Goal: Transaction & Acquisition: Purchase product/service

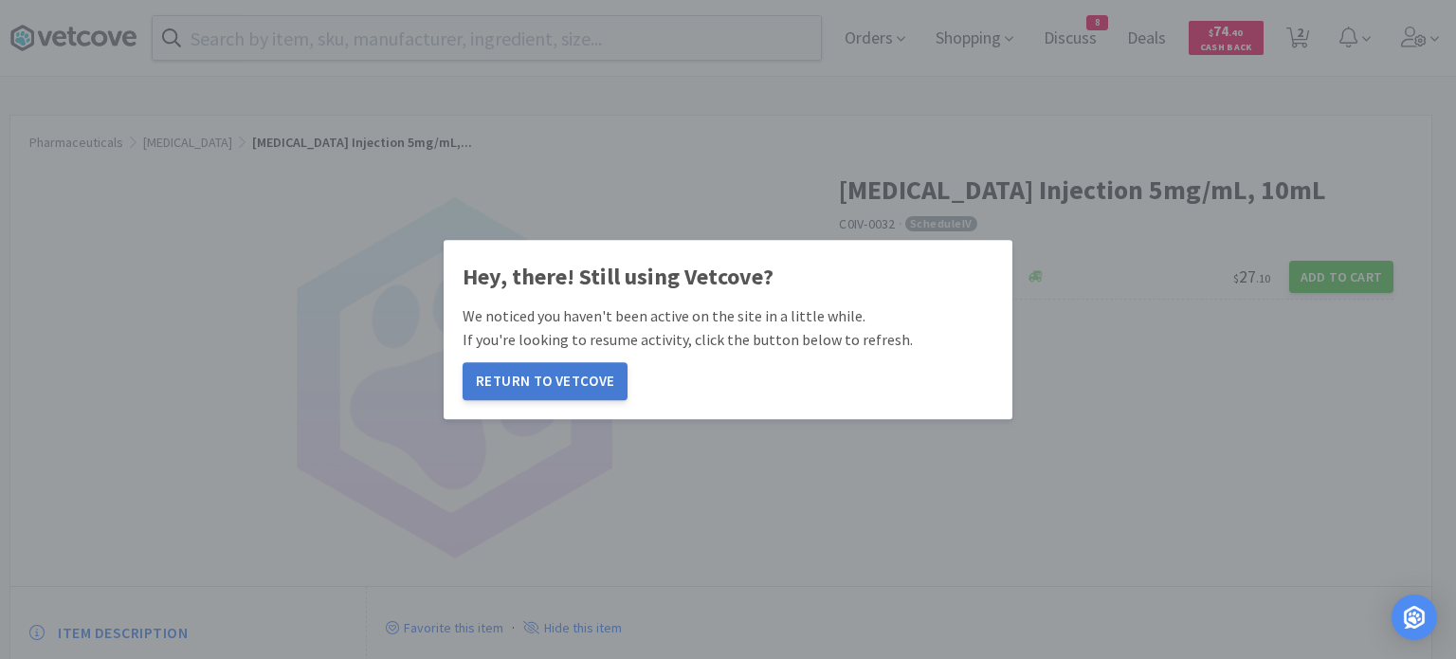
click at [539, 382] on button "Return to Vetcove" at bounding box center [544, 381] width 165 height 38
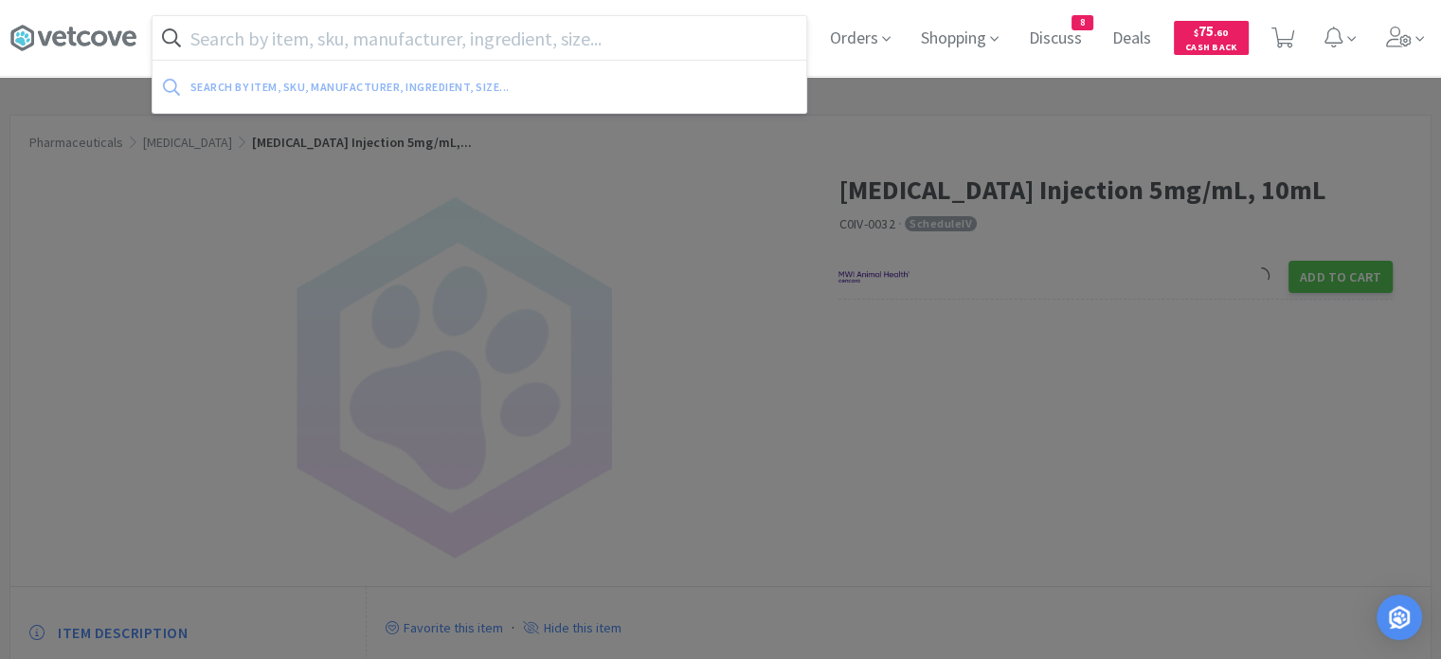
click at [501, 39] on input "text" at bounding box center [480, 38] width 654 height 44
paste input "[MEDICAL_DATA] 200"
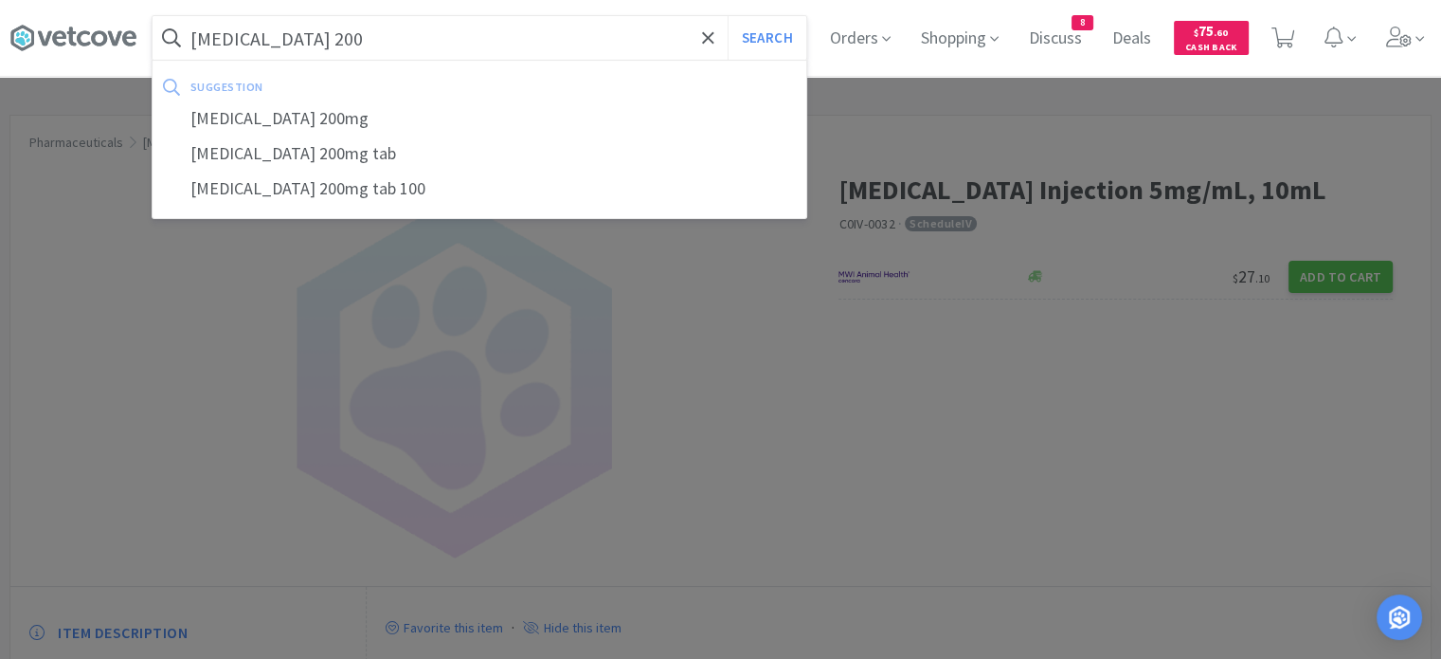
type input "[MEDICAL_DATA] 200"
click at [728, 16] on button "Search" at bounding box center [767, 38] width 79 height 44
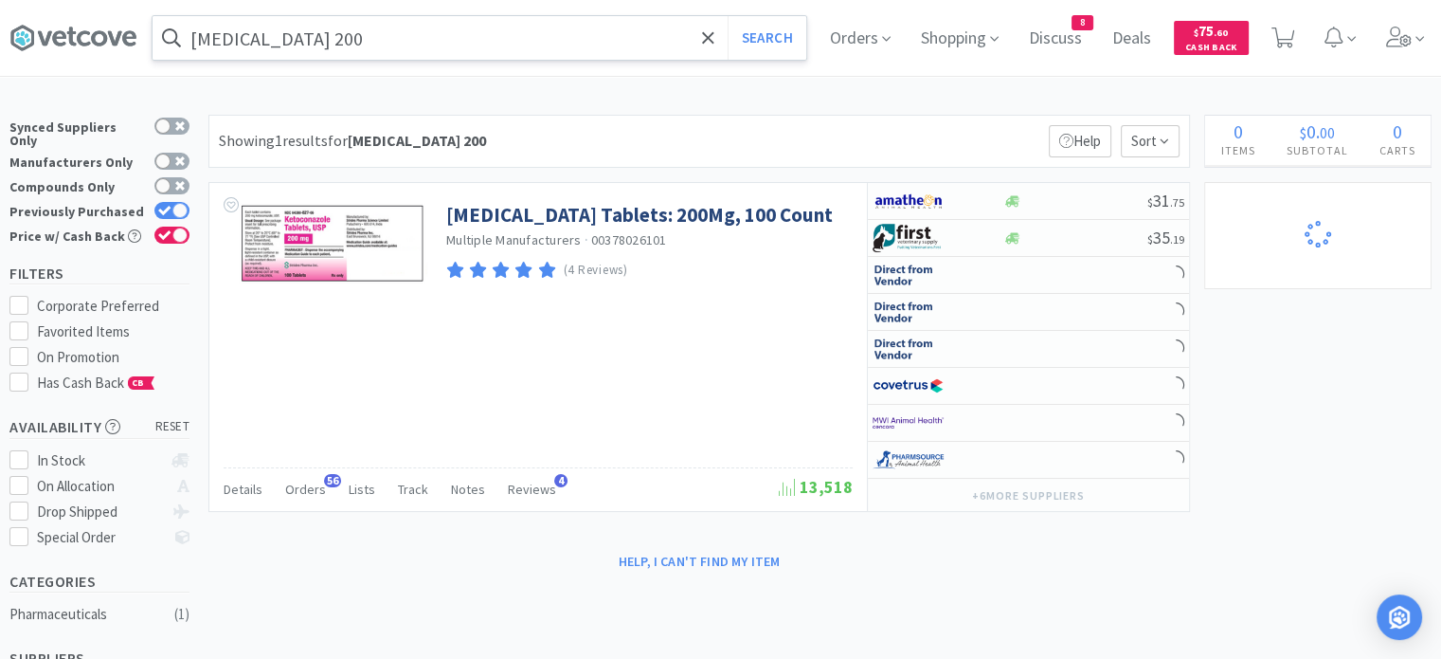
select select "1"
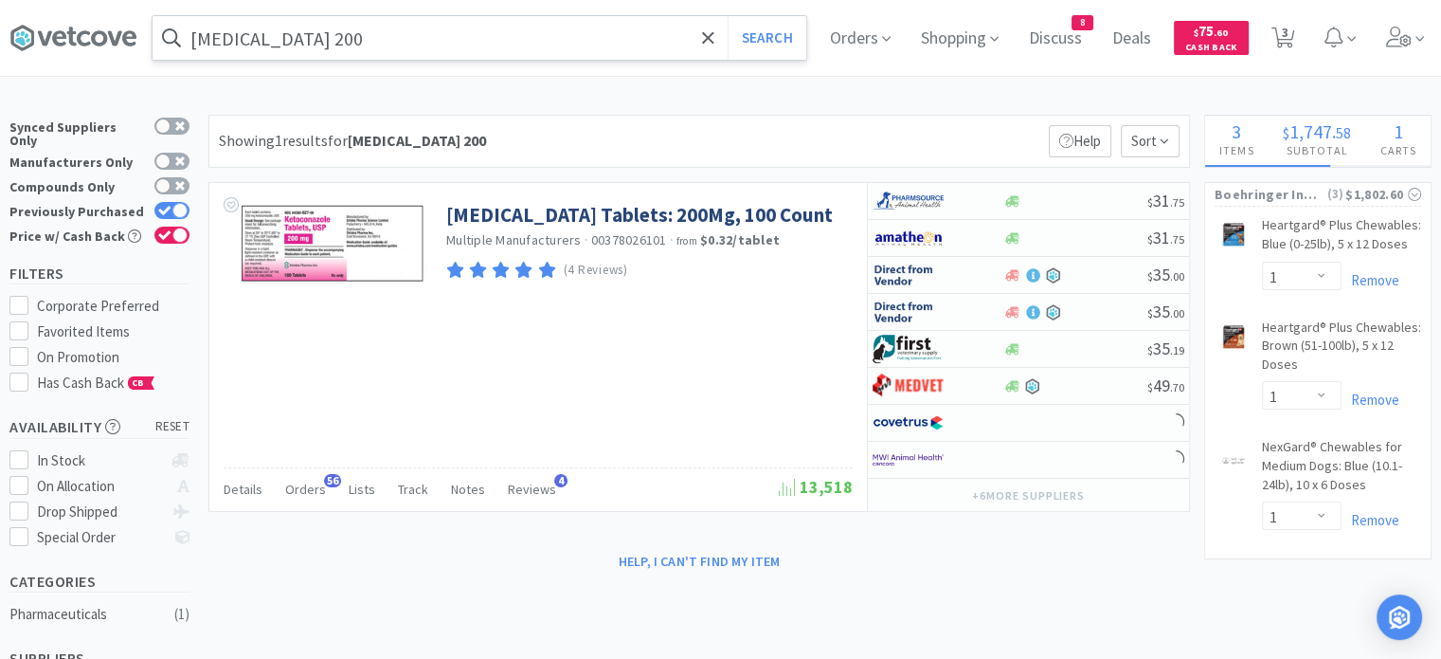
select select "1"
select select "4"
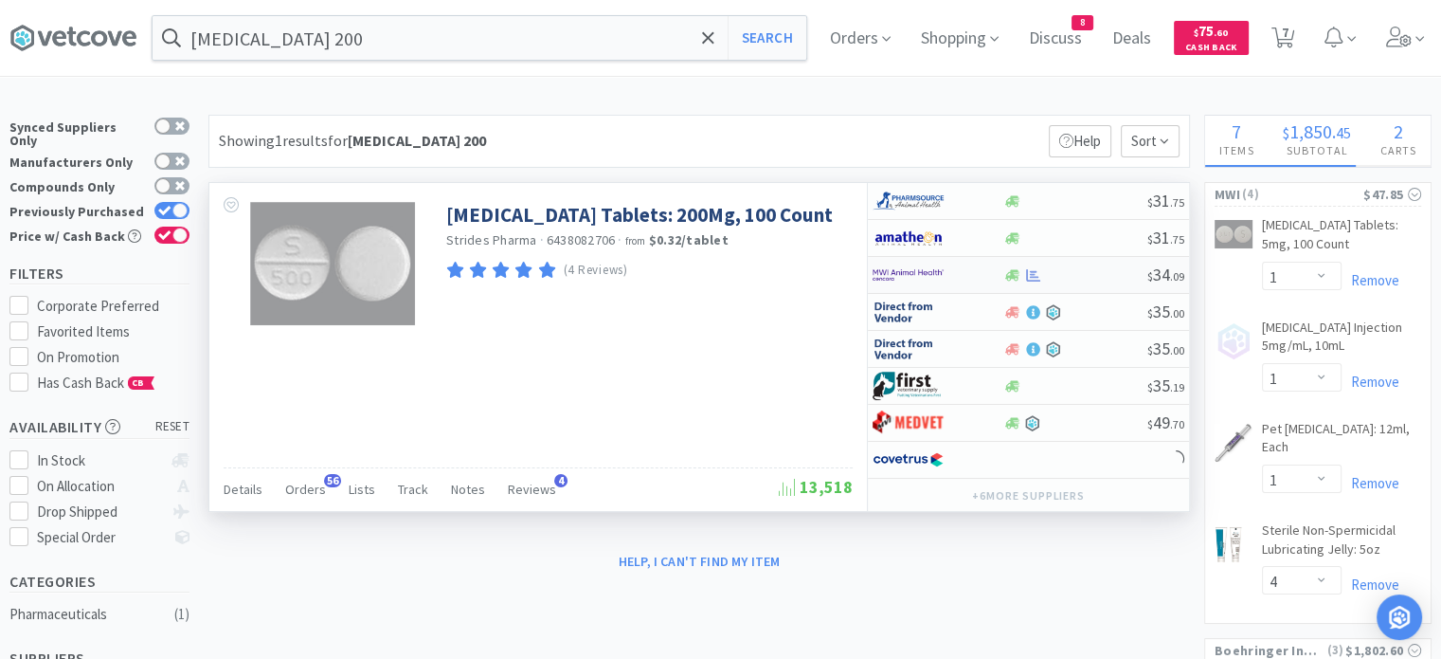
click at [1090, 278] on div at bounding box center [1075, 275] width 145 height 14
select select "1"
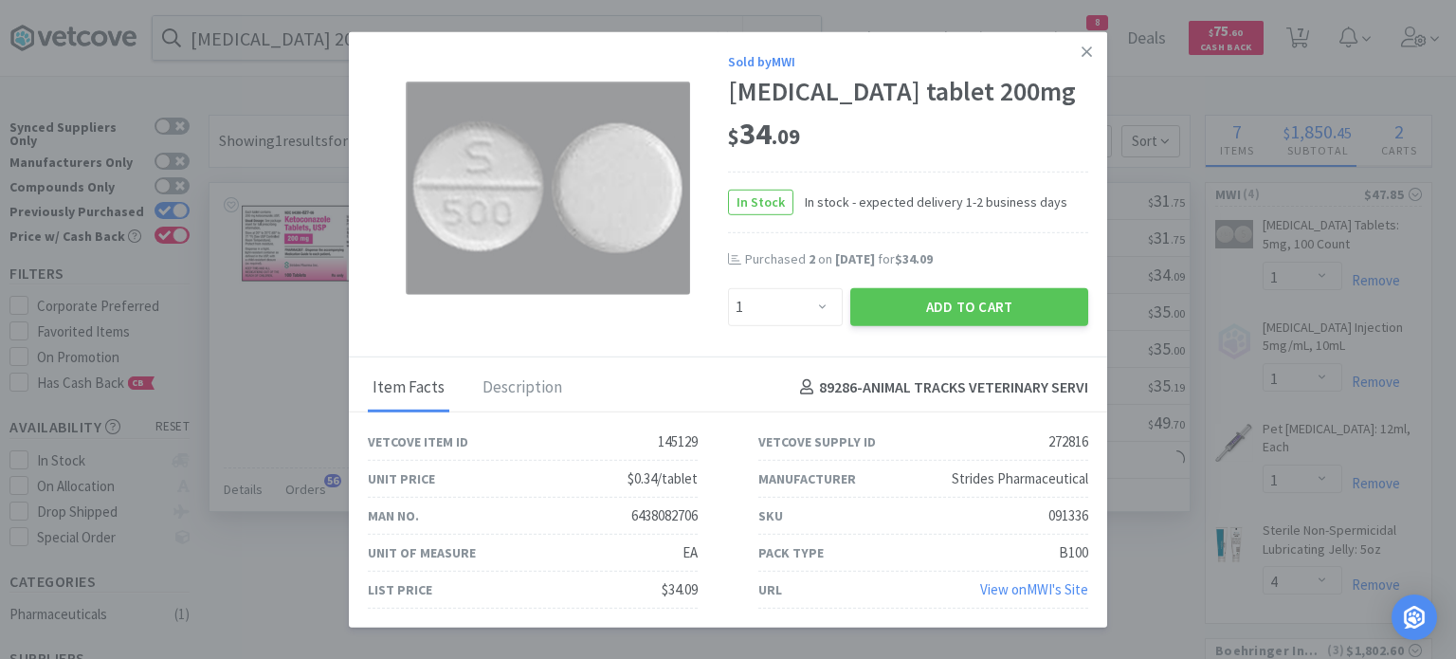
select select "2"
select select "3"
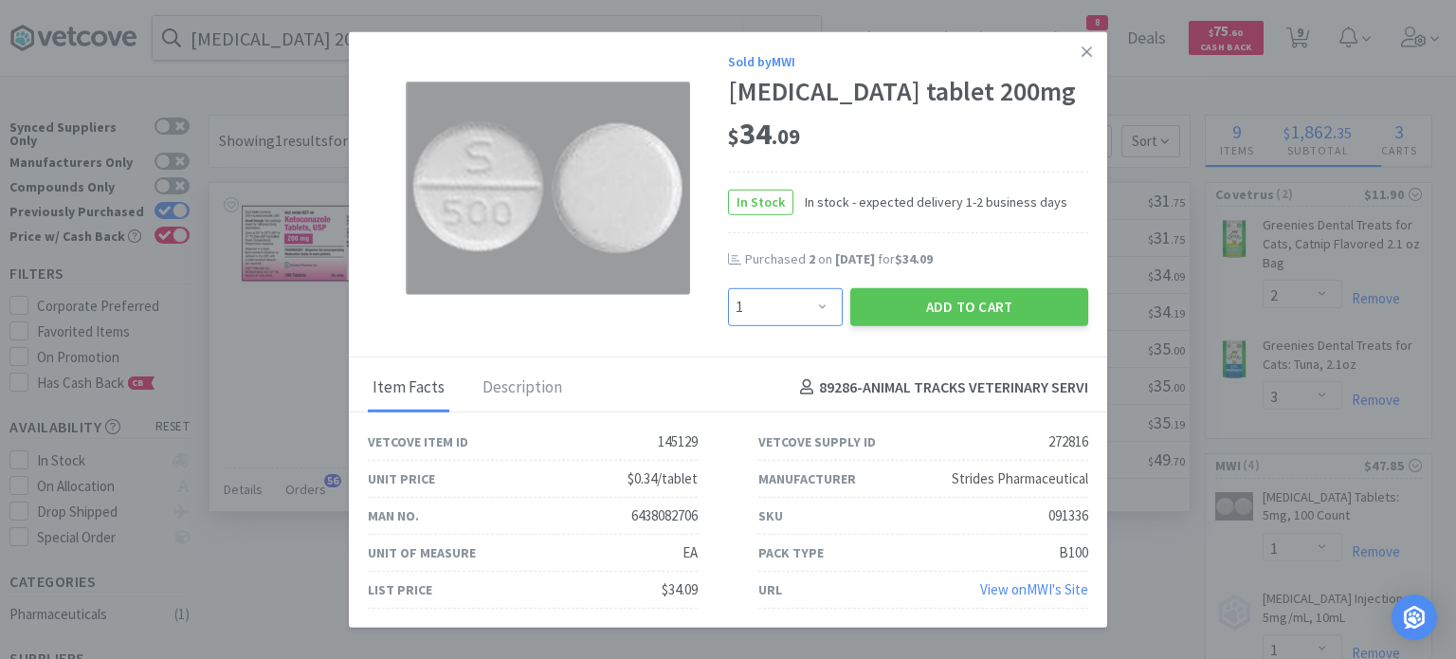
click at [814, 309] on select "Enter Quantity 1 2 3 4 5 6 7 8 9 10 11 12 13 14 15 16 17 18 19 20 Enter Quantity" at bounding box center [785, 306] width 115 height 38
select select "2"
click at [728, 288] on select "Enter Quantity 1 2 3 4 5 6 7 8 9 10 11 12 13 14 15 16 17 18 19 20 Enter Quantity" at bounding box center [785, 306] width 115 height 38
click at [912, 297] on button "Add to Cart" at bounding box center [969, 306] width 238 height 38
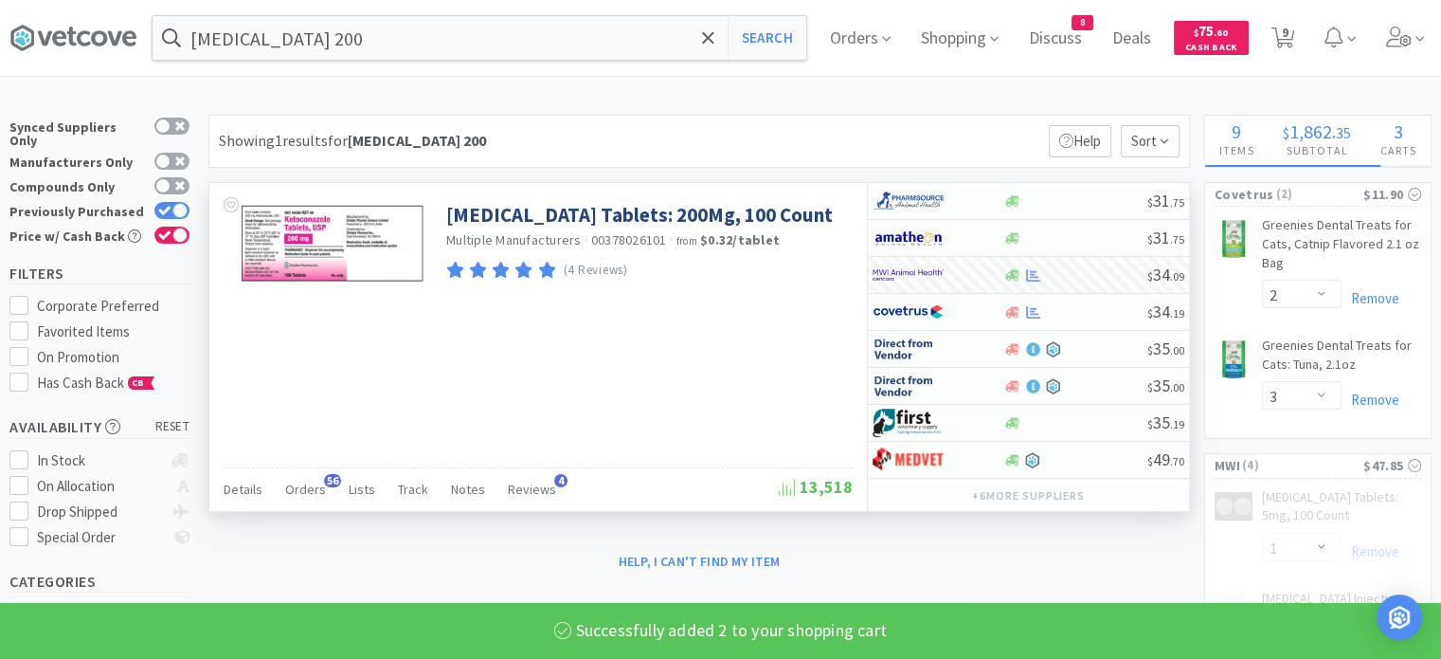
select select "3"
select select "2"
select select "1"
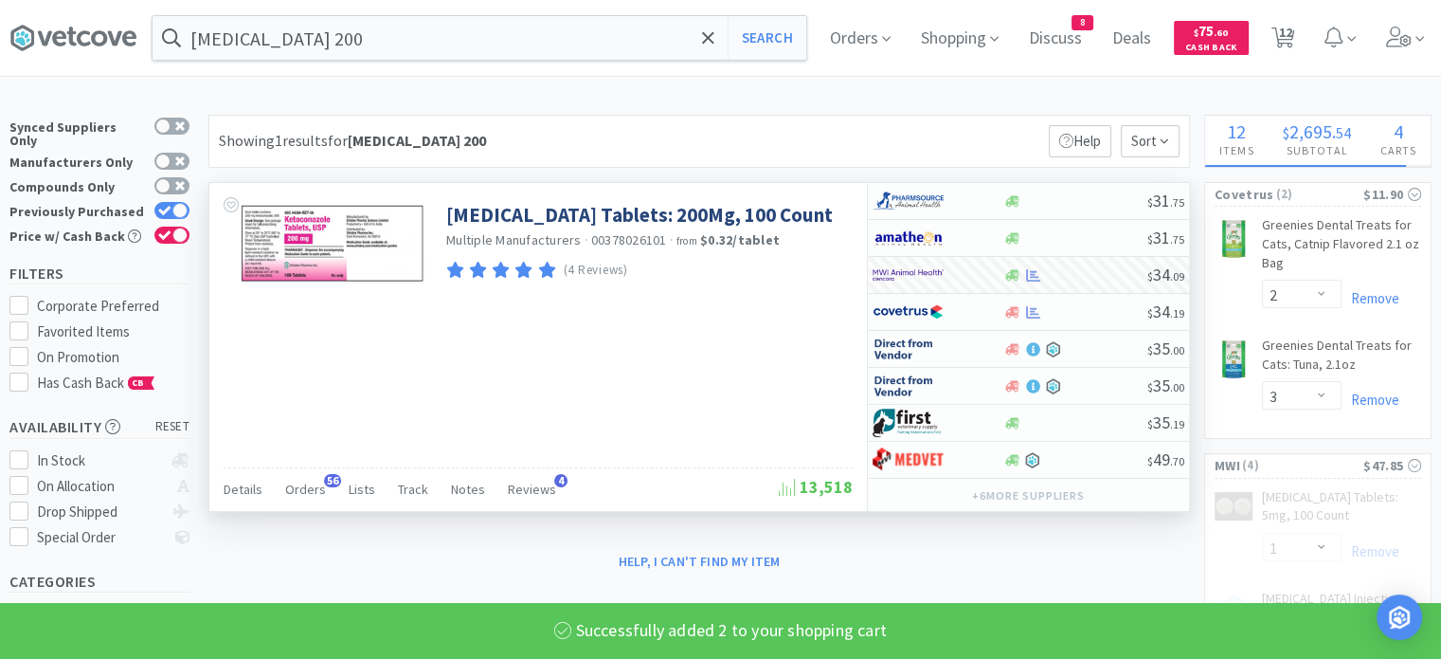
select select "4"
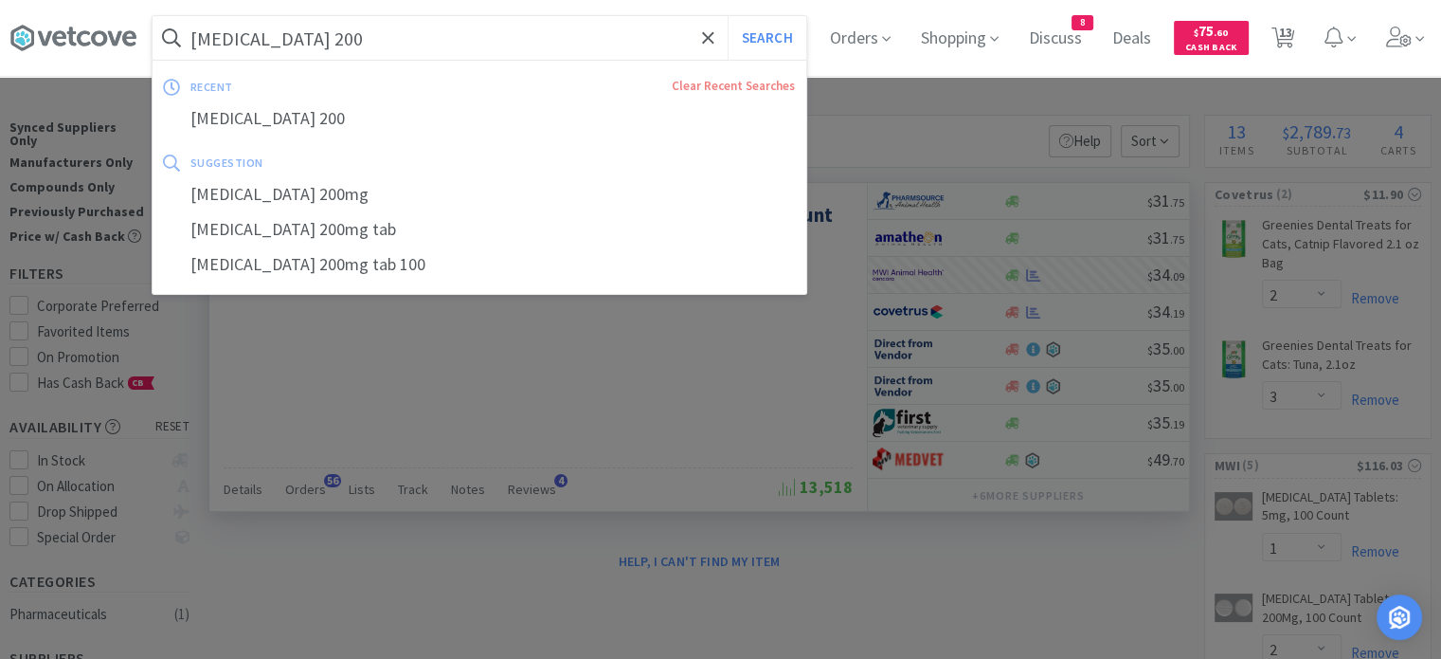
click at [471, 36] on input "[MEDICAL_DATA] 200" at bounding box center [480, 38] width 654 height 44
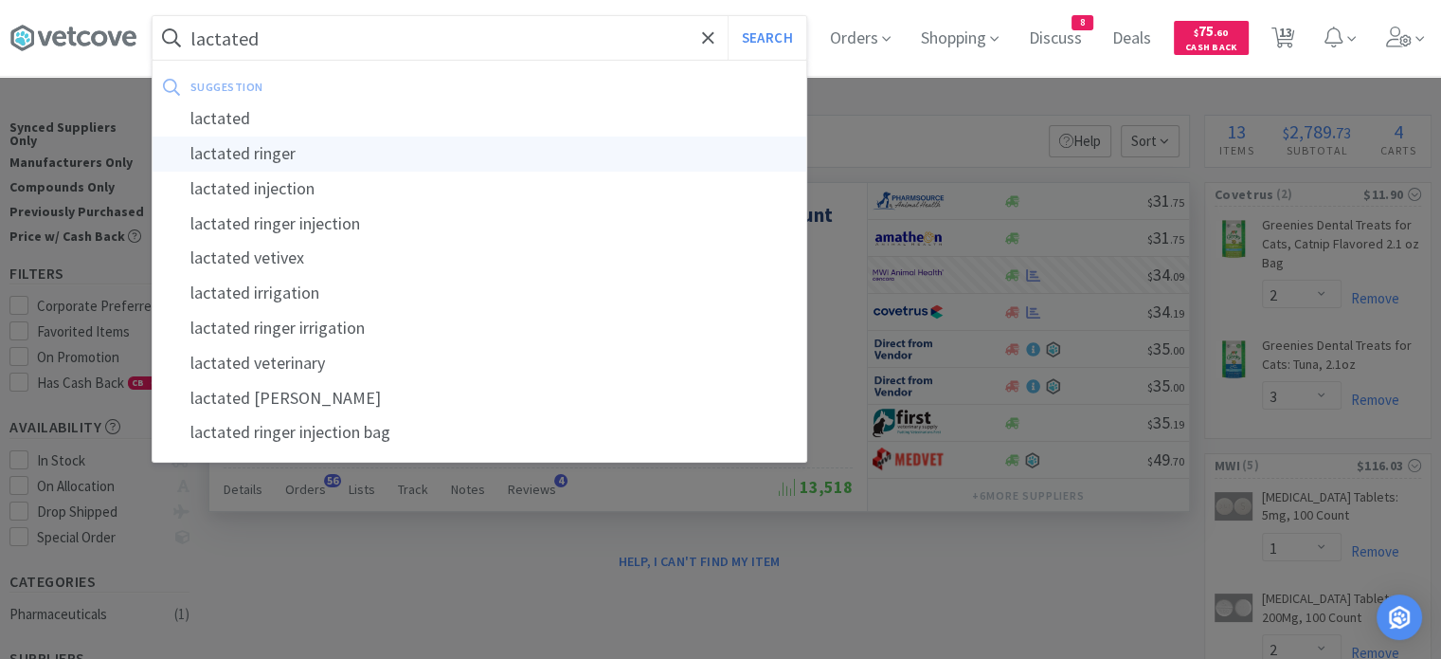
type input "lactated ringer"
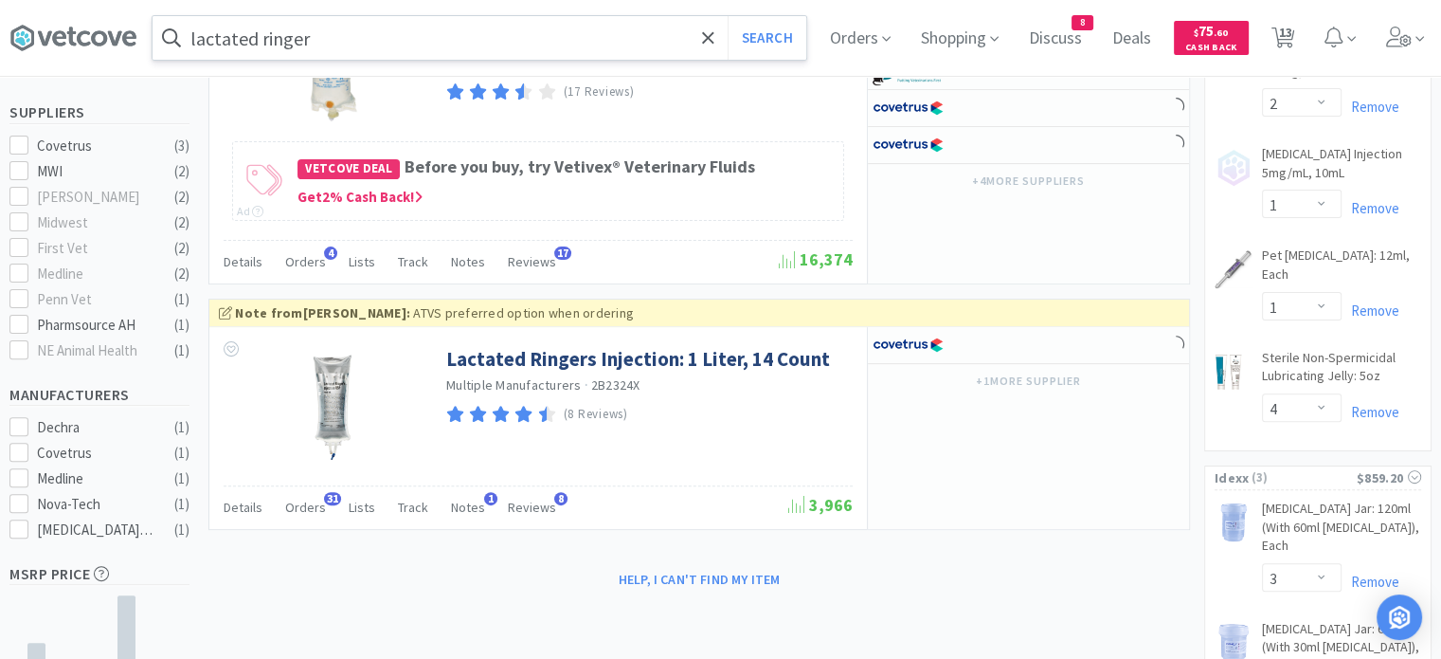
scroll to position [559, 0]
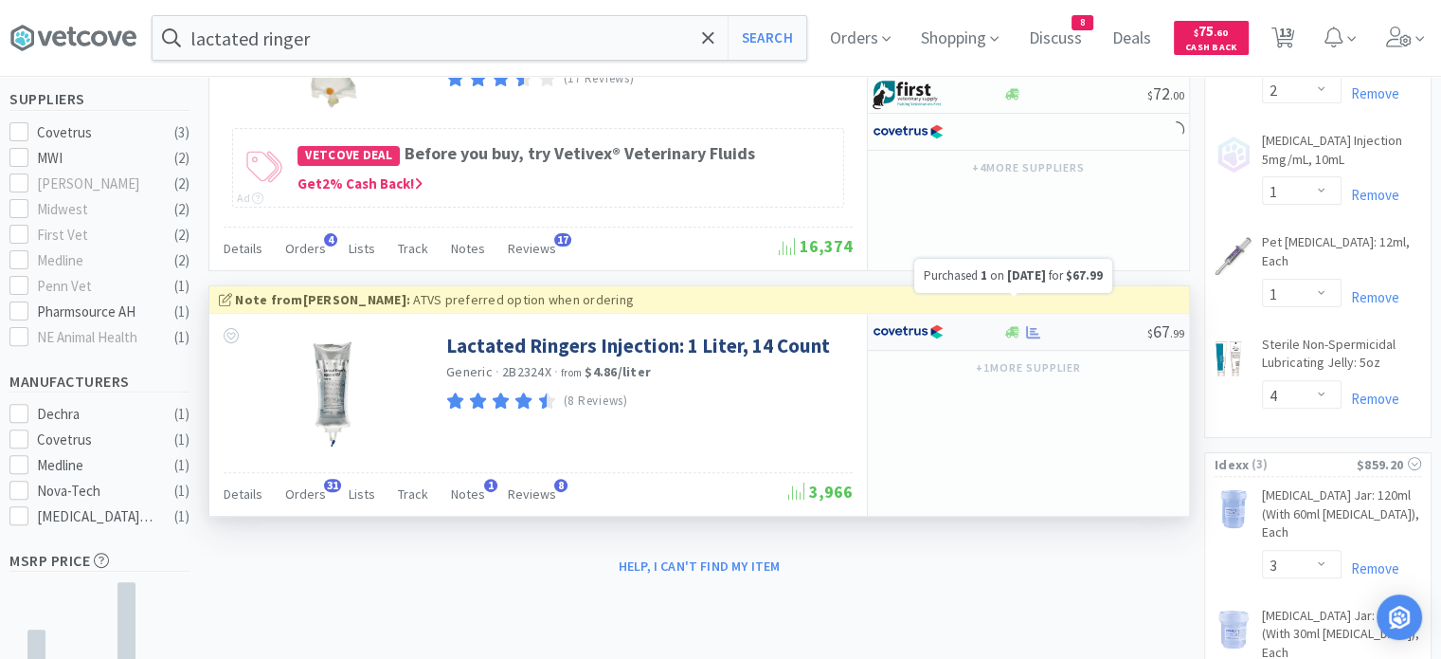
click at [1030, 325] on icon at bounding box center [1033, 332] width 14 height 14
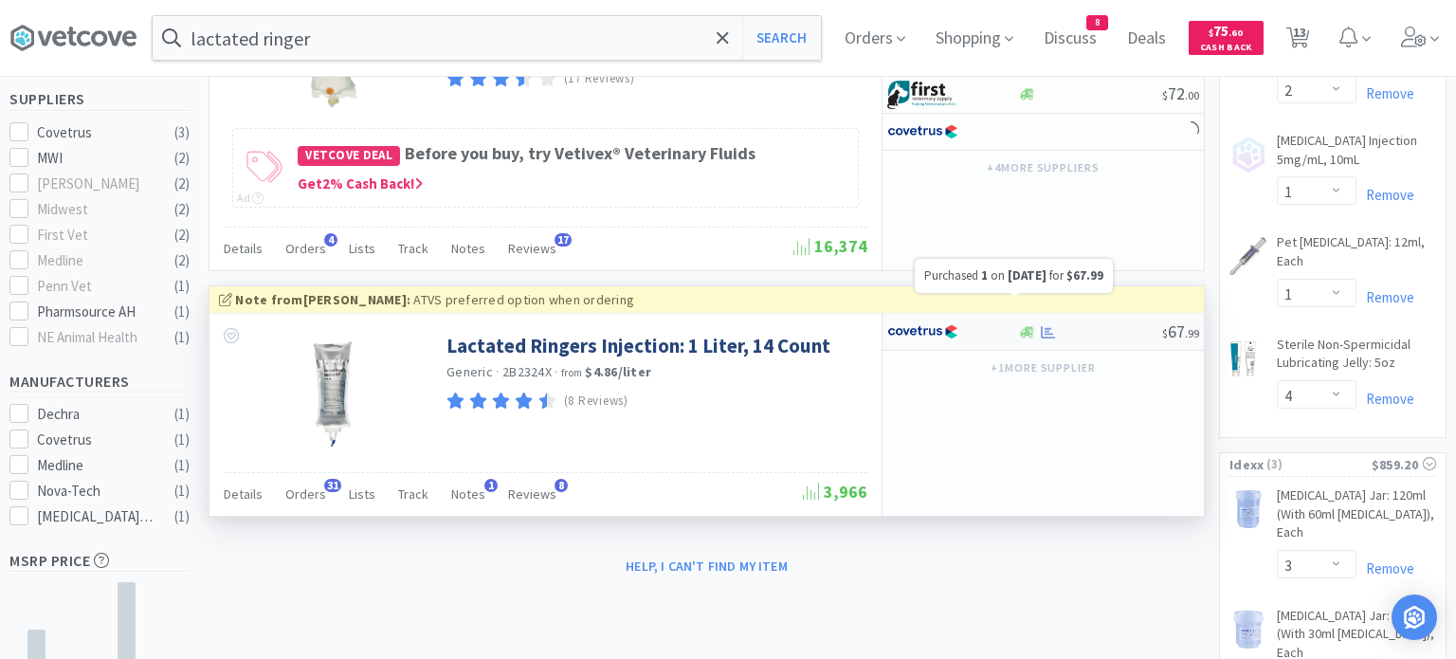
select select "1"
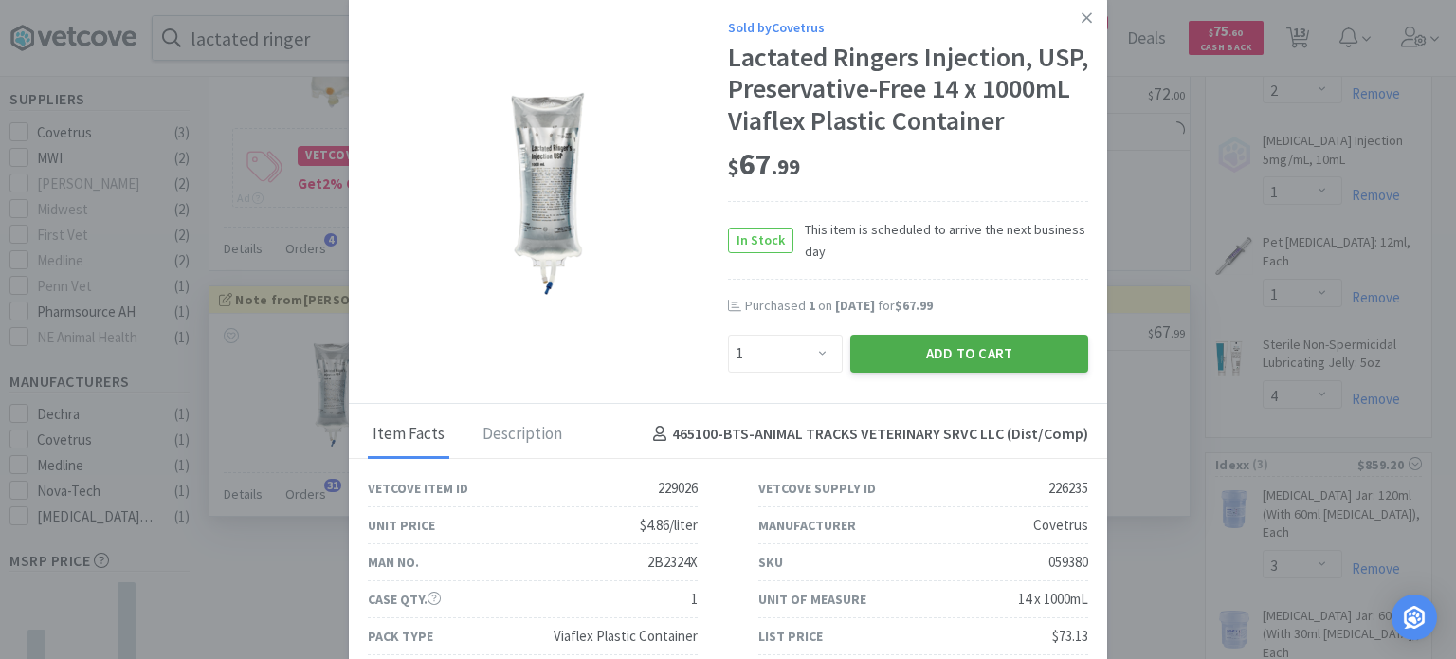
click at [1015, 372] on button "Add to Cart" at bounding box center [969, 354] width 238 height 38
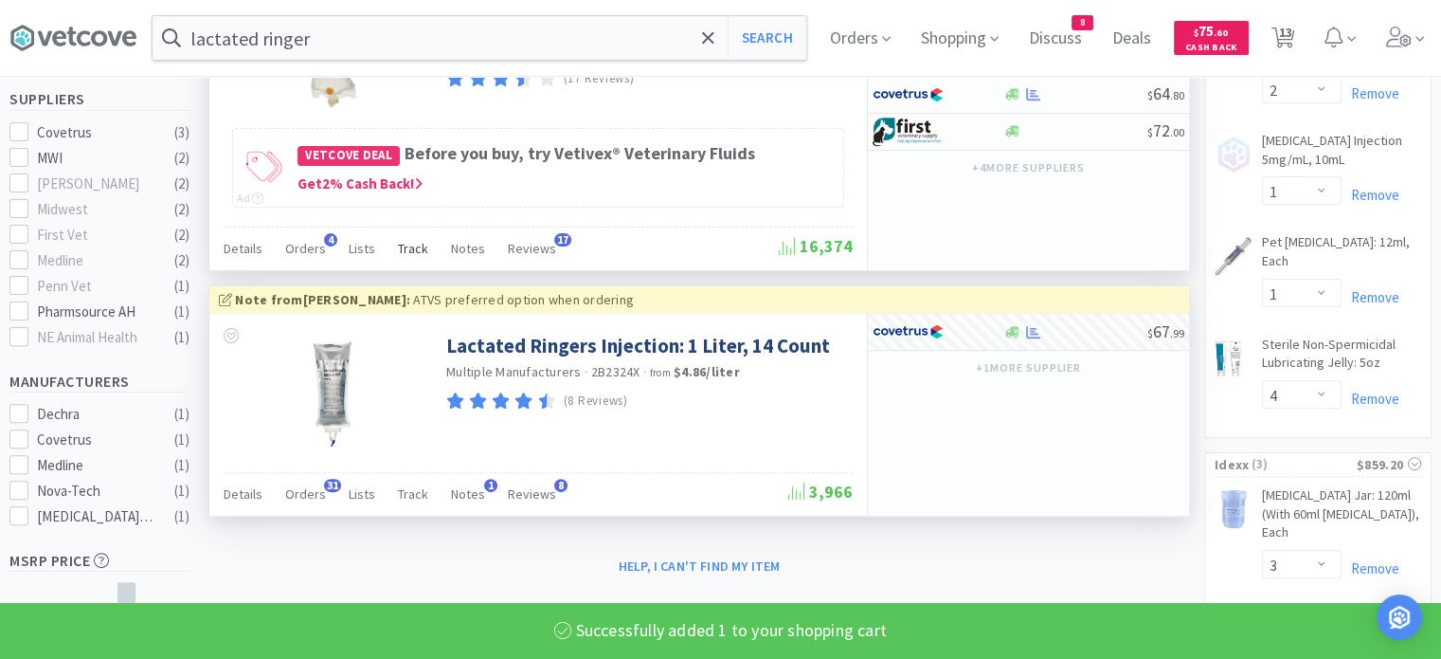
select select "1"
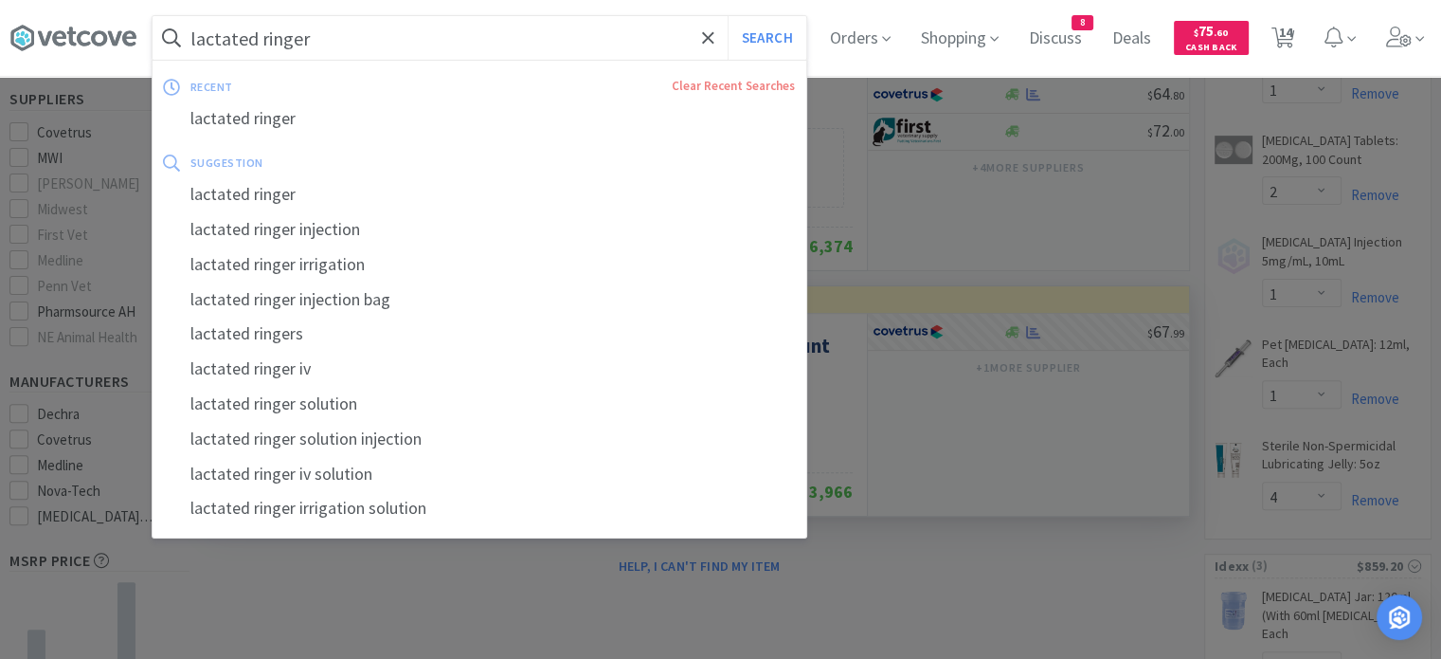
click at [462, 36] on input "lactated ringer" at bounding box center [480, 38] width 654 height 44
paste input "[MEDICAL_DATA]"
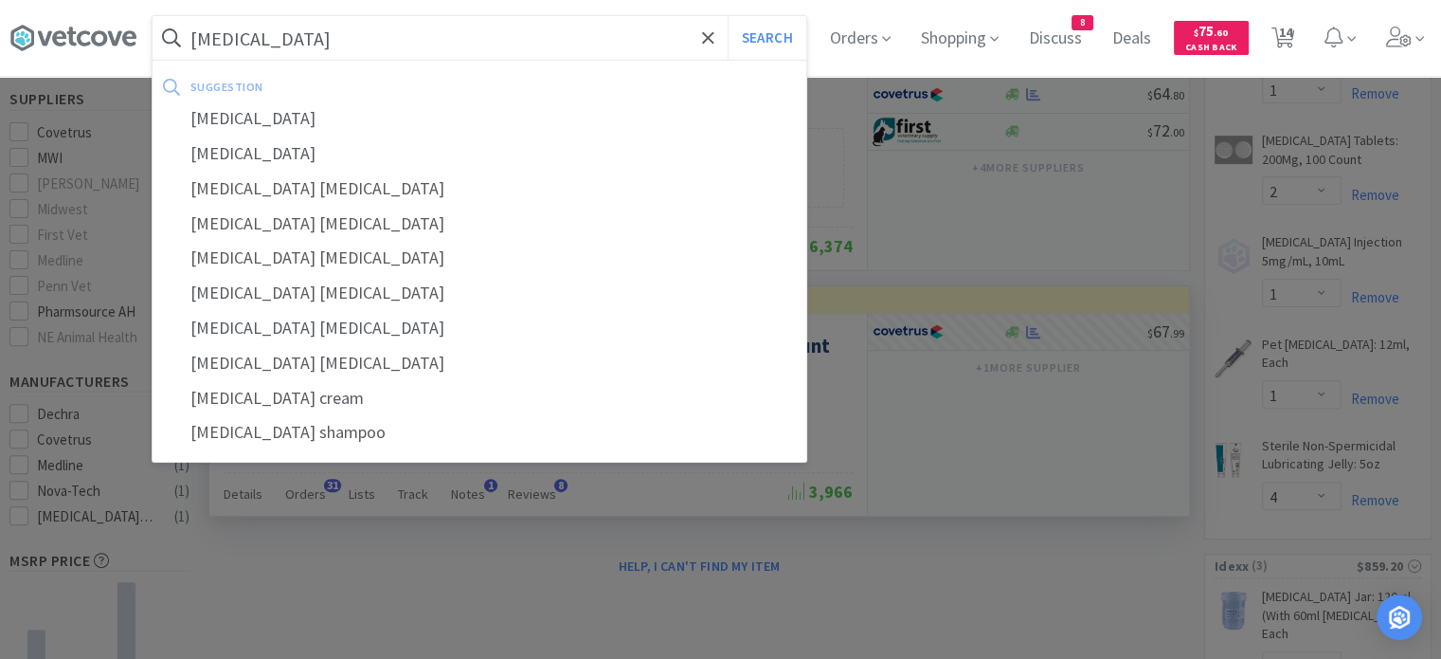
type input "[MEDICAL_DATA]"
click at [728, 16] on button "Search" at bounding box center [767, 38] width 79 height 44
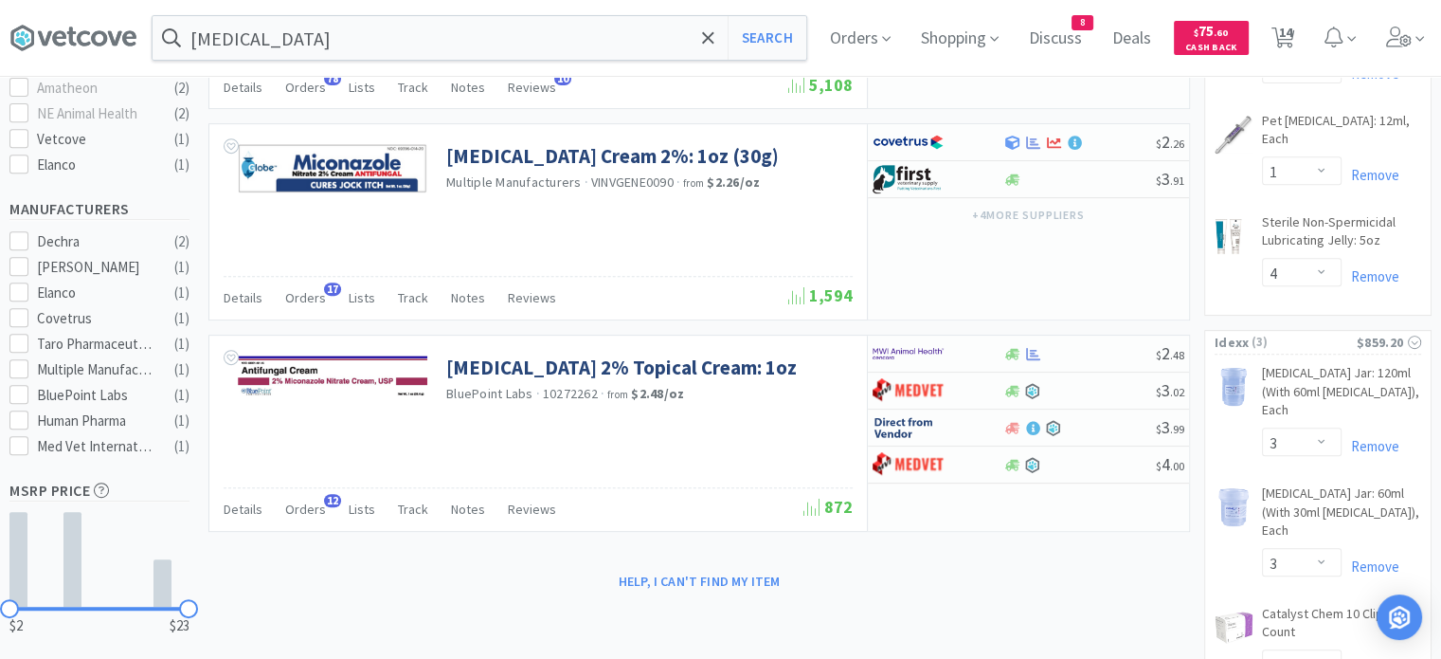
scroll to position [811, 0]
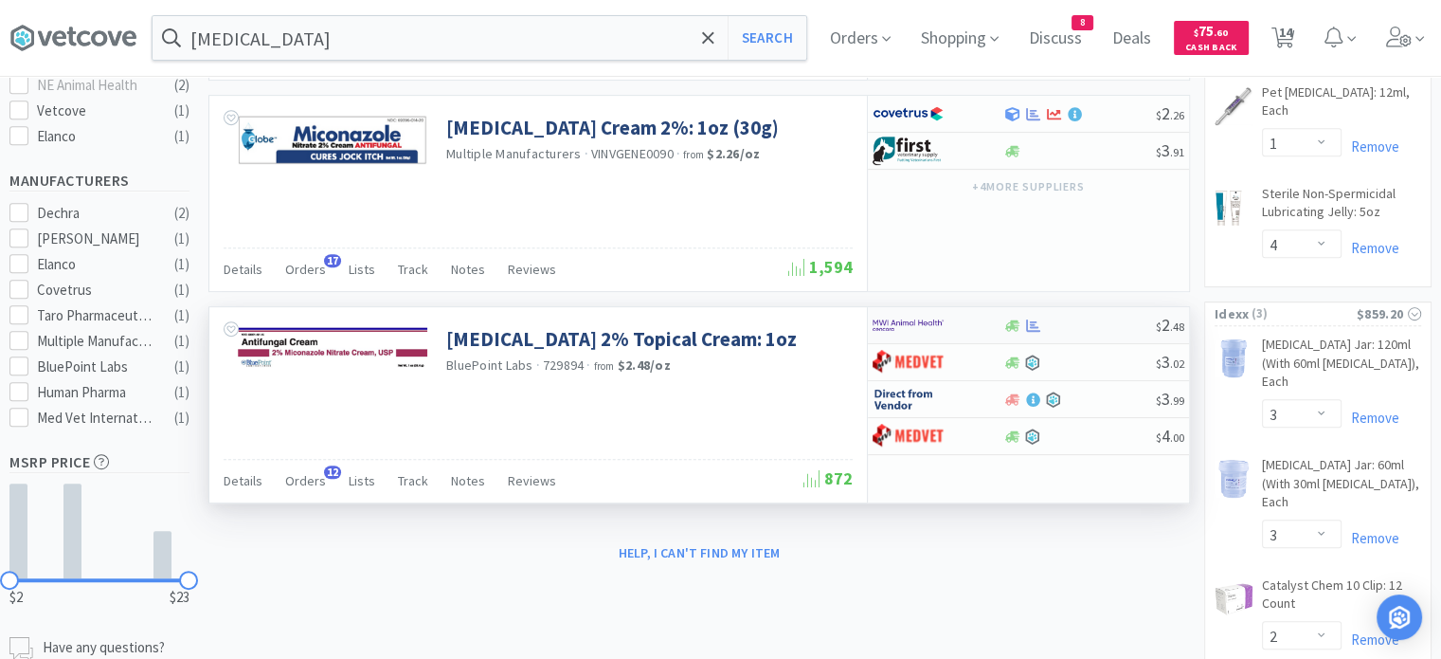
click at [1073, 335] on div "$ 2 . 48" at bounding box center [1028, 325] width 321 height 37
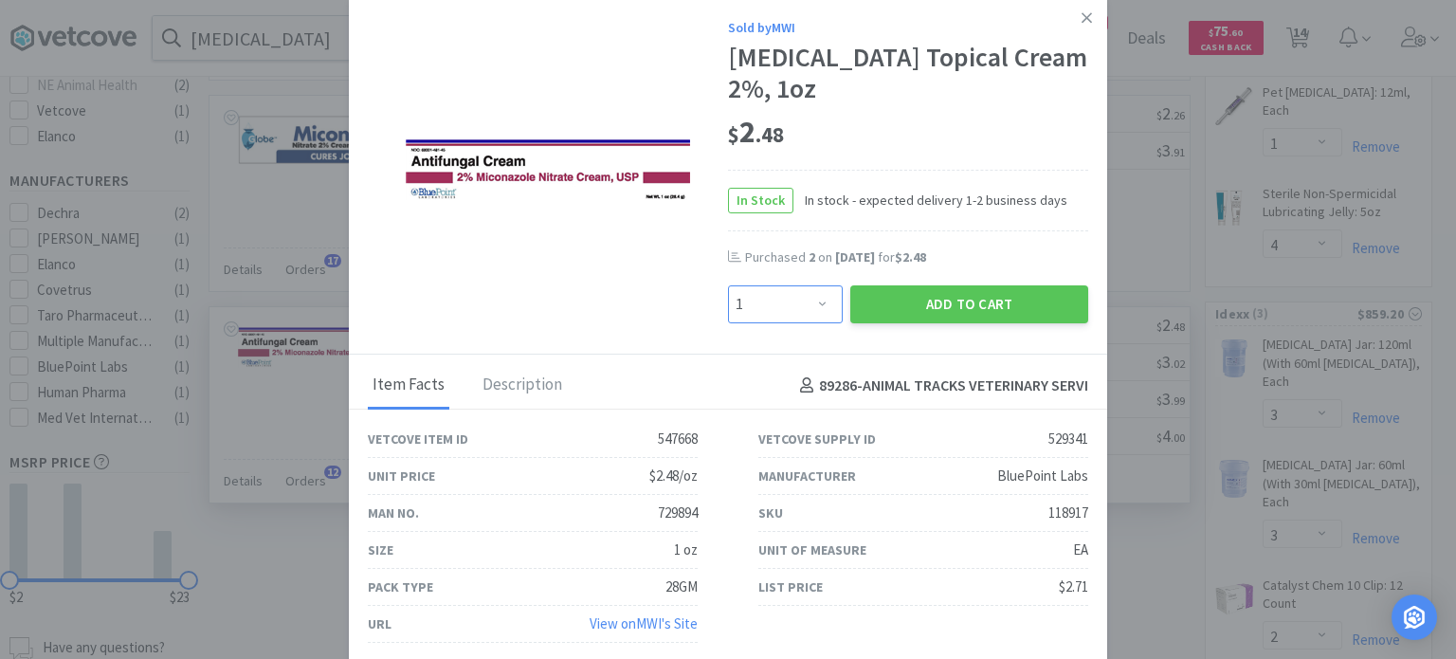
click at [816, 299] on select "Enter Quantity 1 2 3 4 5 6 7 8 9 10 11 12 13 14 15 16 17 18 19 20 Enter Quantity" at bounding box center [785, 304] width 115 height 38
select select "2"
click at [728, 285] on select "Enter Quantity 1 2 3 4 5 6 7 8 9 10 11 12 13 14 15 16 17 18 19 20 Enter Quantity" at bounding box center [785, 304] width 115 height 38
click at [906, 317] on button "Add to Cart" at bounding box center [969, 304] width 238 height 38
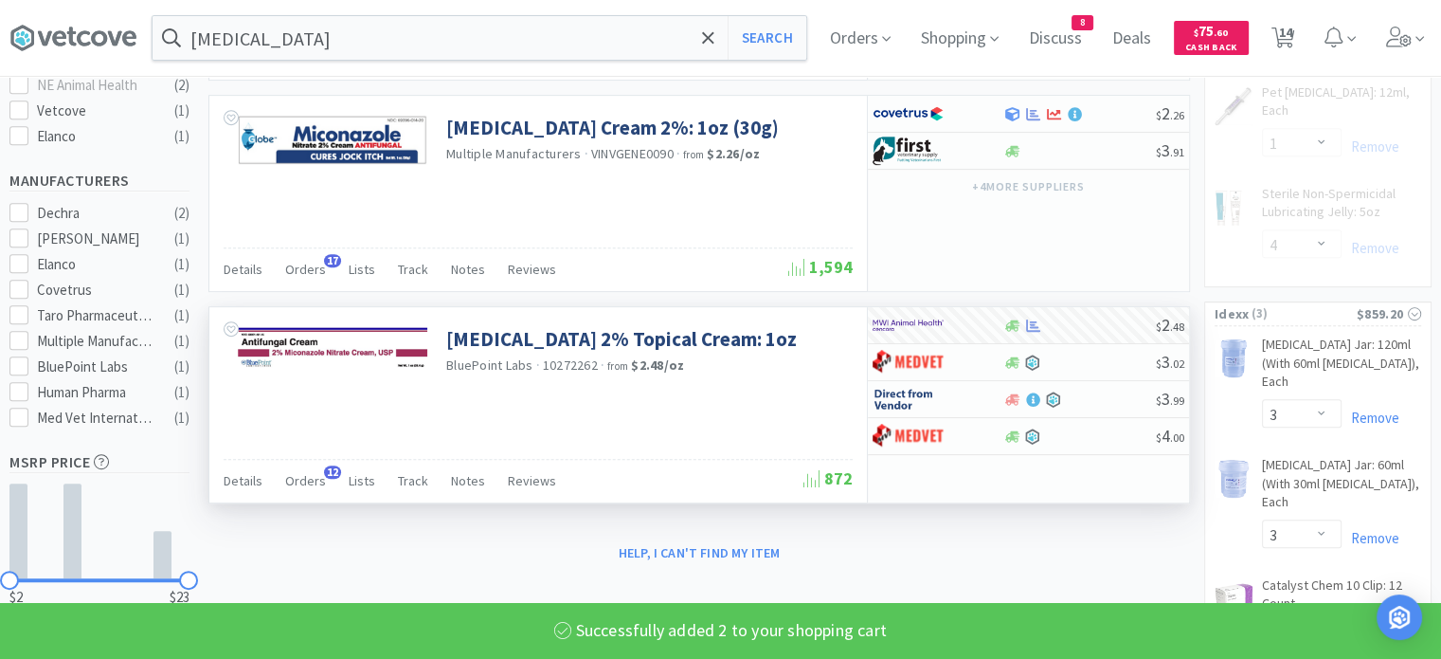
select select "2"
select select "1"
select select "4"
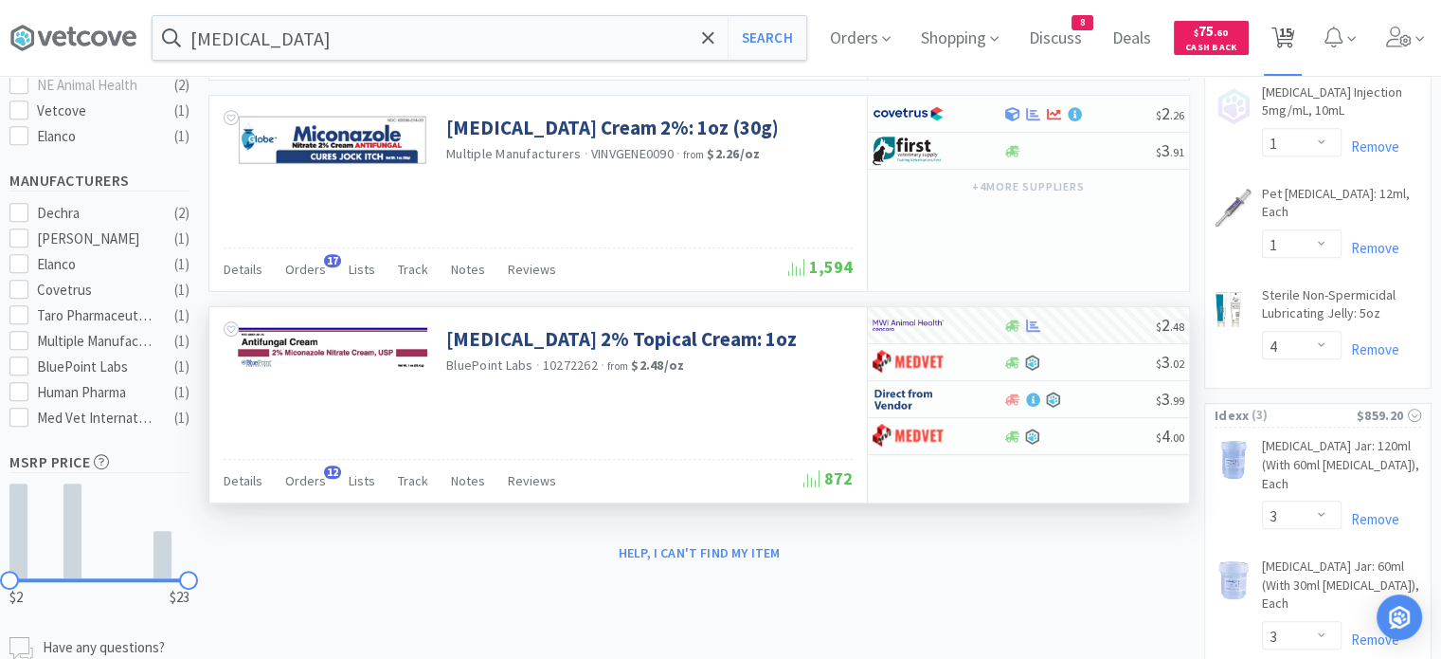
click at [1292, 44] on span "15" at bounding box center [1284, 32] width 13 height 76
select select "1"
select select "3"
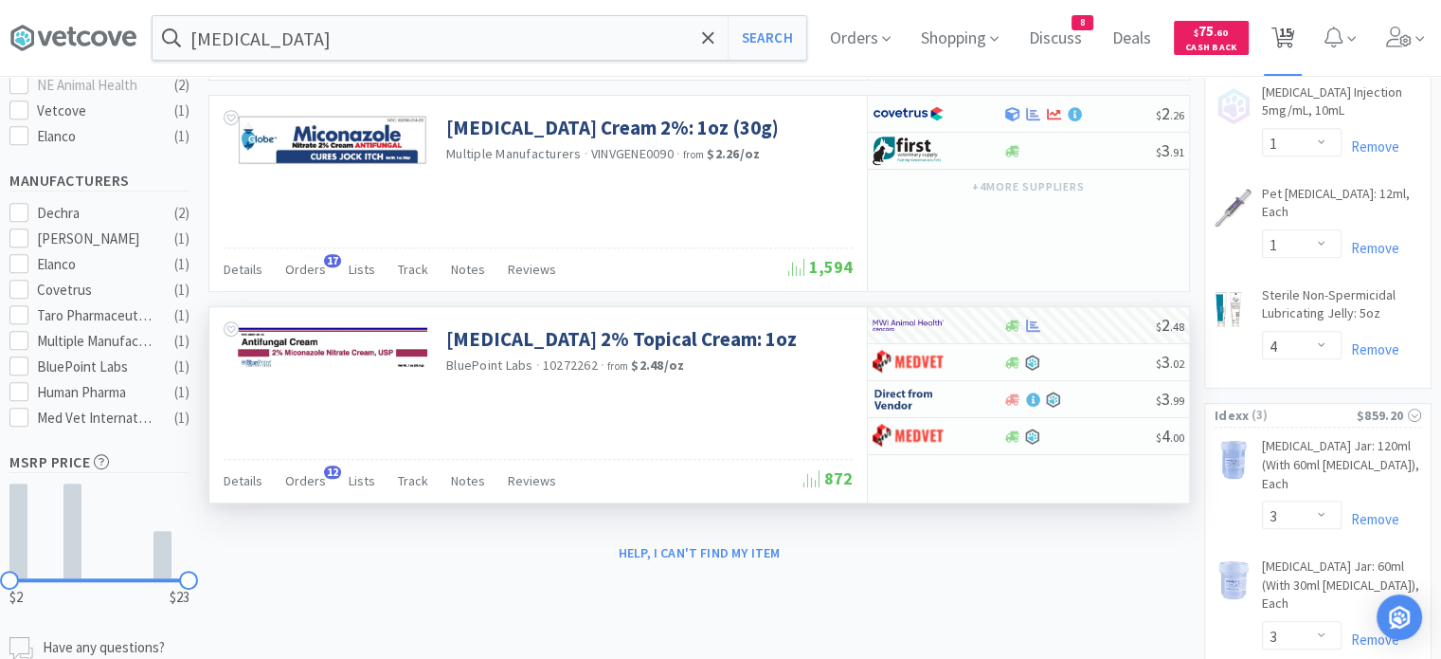
select select "3"
select select "2"
select select "3"
select select "1"
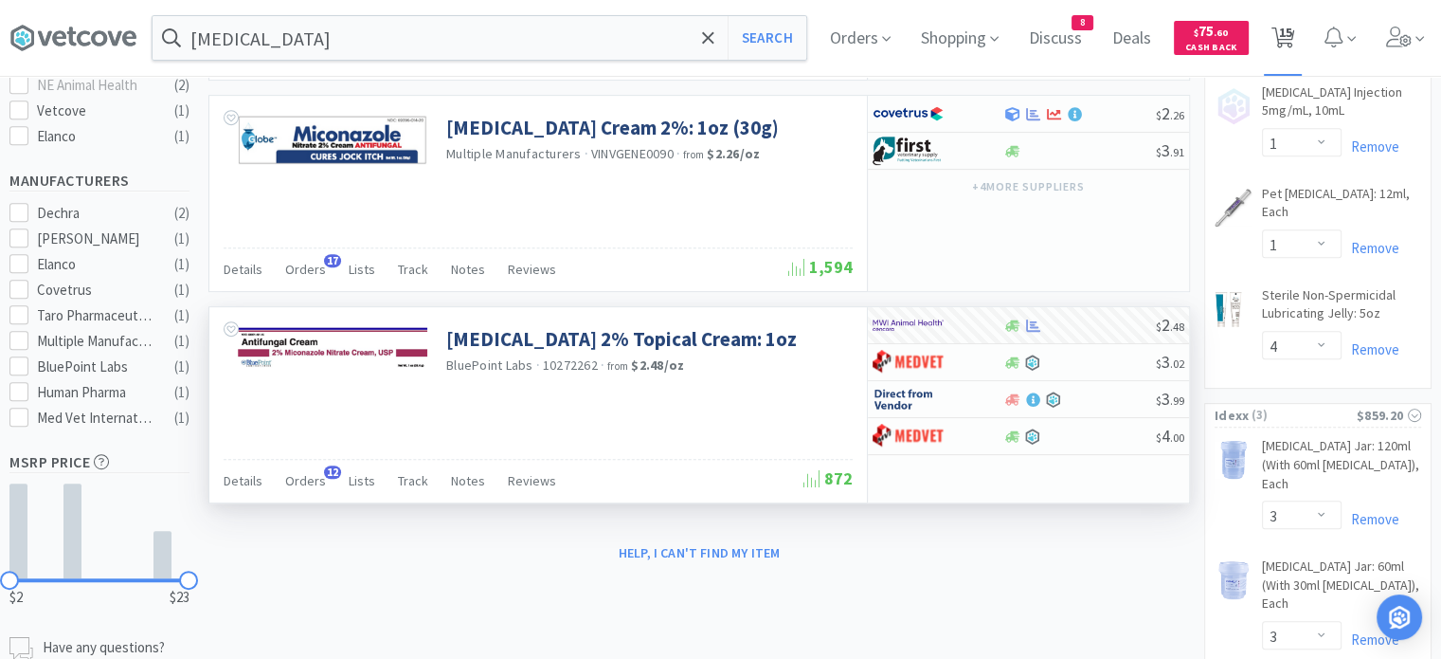
select select "1"
select select "2"
select select "1"
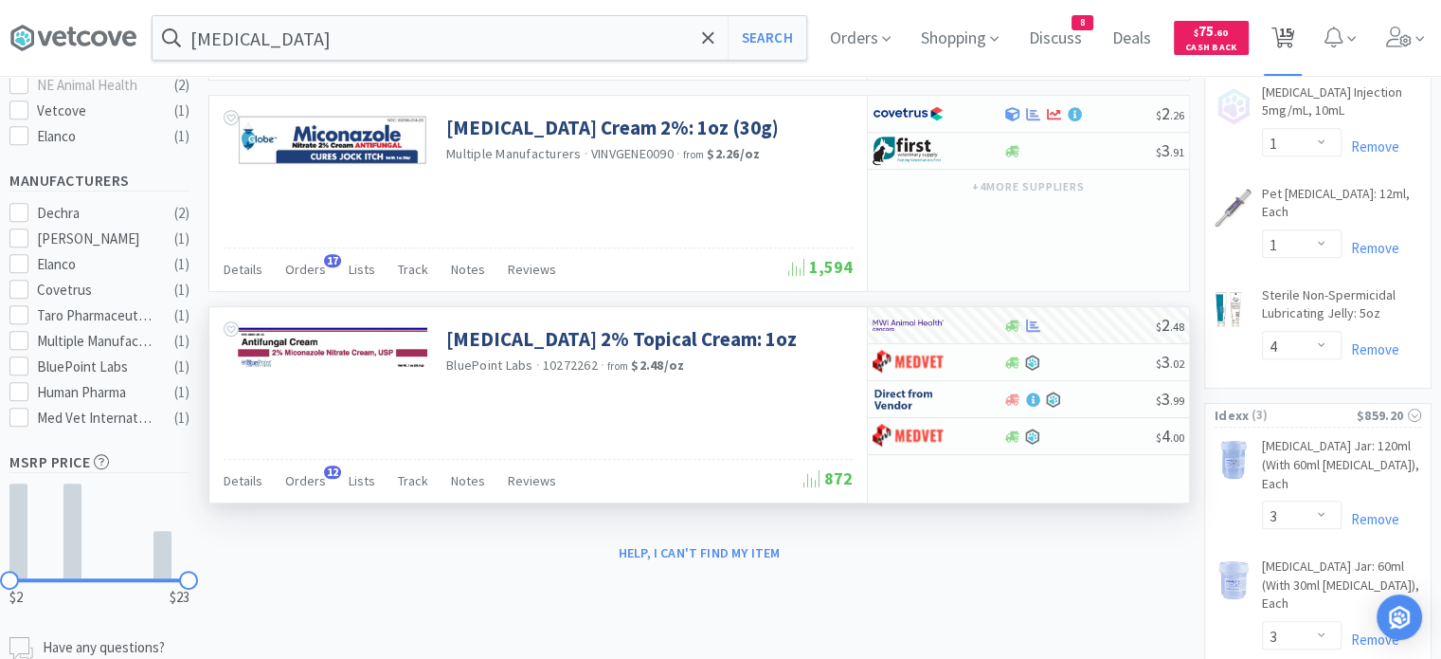
select select "4"
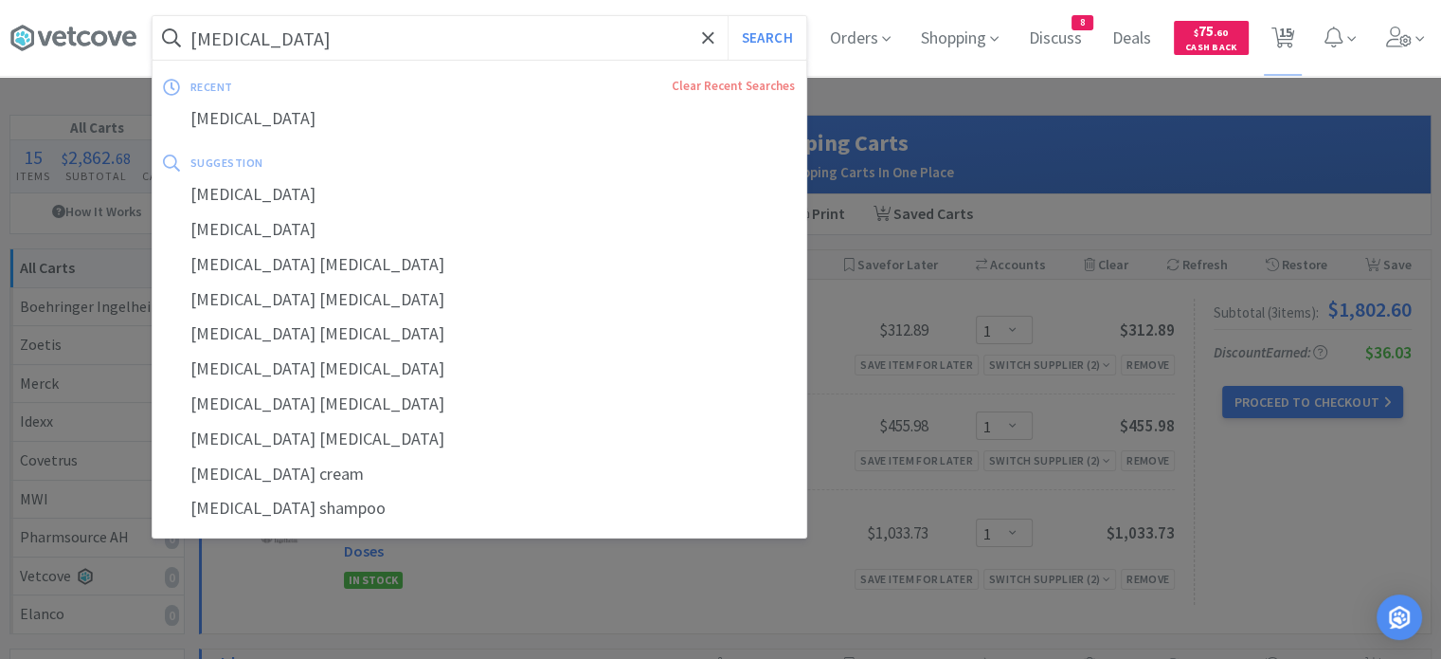
click at [442, 42] on input "[MEDICAL_DATA]" at bounding box center [480, 38] width 654 height 44
paste input "[MEDICAL_DATA] 5"
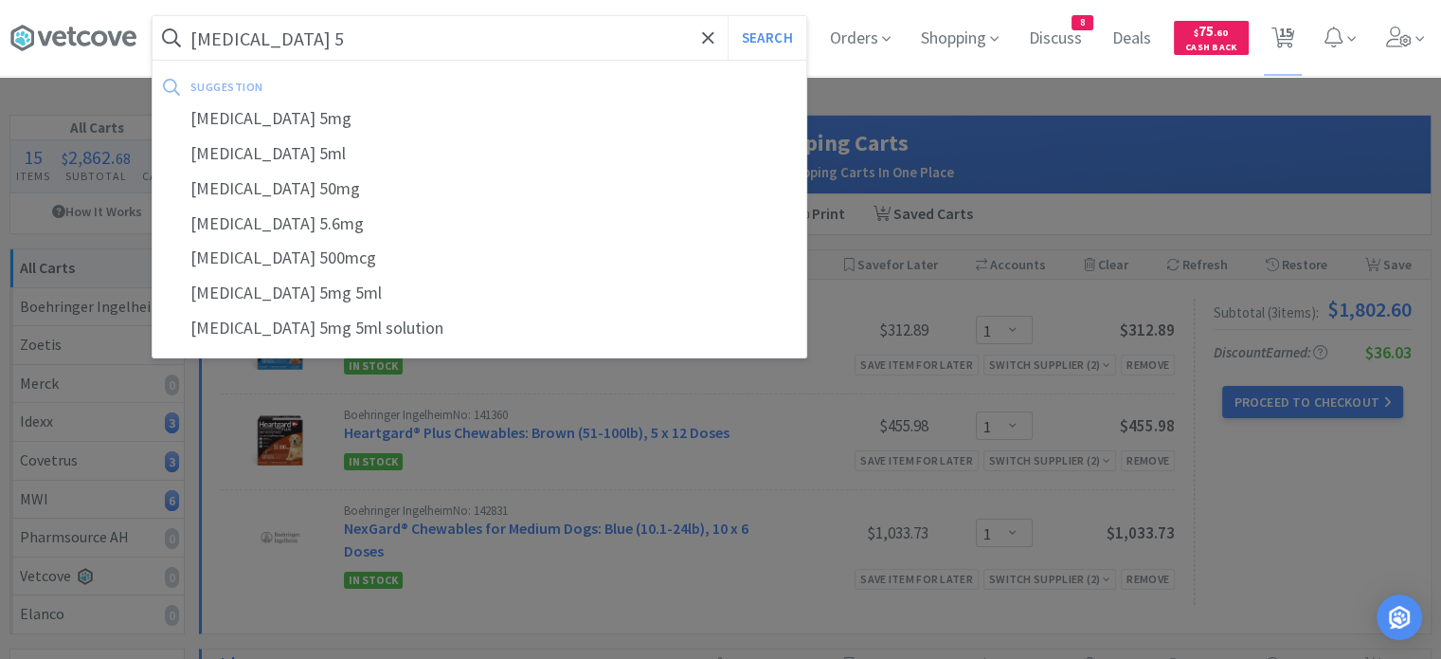
type input "[MEDICAL_DATA] 5"
click at [728, 16] on button "Search" at bounding box center [767, 38] width 79 height 44
select select "2"
select select "3"
select select "1"
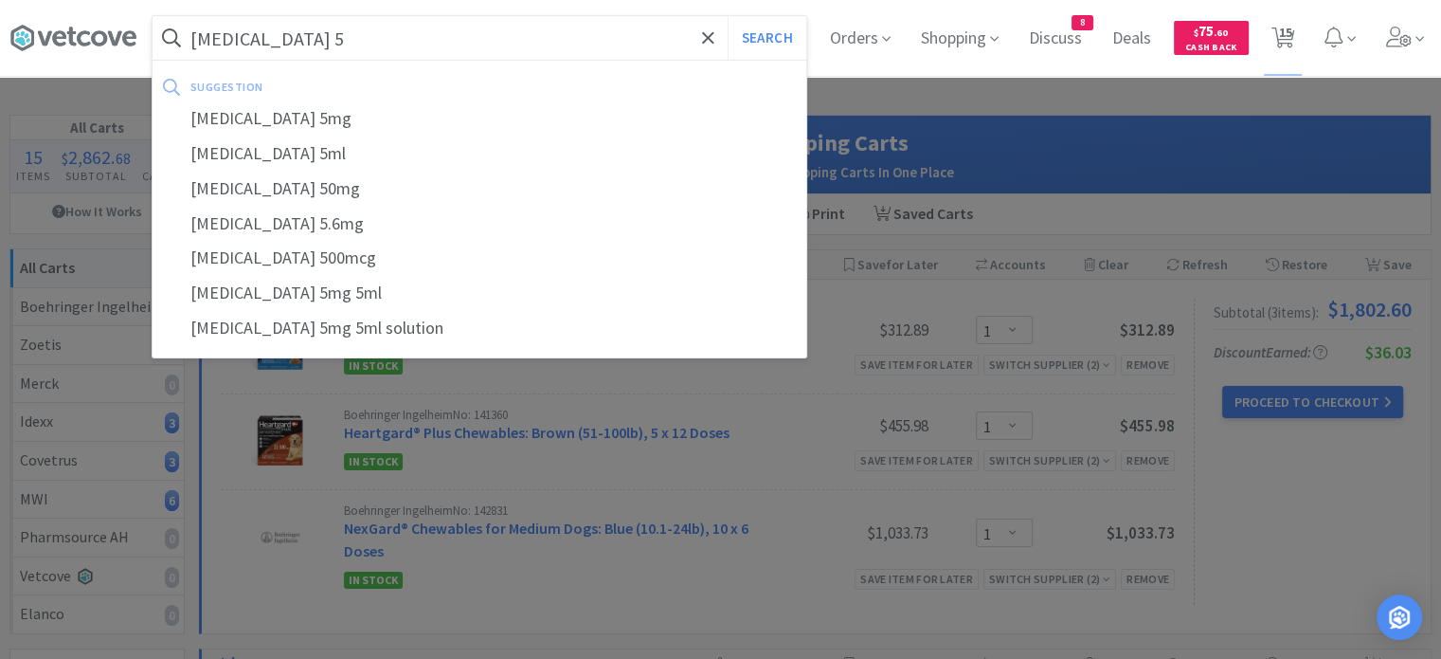
select select "1"
select select "2"
select select "1"
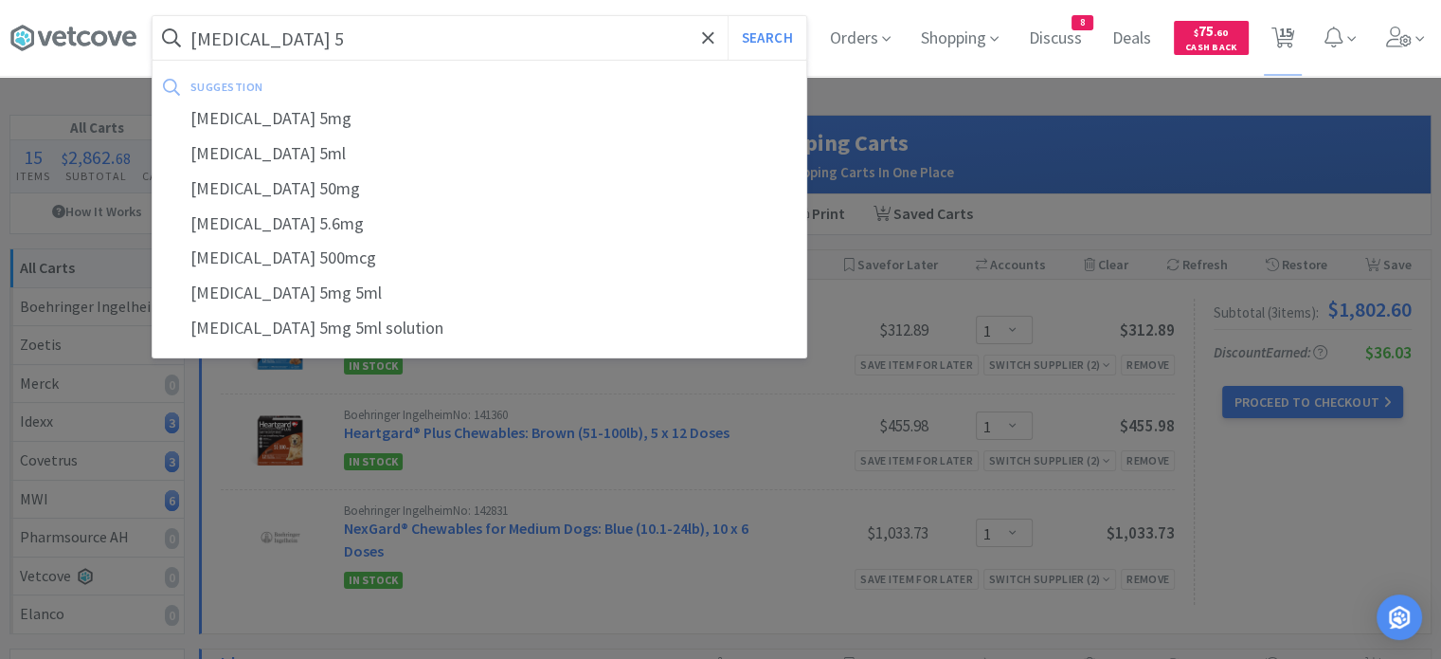
select select "4"
select select "3"
select select "2"
select select "1"
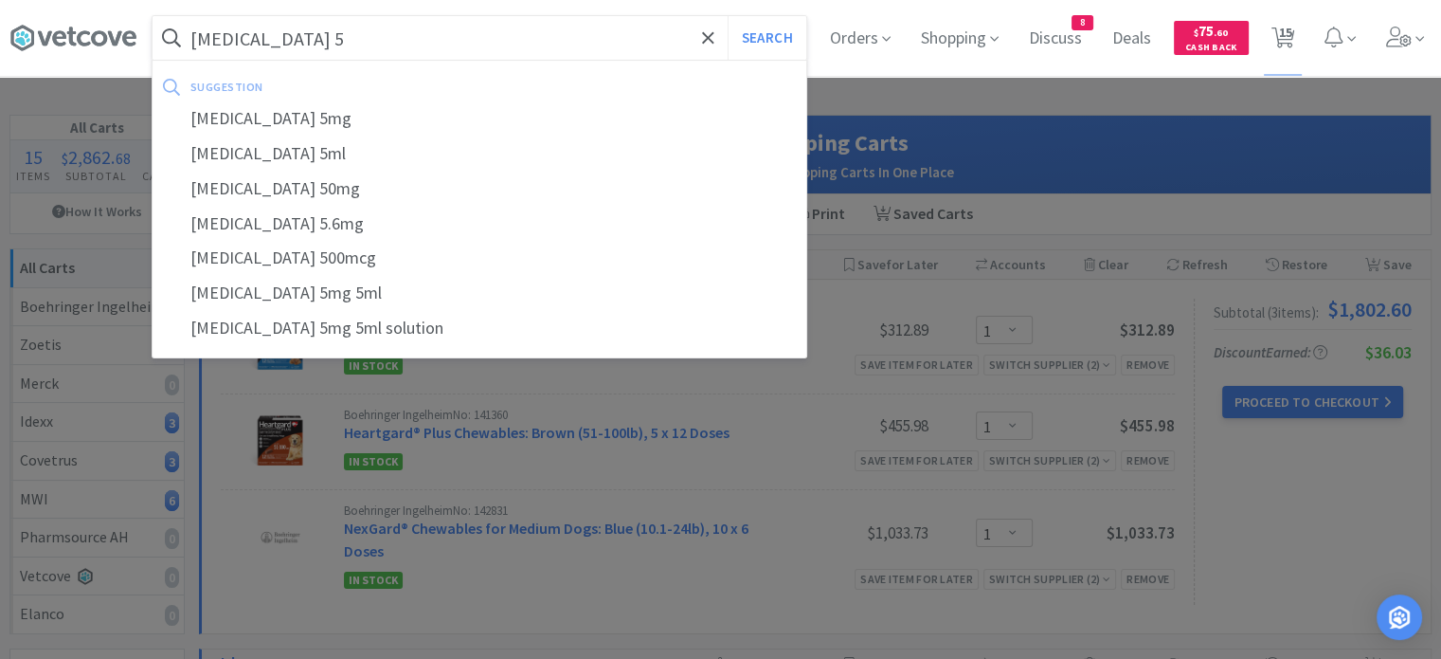
select select "1"
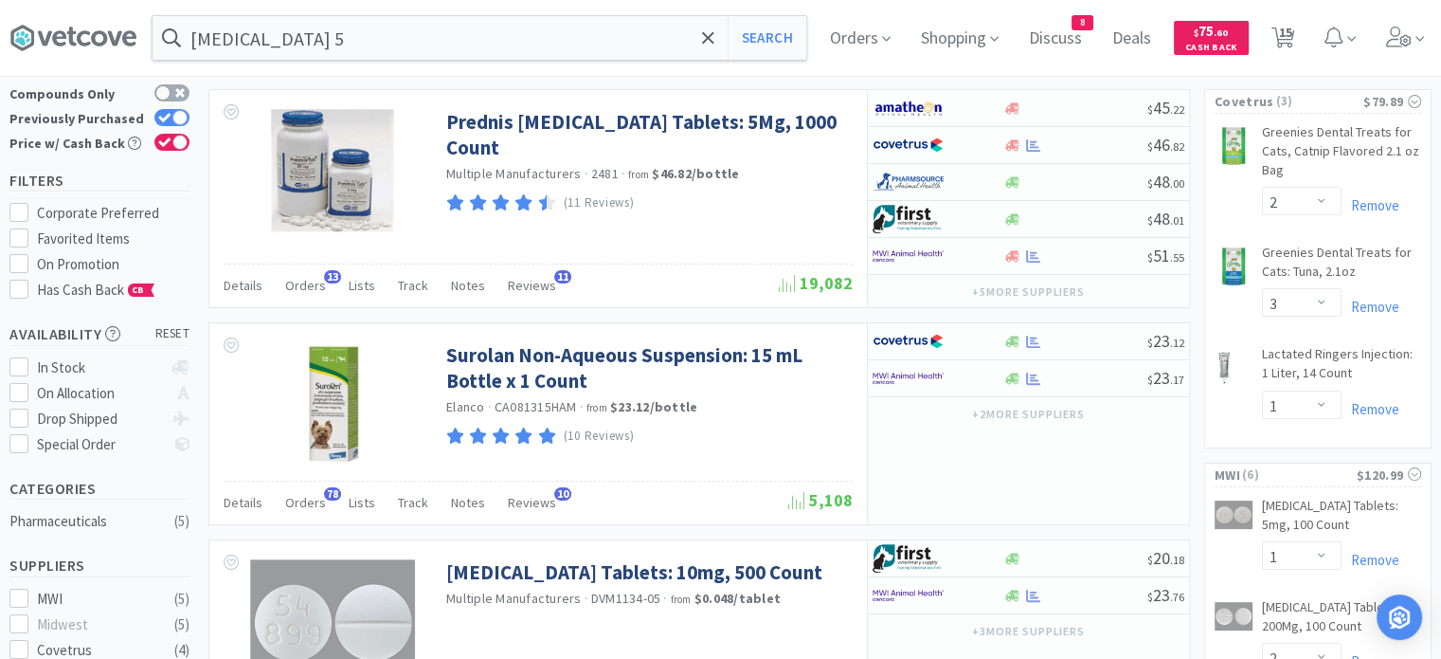
scroll to position [67, 0]
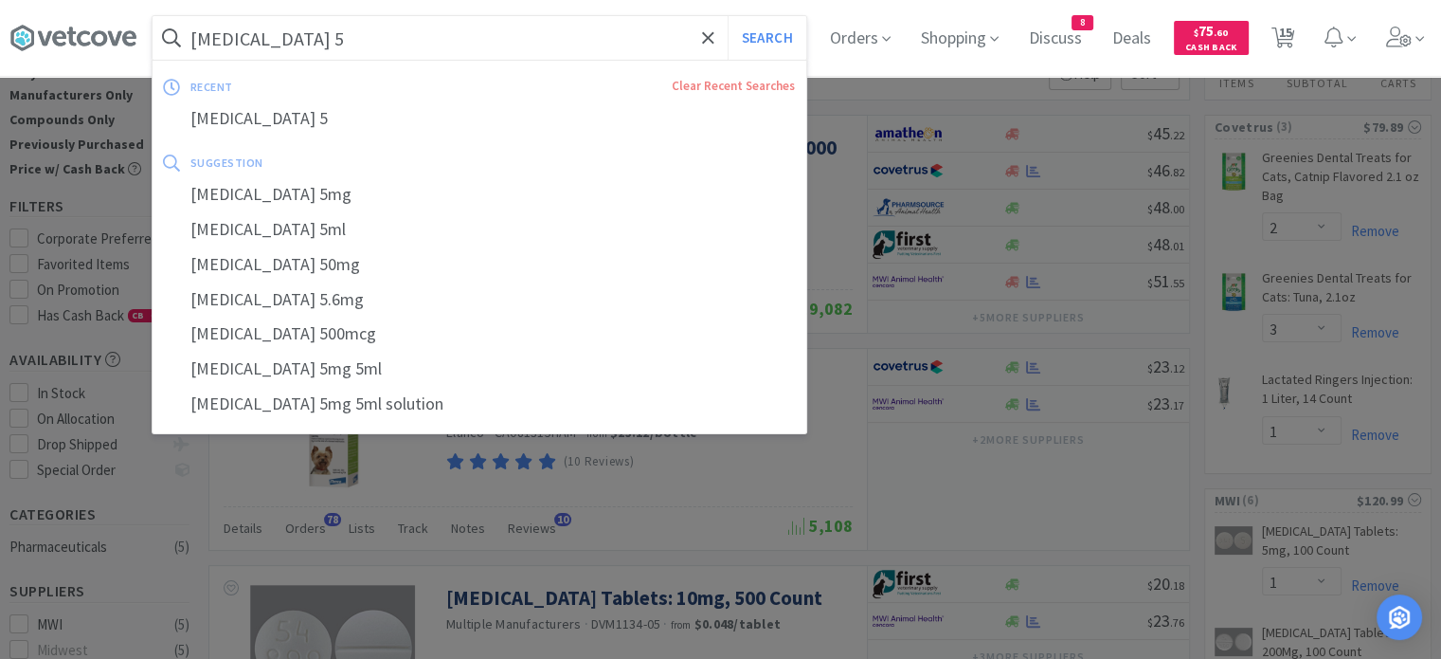
click at [490, 26] on input "[MEDICAL_DATA] 5" at bounding box center [480, 38] width 654 height 44
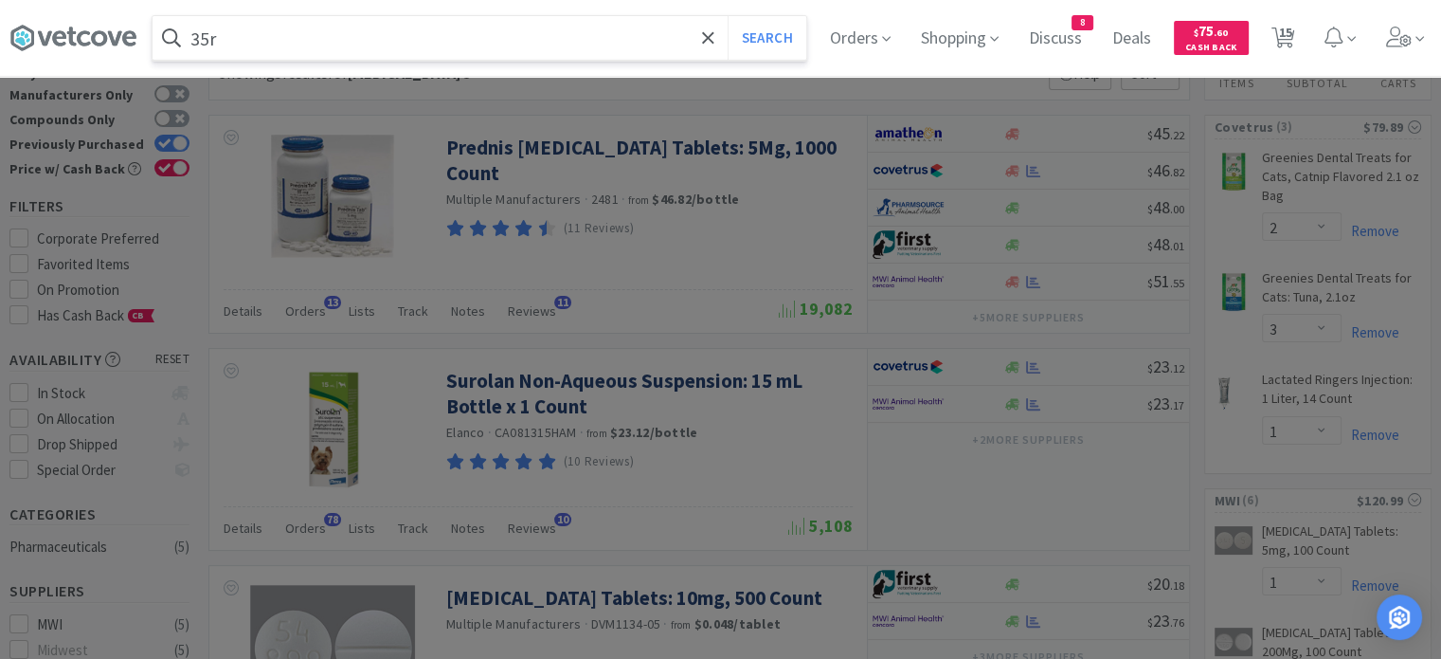
type input "35r"
click at [728, 16] on button "Search" at bounding box center [767, 38] width 79 height 44
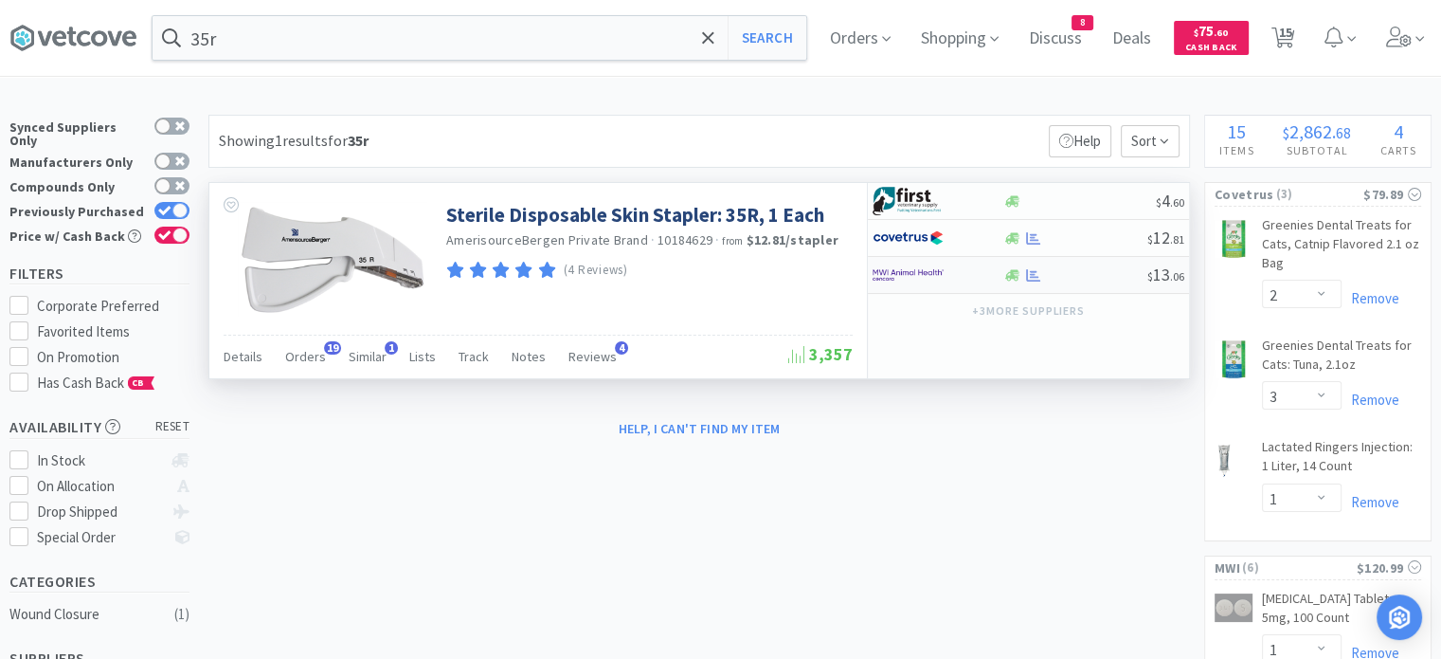
click at [1073, 282] on div "$ 13 . 06" at bounding box center [1028, 275] width 321 height 37
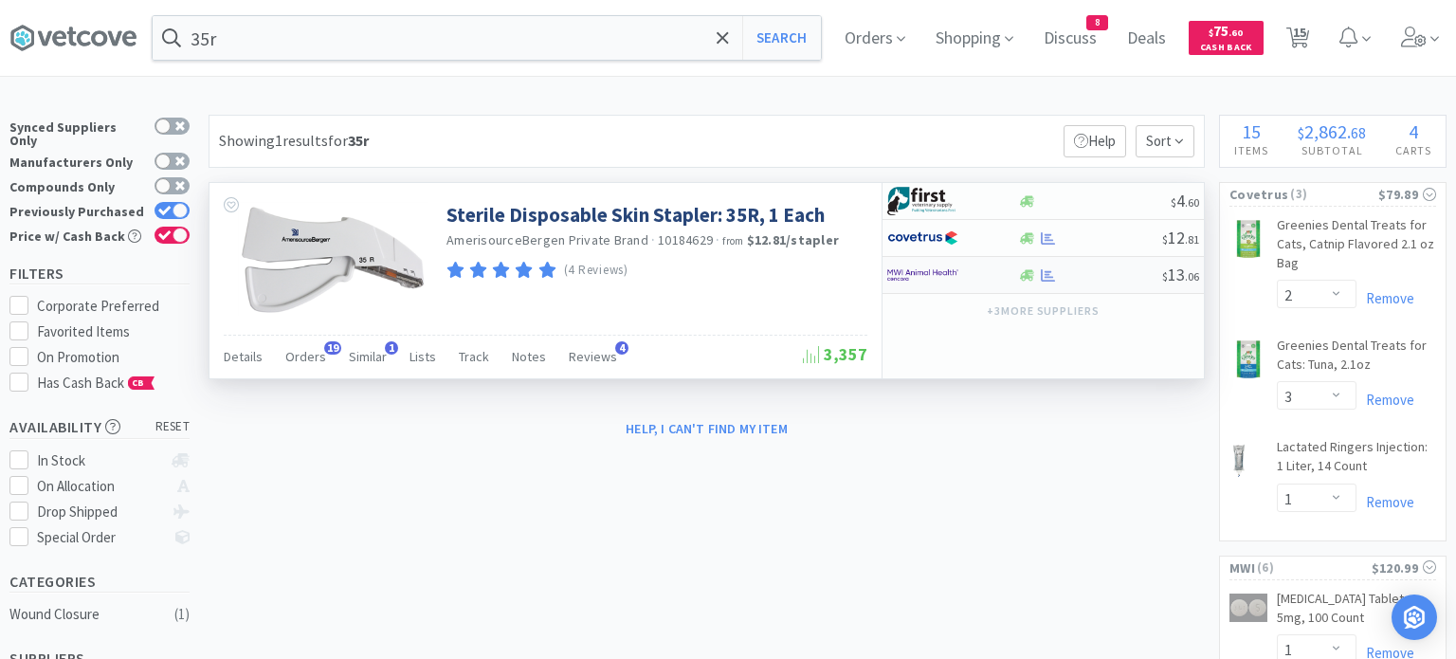
select select "1"
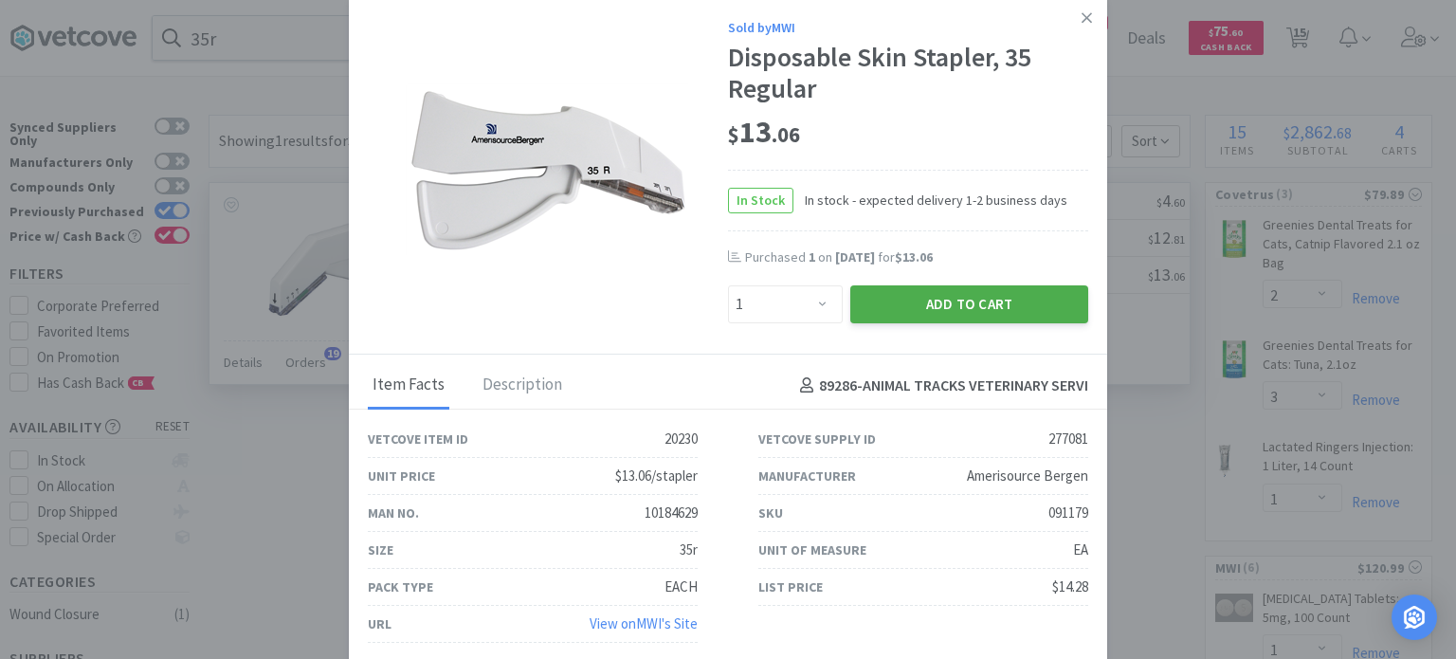
click at [1016, 306] on button "Add to Cart" at bounding box center [969, 304] width 238 height 38
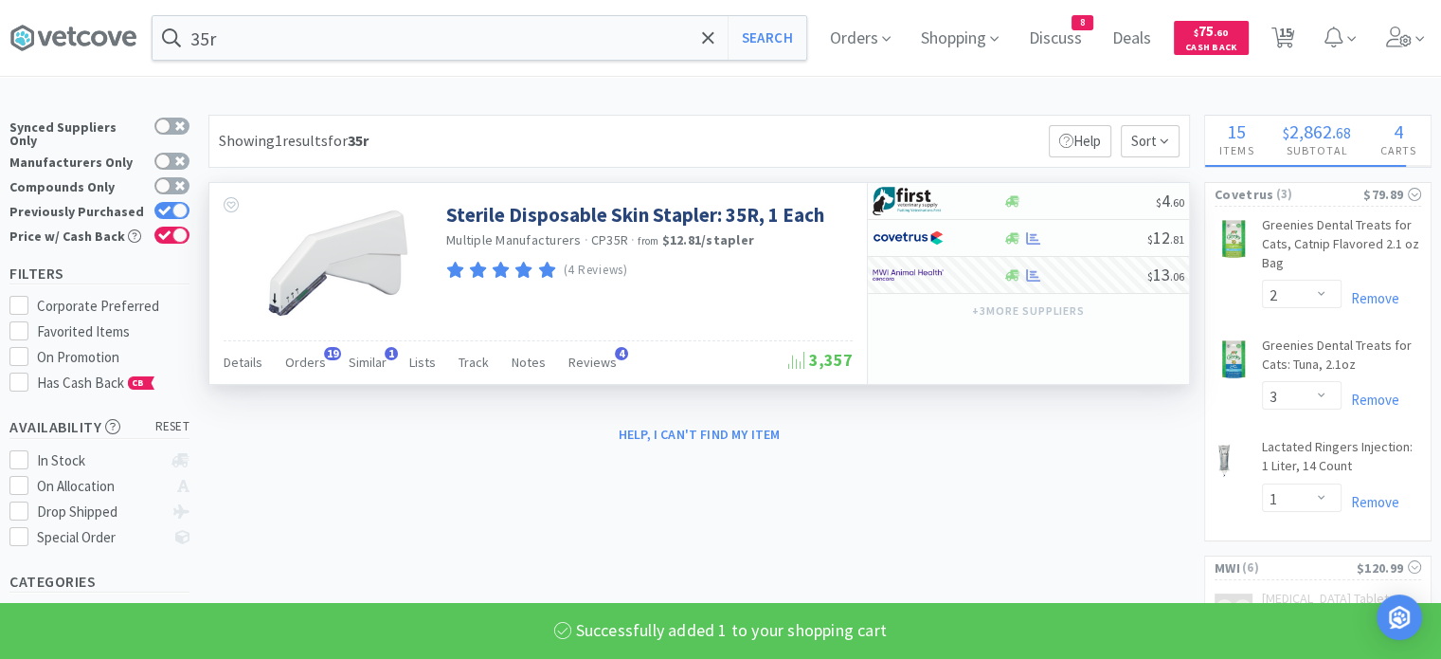
select select "1"
select select "4"
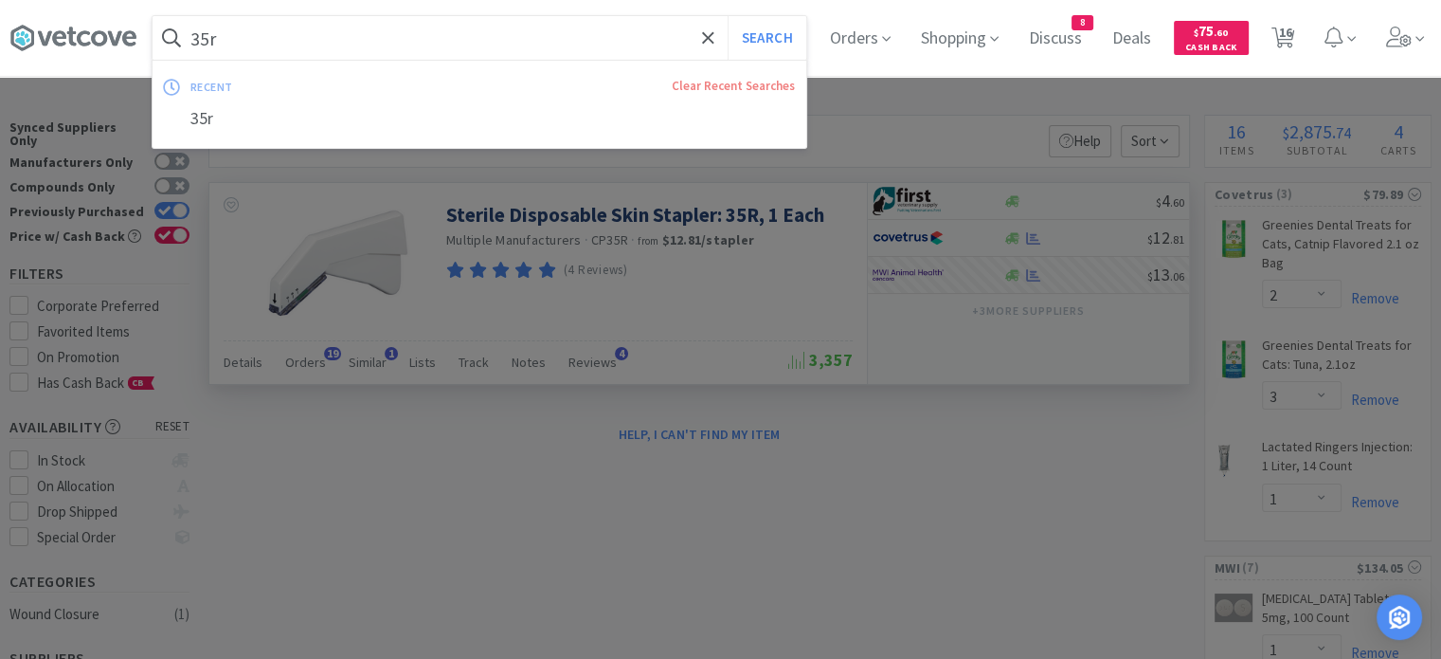
click at [368, 38] on input "35r" at bounding box center [480, 38] width 654 height 44
paste input "Surolan 15"
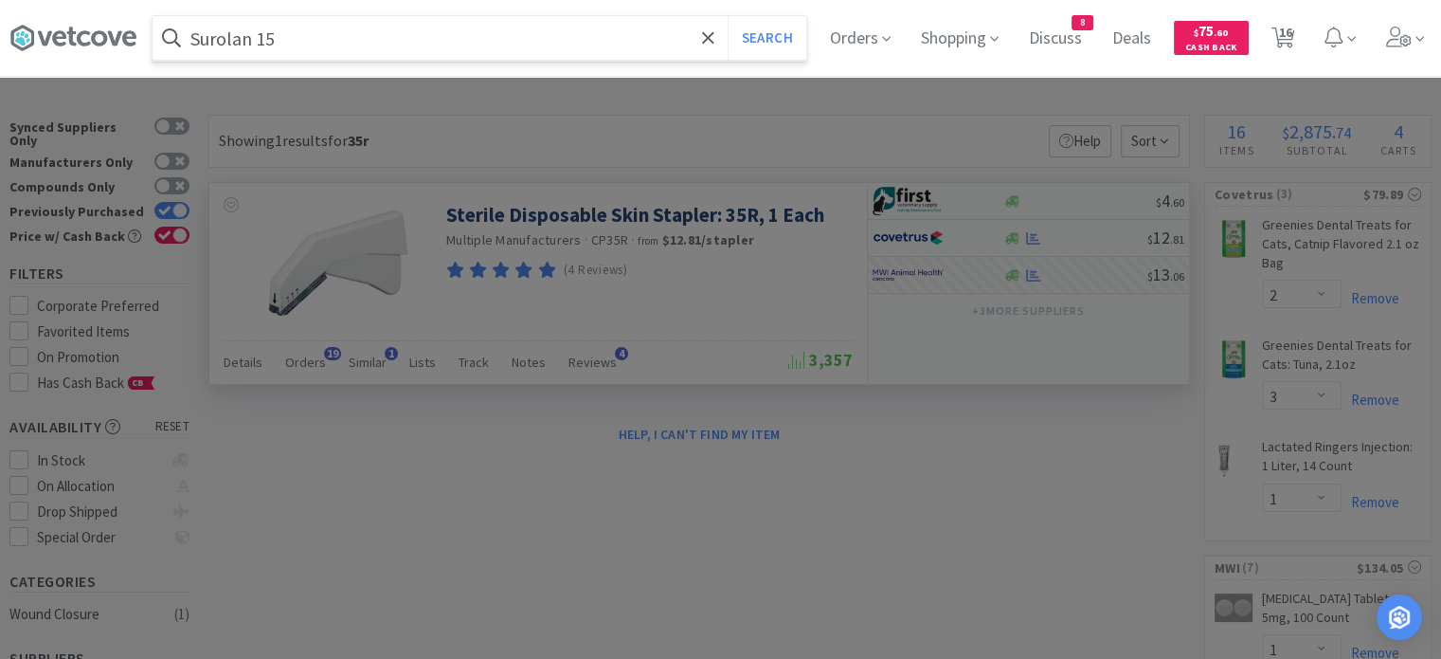
type input "Surolan 15"
click at [728, 16] on button "Search" at bounding box center [767, 38] width 79 height 44
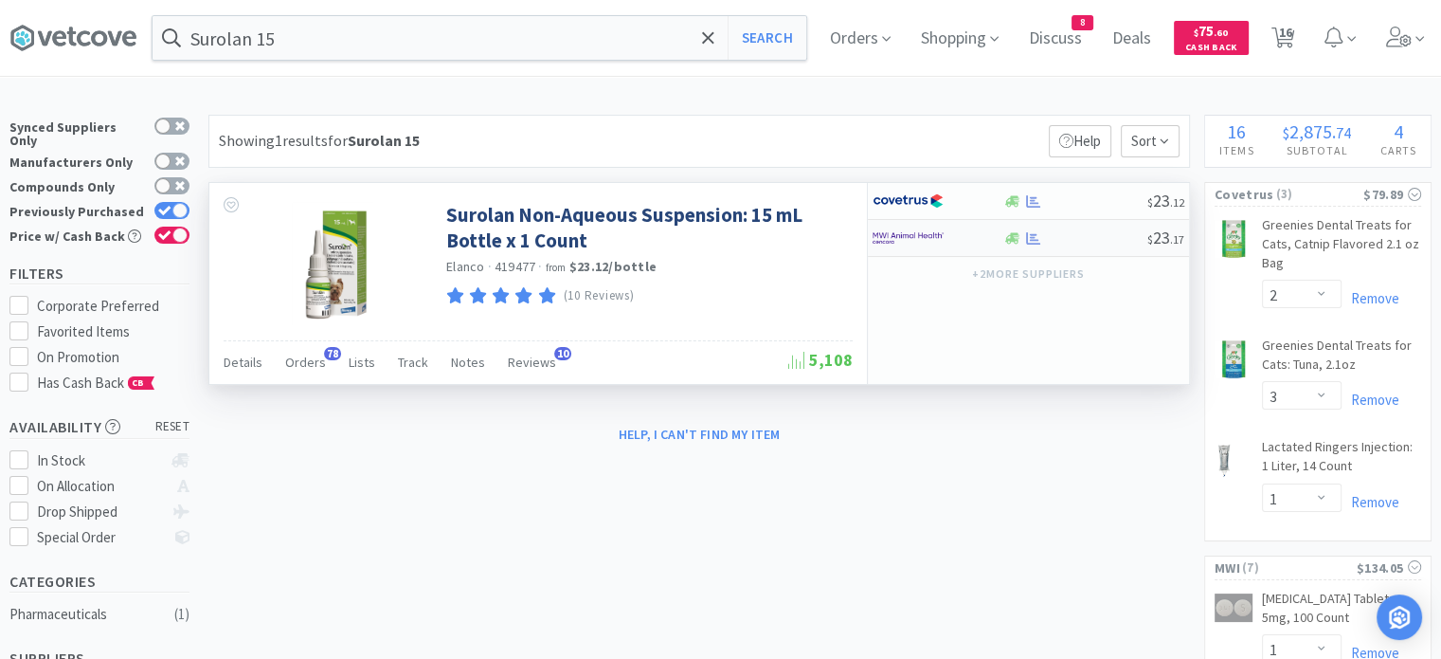
click at [1074, 245] on div "$ 23 . 17" at bounding box center [1028, 238] width 321 height 37
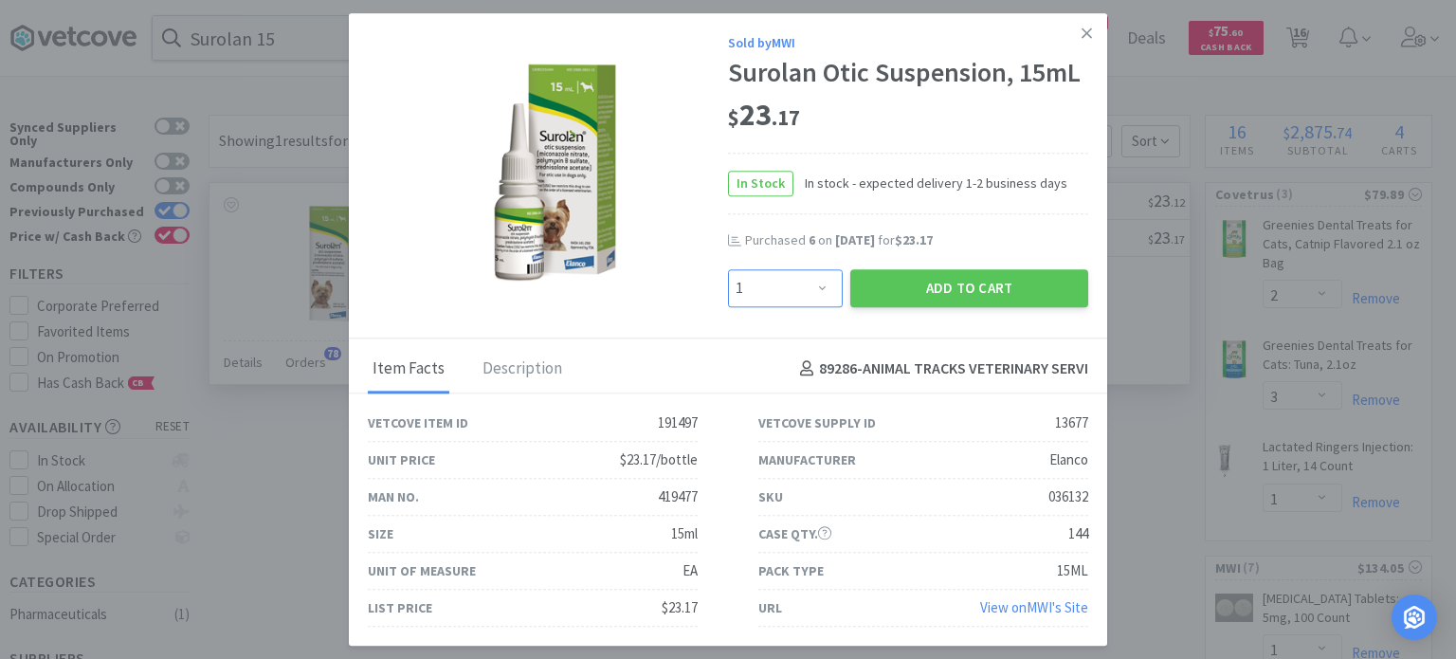
click at [810, 281] on select "Enter Quantity 1 2 3 4 5 6 7 8 9 10 11 12 13 14 15 16 17 18 19 20 Enter Quantity" at bounding box center [785, 288] width 115 height 38
select select "9"
click at [728, 269] on select "Enter Quantity 1 2 3 4 5 6 7 8 9 10 11 12 13 14 15 16 17 18 19 20 Enter Quantity" at bounding box center [785, 288] width 115 height 38
click at [898, 293] on button "Add to Cart" at bounding box center [969, 288] width 238 height 38
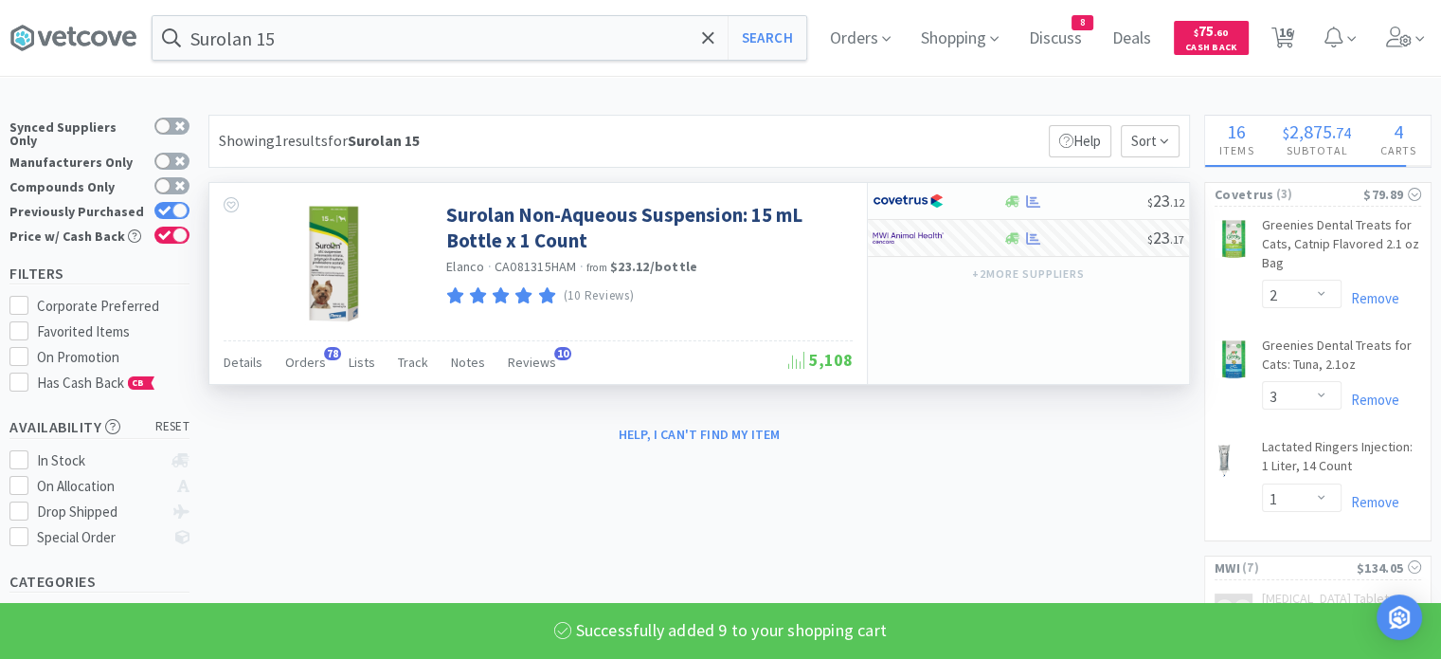
select select "9"
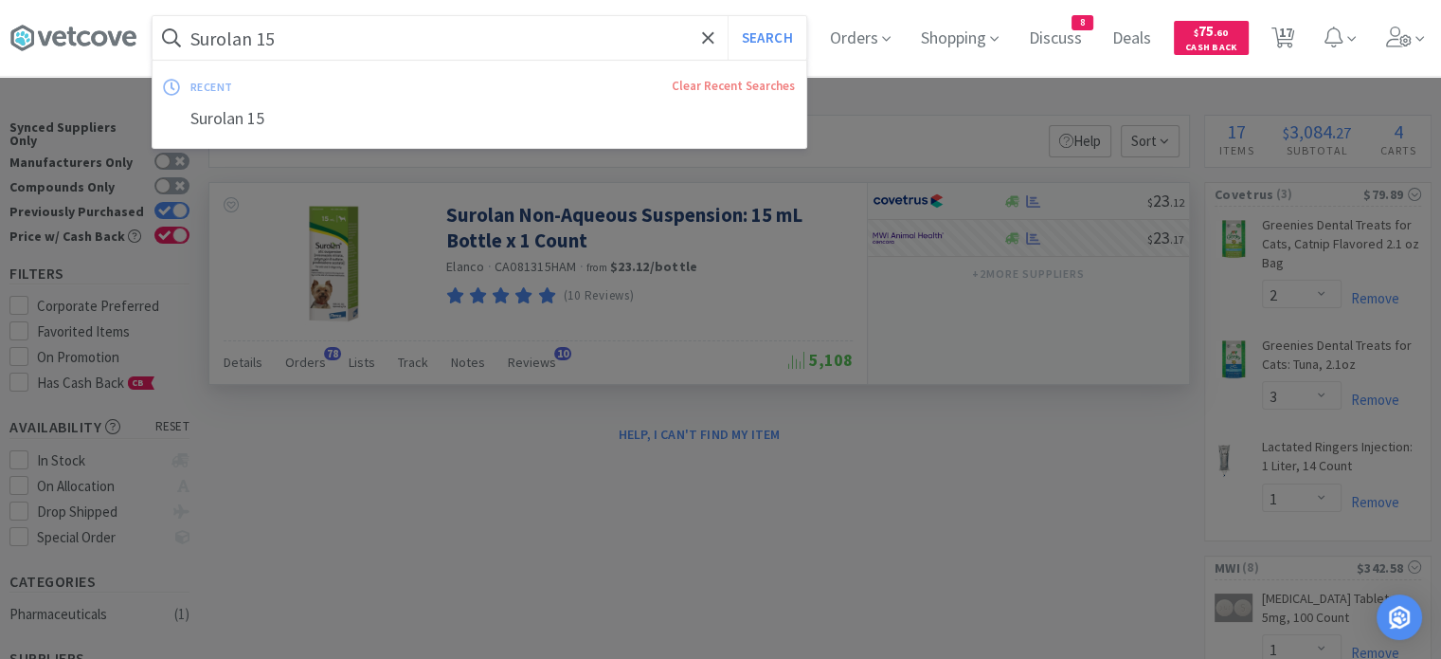
click at [383, 48] on input "Surolan 15" at bounding box center [480, 38] width 654 height 44
paste input "[MEDICAL_DATA]"
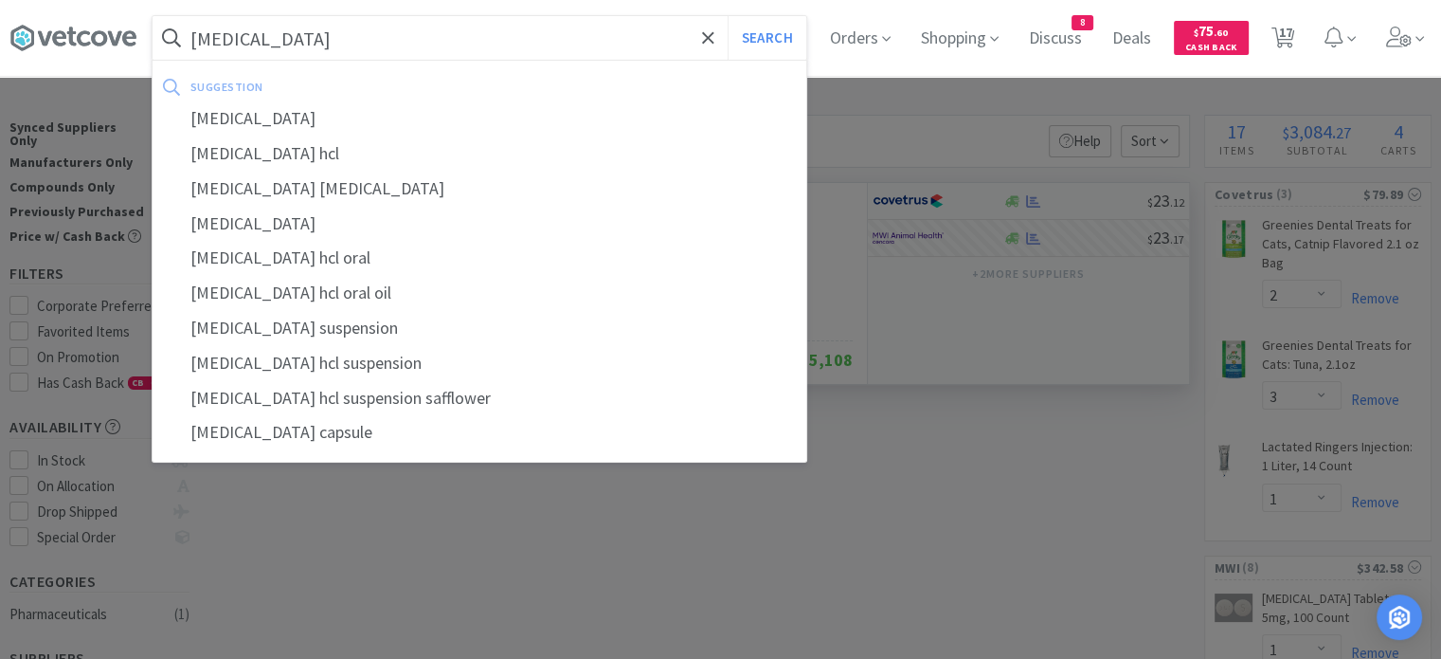
type input "[MEDICAL_DATA]"
click at [728, 16] on button "Search" at bounding box center [767, 38] width 79 height 44
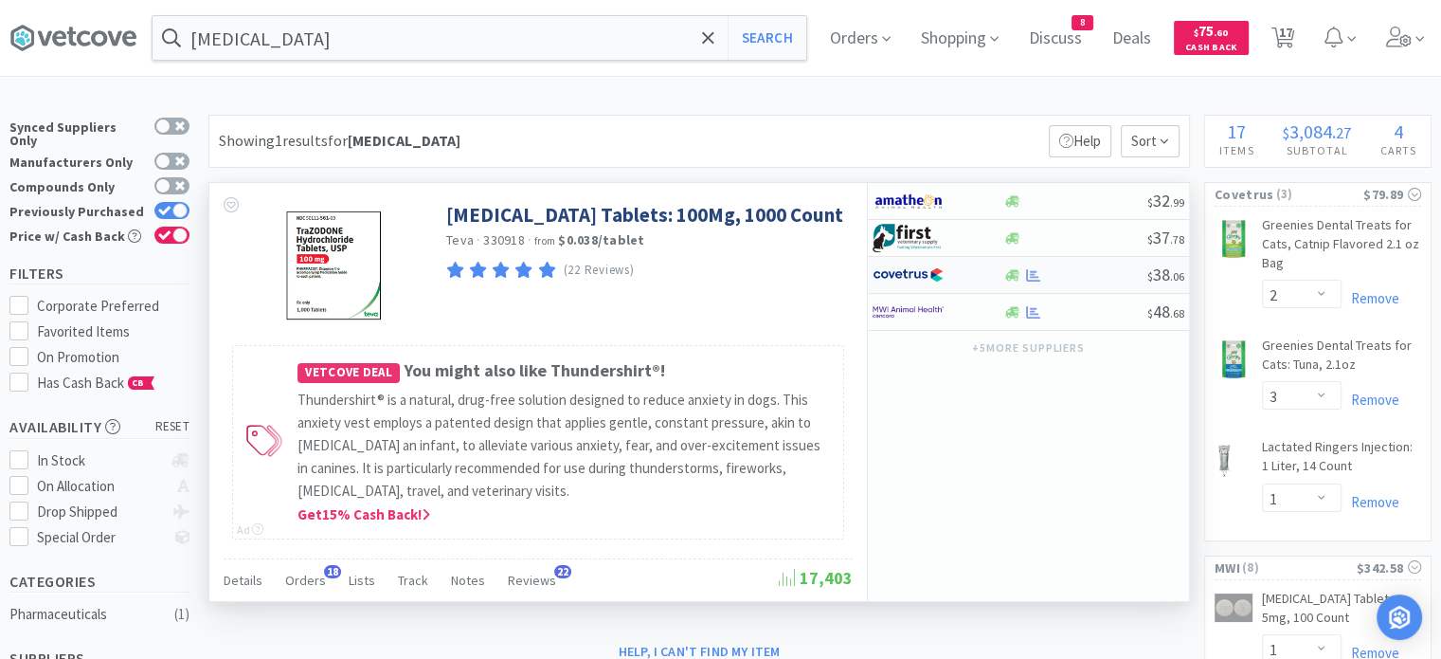
click at [1079, 287] on div "$ 38 . 06" at bounding box center [1028, 275] width 321 height 37
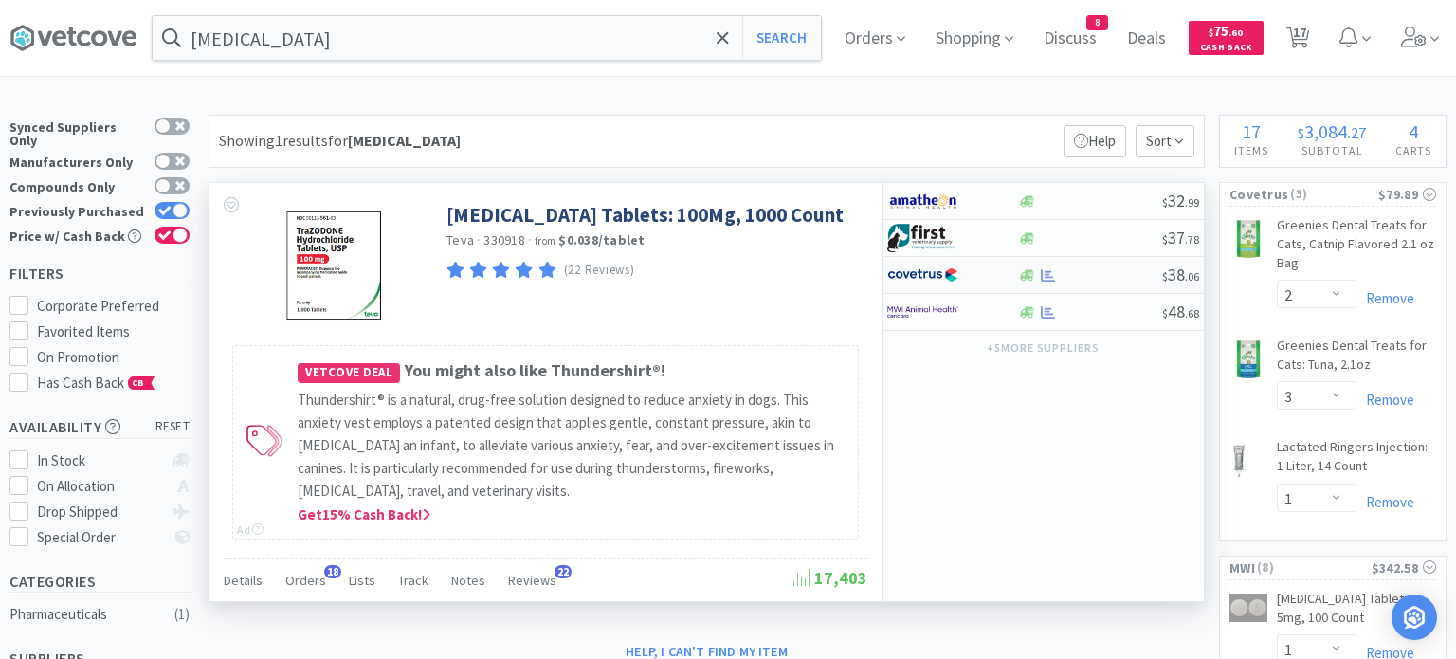
select select "1"
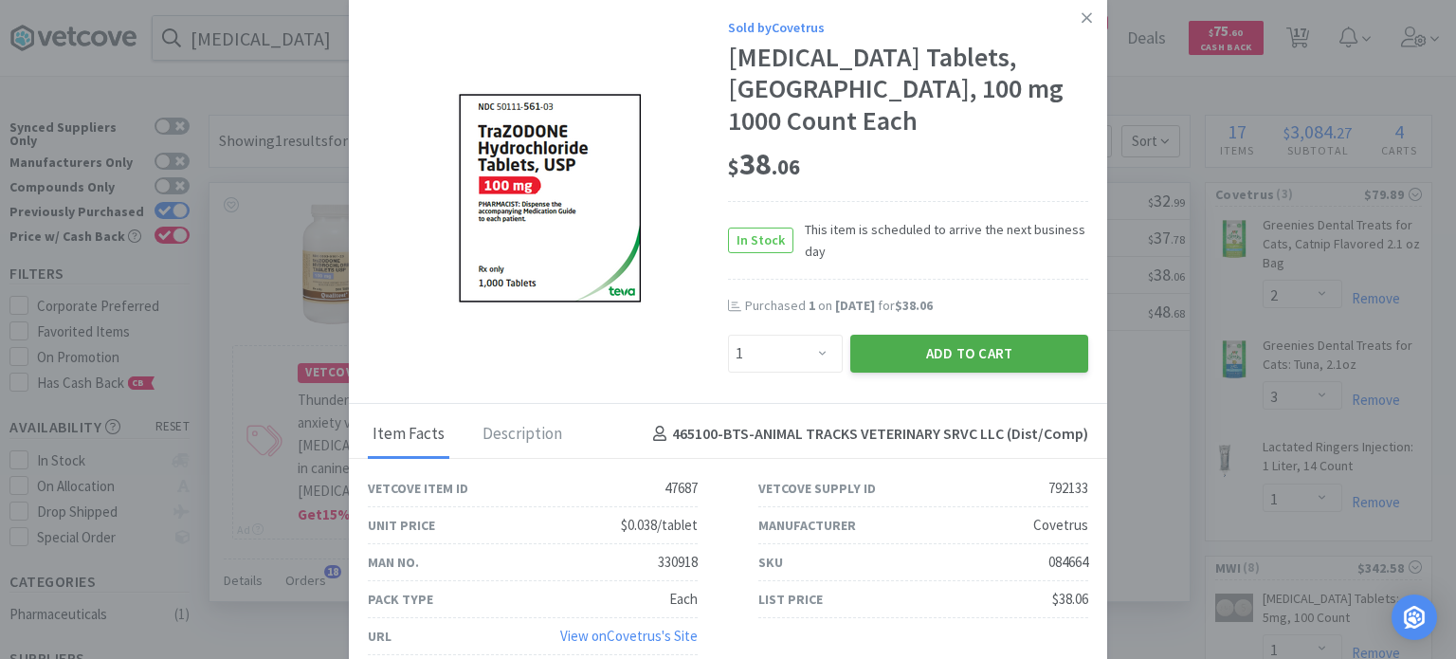
click at [1014, 355] on button "Add to Cart" at bounding box center [969, 354] width 238 height 38
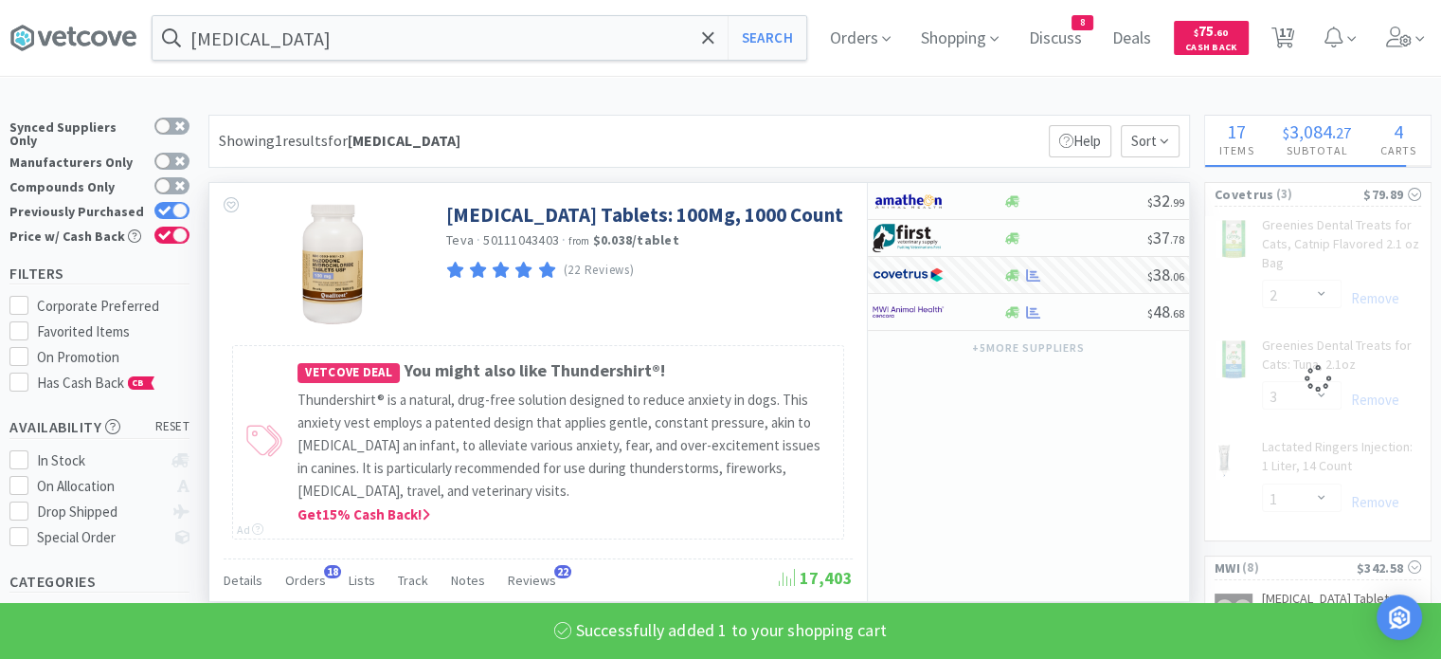
select select "1"
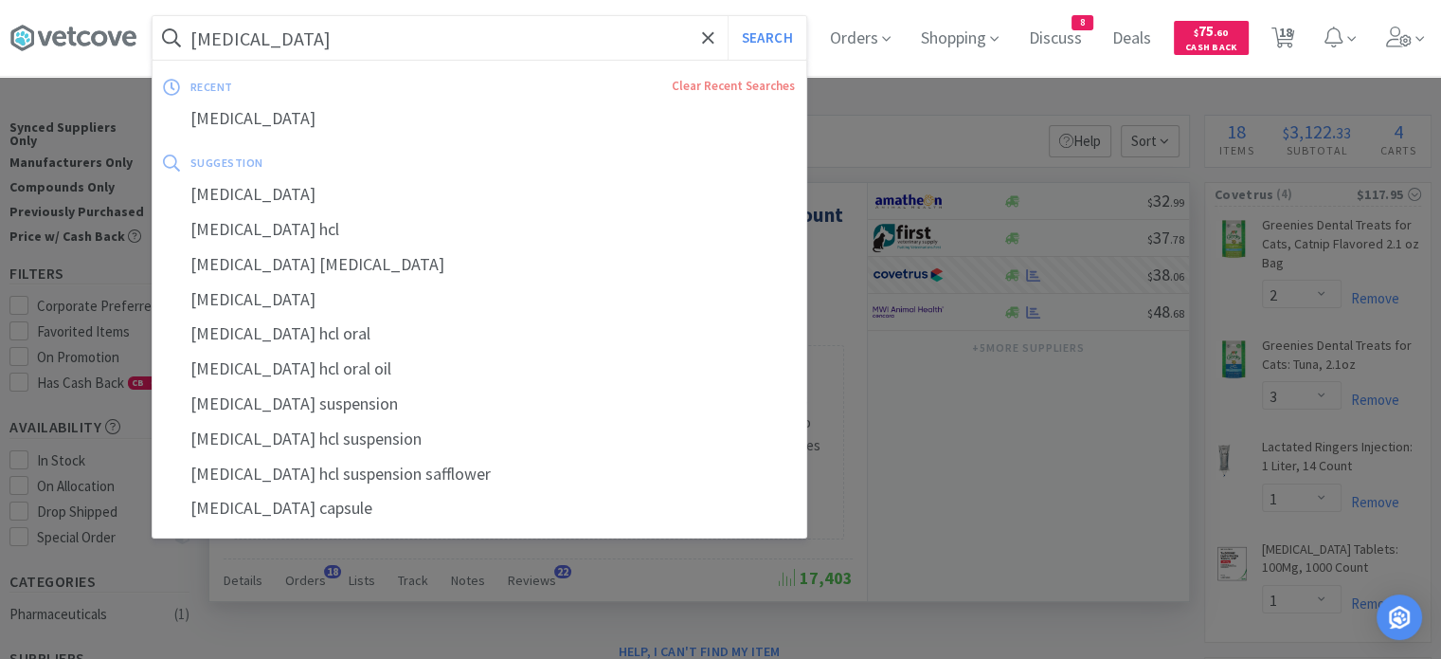
click at [432, 41] on input "[MEDICAL_DATA]" at bounding box center [480, 38] width 654 height 44
paste input "Vetmedin 1.25"
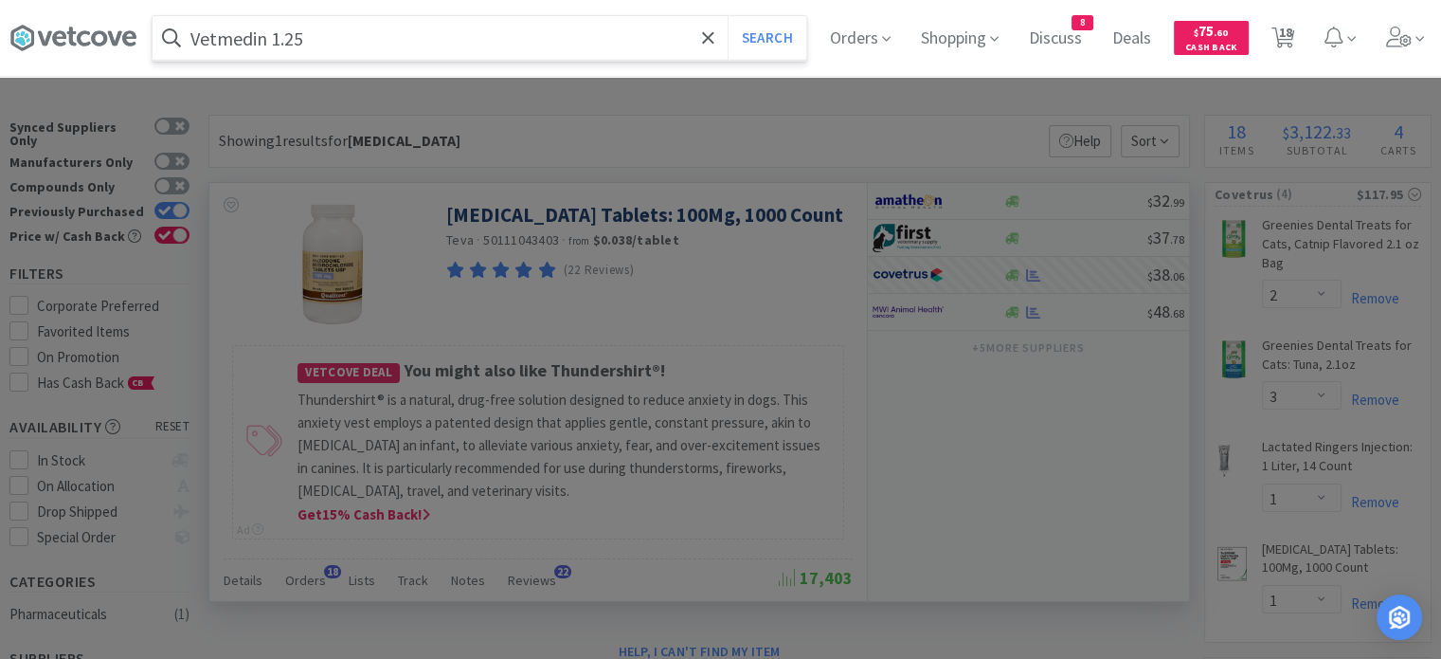
type input "Vetmedin 1.25"
click at [728, 16] on button "Search" at bounding box center [767, 38] width 79 height 44
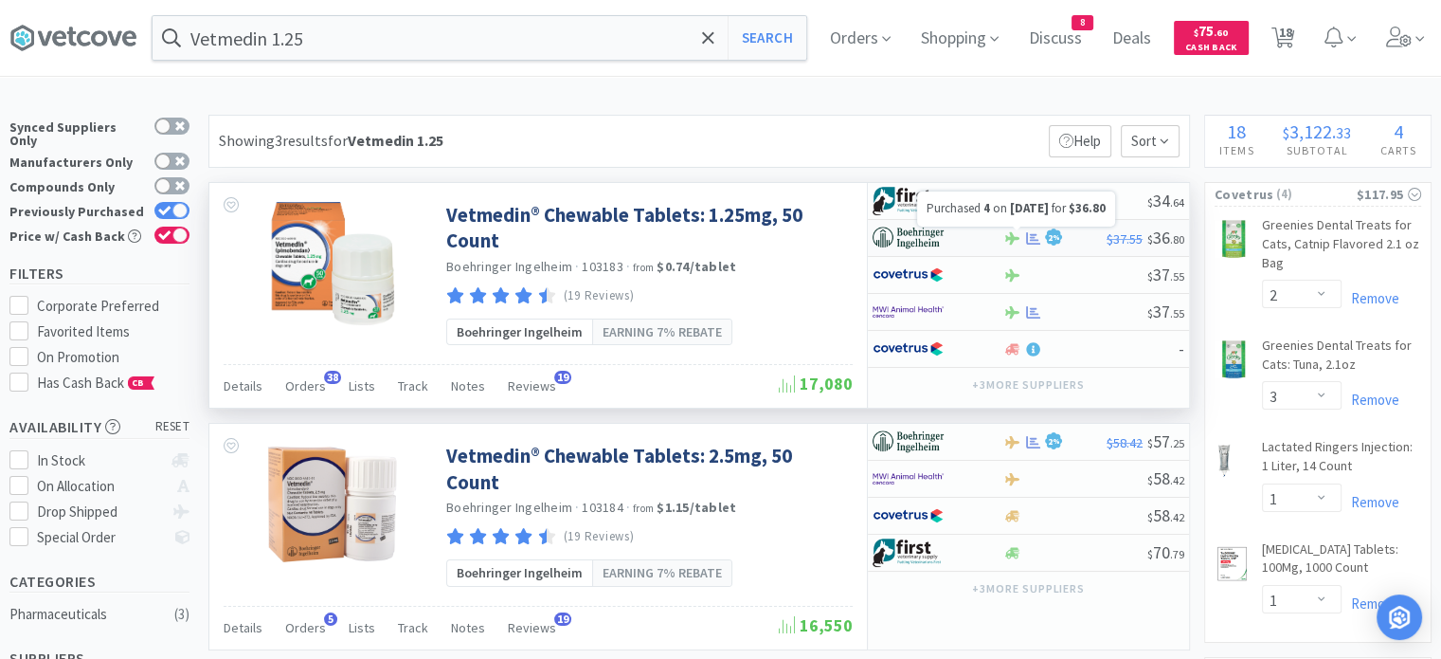
click at [1027, 241] on icon at bounding box center [1033, 238] width 14 height 14
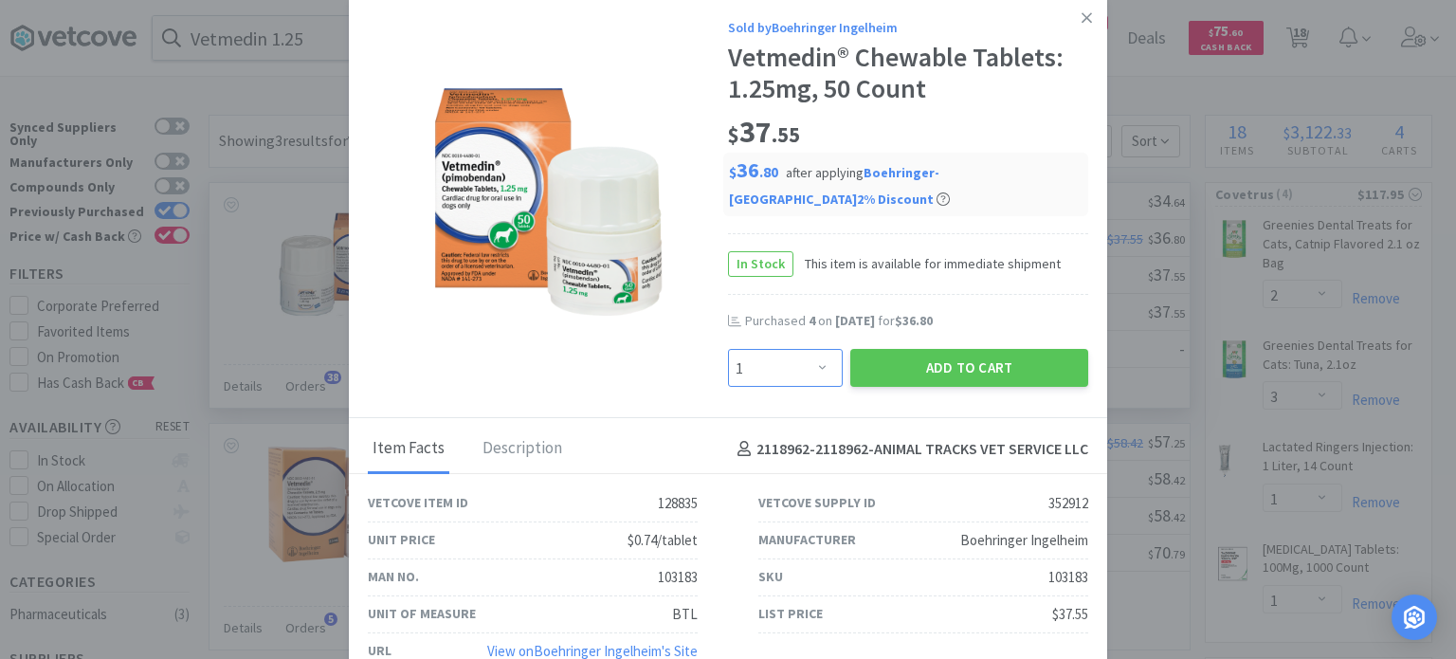
click at [803, 349] on select "Enter Quantity 1 2 3 4 5 6 7 8 9 10 11 12 13 14 15 16 17 18 19 20 Enter Quantity" at bounding box center [785, 368] width 115 height 38
select select "4"
click at [728, 349] on select "Enter Quantity 1 2 3 4 5 6 7 8 9 10 11 12 13 14 15 16 17 18 19 20 Enter Quantity" at bounding box center [785, 368] width 115 height 38
click at [910, 349] on button "Add to Cart" at bounding box center [969, 368] width 238 height 38
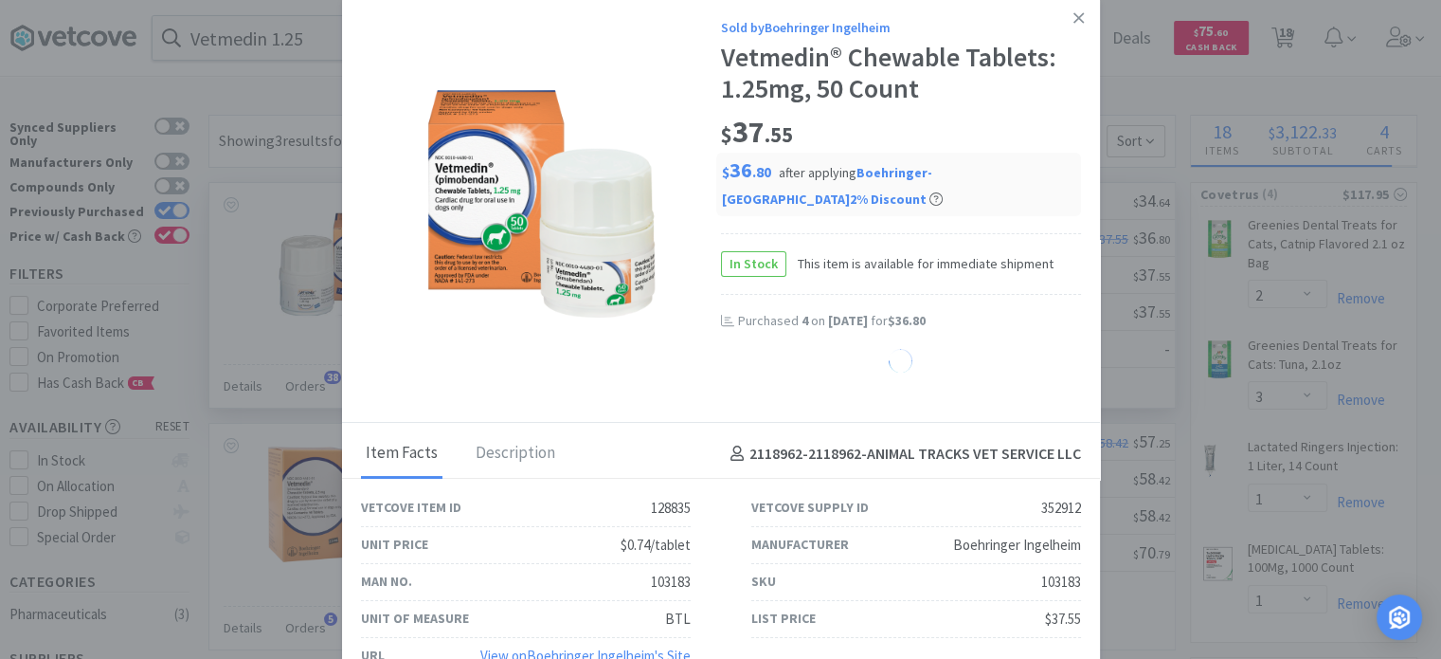
select select "4"
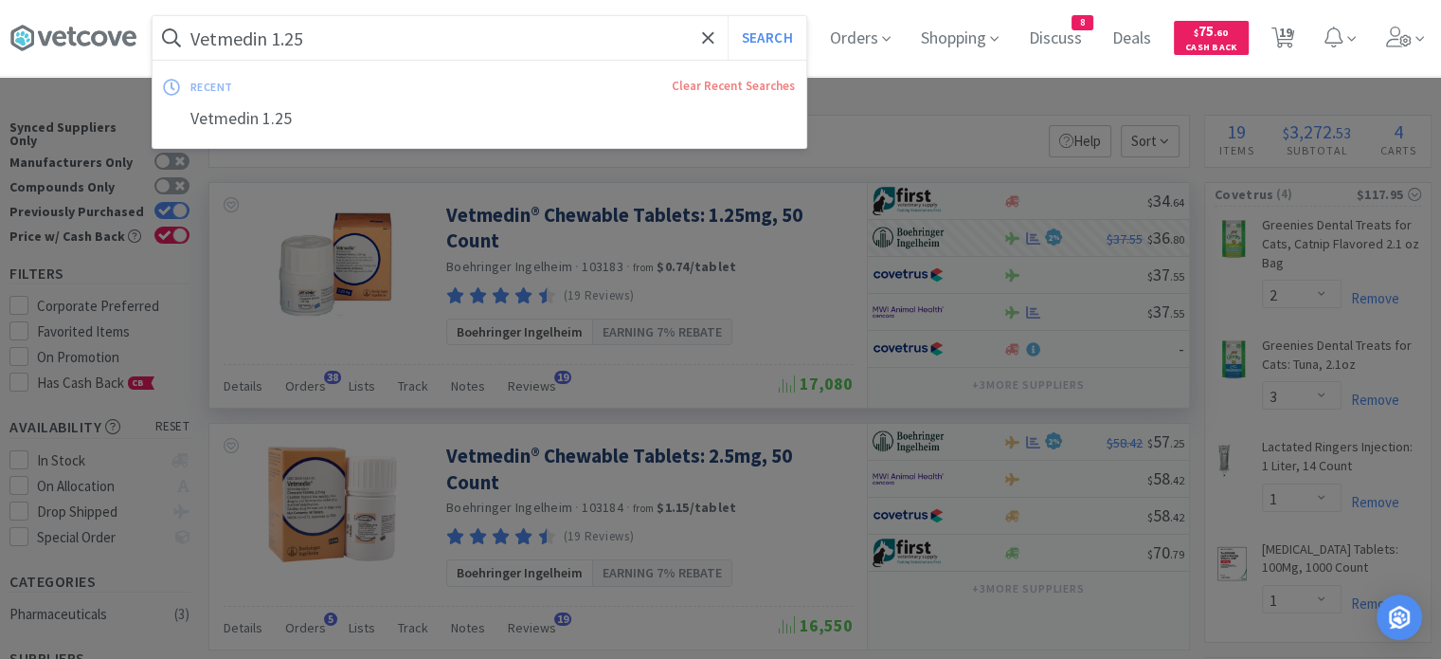
click at [448, 38] on input "Vetmedin 1.25" at bounding box center [480, 38] width 654 height 44
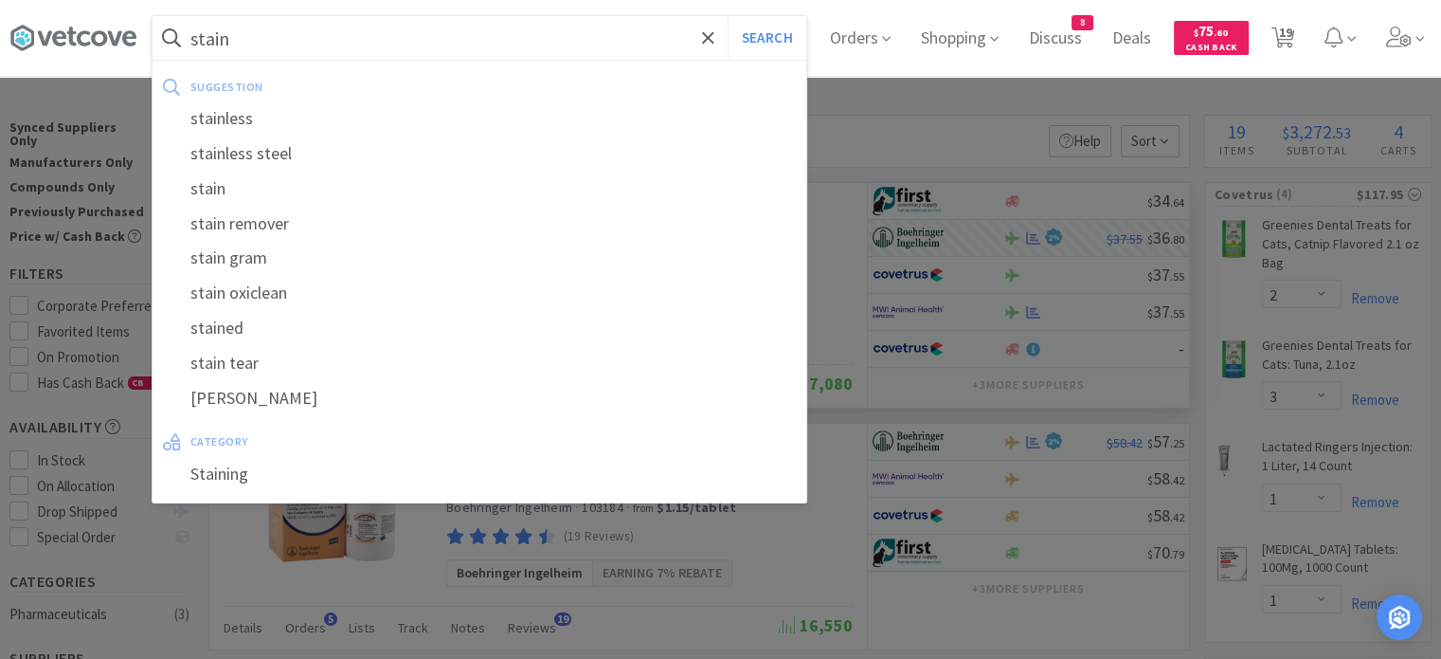
type input "stain"
click at [728, 16] on button "Search" at bounding box center [767, 38] width 79 height 44
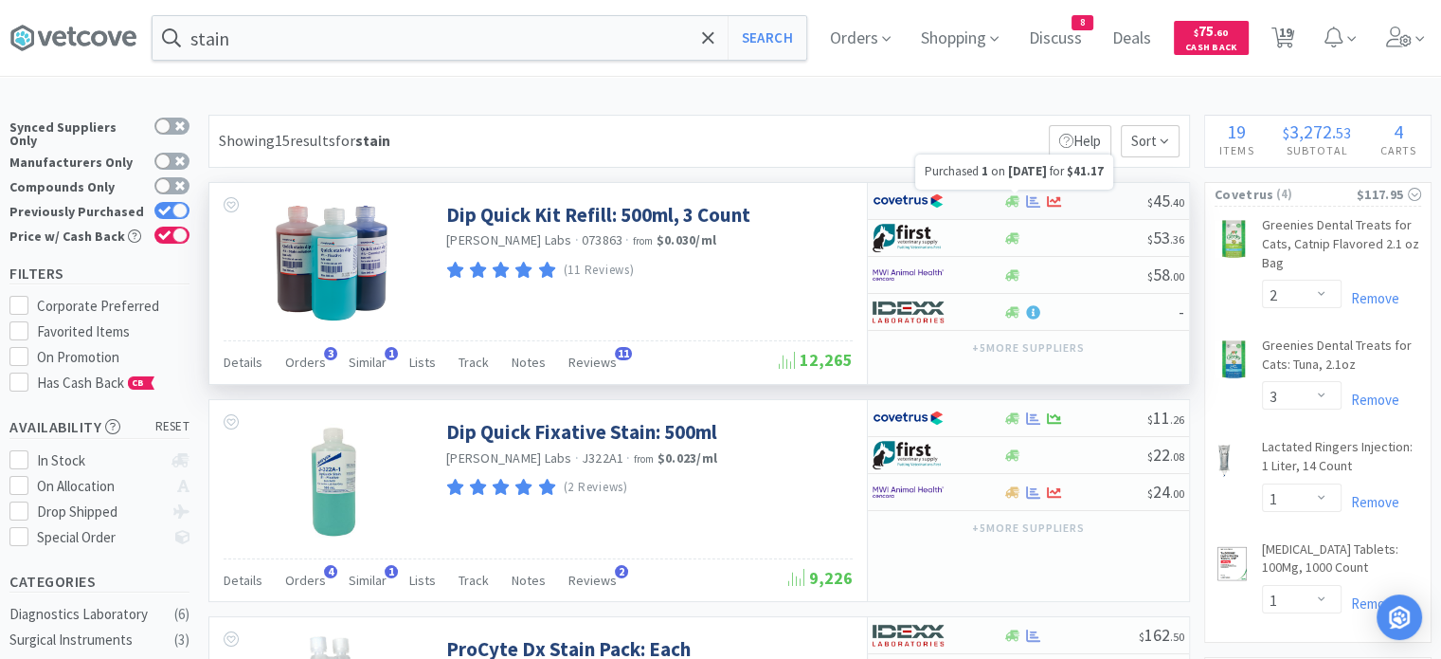
click at [1026, 197] on icon at bounding box center [1033, 201] width 14 height 14
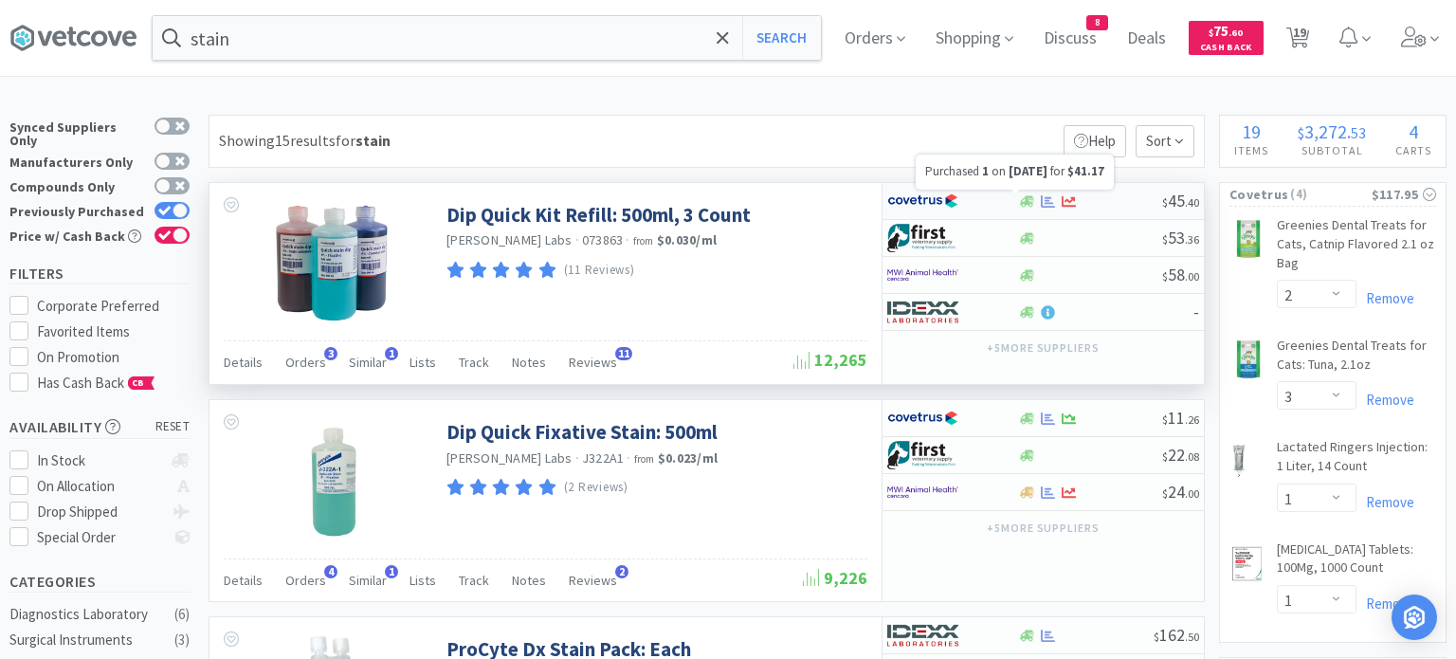
select select "1"
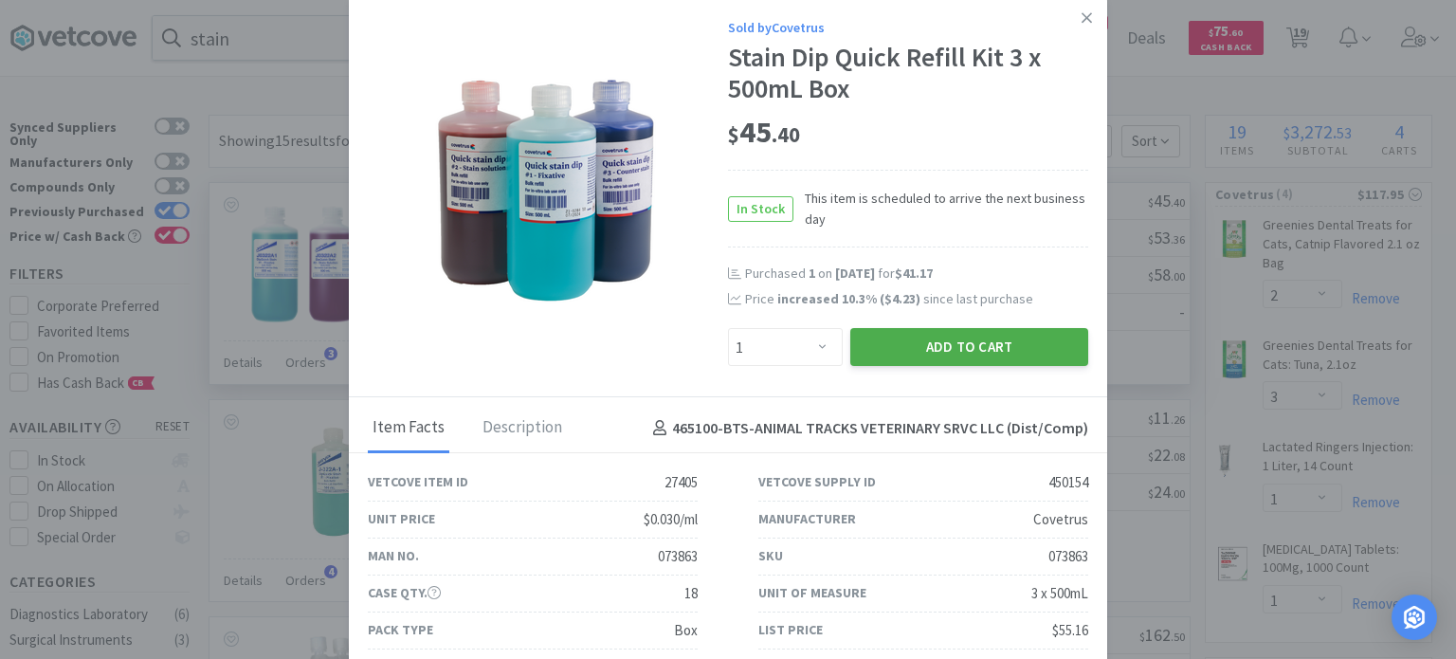
click at [951, 351] on button "Add to Cart" at bounding box center [969, 347] width 238 height 38
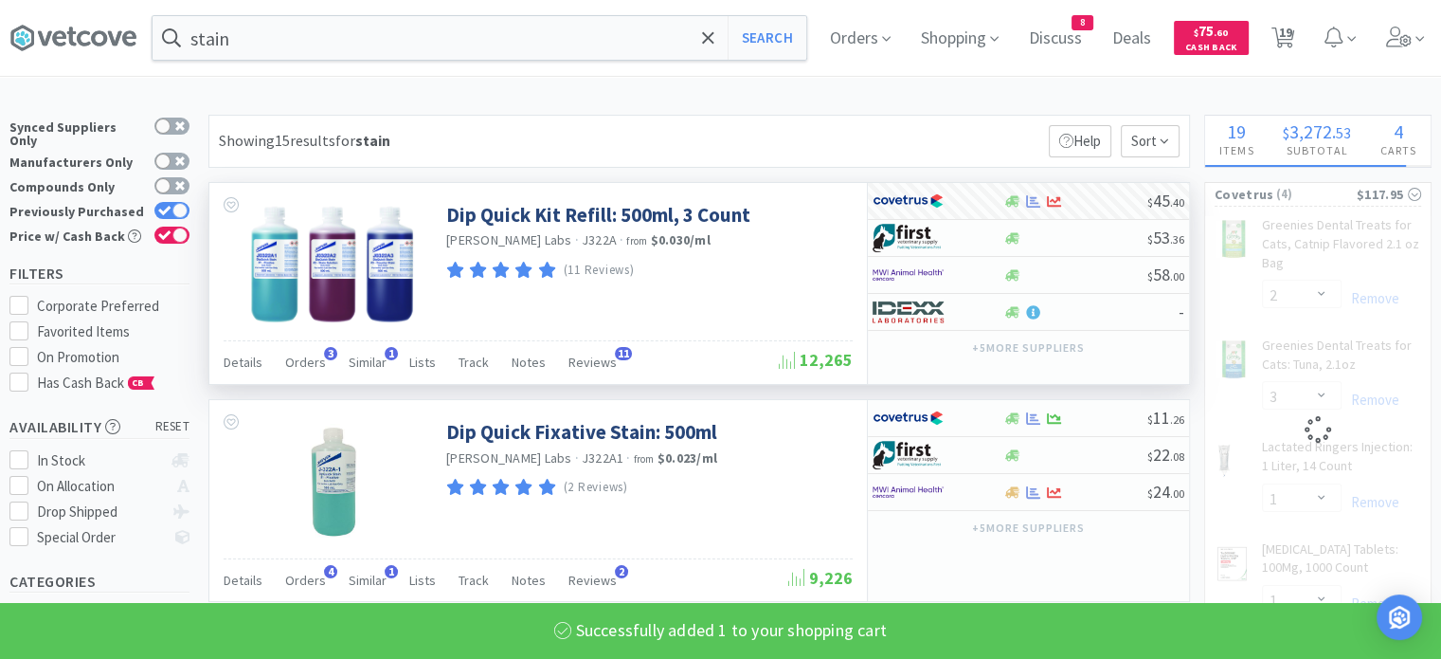
select select "1"
select select "2"
select select "3"
select select "1"
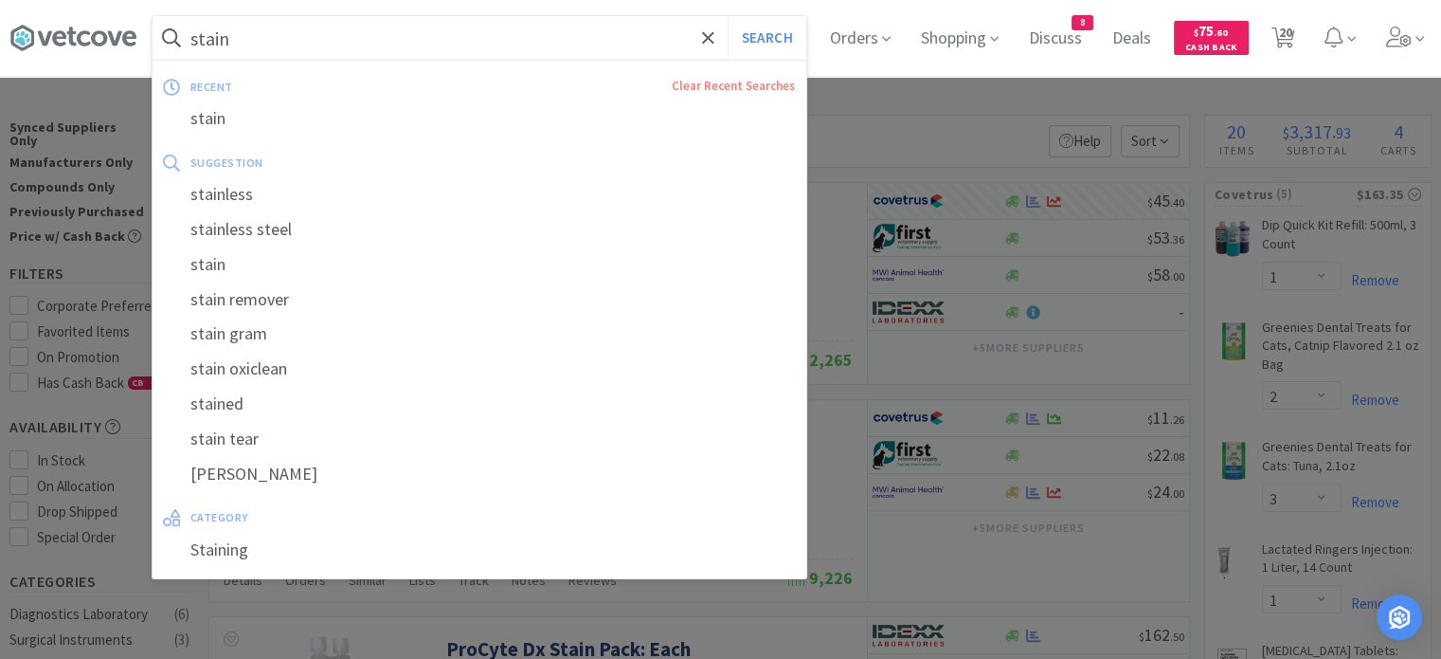
click at [517, 25] on input "stain" at bounding box center [480, 38] width 654 height 44
paste input "035338"
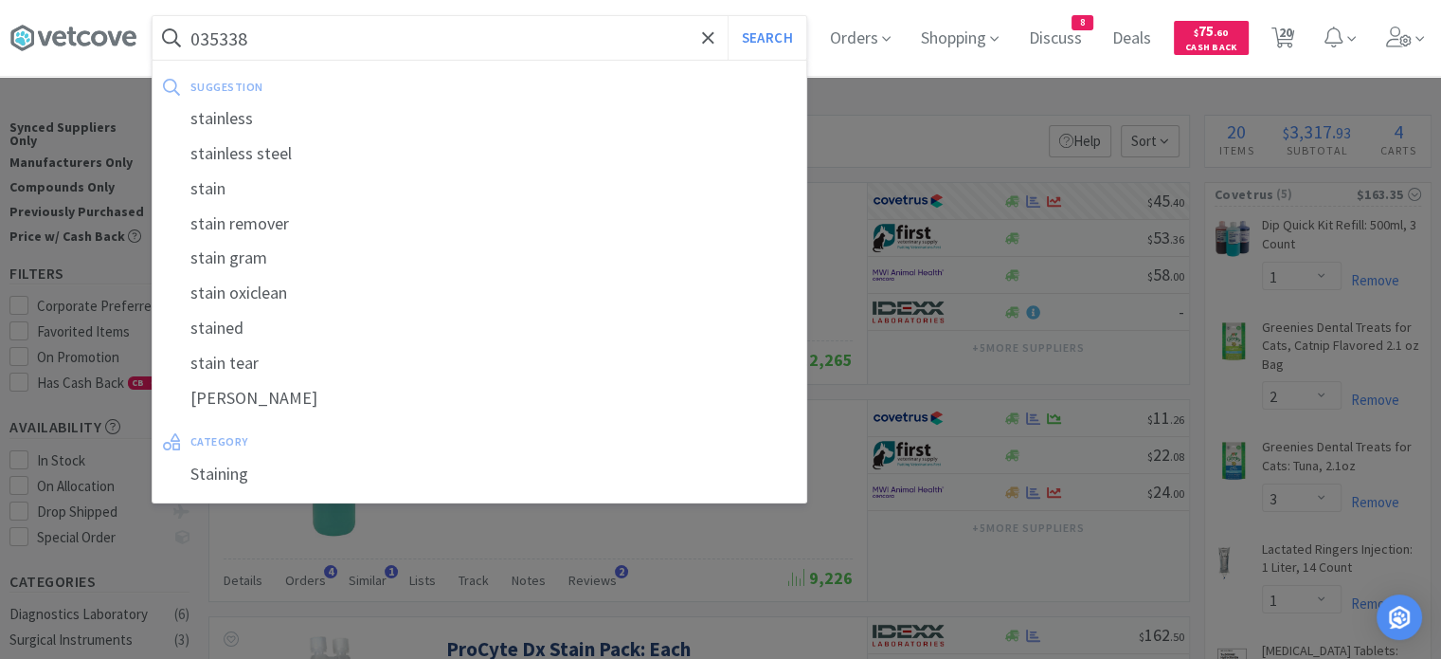
type input "035338"
click at [728, 16] on button "Search" at bounding box center [767, 38] width 79 height 44
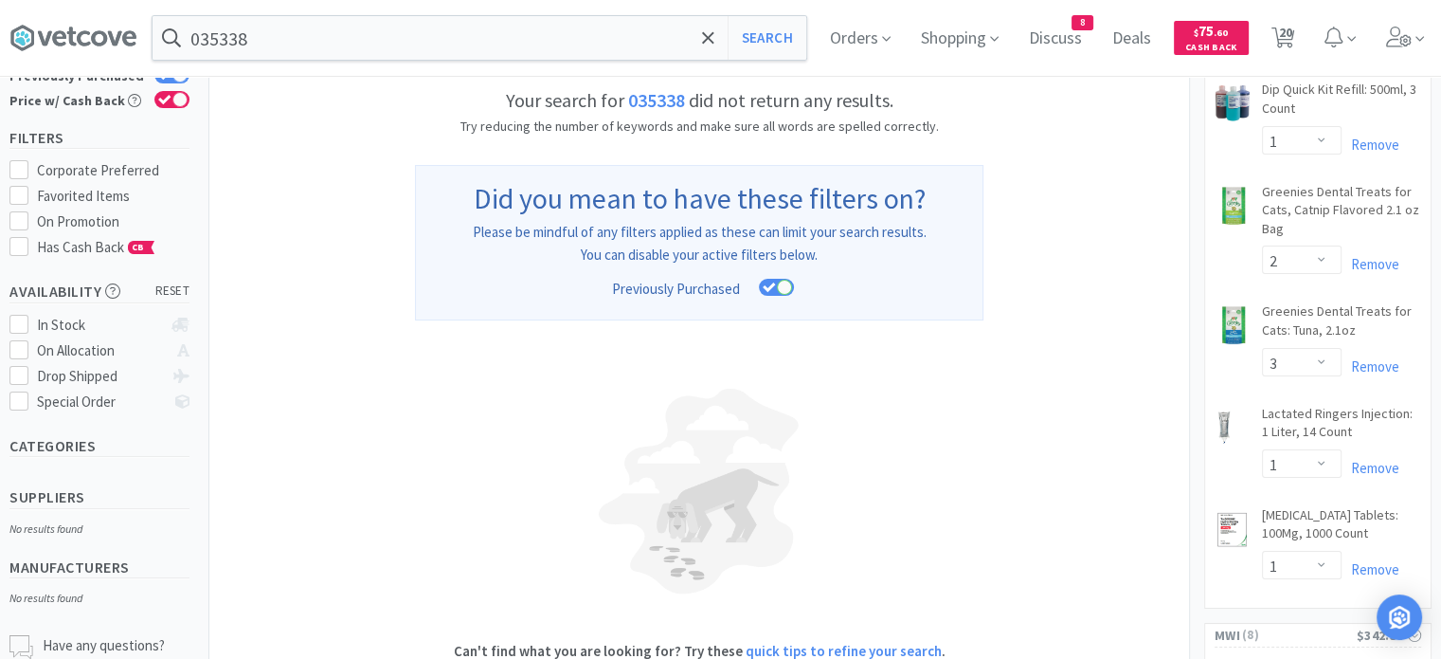
scroll to position [136, 0]
click at [774, 287] on icon at bounding box center [769, 286] width 13 height 10
checkbox input "false"
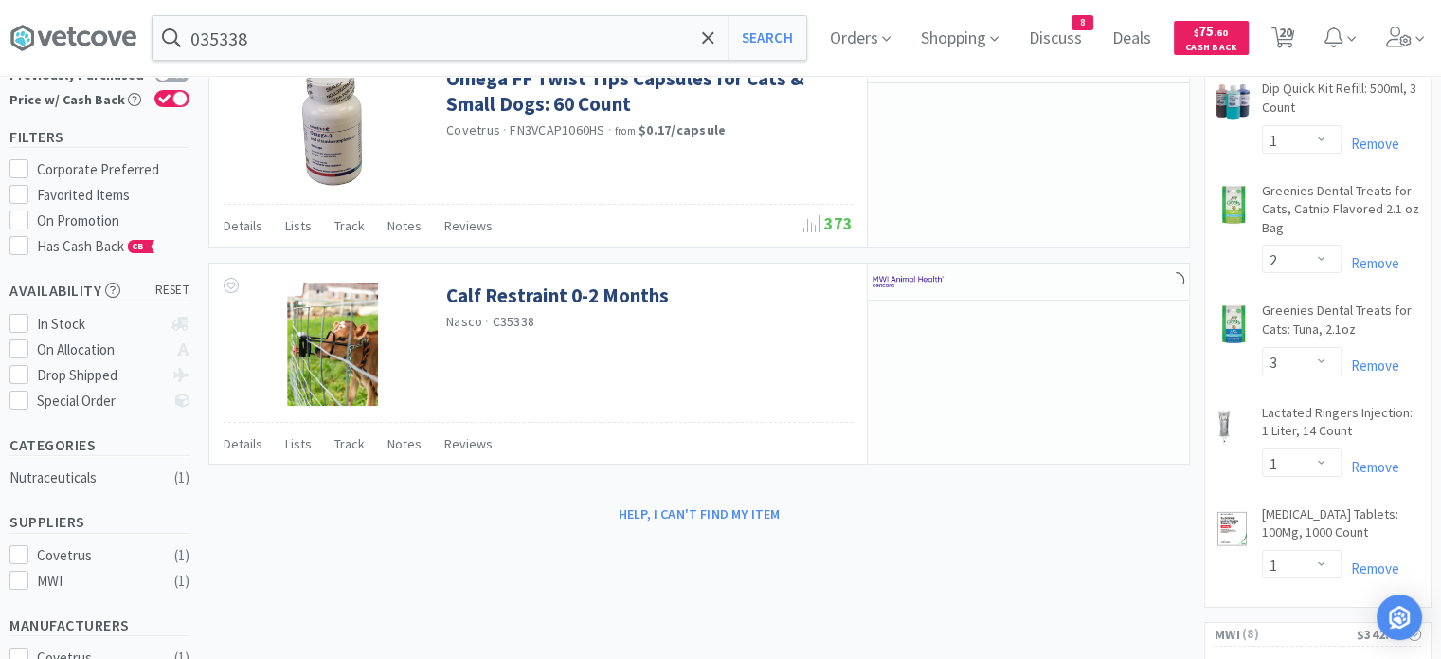
scroll to position [0, 0]
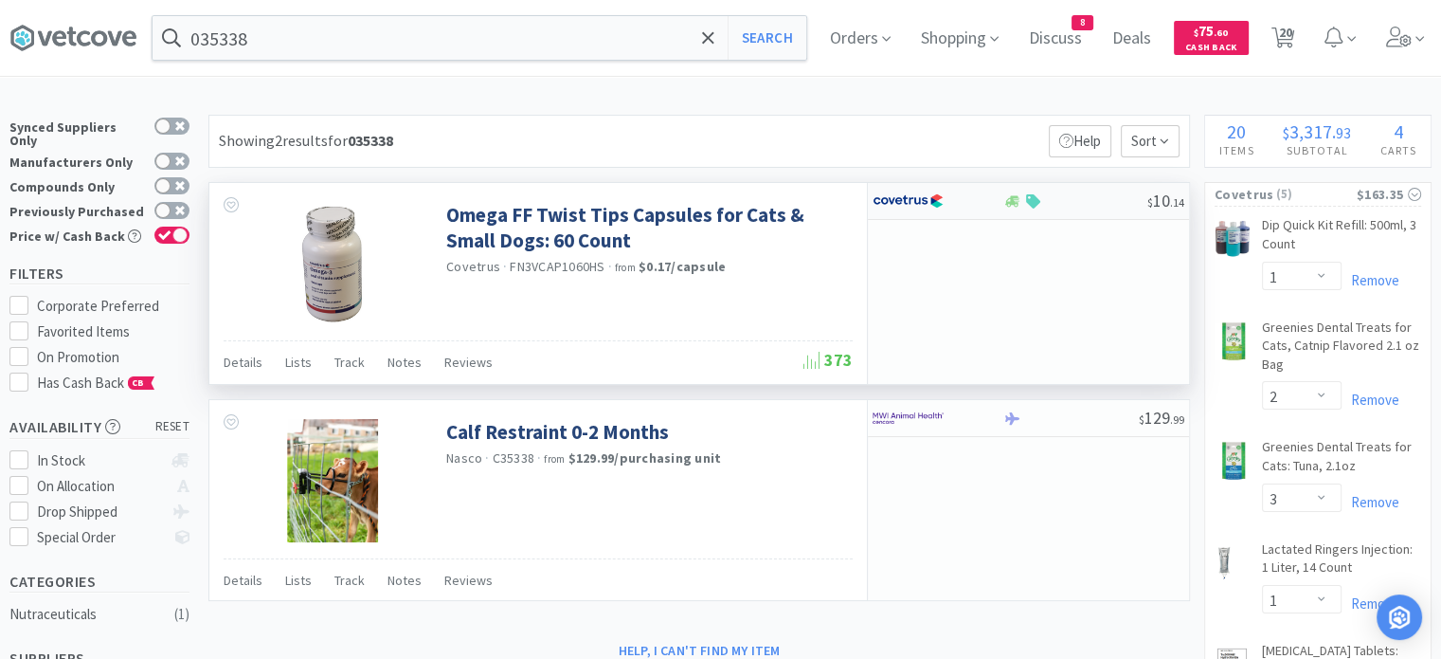
click at [986, 208] on div at bounding box center [938, 201] width 130 height 32
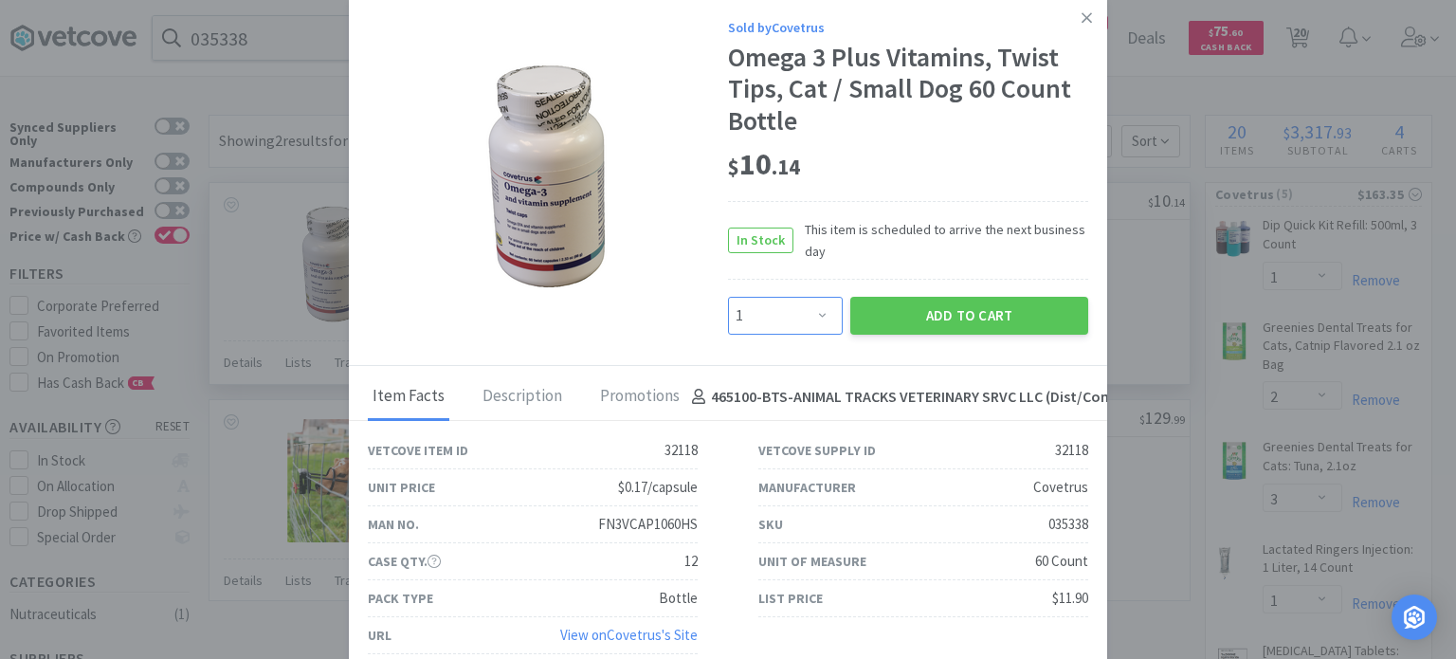
click at [770, 320] on select "Enter Quantity 1 2 3 4 5 6 7 8 9 10 11 12 13 14 15 16 17 18 19 20 Enter Quantity" at bounding box center [785, 316] width 115 height 38
select select "2"
click at [728, 297] on select "Enter Quantity 1 2 3 4 5 6 7 8 9 10 11 12 13 14 15 16 17 18 19 20 Enter Quantity" at bounding box center [785, 316] width 115 height 38
click at [875, 324] on button "Add to Cart" at bounding box center [969, 316] width 238 height 38
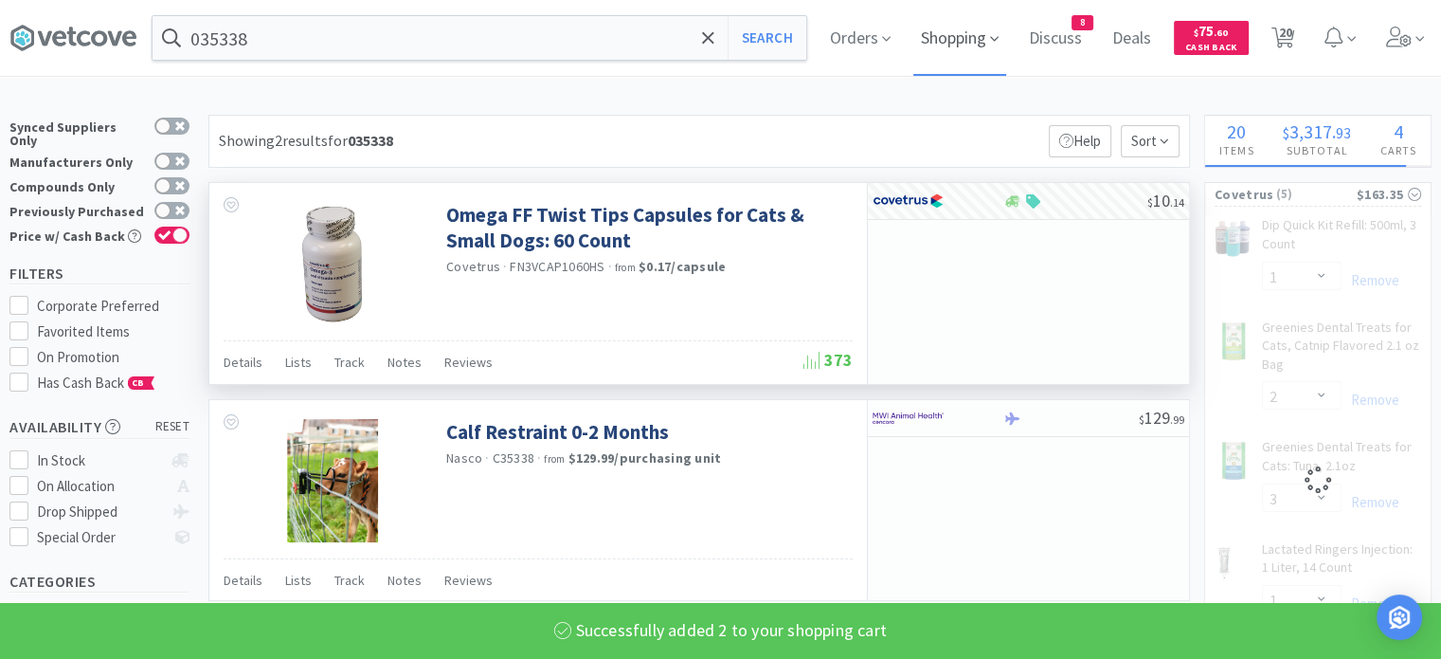
select select "2"
select select "1"
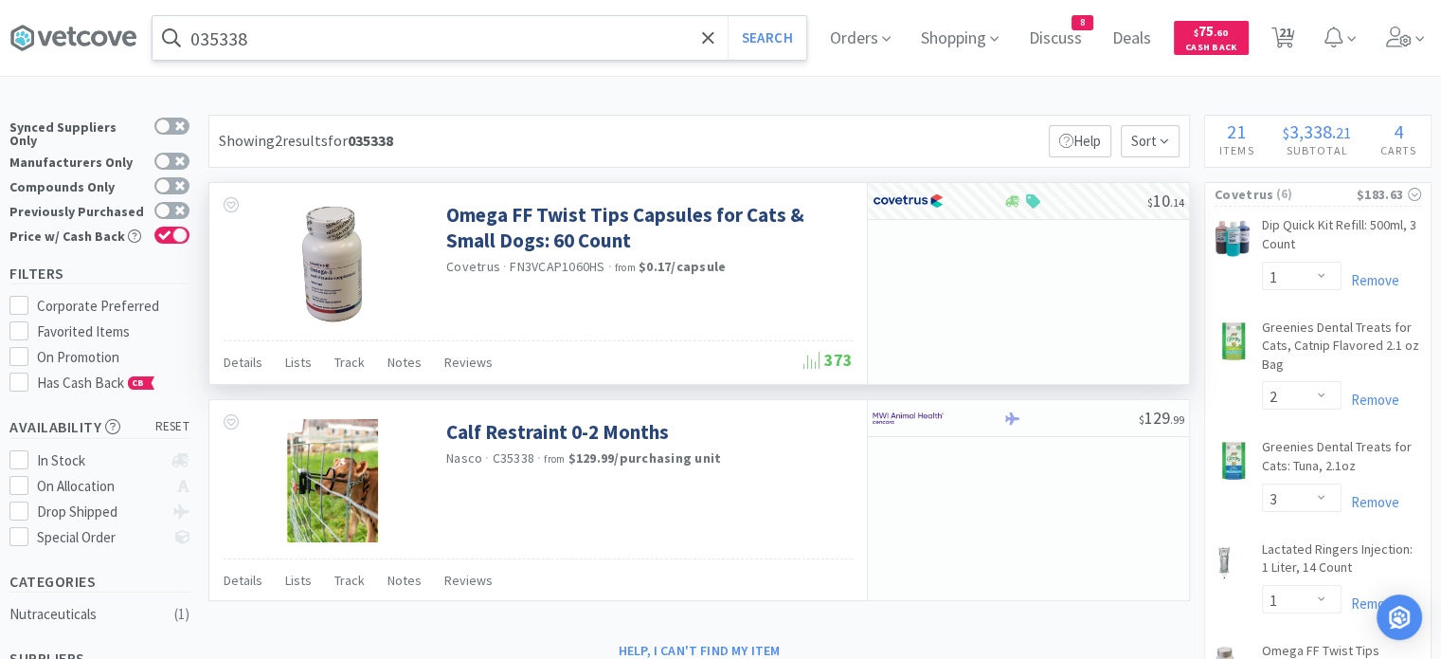
click at [451, 42] on input "035338" at bounding box center [480, 38] width 654 height 44
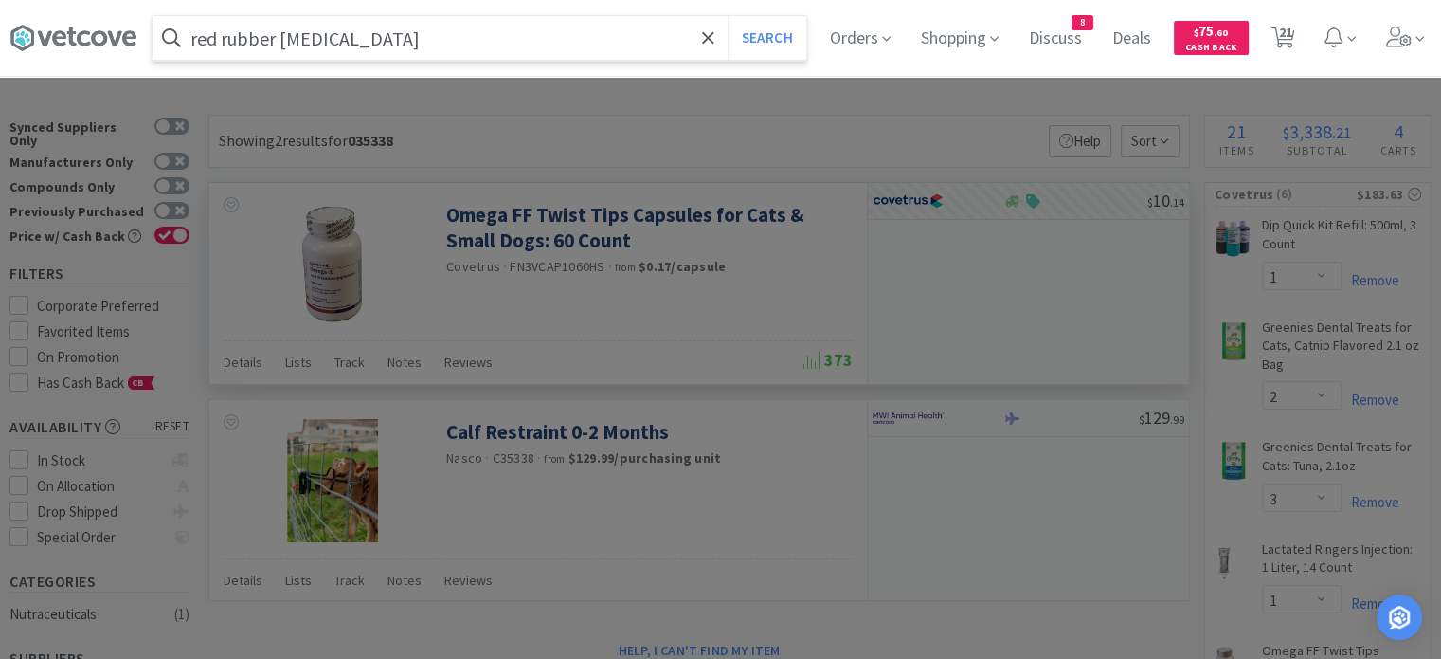
type input "red rubber [MEDICAL_DATA]"
click at [728, 16] on button "Search" at bounding box center [767, 38] width 79 height 44
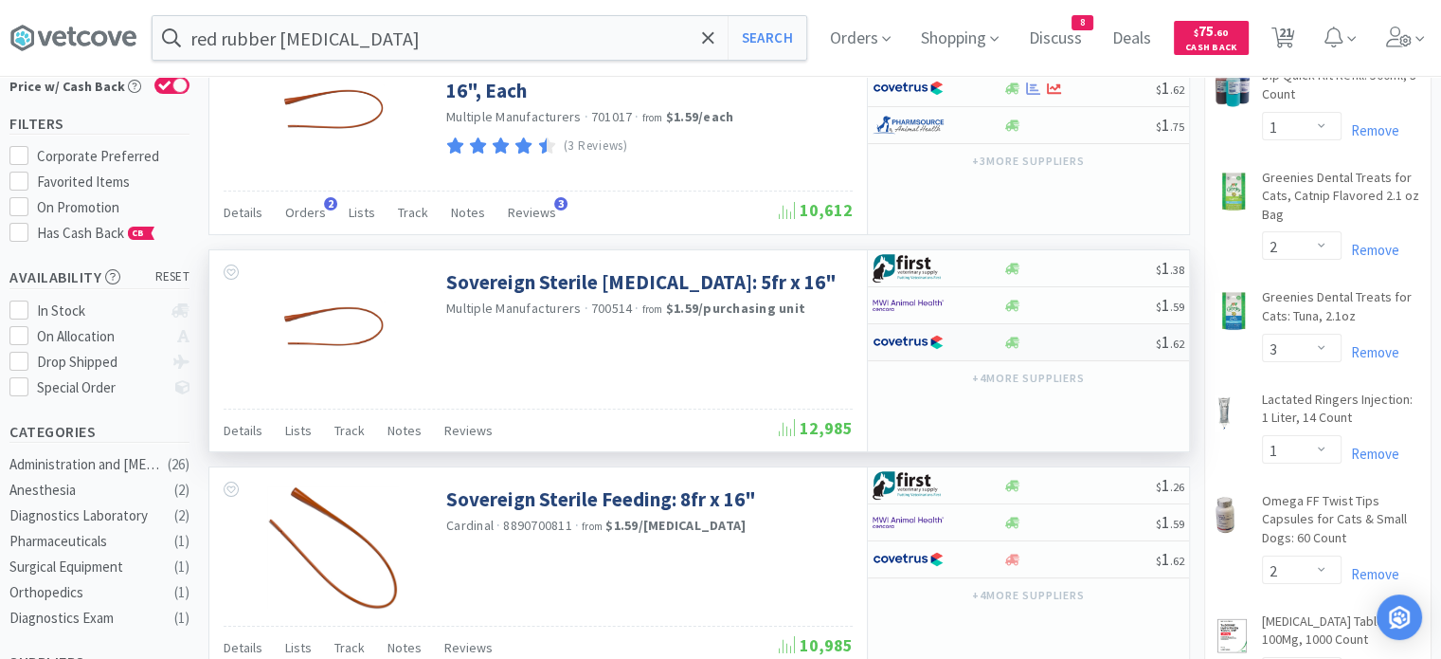
scroll to position [237, 0]
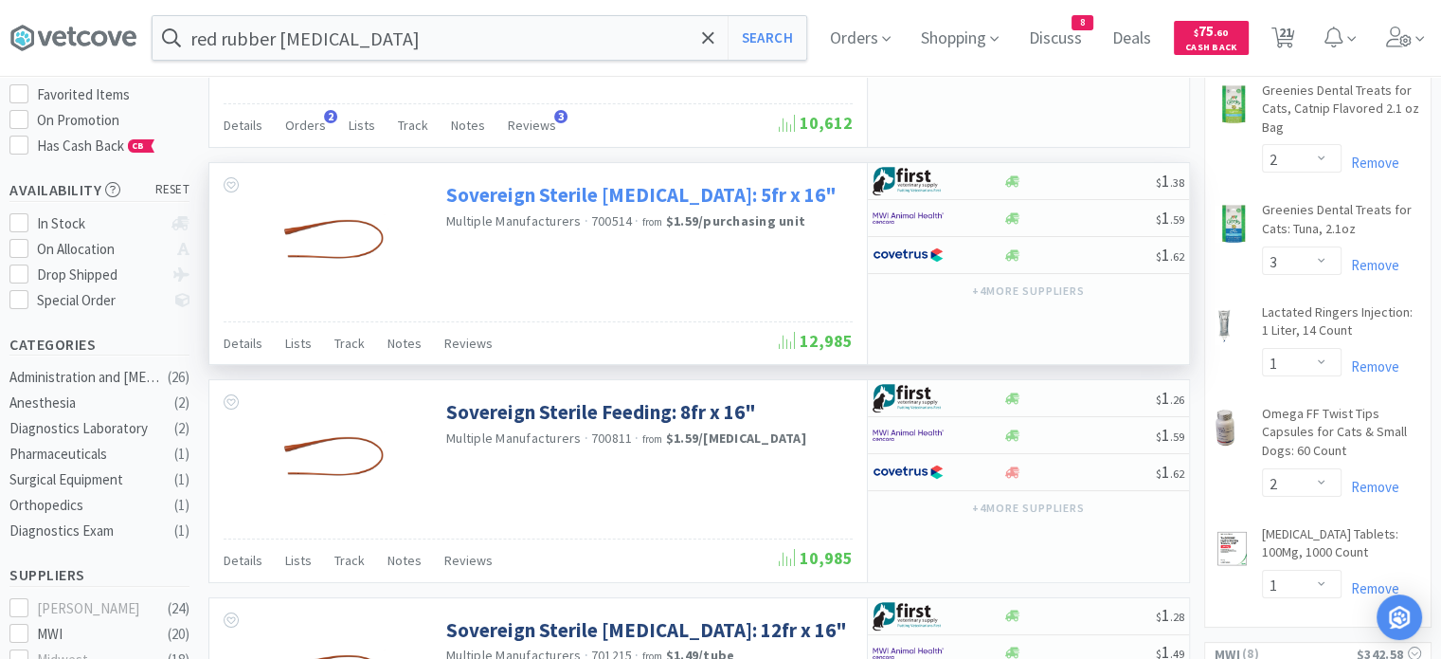
click at [560, 192] on link "Sovereign Sterile [MEDICAL_DATA]: 5fr x 16"" at bounding box center [641, 195] width 390 height 26
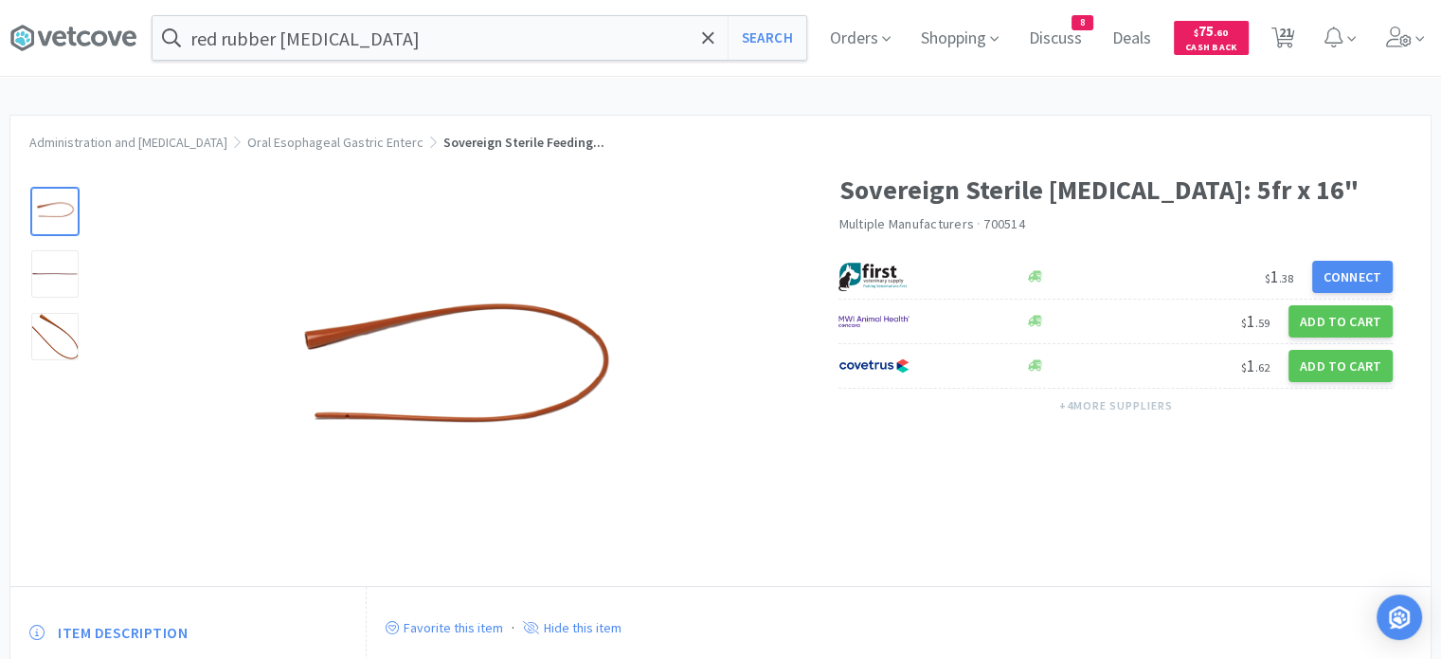
select select "1"
select select "2"
select select "3"
select select "1"
select select "2"
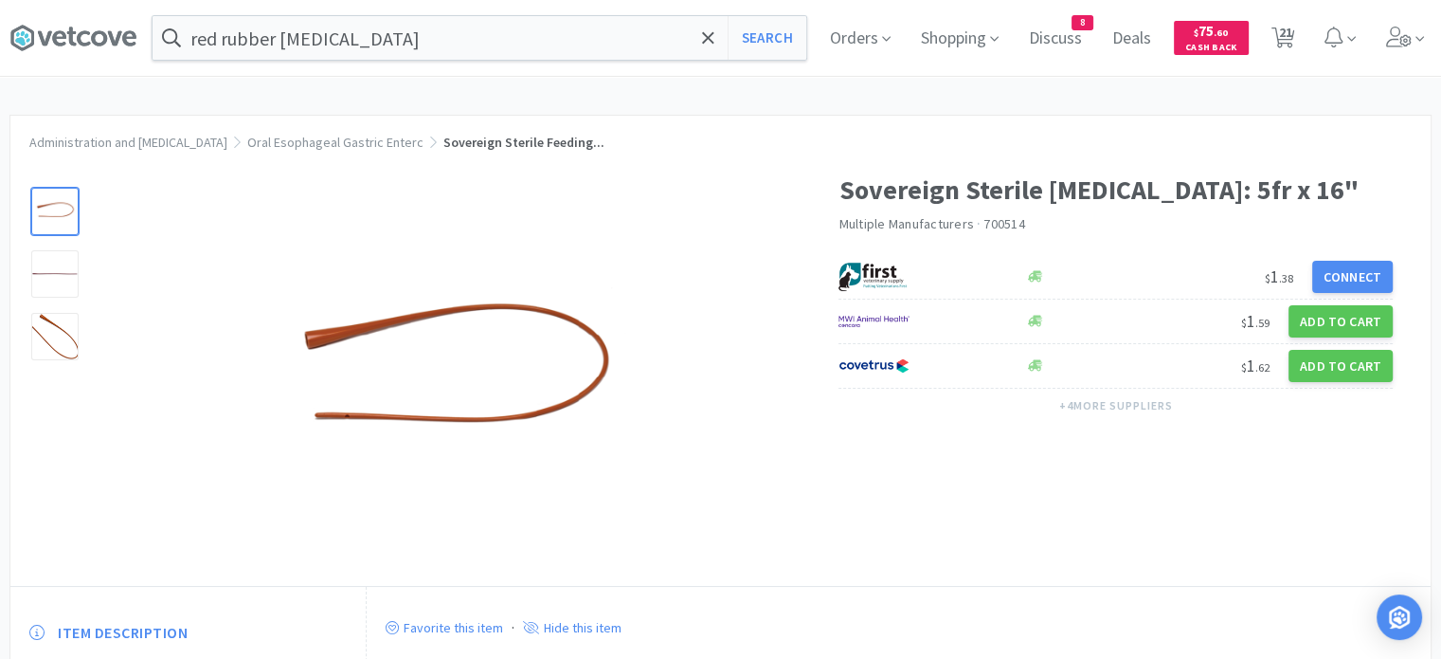
select select "1"
select select "2"
select select "1"
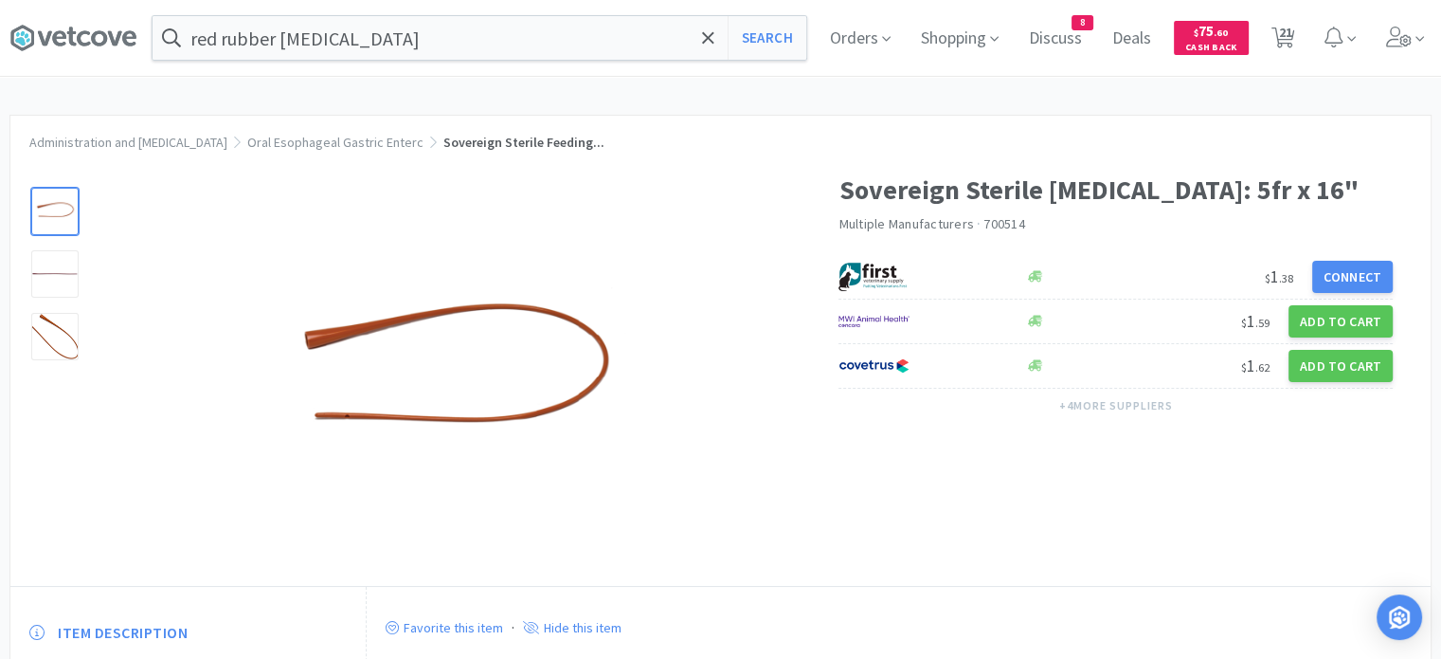
select select "1"
select select "4"
select select "9"
select select "3"
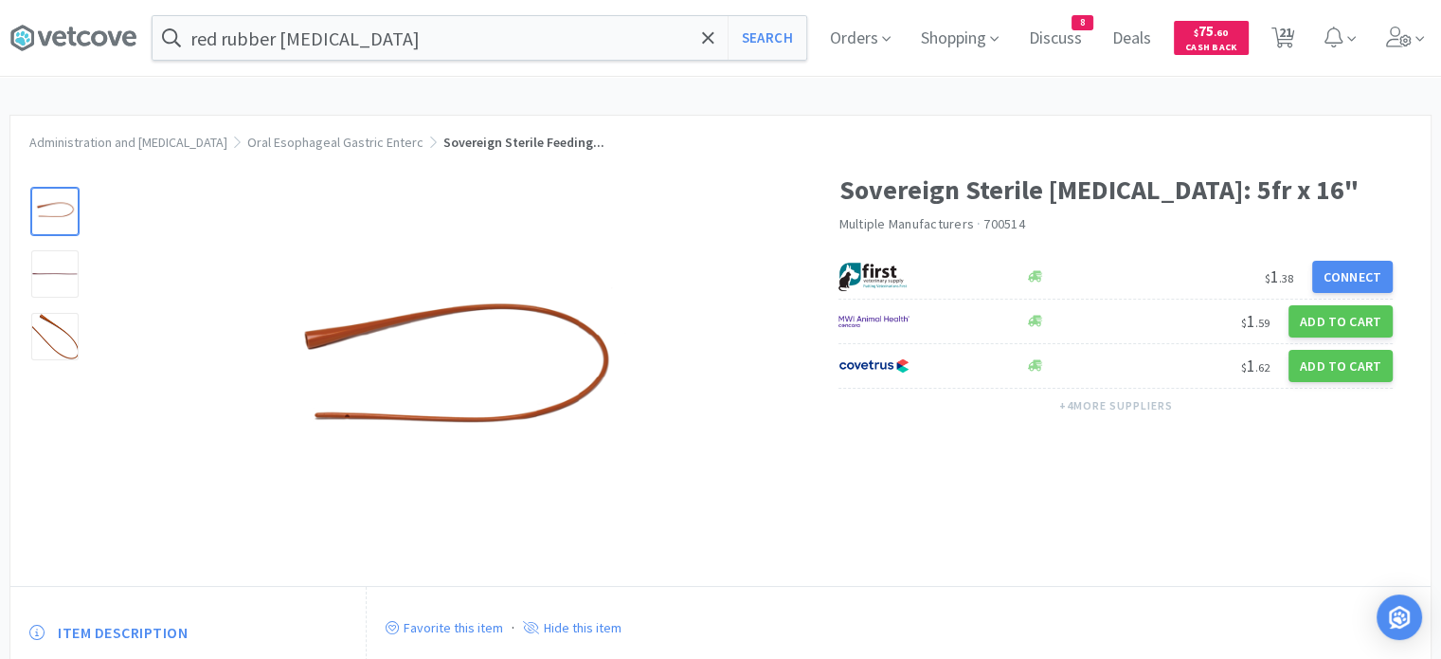
select select "3"
select select "2"
select select "1"
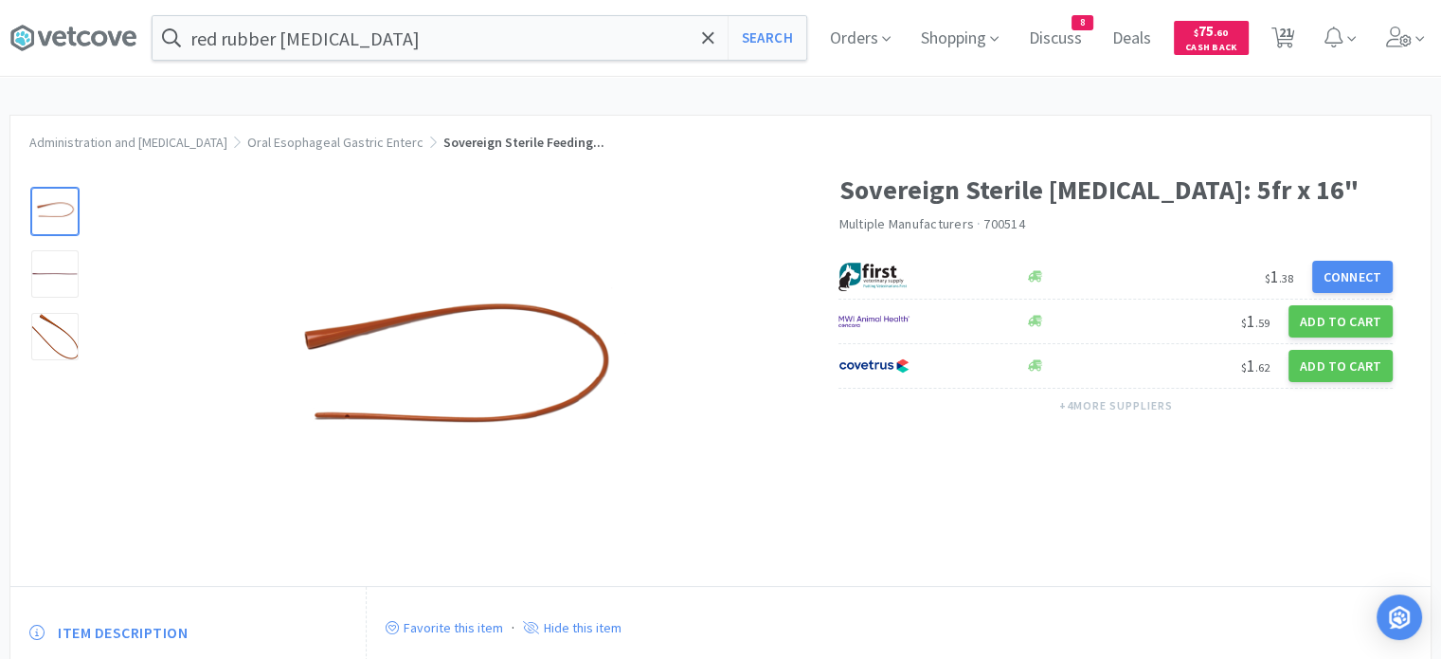
select select "4"
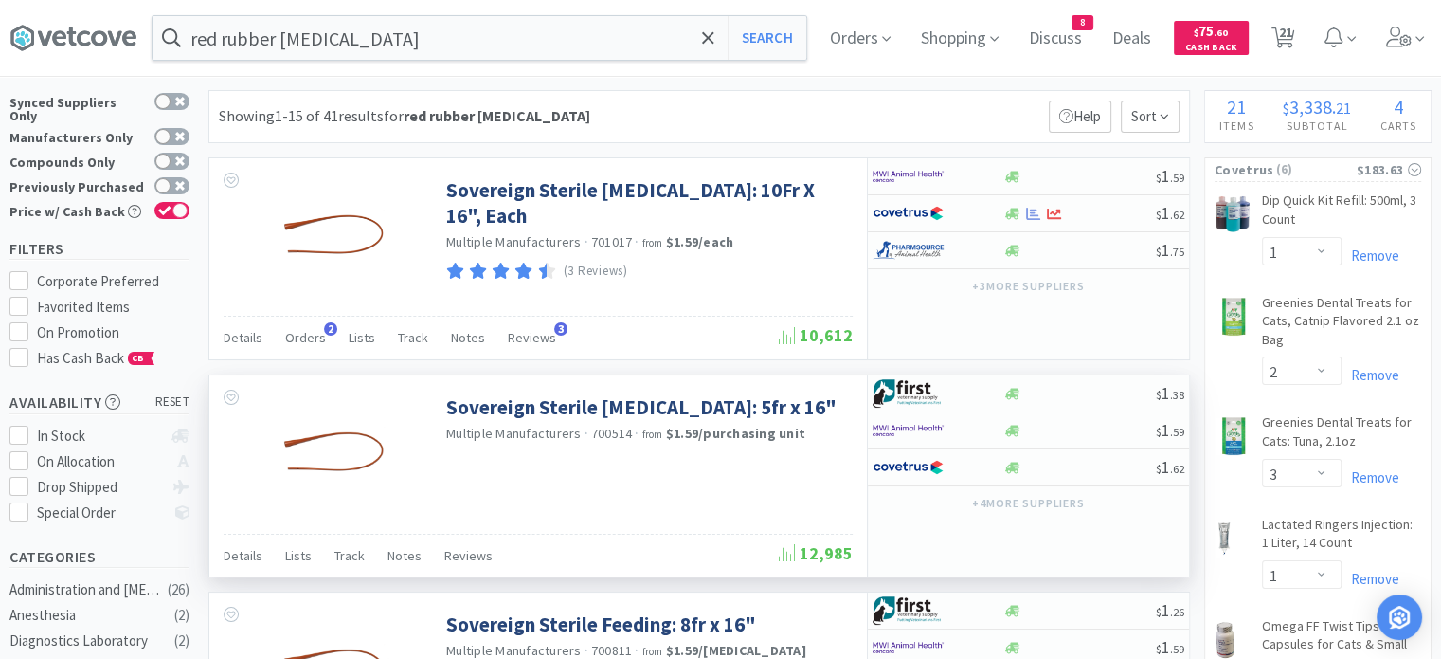
scroll to position [23, 0]
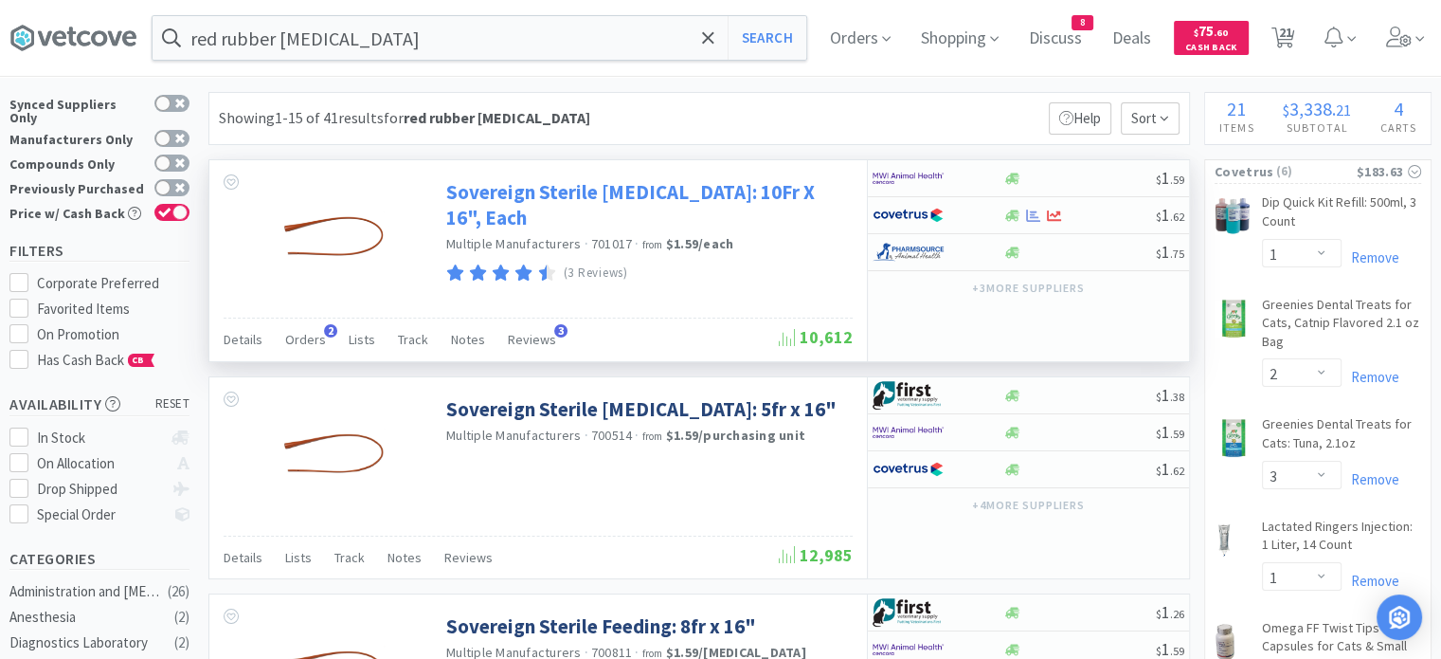
click at [641, 219] on link "Sovereign Sterile [MEDICAL_DATA]: 10Fr X 16", Each" at bounding box center [647, 205] width 402 height 52
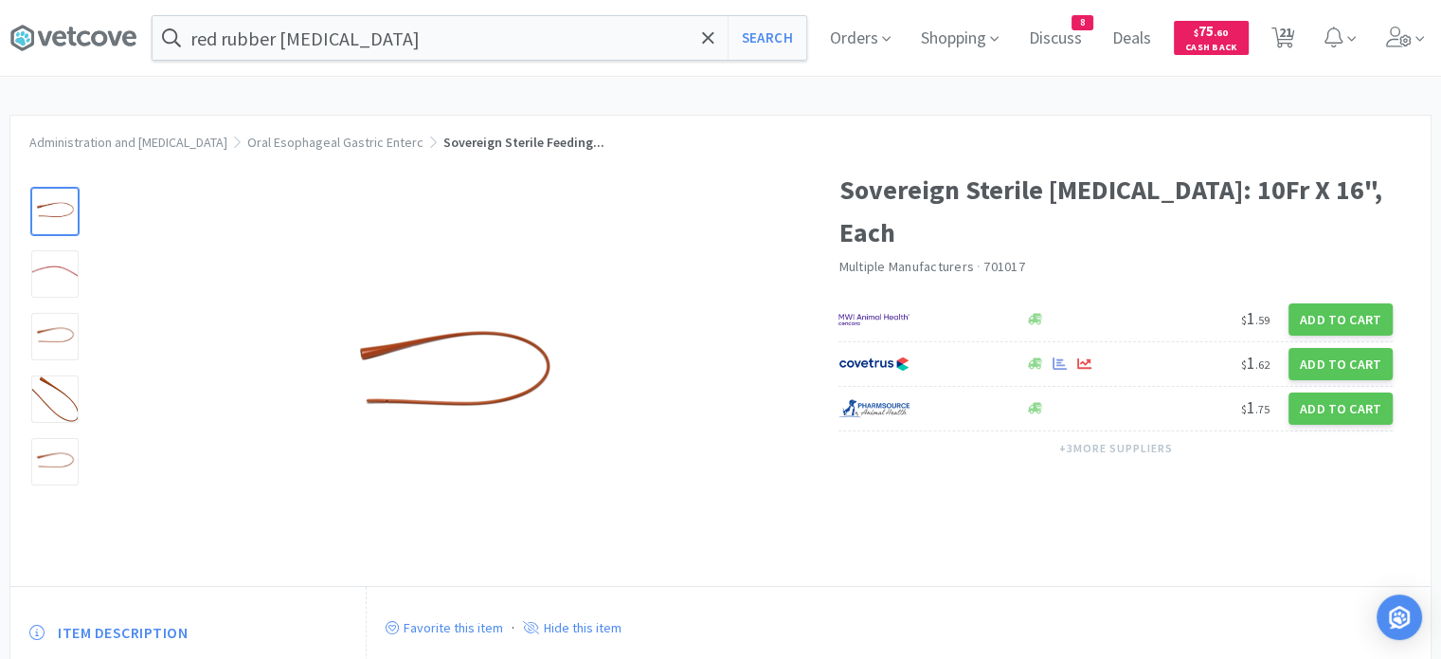
select select "1"
select select "2"
select select "3"
select select "1"
select select "2"
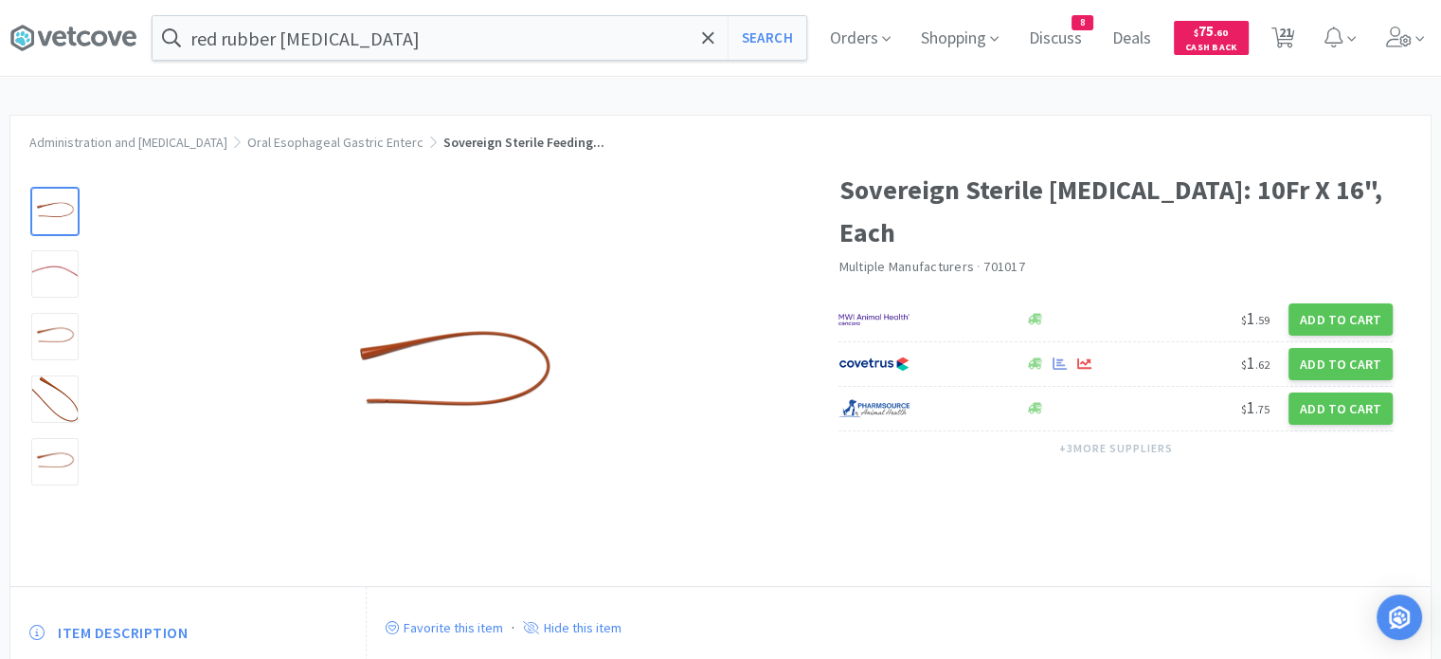
select select "1"
select select "2"
select select "1"
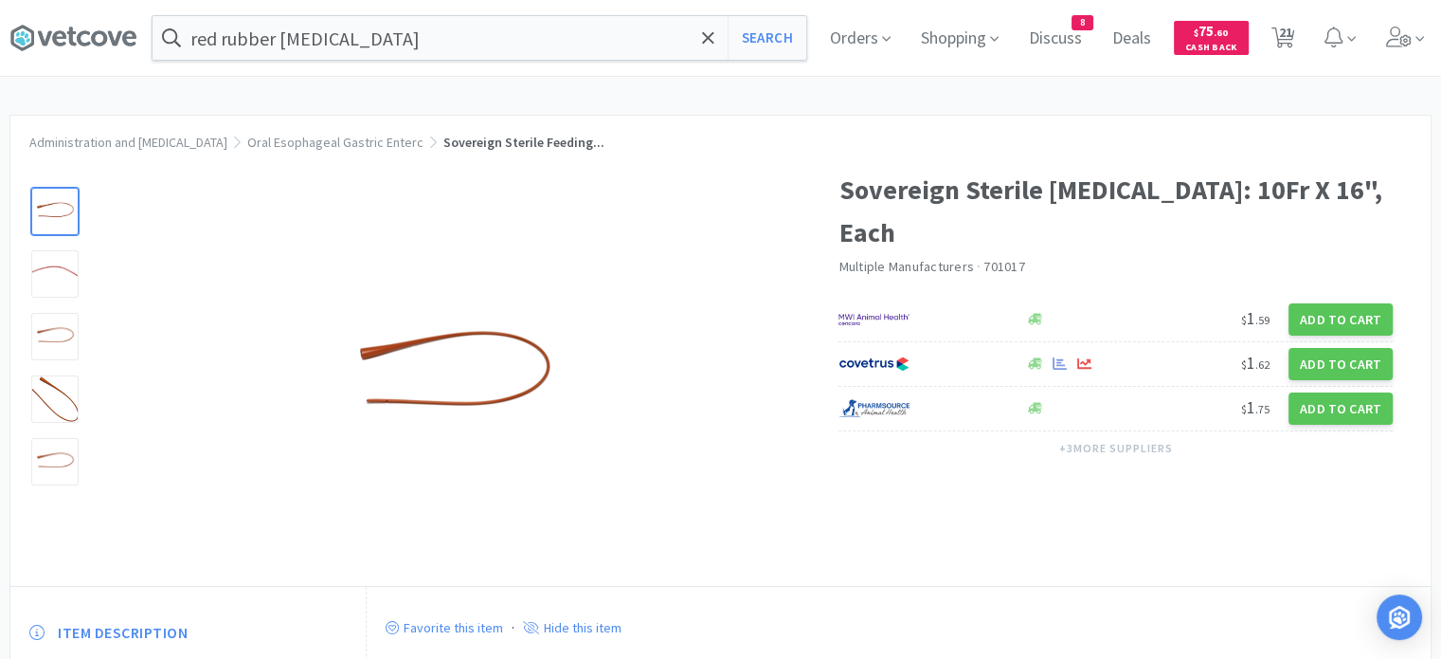
select select "1"
select select "4"
select select "9"
select select "3"
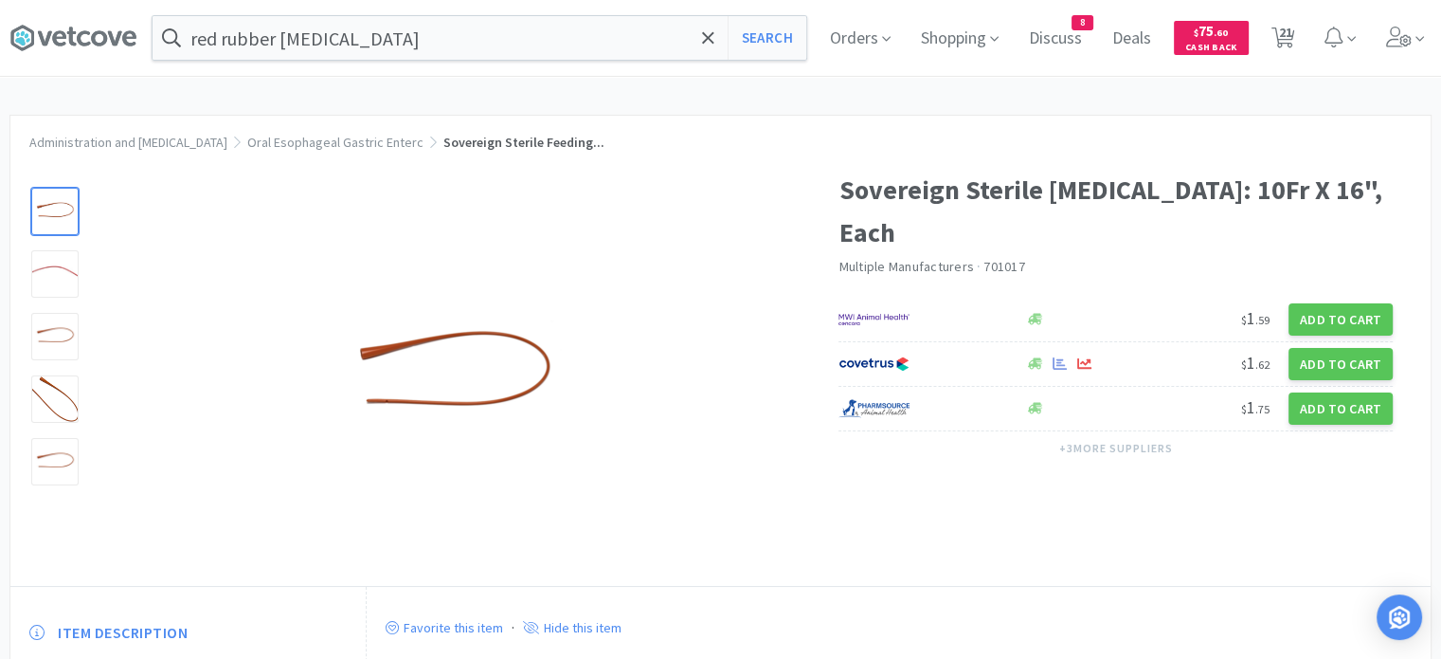
select select "3"
select select "2"
select select "1"
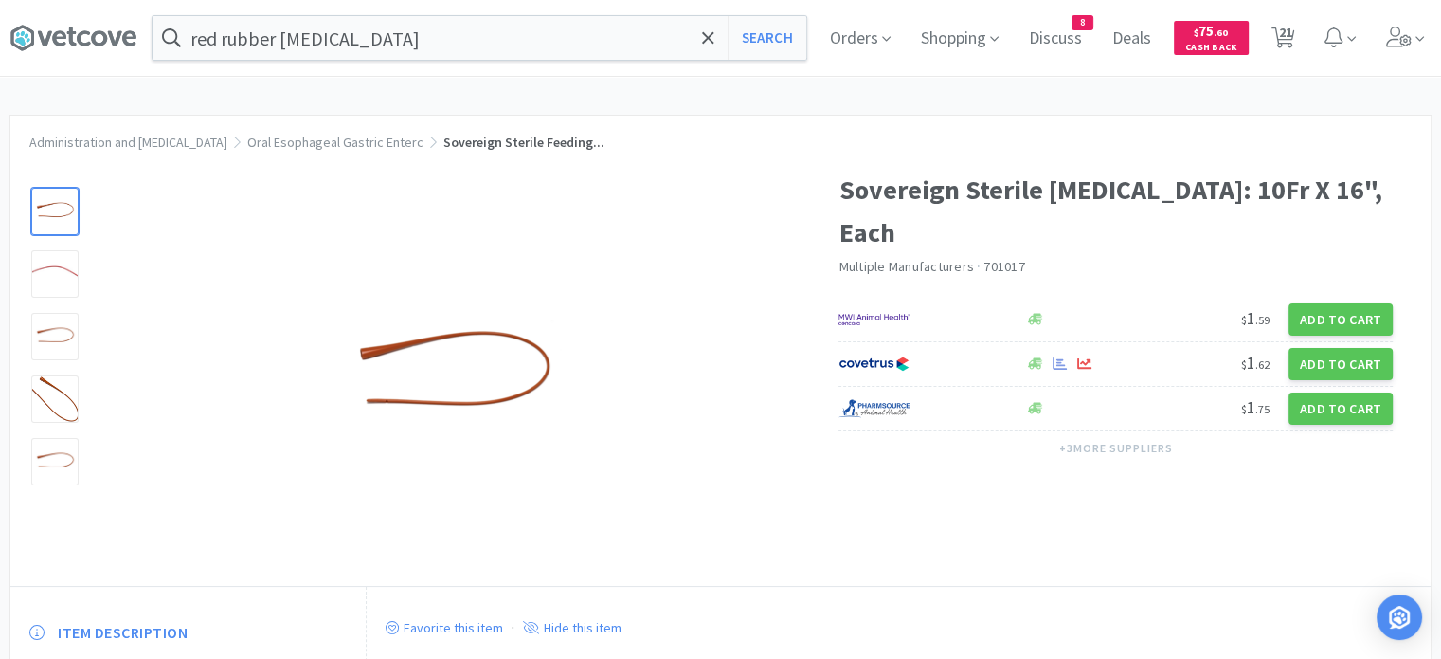
select select "4"
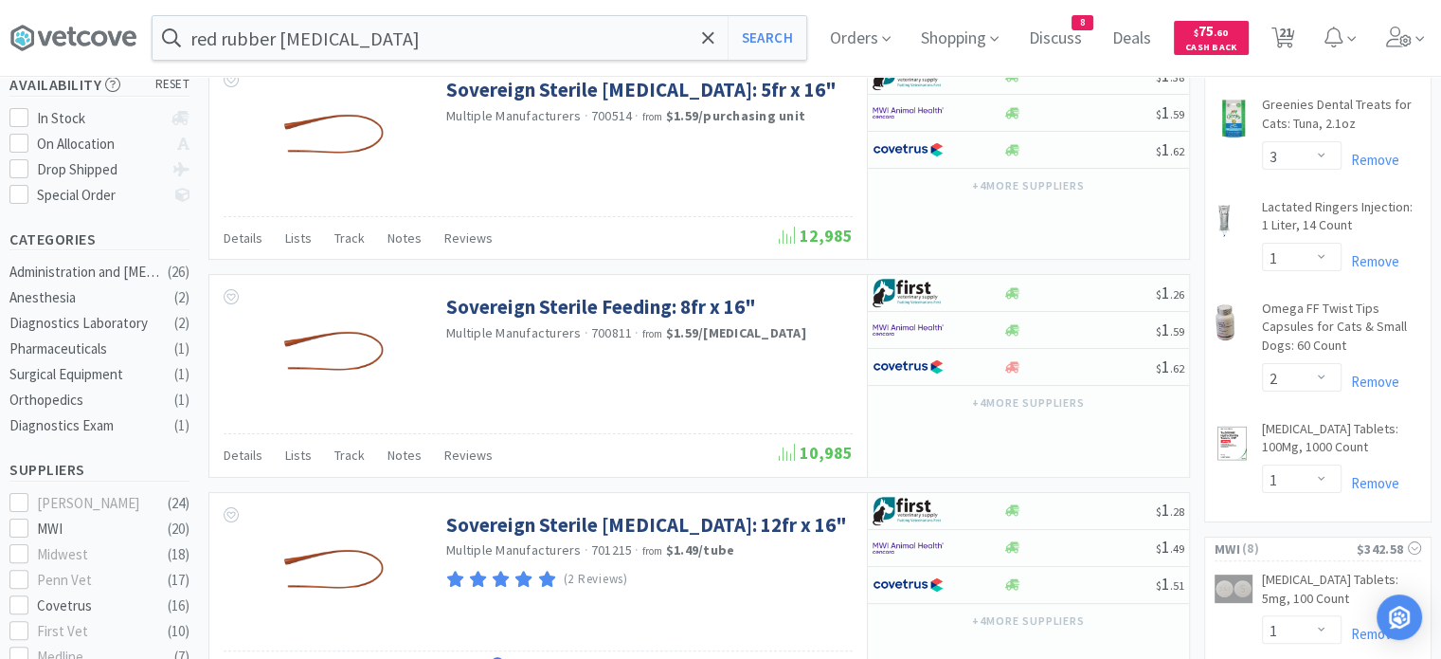
scroll to position [67, 0]
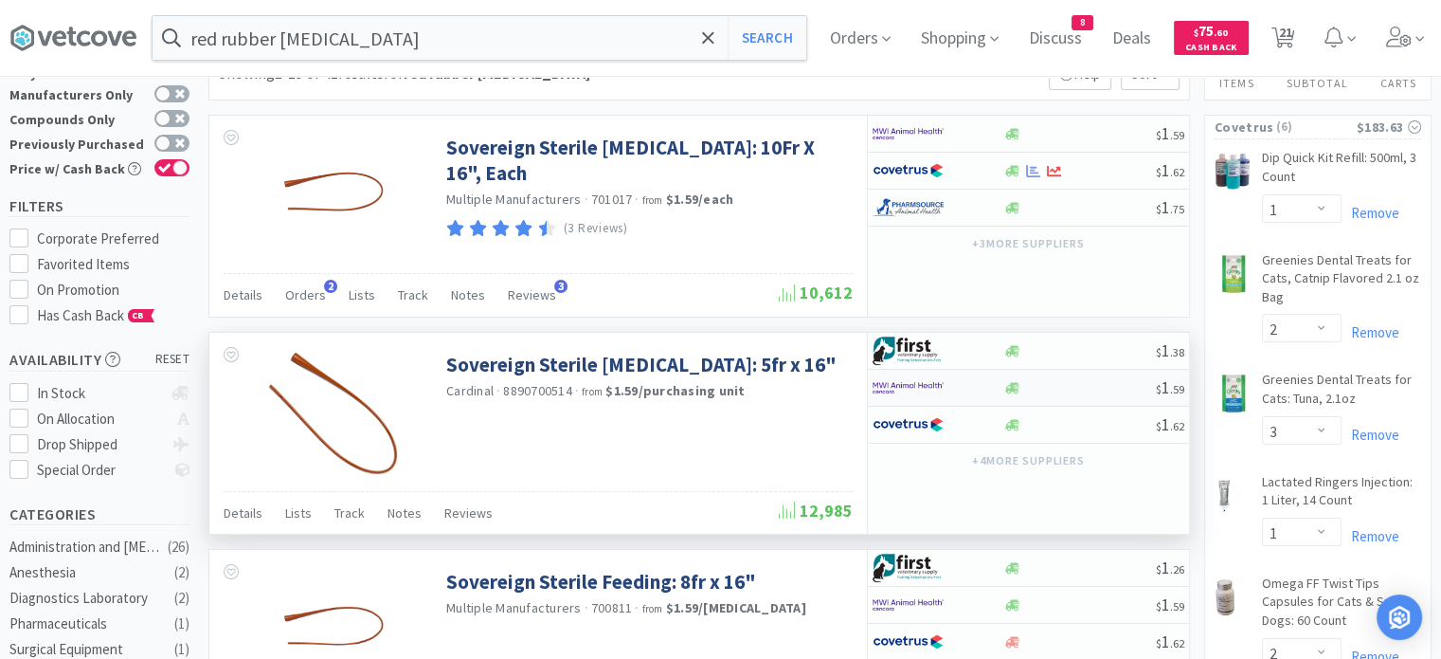
click at [1082, 398] on div "$ 1 . 59" at bounding box center [1028, 388] width 321 height 37
select select "10"
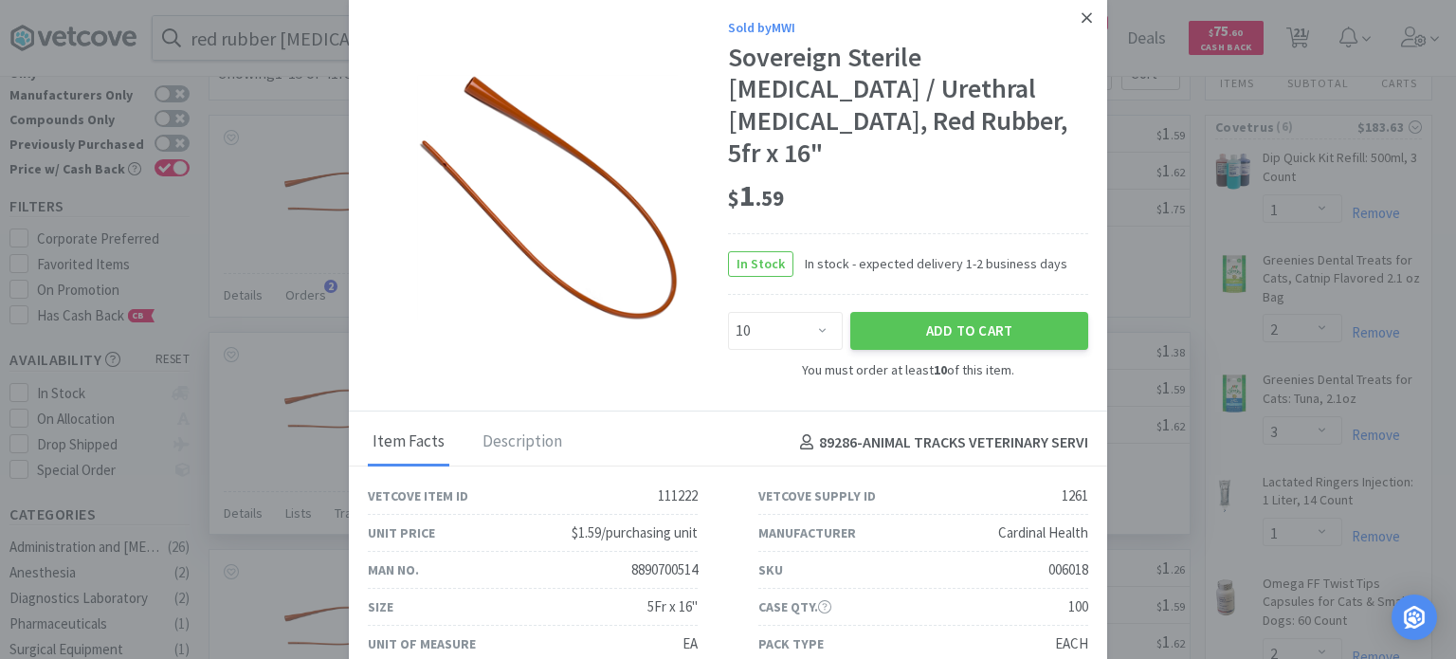
click at [1081, 18] on icon at bounding box center [1086, 17] width 10 height 17
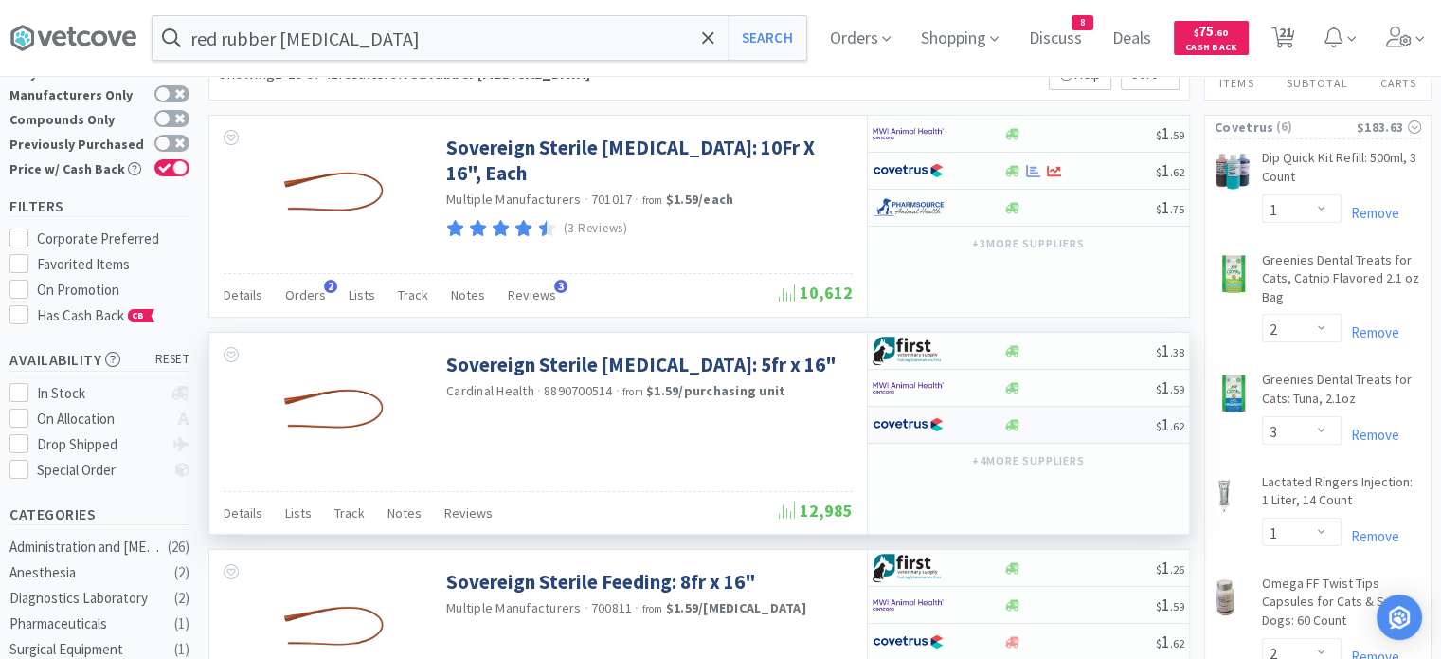
click at [1060, 418] on div at bounding box center [1080, 425] width 154 height 14
select select "1"
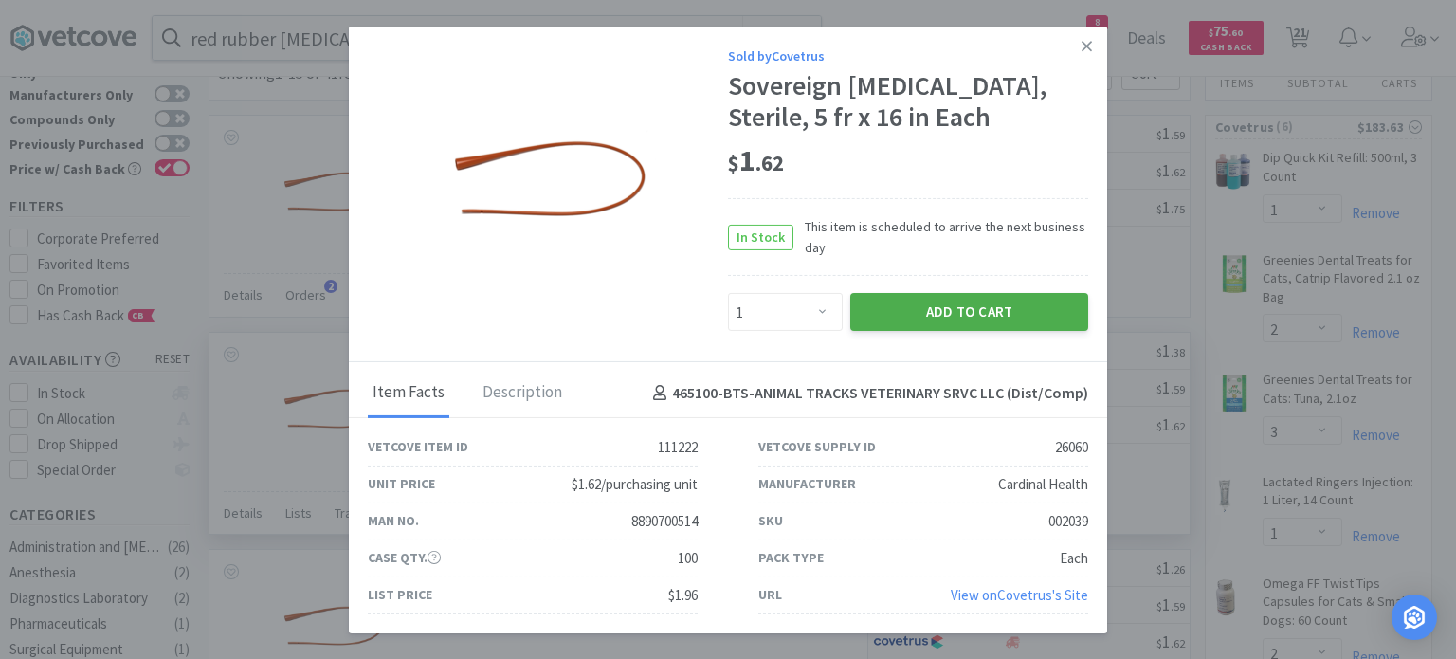
click at [929, 313] on button "Add to Cart" at bounding box center [969, 312] width 238 height 38
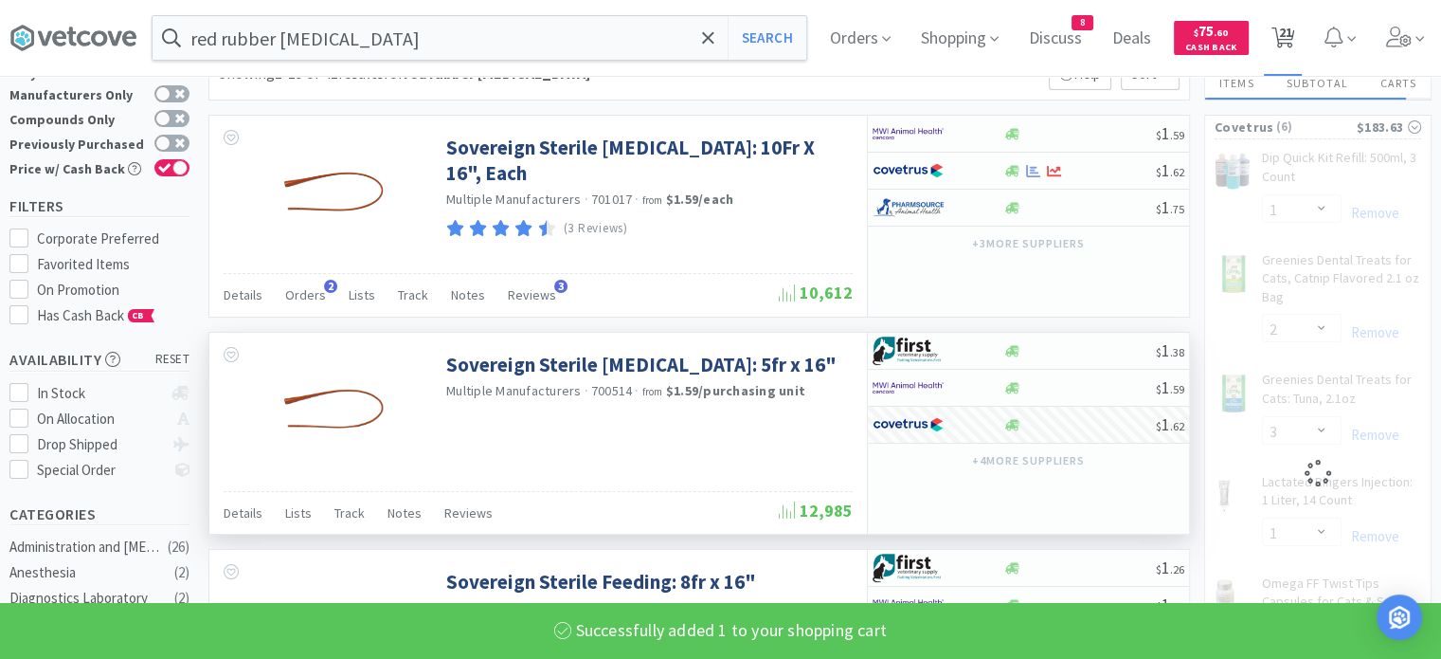
select select "1"
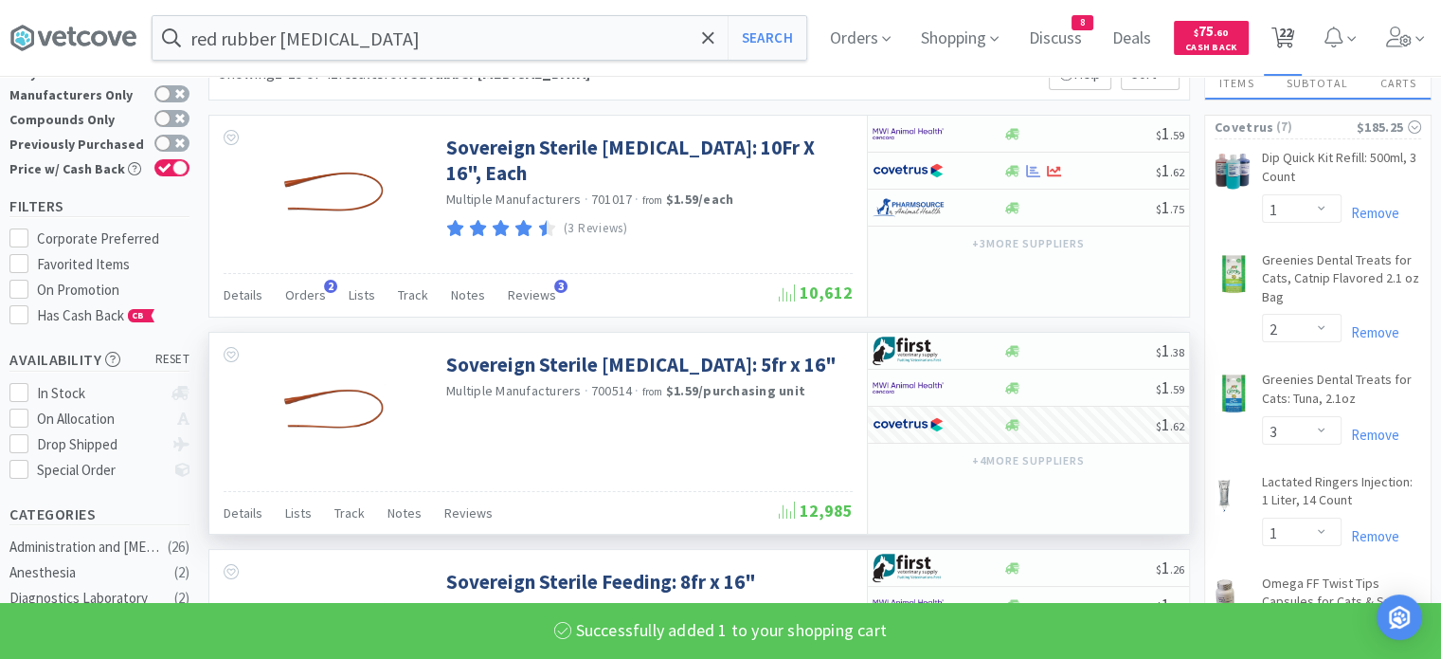
click at [1292, 40] on span "22" at bounding box center [1284, 32] width 13 height 76
select select "1"
select select "4"
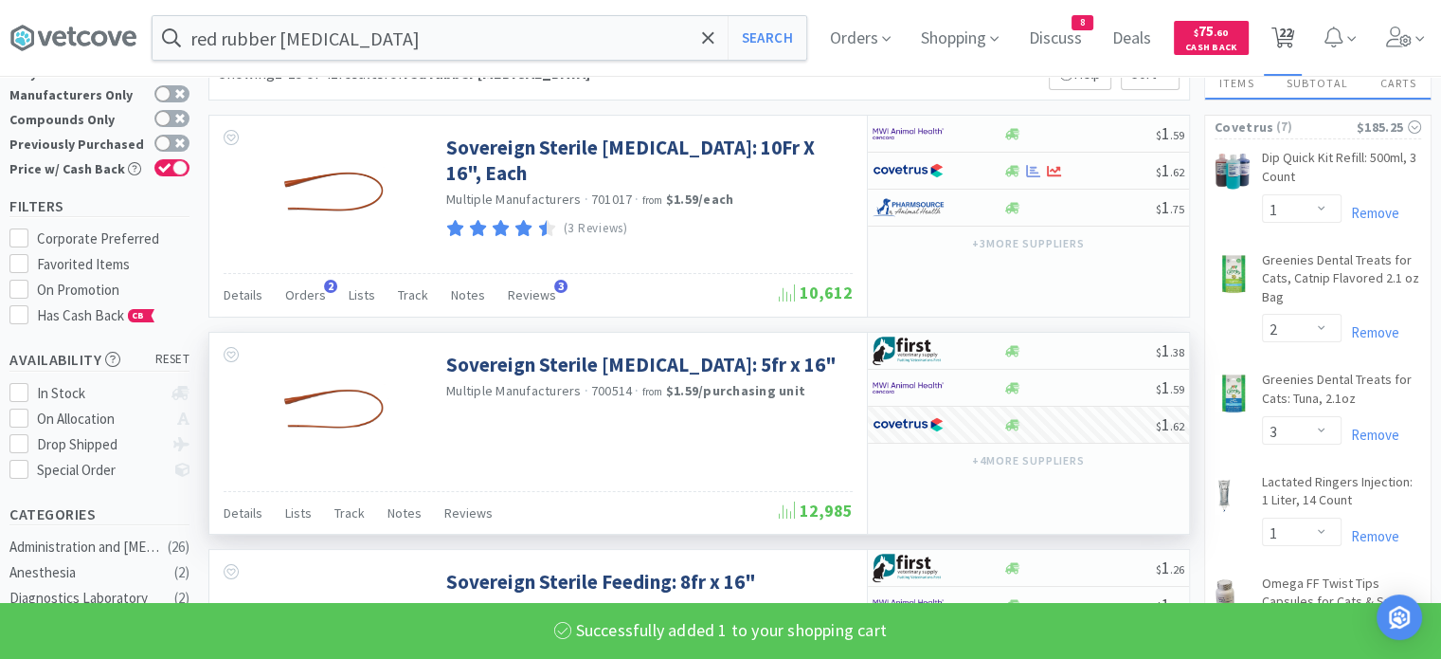
select select "3"
select select "2"
select select "1"
select select "2"
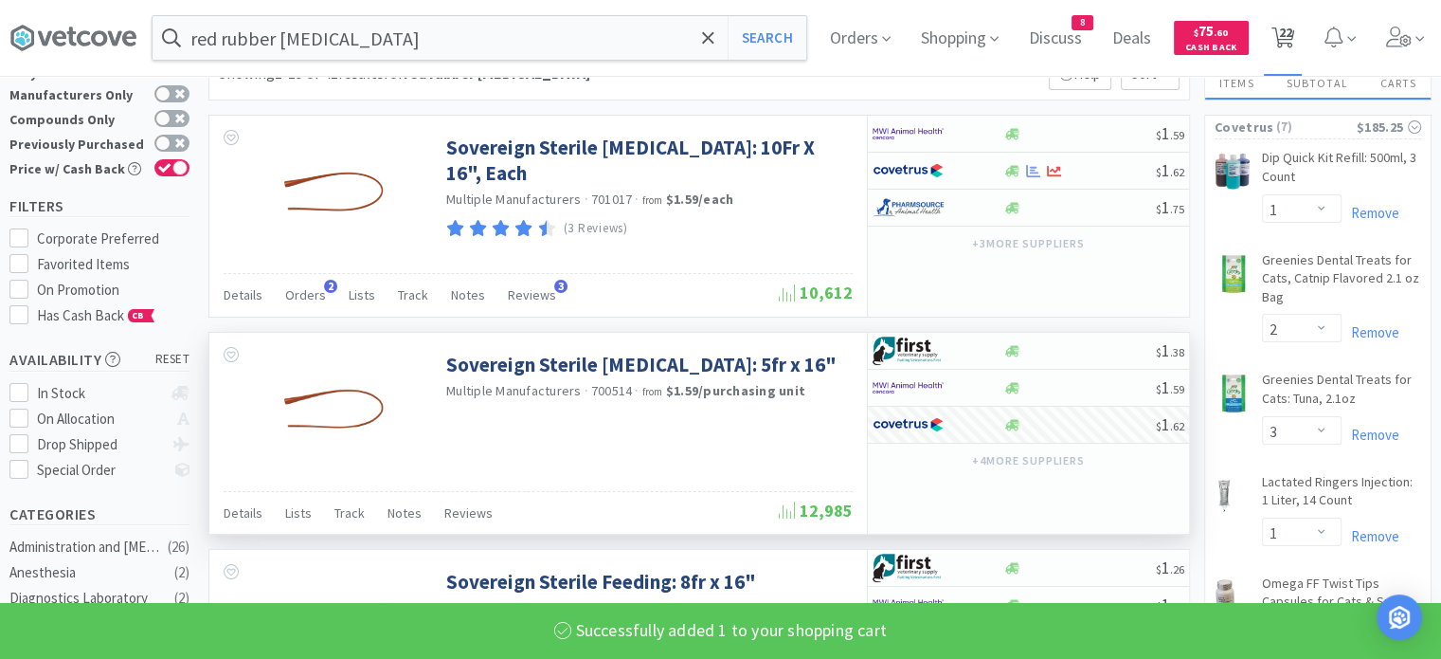
select select "3"
select select "1"
select select "2"
select select "1"
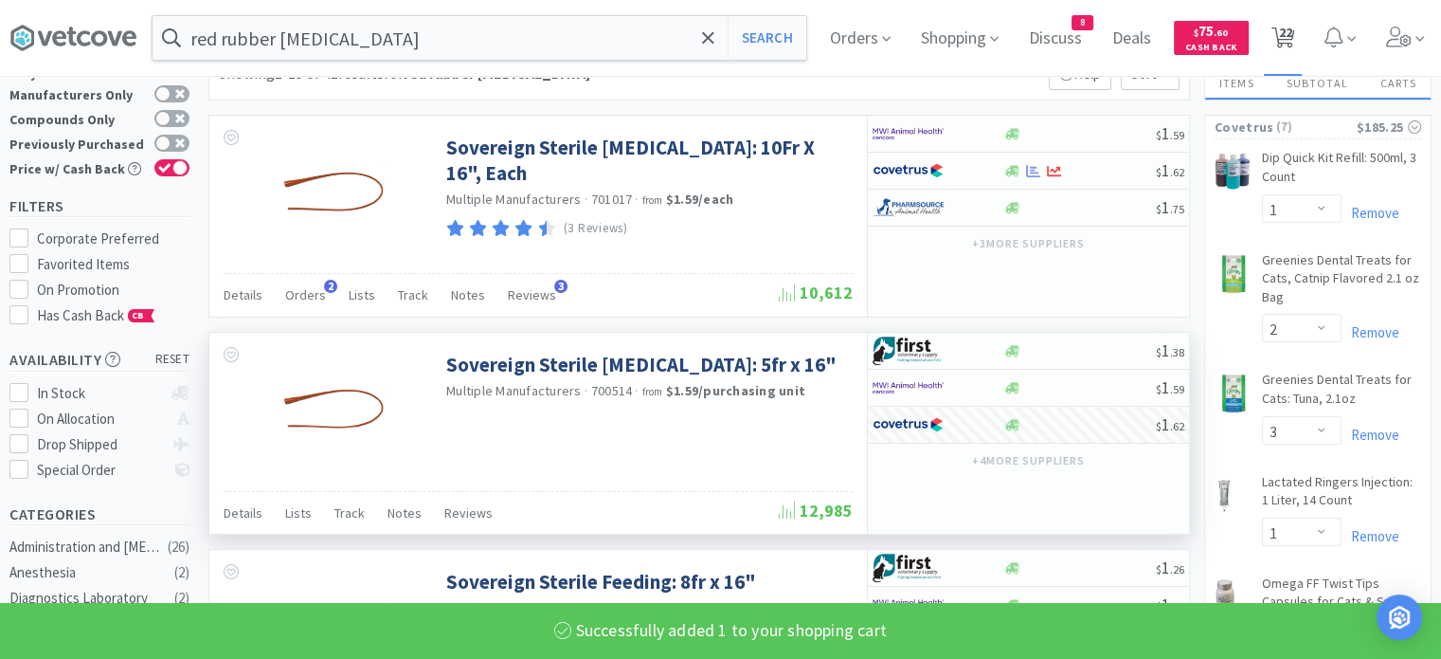
select select "1"
select select "2"
select select "1"
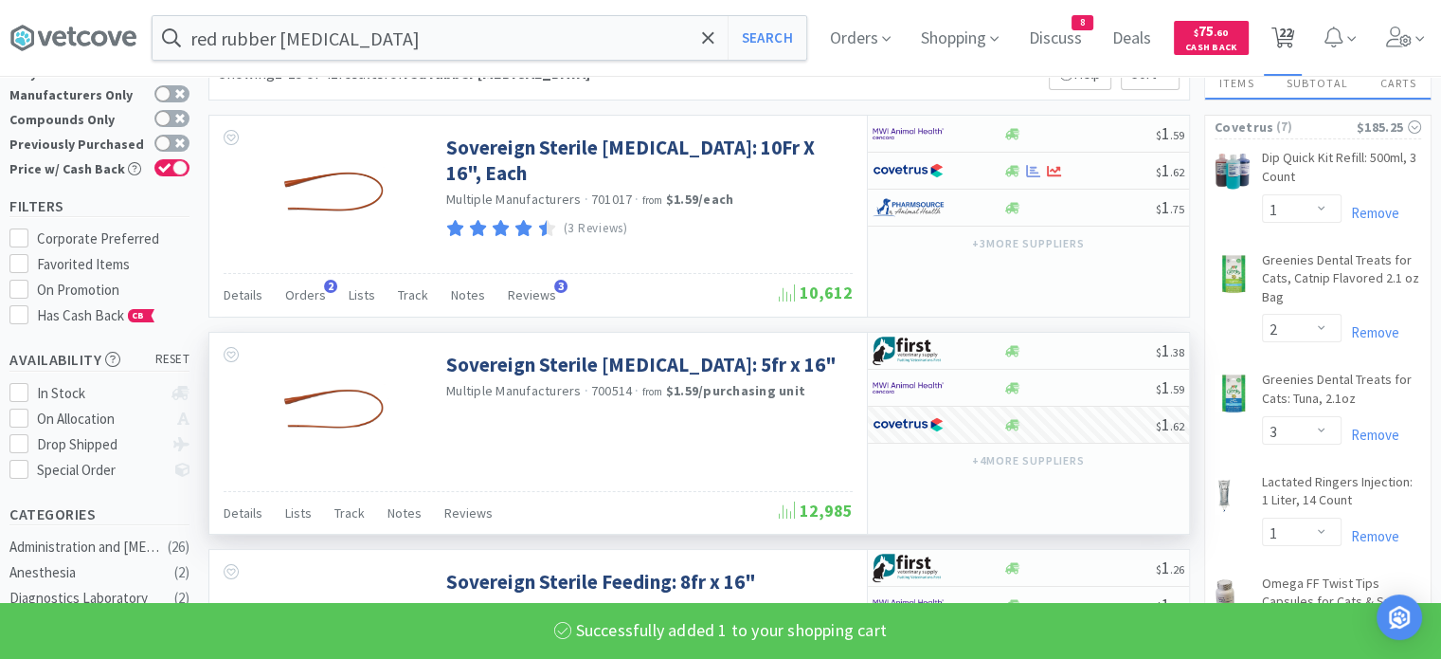
select select "1"
select select "4"
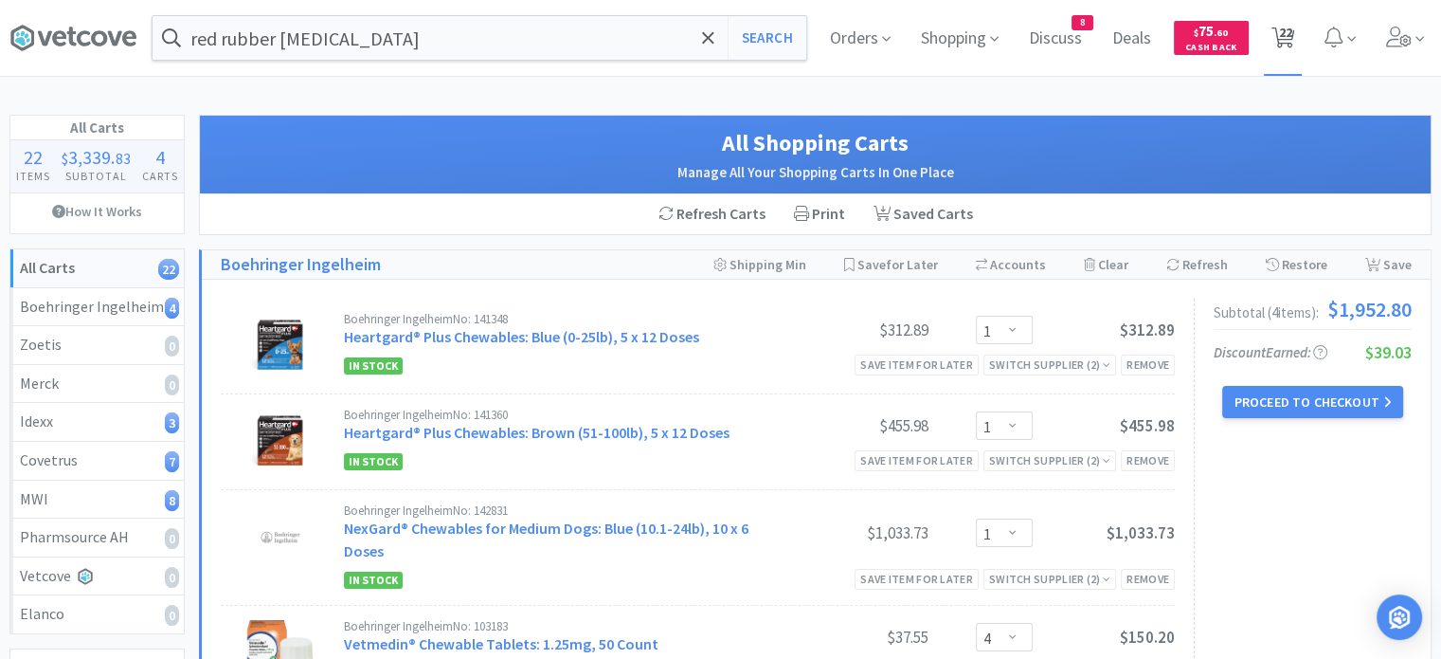
click at [1278, 46] on span "22" at bounding box center [1284, 32] width 13 height 76
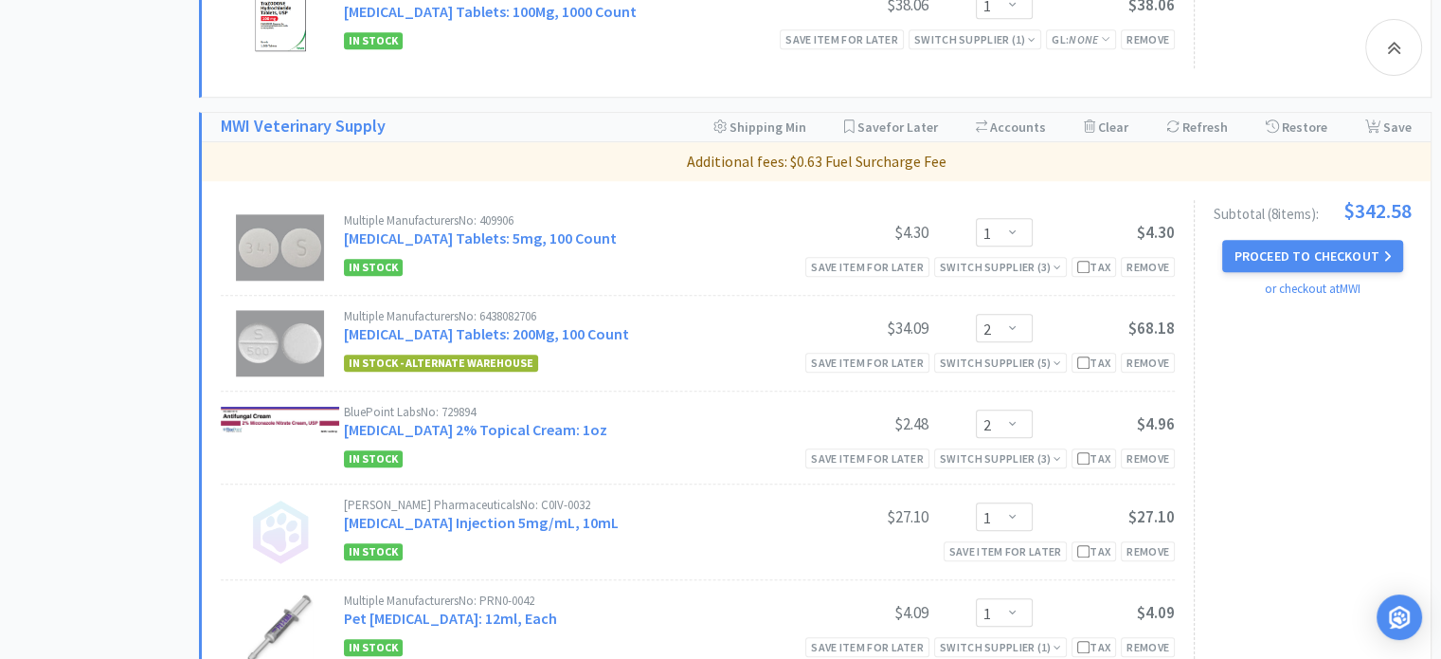
scroll to position [1846, 0]
click at [1035, 353] on div "Switch Supplier ( 5 )" at bounding box center [1000, 362] width 121 height 18
click at [1285, 341] on div "Subtotal ( 8 item s ): $342.58 Proceed to Checkout or checkout at MWI" at bounding box center [1303, 581] width 218 height 762
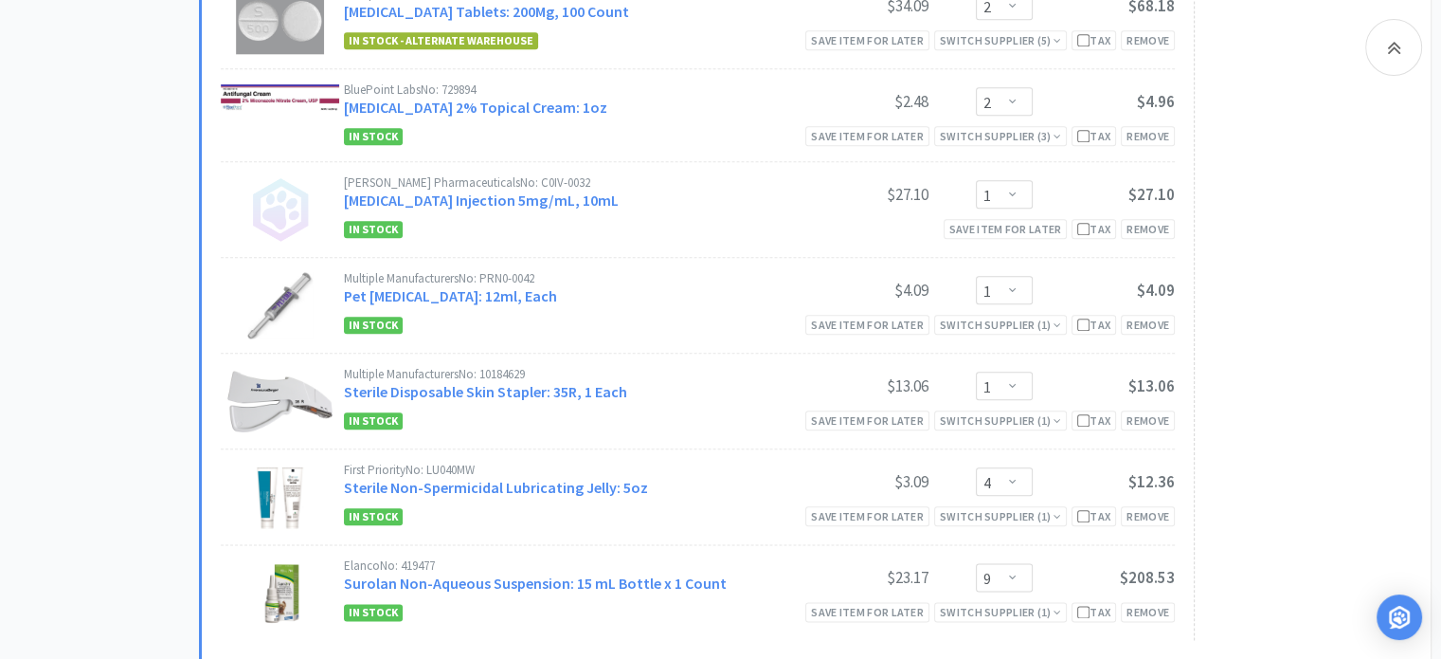
scroll to position [2256, 0]
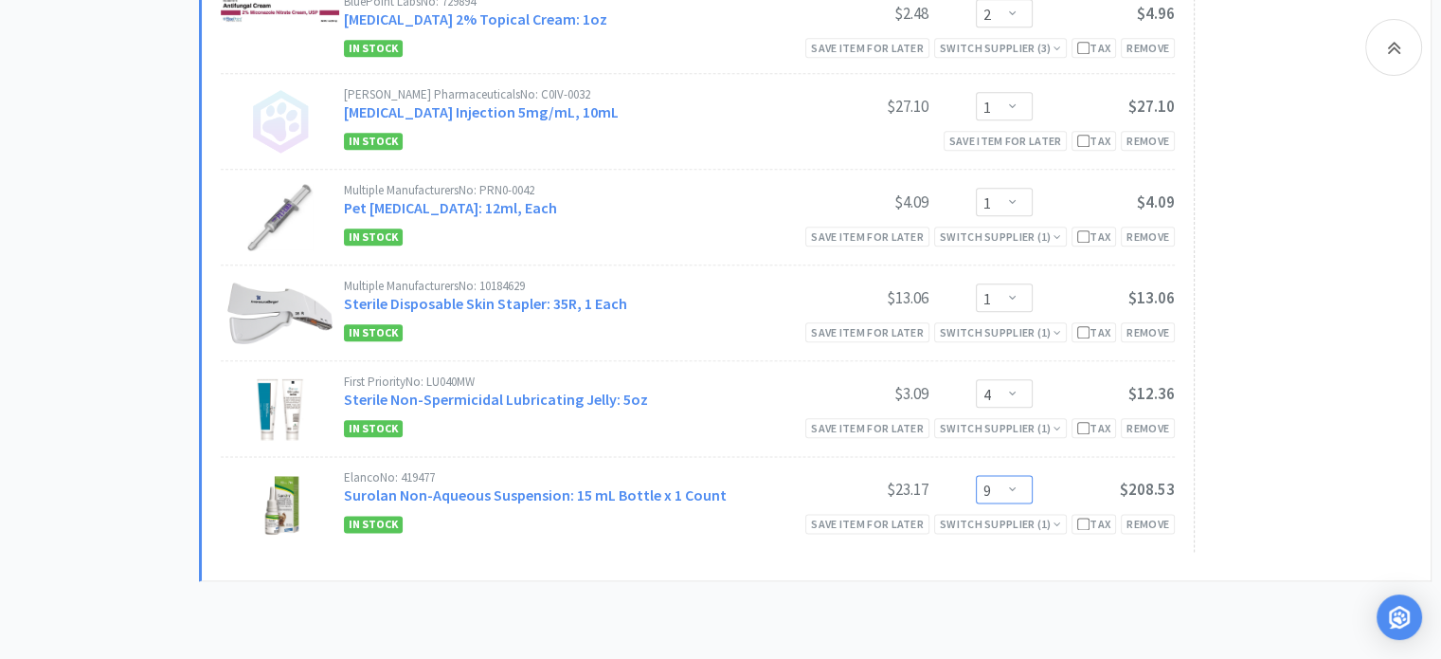
click at [1018, 488] on select "Enter Quantity 1 2 3 4 5 6 7 8 9 10 11 12 13 14 15 16 17 18 19 20 Enter Quantity" at bounding box center [1004, 489] width 57 height 28
click at [976, 475] on select "Enter Quantity 1 2 3 4 5 6 7 8 9 10 11 12 13 14 15 16 17 18 19 20 Enter Quantity" at bounding box center [1004, 489] width 57 height 28
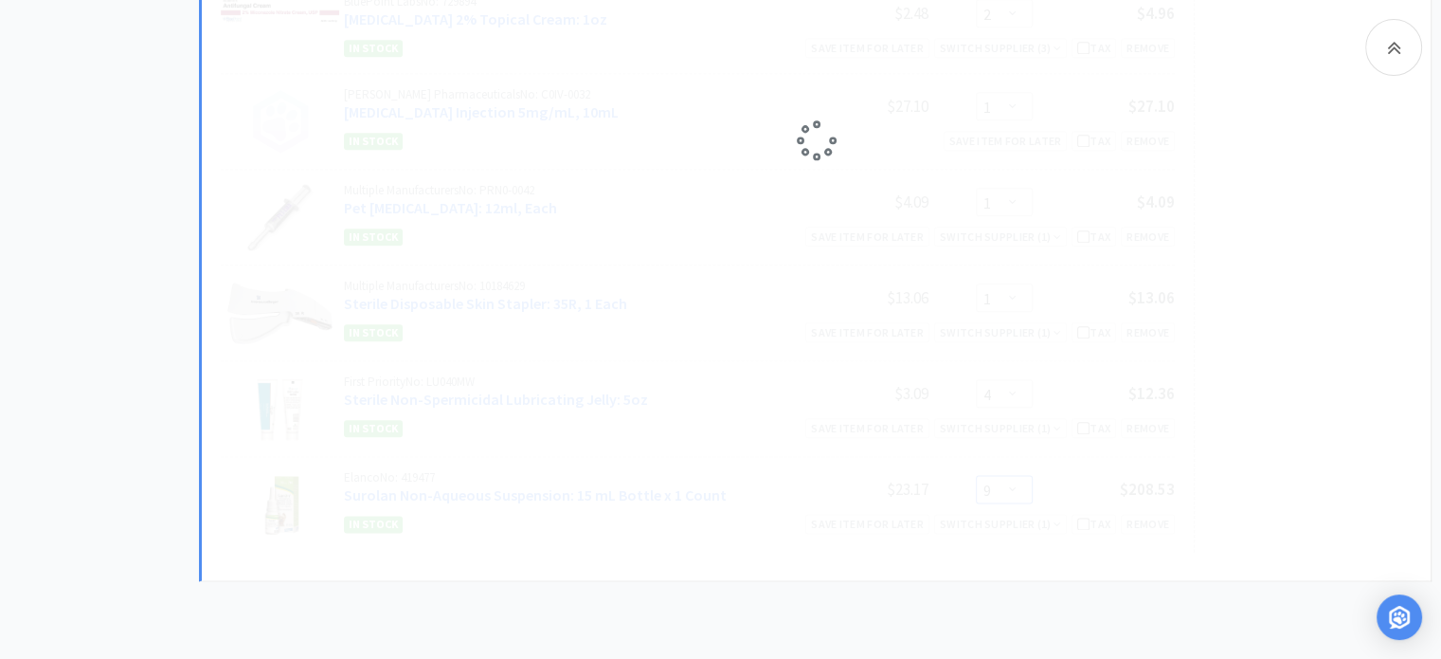
select select "4"
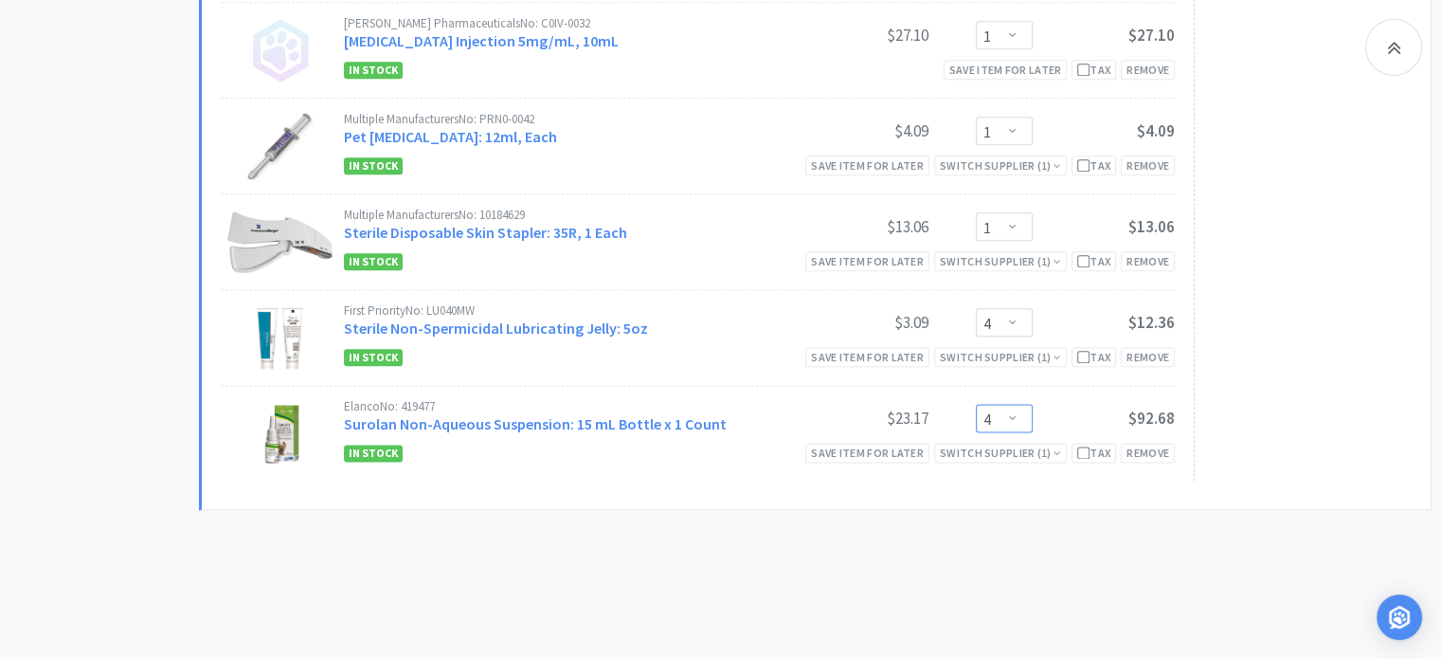
scroll to position [2328, 0]
click at [629, 420] on link "Surolan Non-Aqueous Suspension: 15 mL Bottle x 1 Count" at bounding box center [535, 422] width 383 height 19
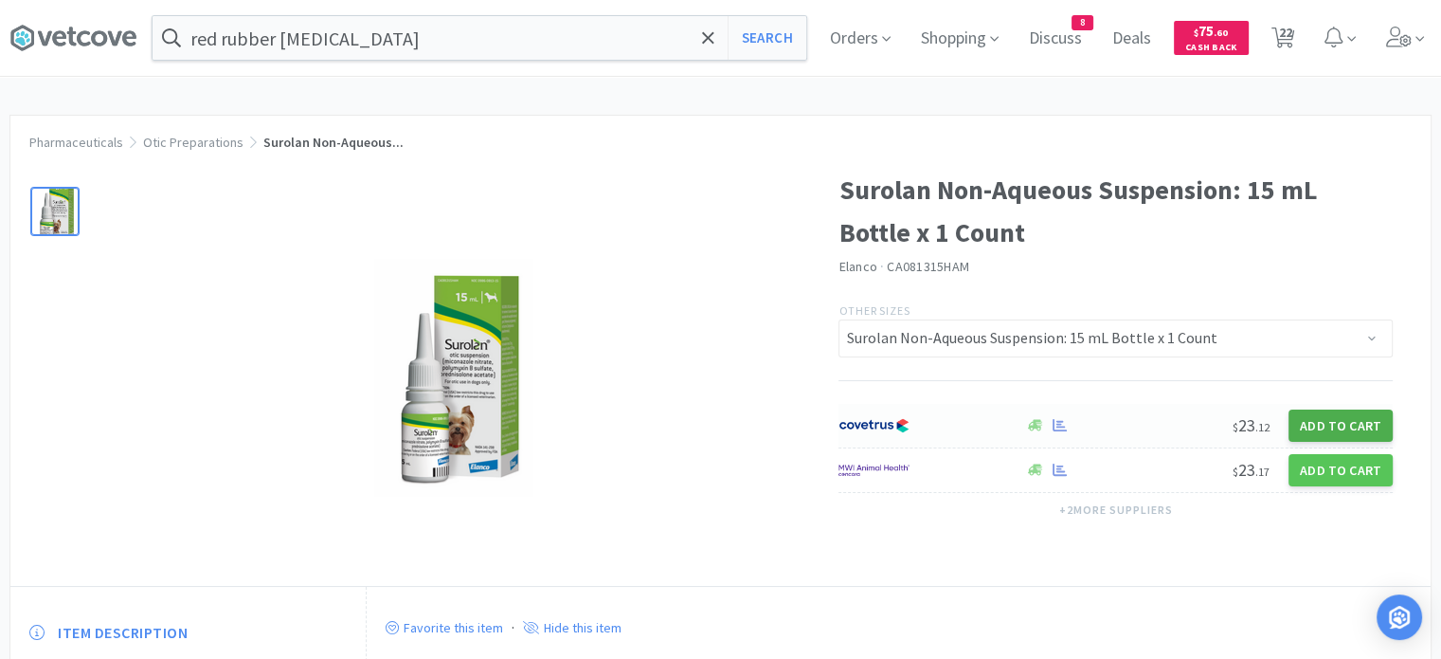
click at [1306, 427] on button "Add to Cart" at bounding box center [1341, 425] width 104 height 32
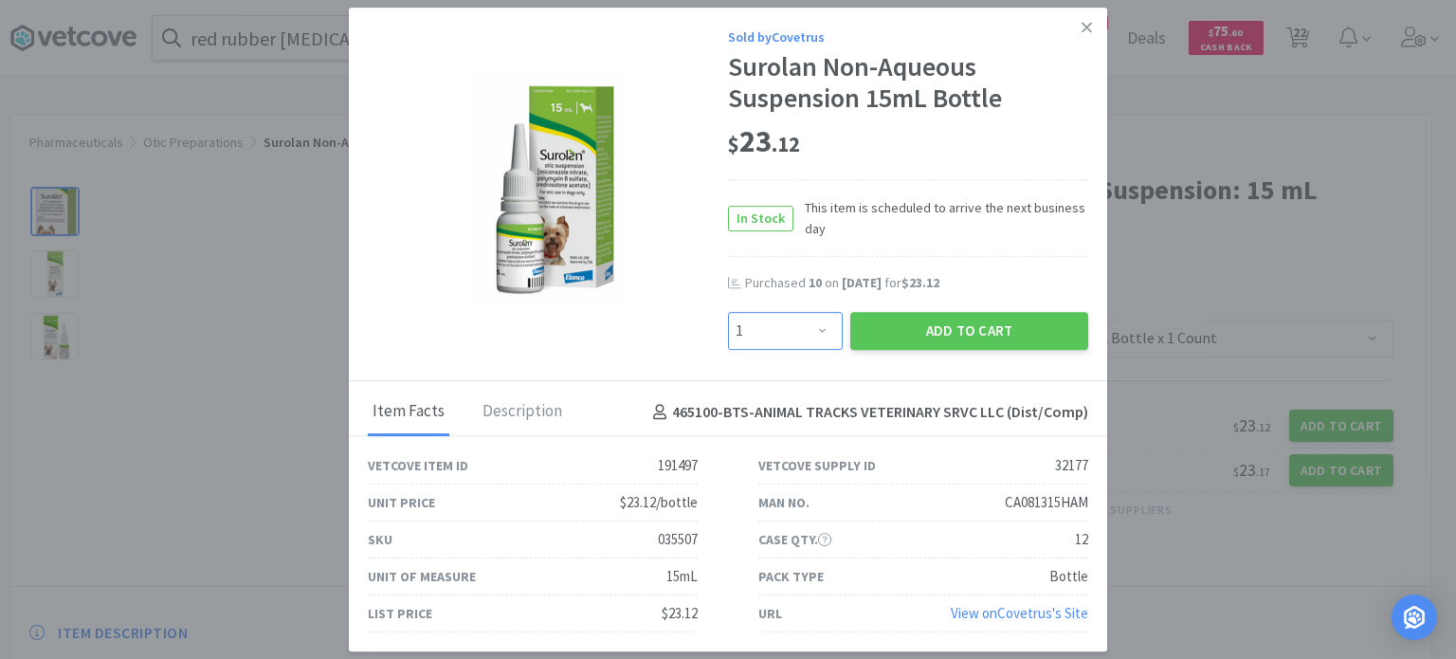
click at [806, 335] on select "Enter Quantity 1 2 3 4 5 6 7 8 9 10 11 12 13 14 15 16 17 18 19 20 Enter Quantity" at bounding box center [785, 331] width 115 height 38
select select "5"
click at [728, 313] on select "Enter Quantity 1 2 3 4 5 6 7 8 9 10 11 12 13 14 15 16 17 18 19 20 Enter Quantity" at bounding box center [785, 331] width 115 height 38
click at [1013, 328] on button "Add to Cart" at bounding box center [969, 331] width 238 height 38
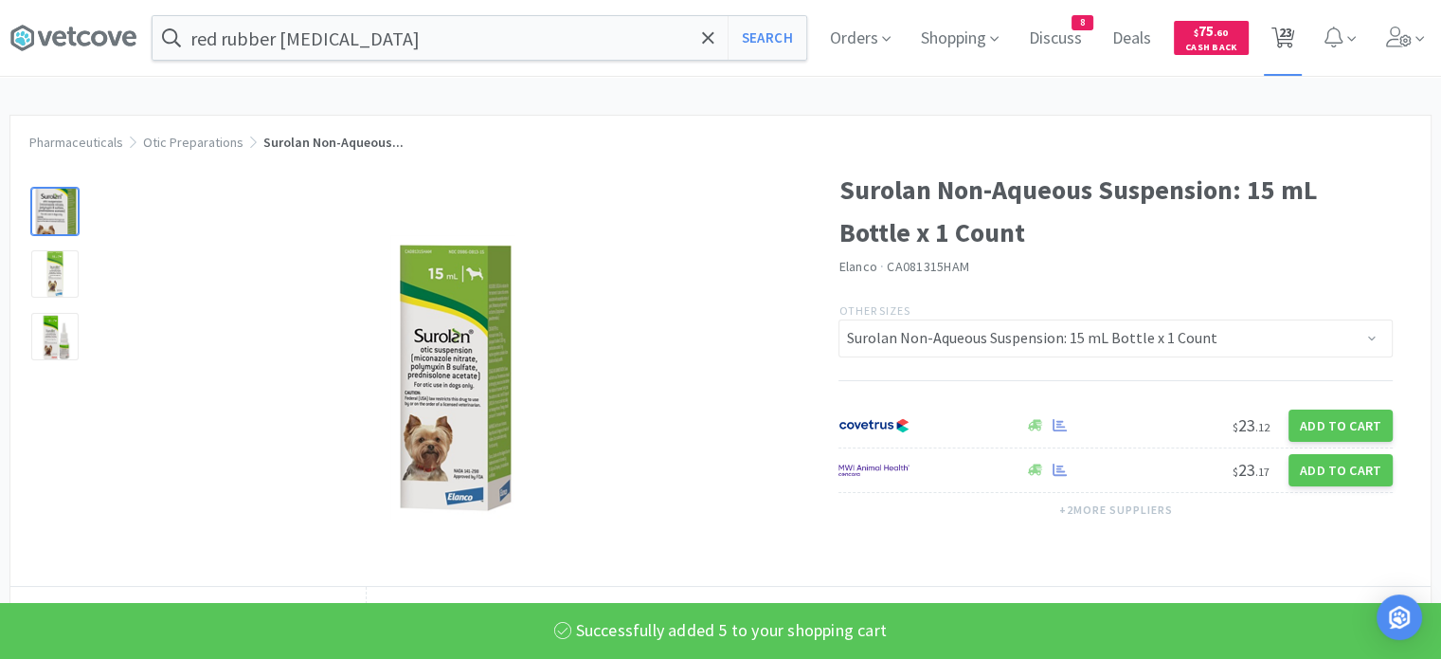
click at [1292, 37] on span "23" at bounding box center [1284, 32] width 13 height 76
select select "1"
select select "4"
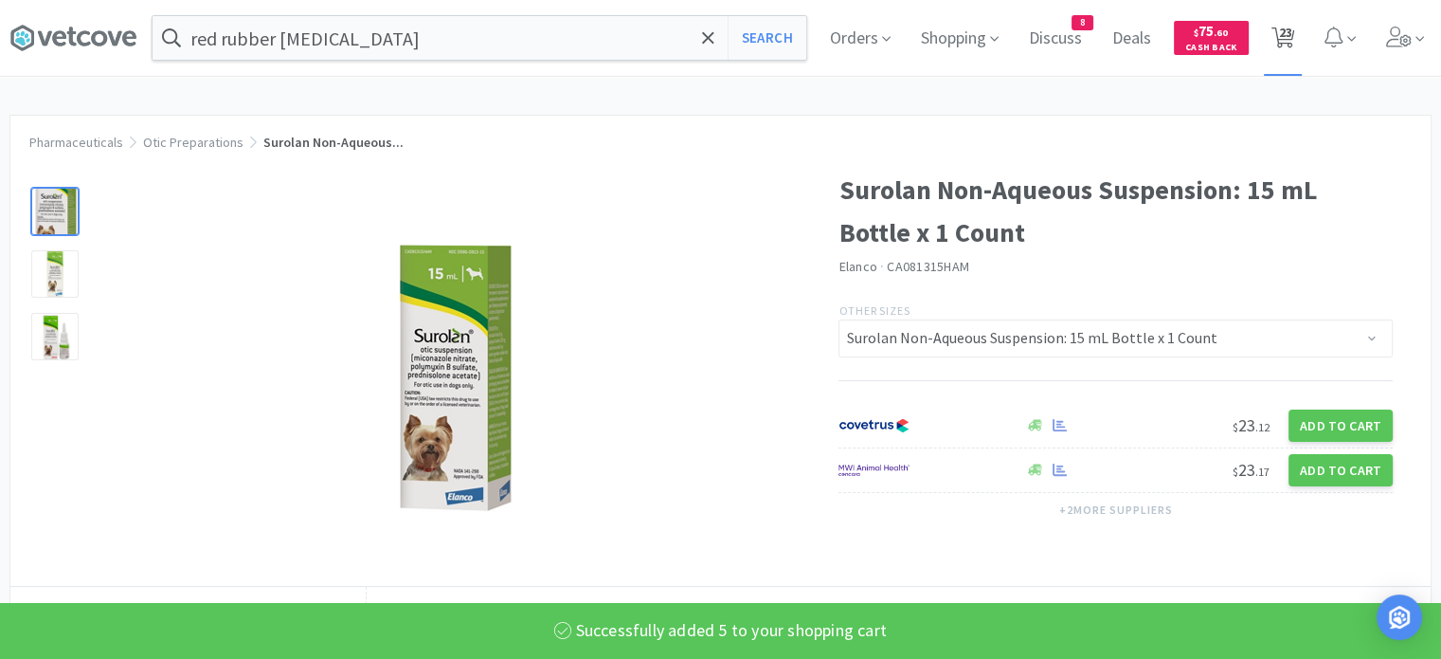
select select "3"
select select "2"
select select "1"
select select "2"
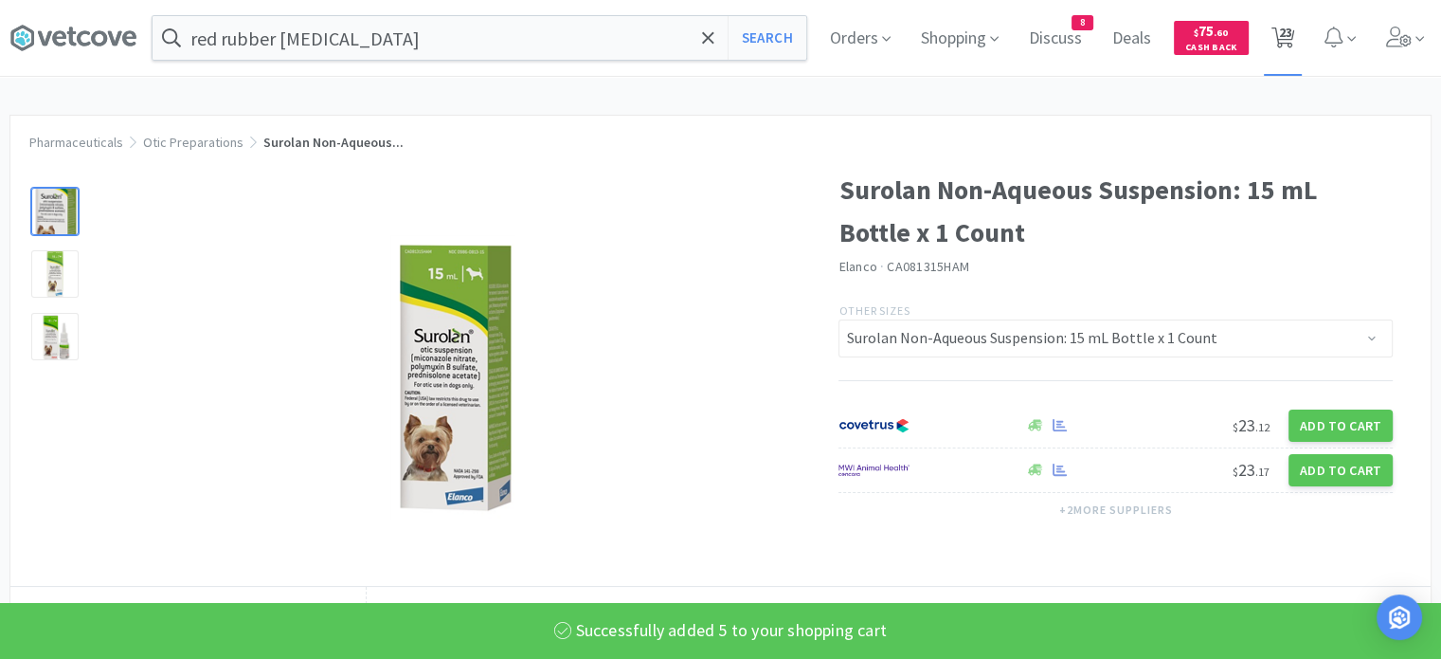
select select "3"
select select "1"
select select "2"
select select "1"
select select "5"
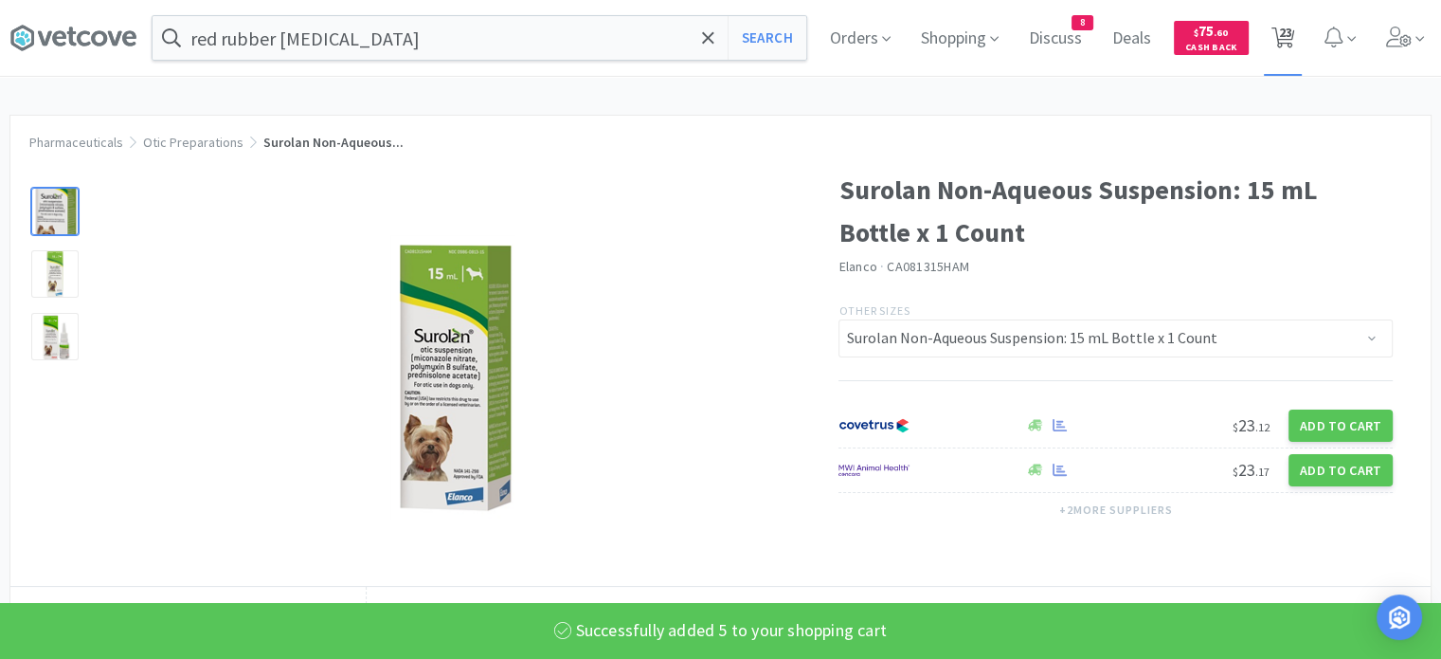
select select "1"
select select "2"
select select "1"
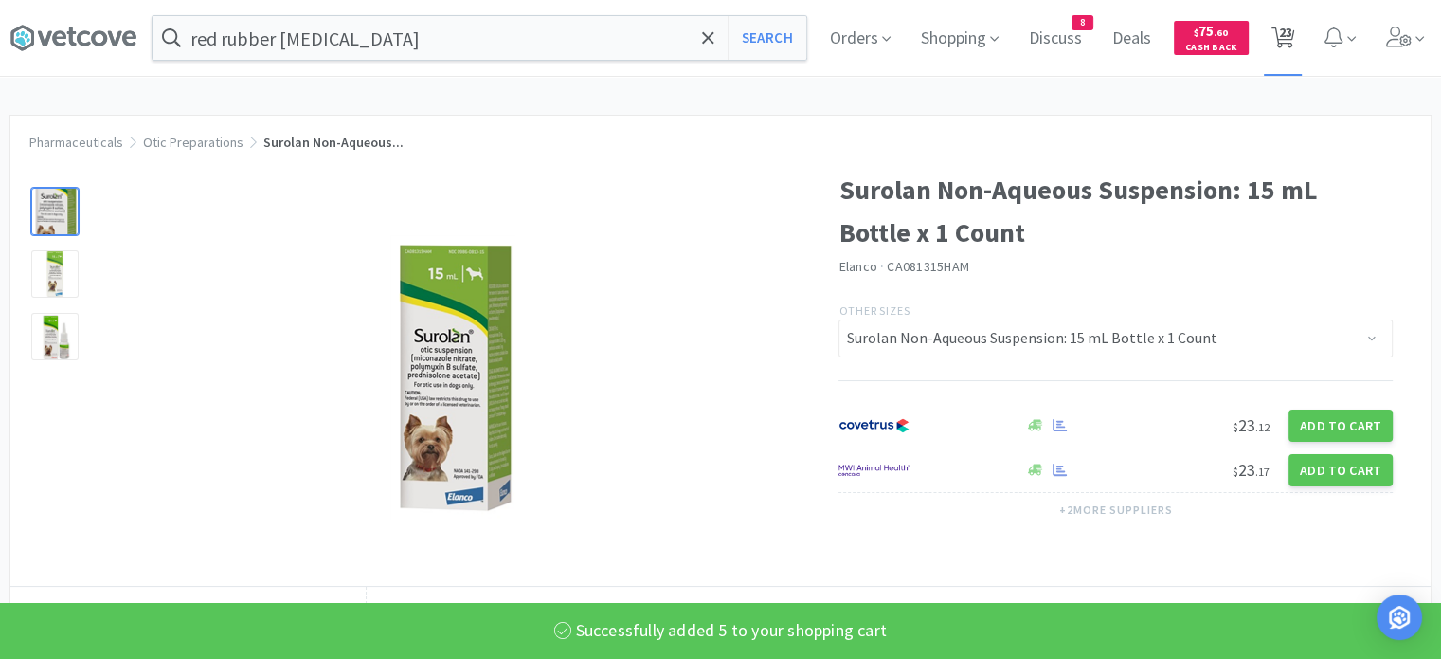
select select "1"
select select "4"
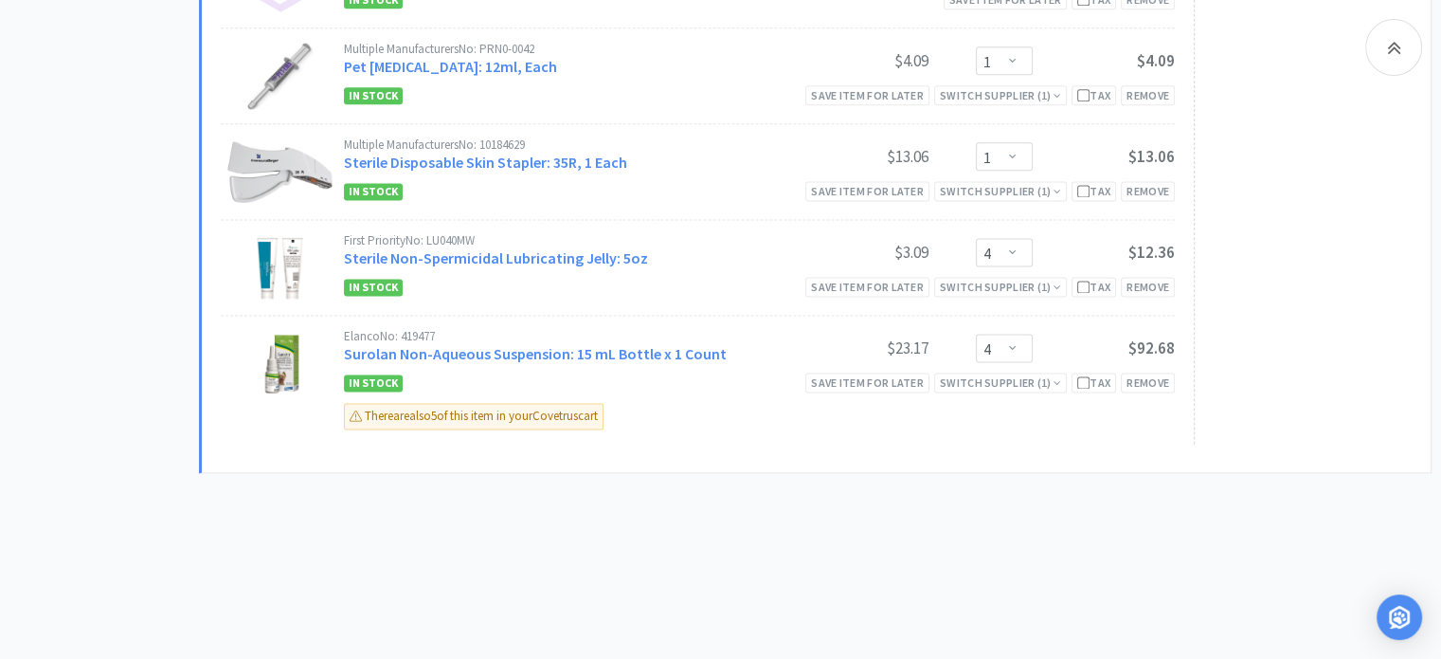
scroll to position [2527, 0]
click at [1005, 338] on select "Enter Quantity 1 2 3 4 5 6 7 8 9 10 11 12 13 14 15 16 17 18 19 20 Enter Quantity" at bounding box center [1004, 347] width 57 height 28
click at [976, 333] on select "Enter Quantity 1 2 3 4 5 6 7 8 9 10 11 12 13 14 15 16 17 18 19 20 Enter Quantity" at bounding box center [1004, 347] width 57 height 28
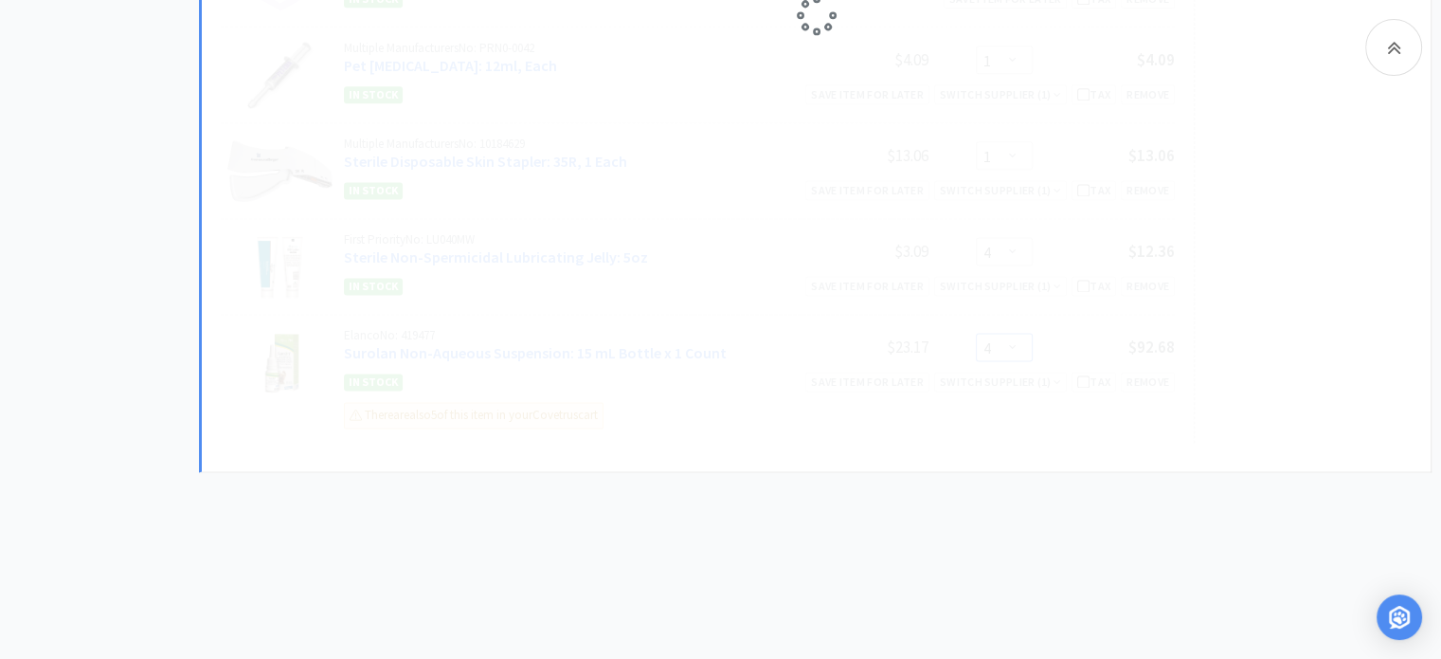
select select "5"
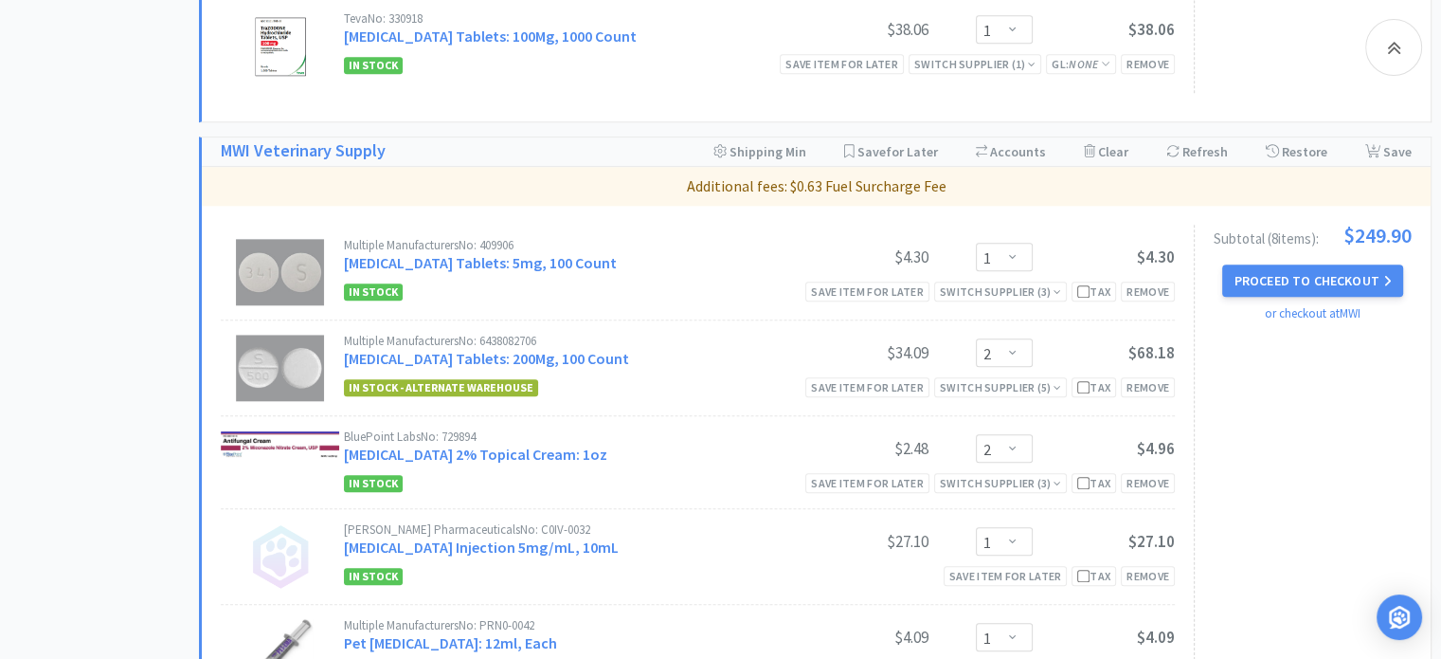
scroll to position [1943, 0]
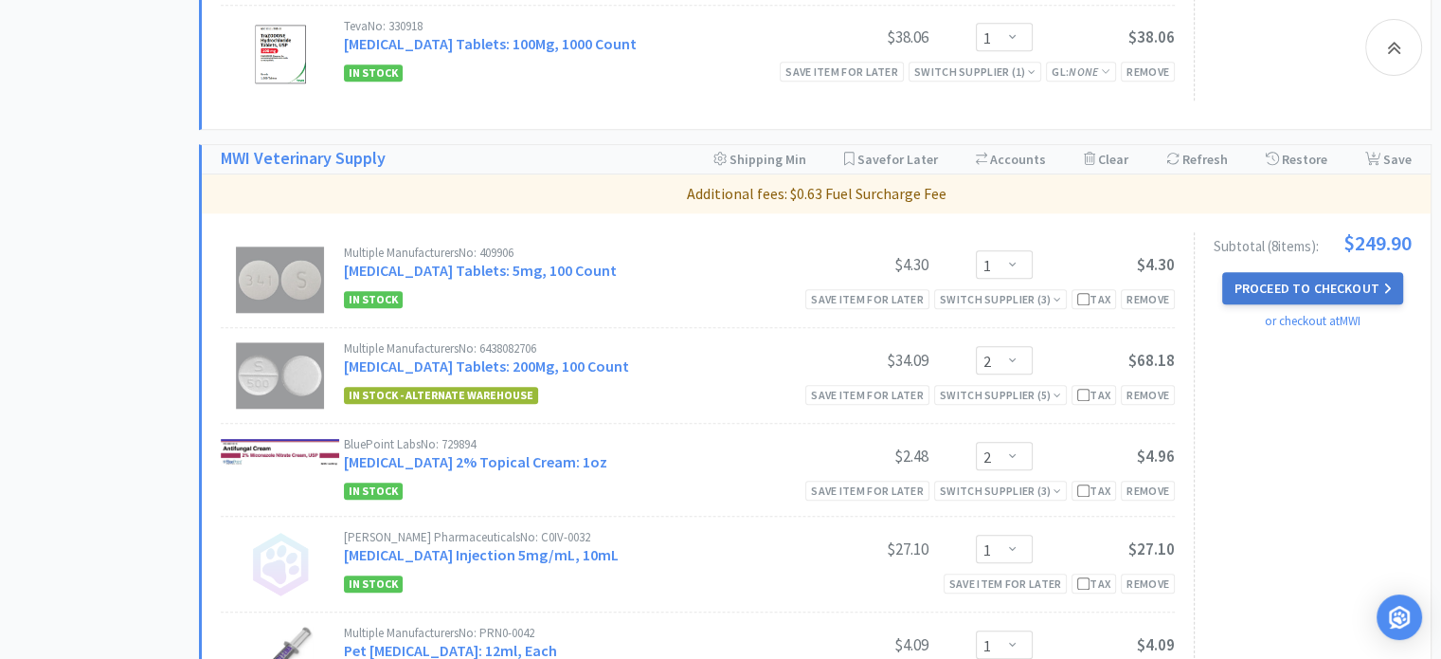
click at [1293, 283] on button "Proceed to Checkout" at bounding box center [1312, 288] width 180 height 32
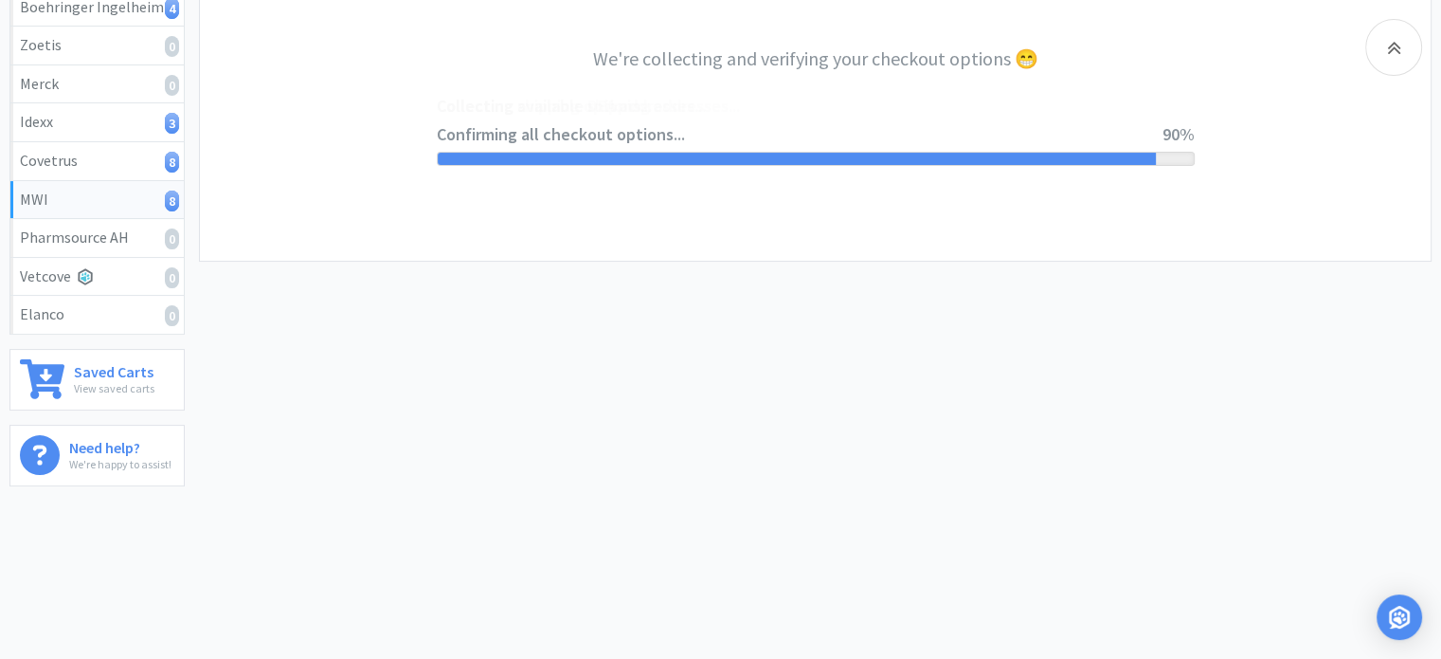
select select "STD_"
select select "SRC"
select select "RPS"
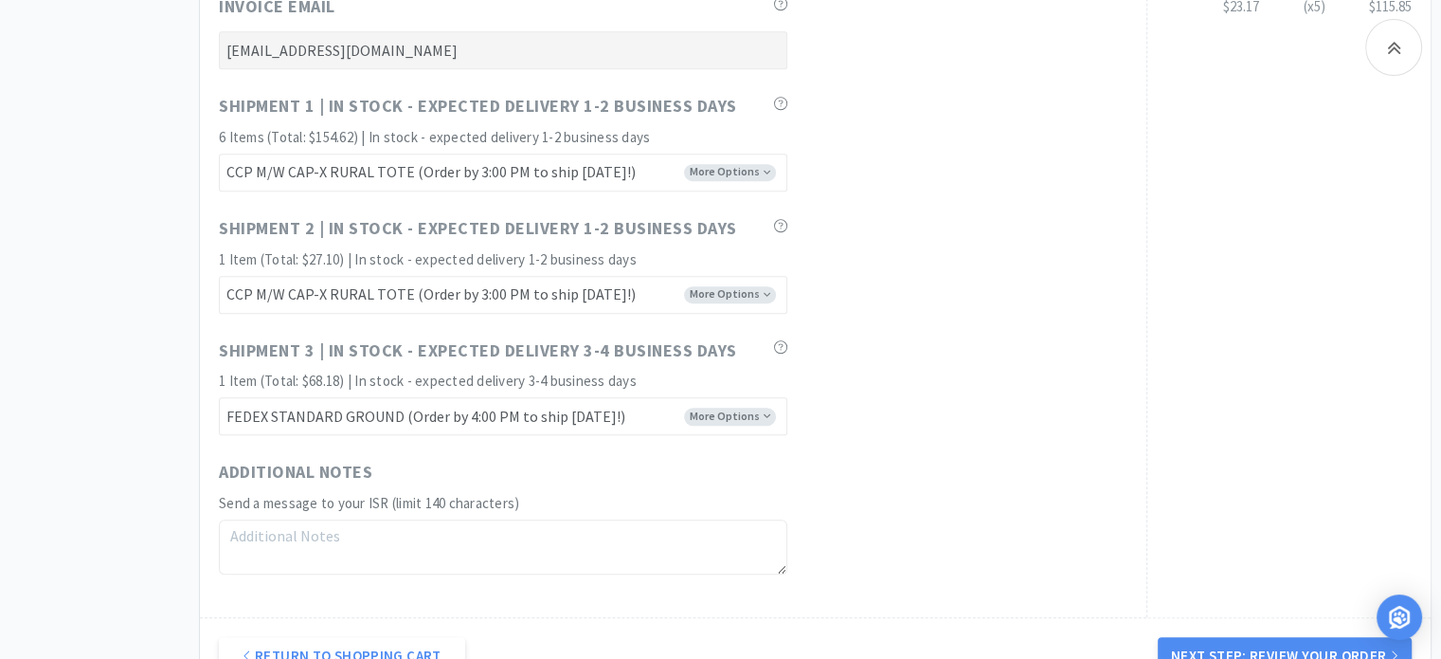
scroll to position [1478, 0]
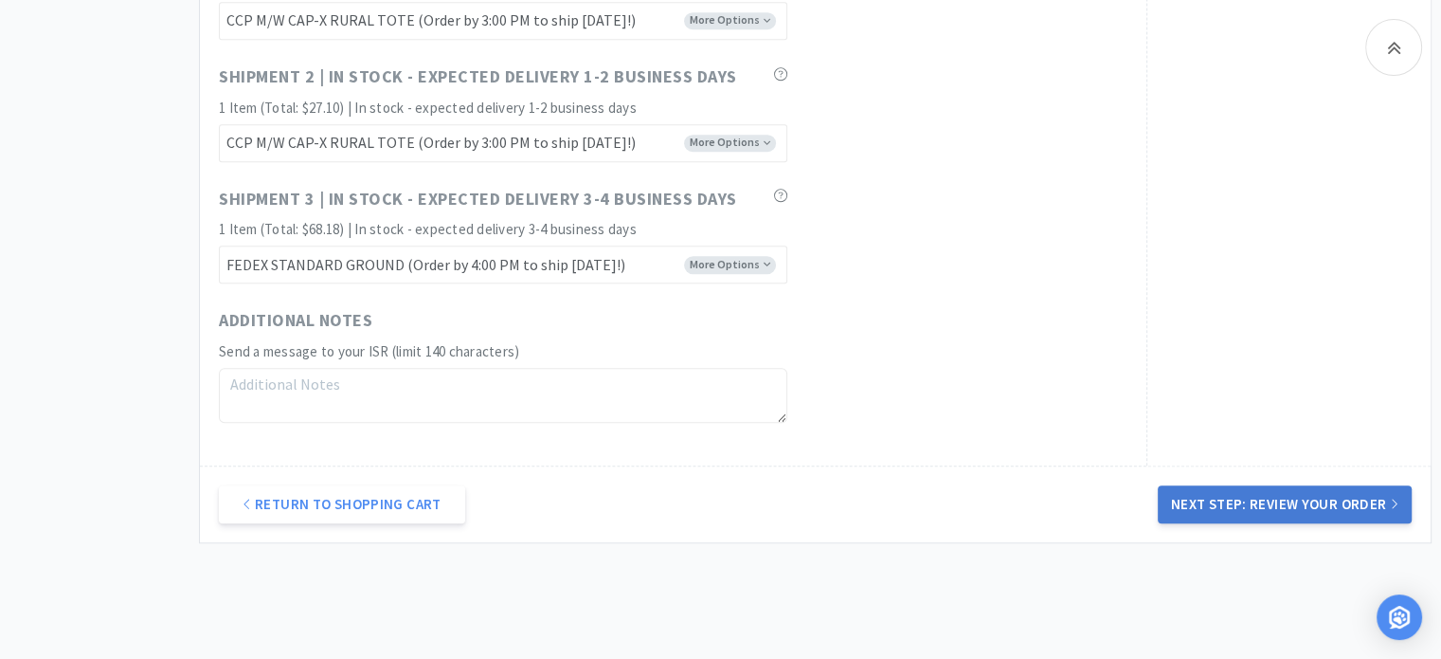
click at [1334, 496] on button "Next Step: Review Your Order" at bounding box center [1285, 504] width 254 height 38
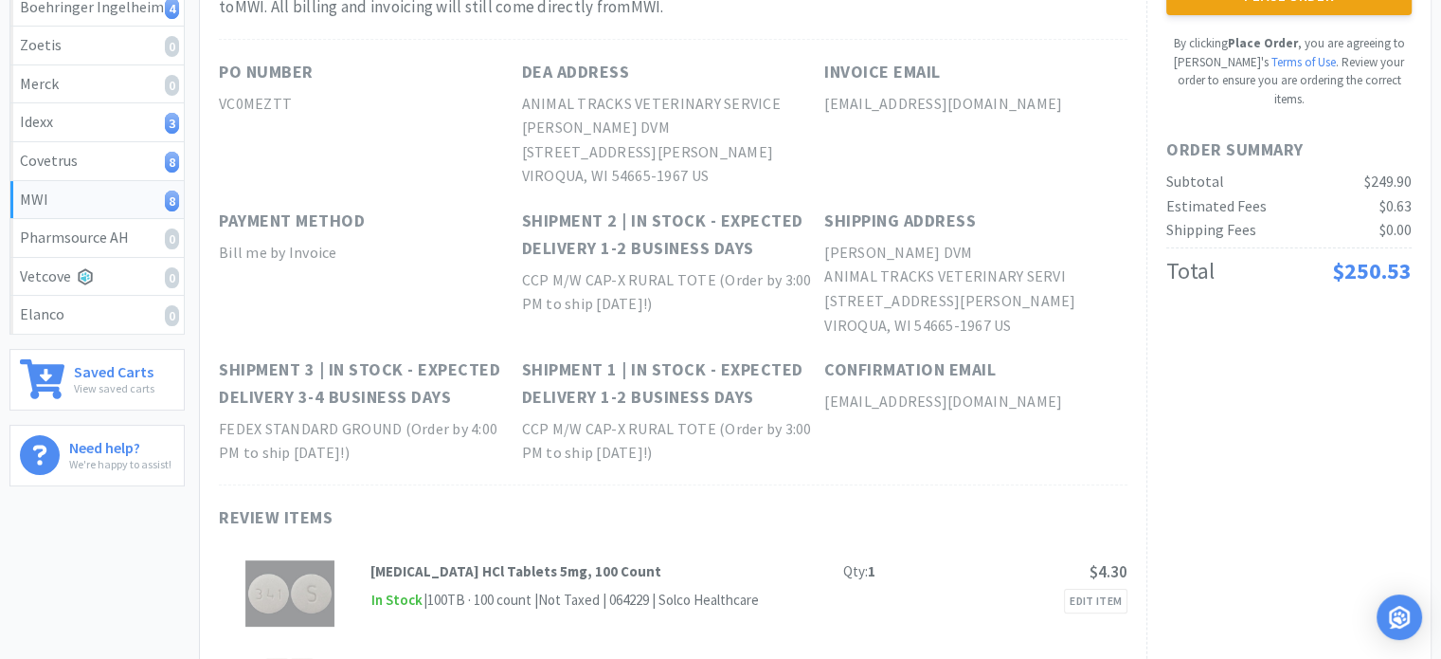
scroll to position [0, 0]
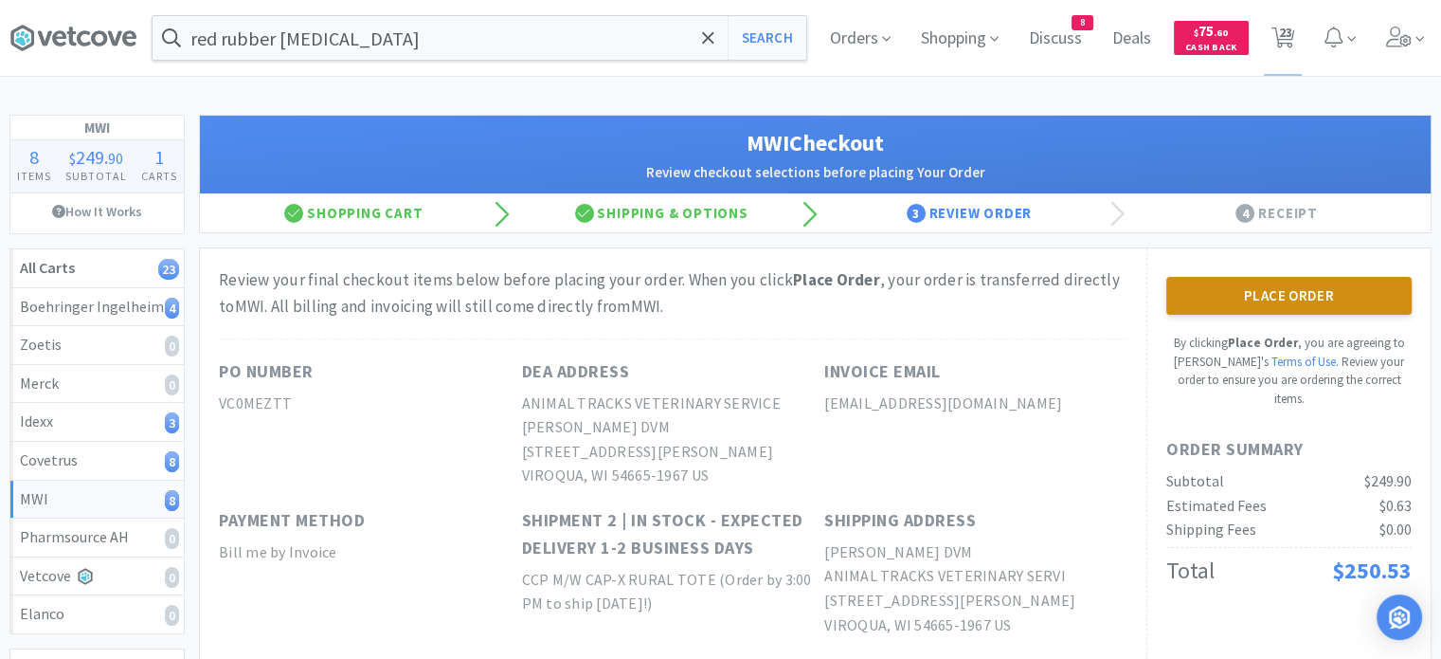
click at [1298, 288] on button "Place Order" at bounding box center [1289, 296] width 245 height 38
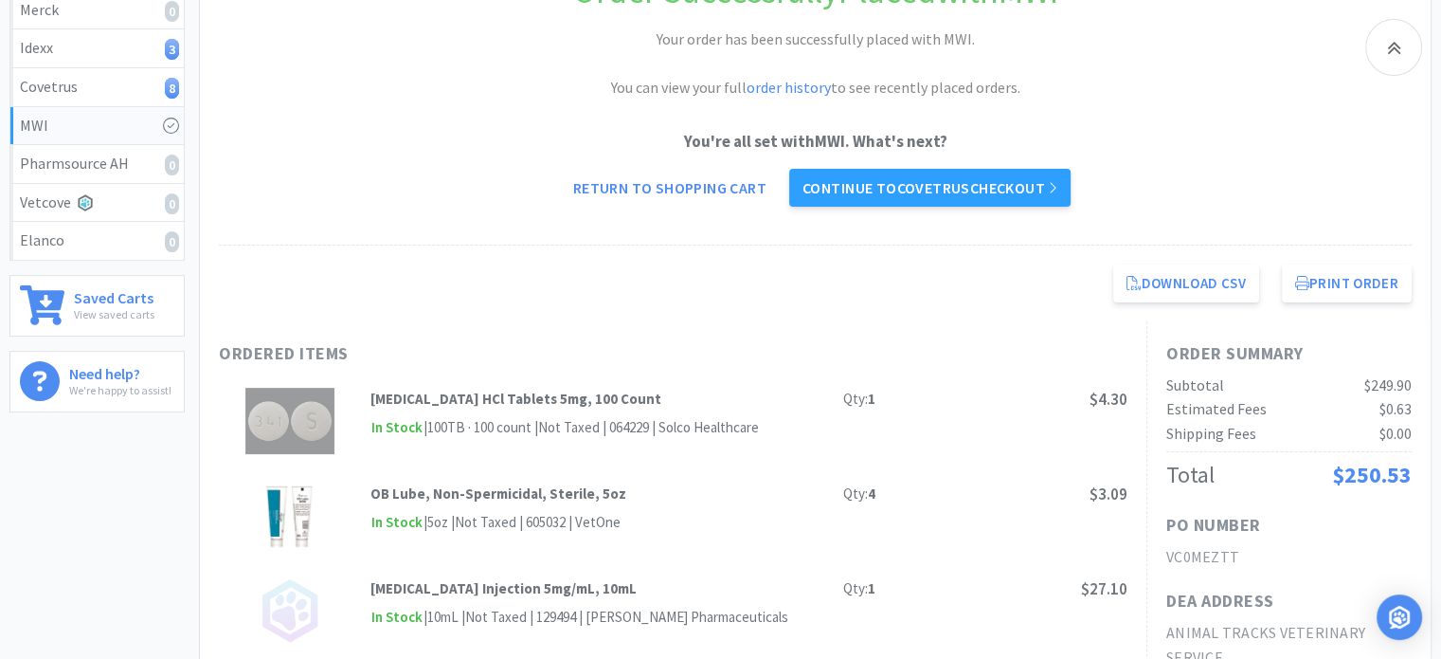
scroll to position [374, 0]
click at [1023, 174] on link "Continue to Covetrus checkout" at bounding box center [929, 187] width 281 height 38
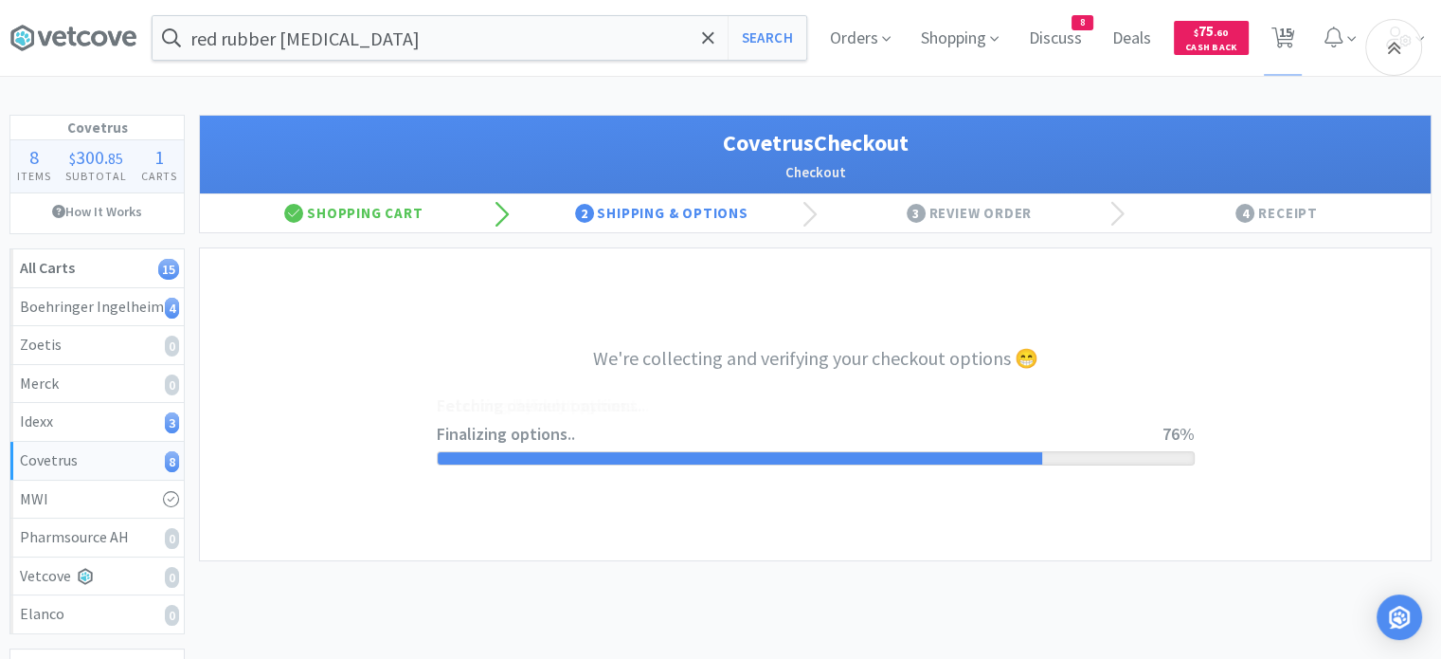
select select "ACCOUNT"
select select "cvt-standard-net"
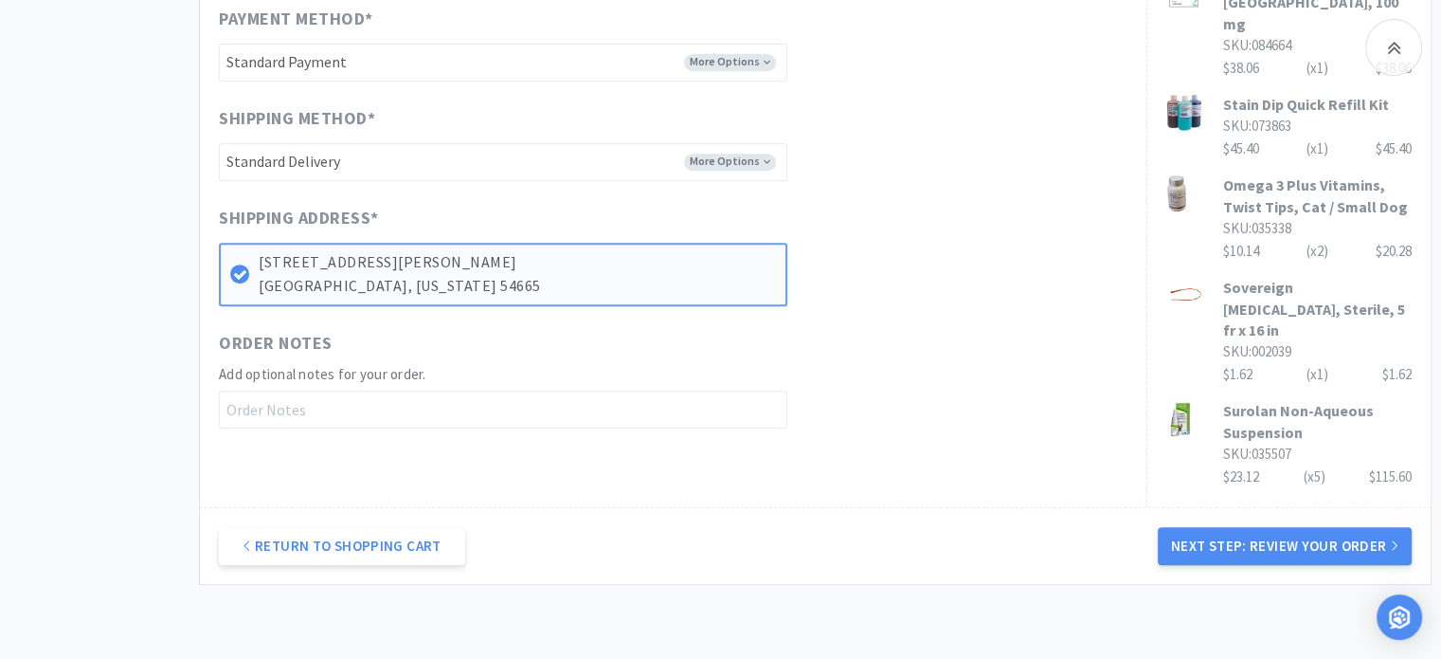
scroll to position [853, 0]
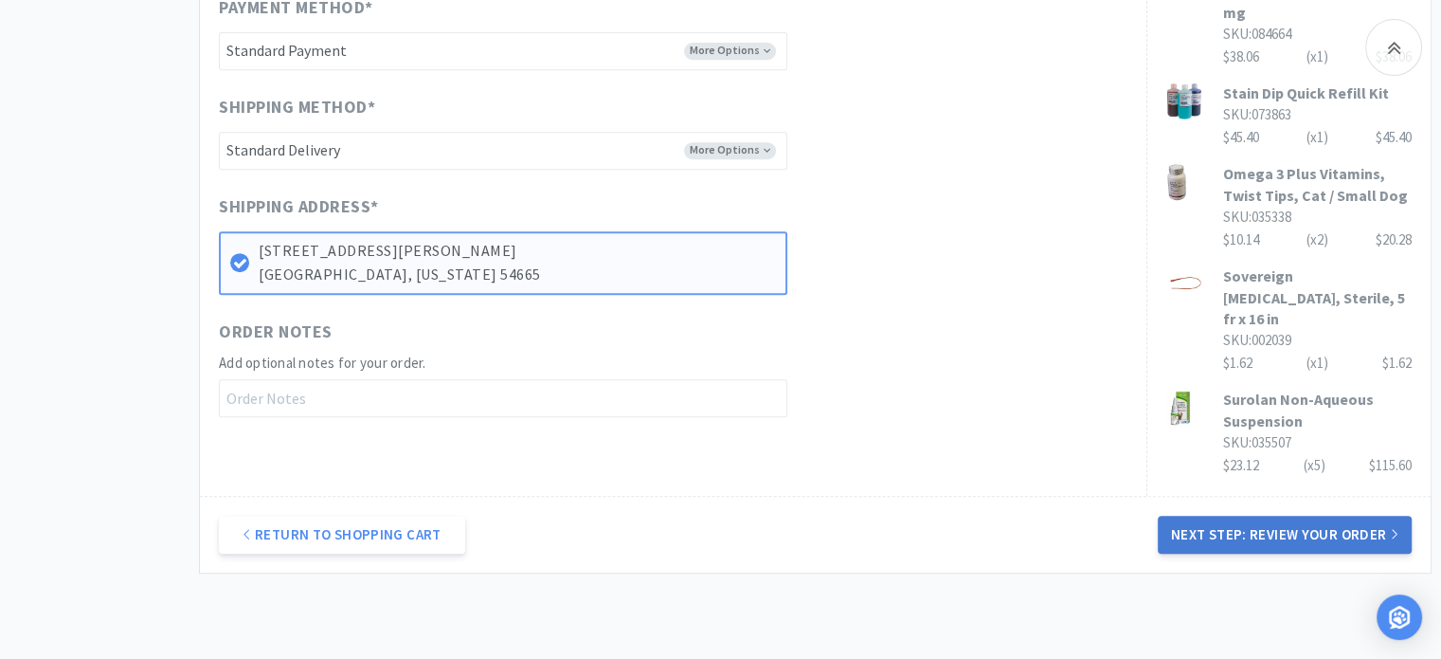
click at [1276, 516] on button "Next Step: Review Your Order" at bounding box center [1285, 535] width 254 height 38
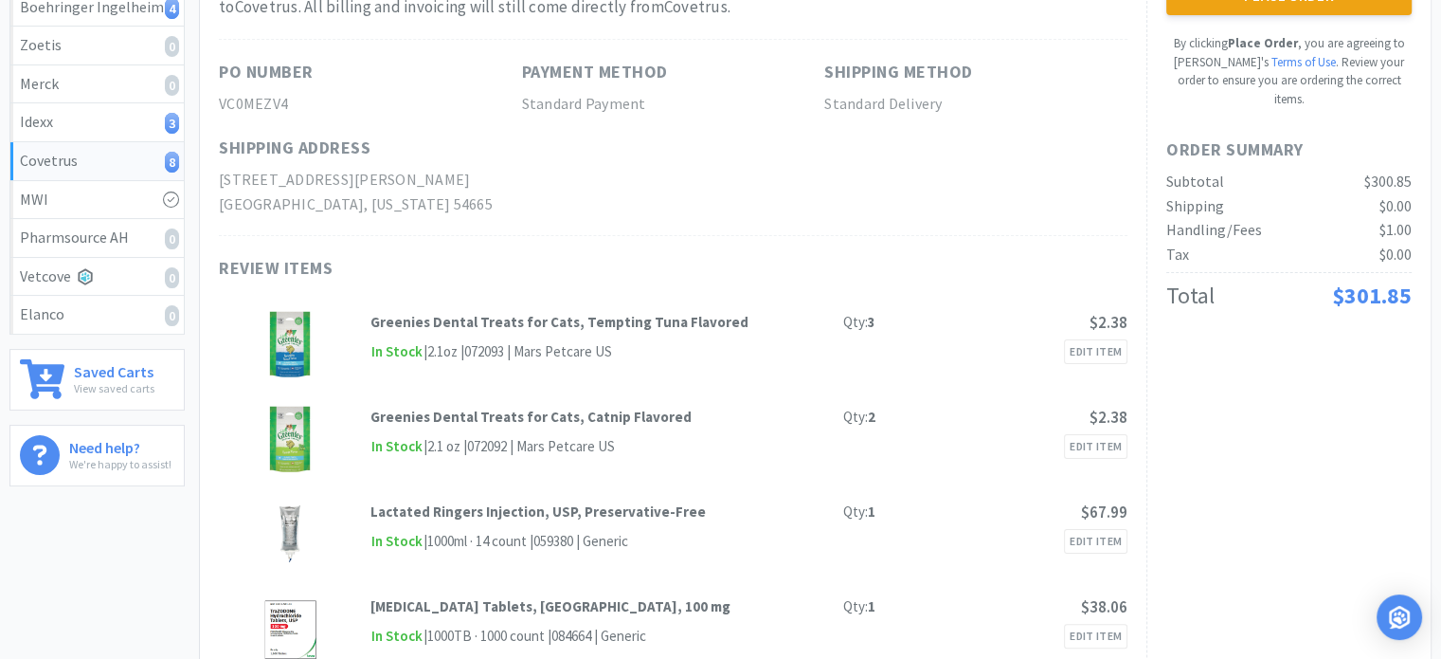
scroll to position [0, 0]
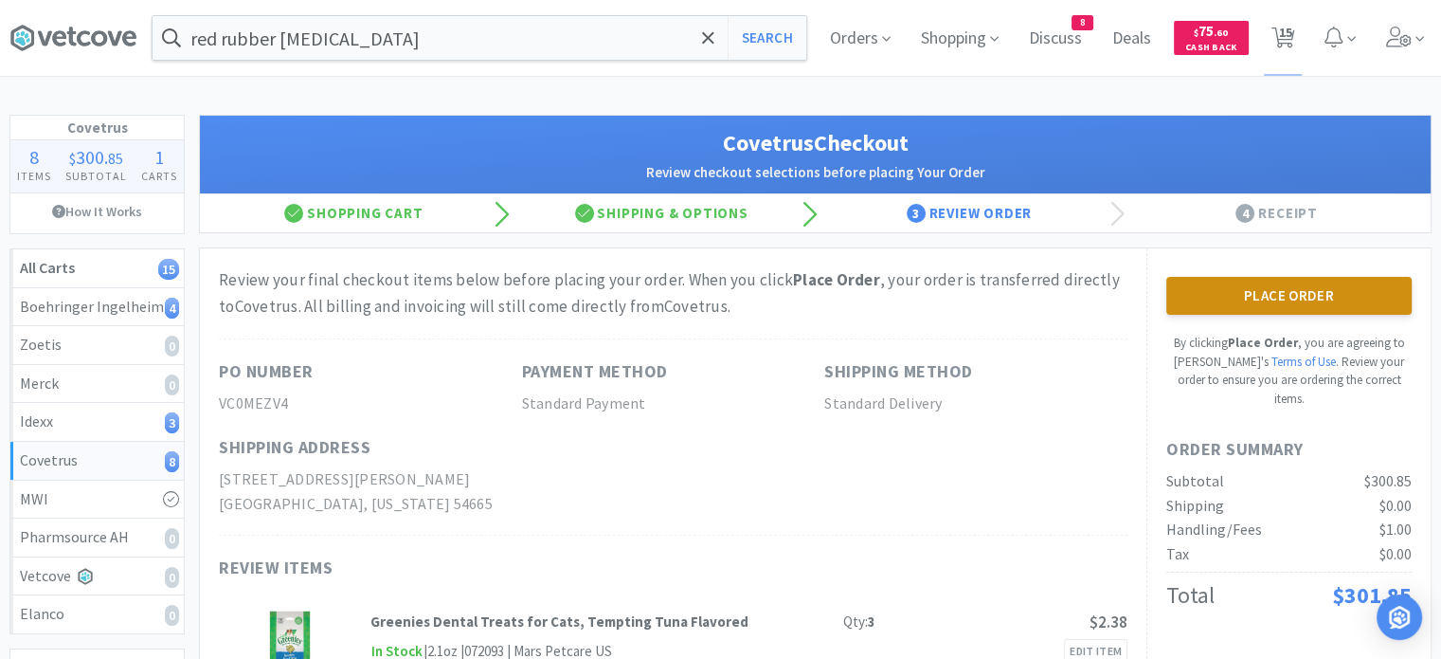
drag, startPoint x: 1069, startPoint y: 107, endPoint x: 1175, endPoint y: 296, distance: 216.4
click at [1175, 296] on button "Place Order" at bounding box center [1289, 296] width 245 height 38
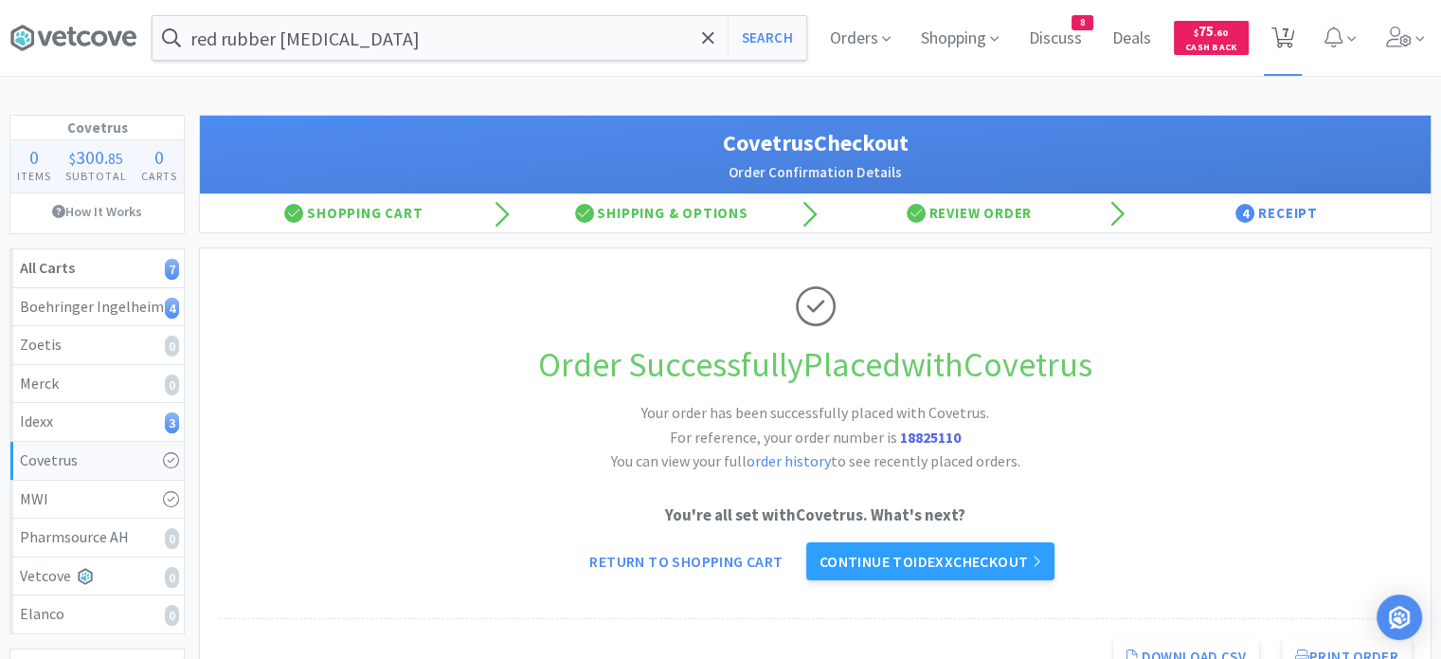
click at [1282, 40] on span "7" at bounding box center [1285, 32] width 7 height 76
select select "1"
select select "4"
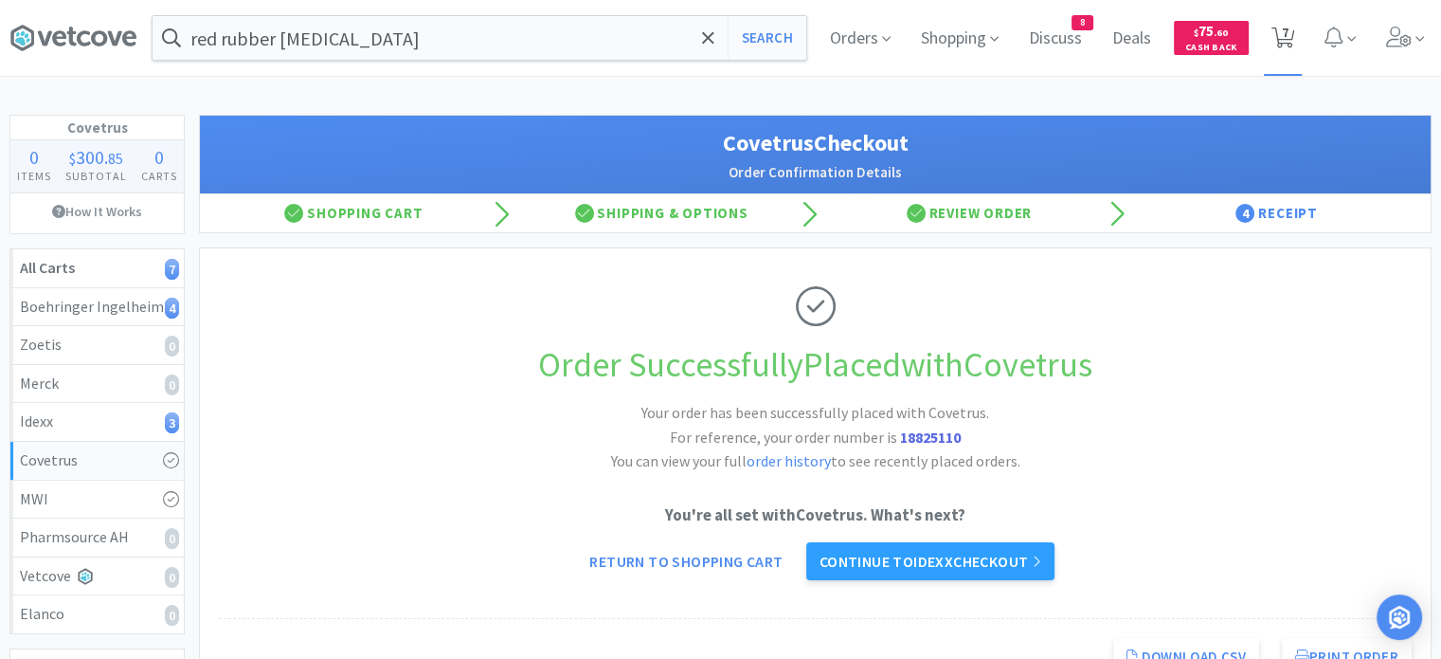
select select "3"
select select "2"
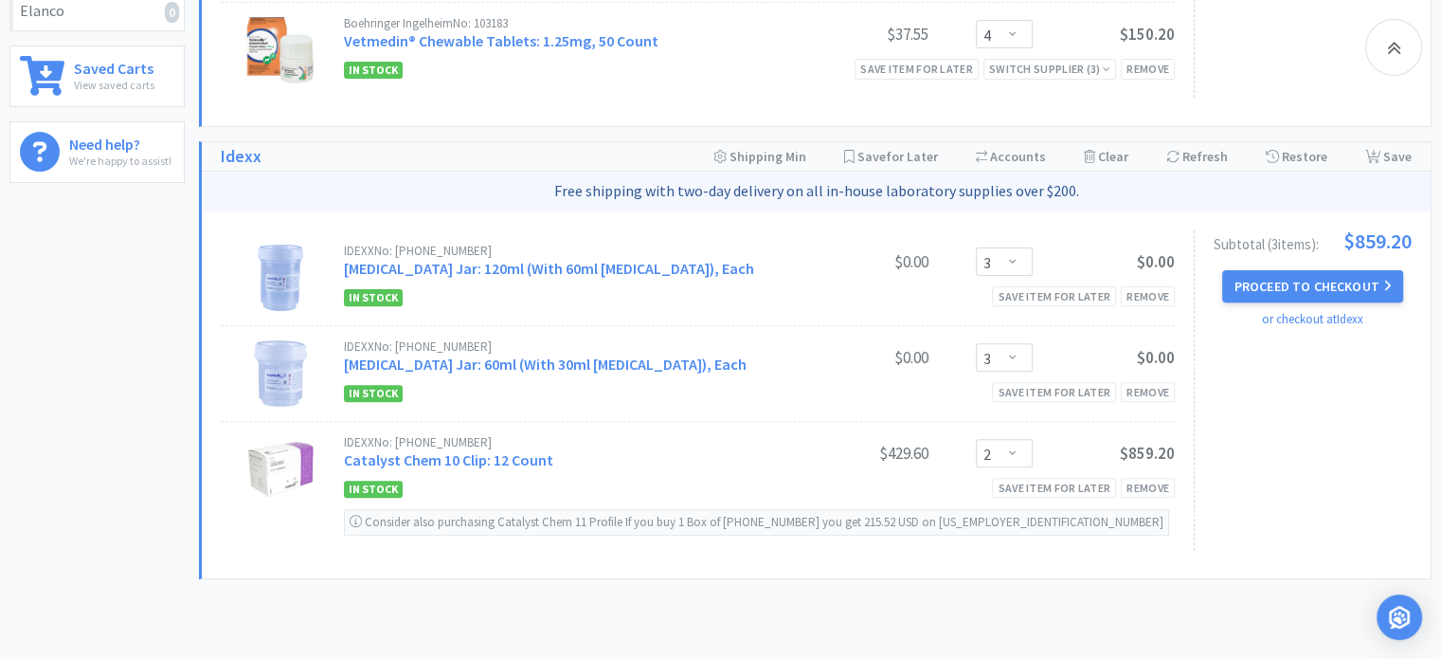
scroll to position [609, 0]
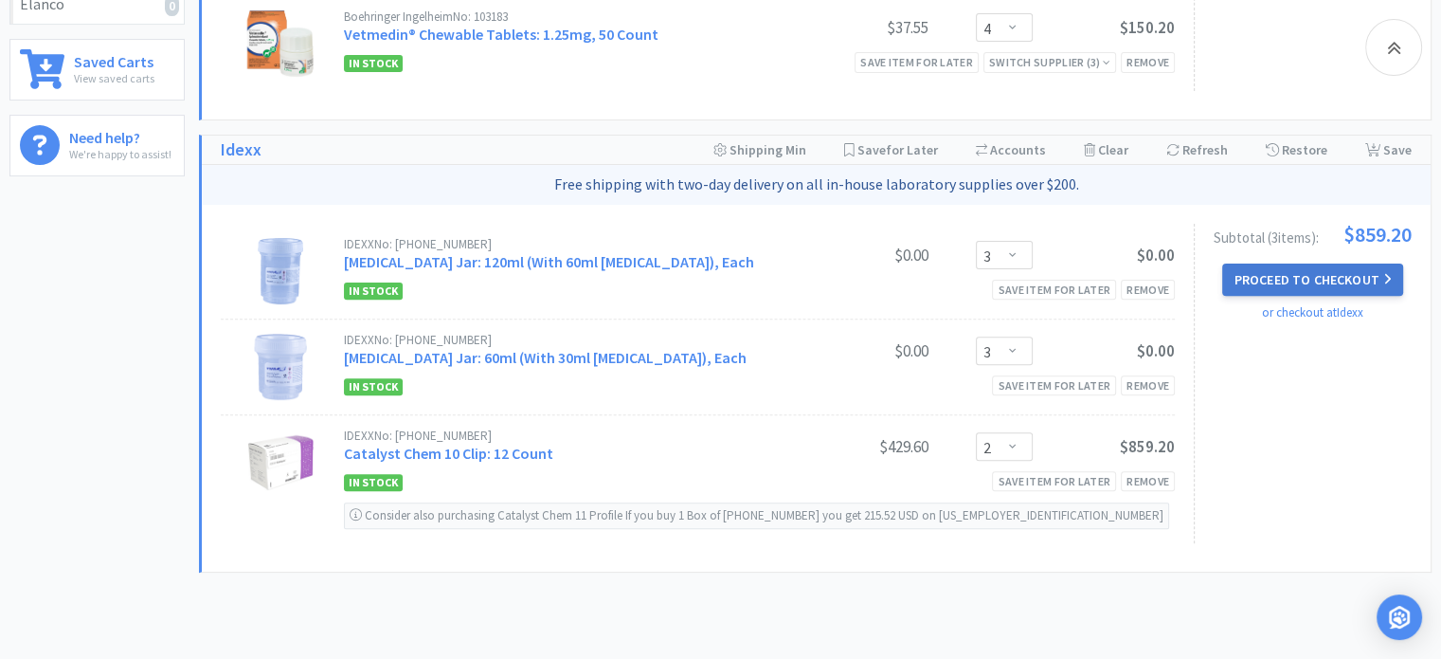
click at [1259, 283] on button "Proceed to Checkout" at bounding box center [1312, 279] width 180 height 32
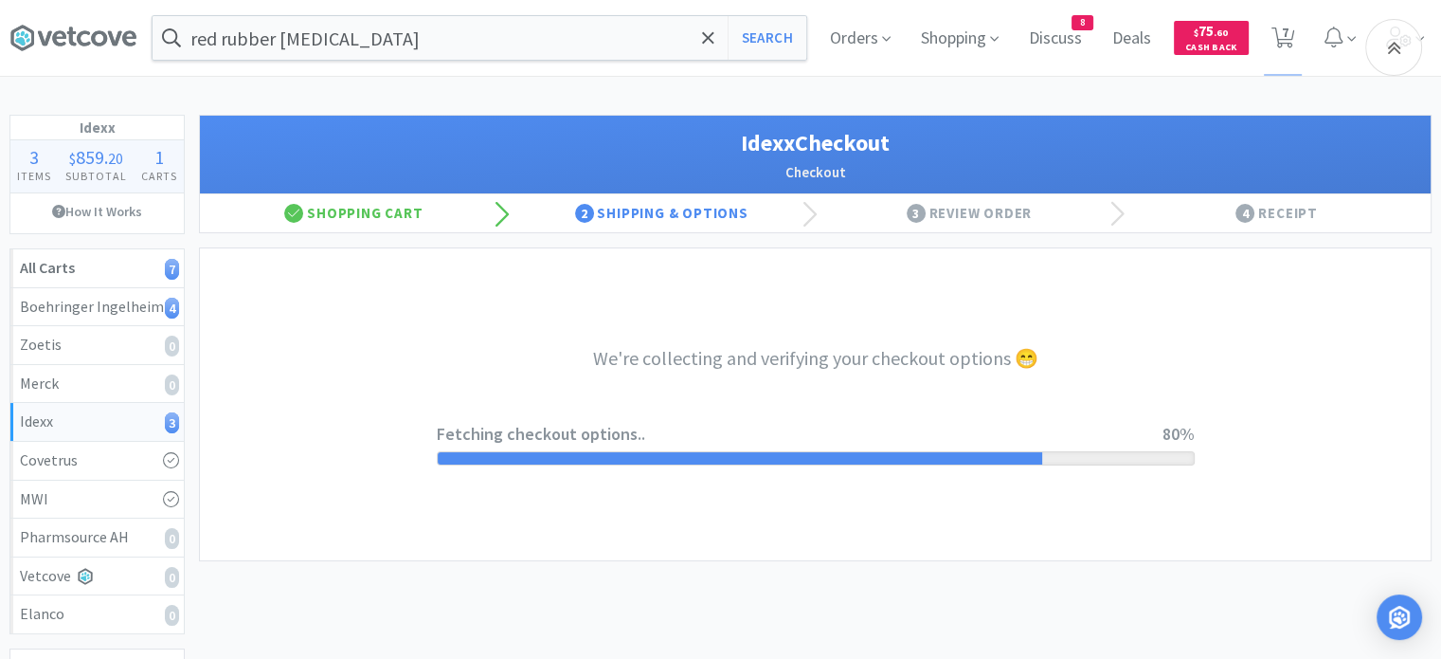
select select "904"
select select "003"
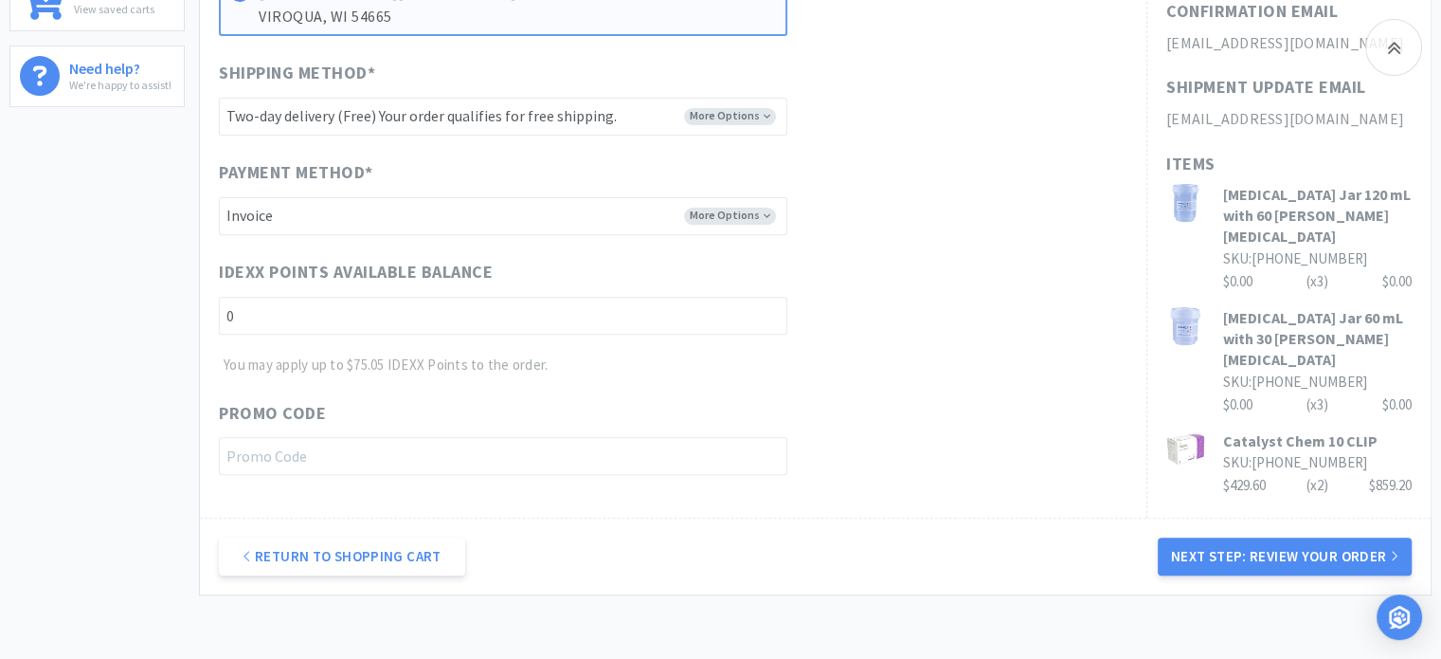
scroll to position [650, 0]
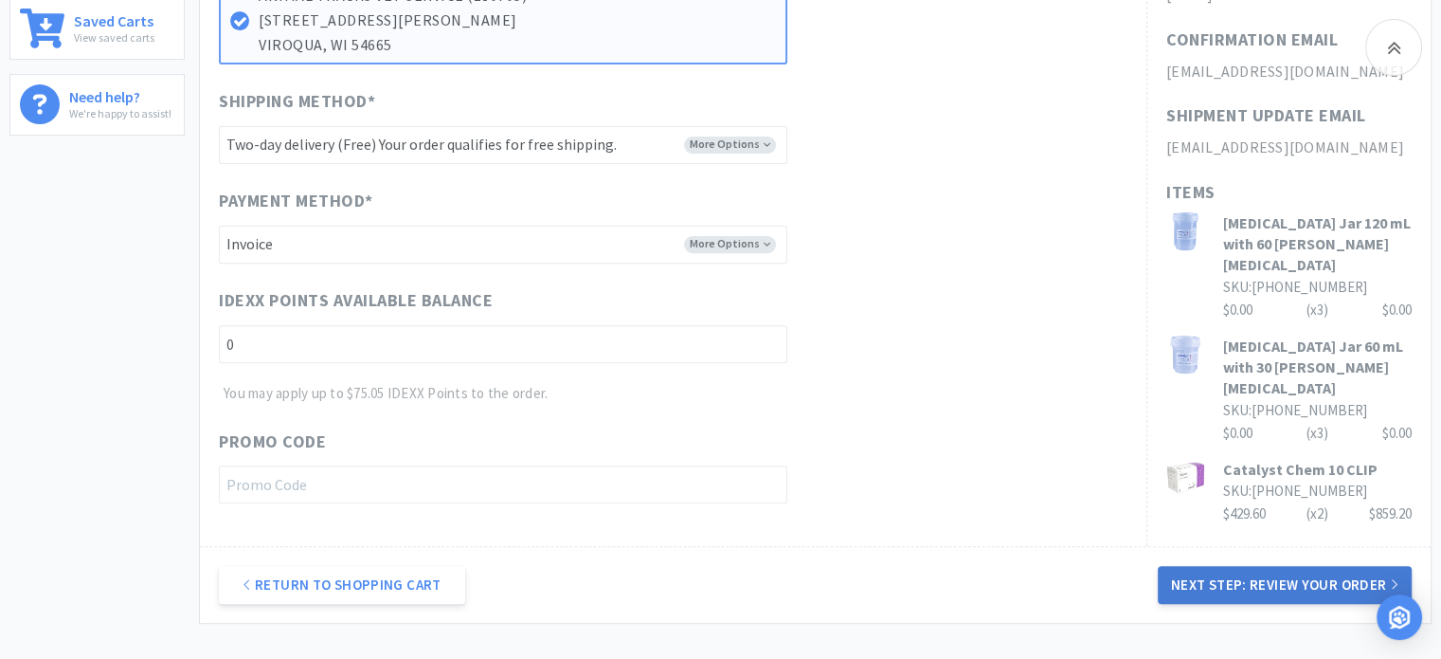
click at [1274, 596] on button "Next Step: Review Your Order" at bounding box center [1285, 585] width 254 height 38
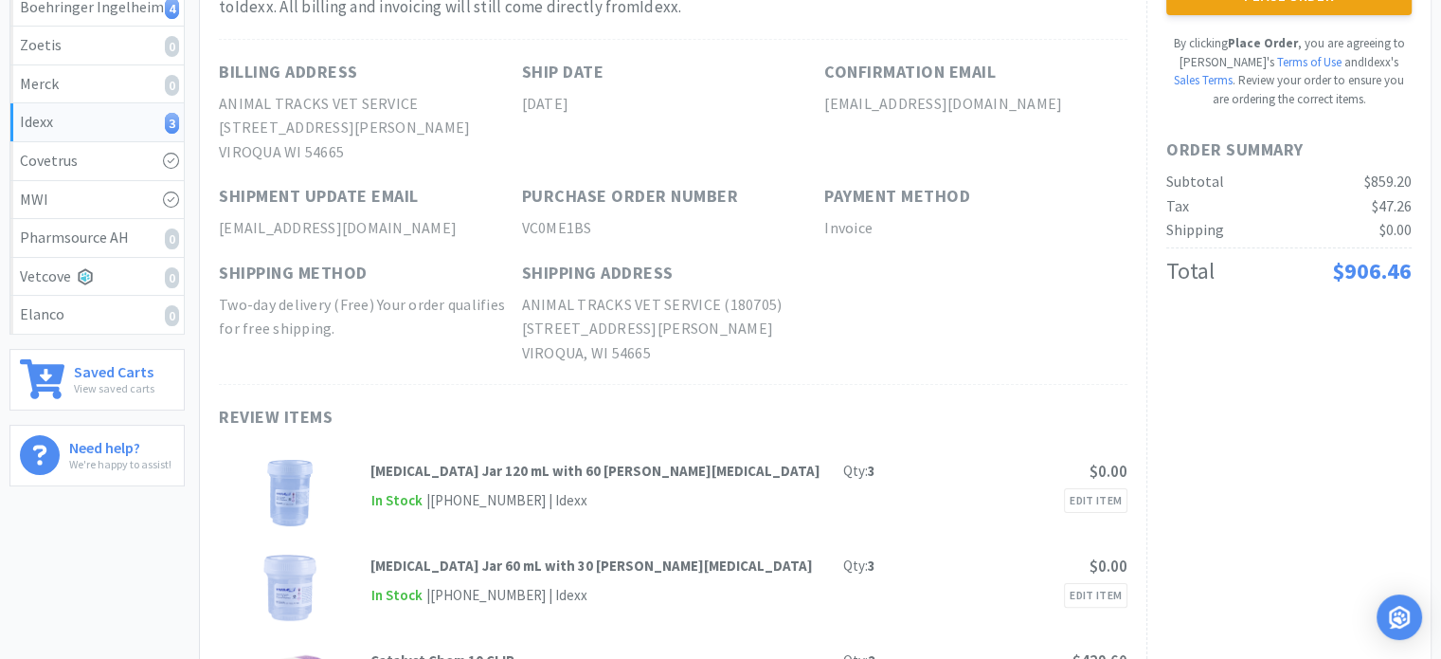
scroll to position [0, 0]
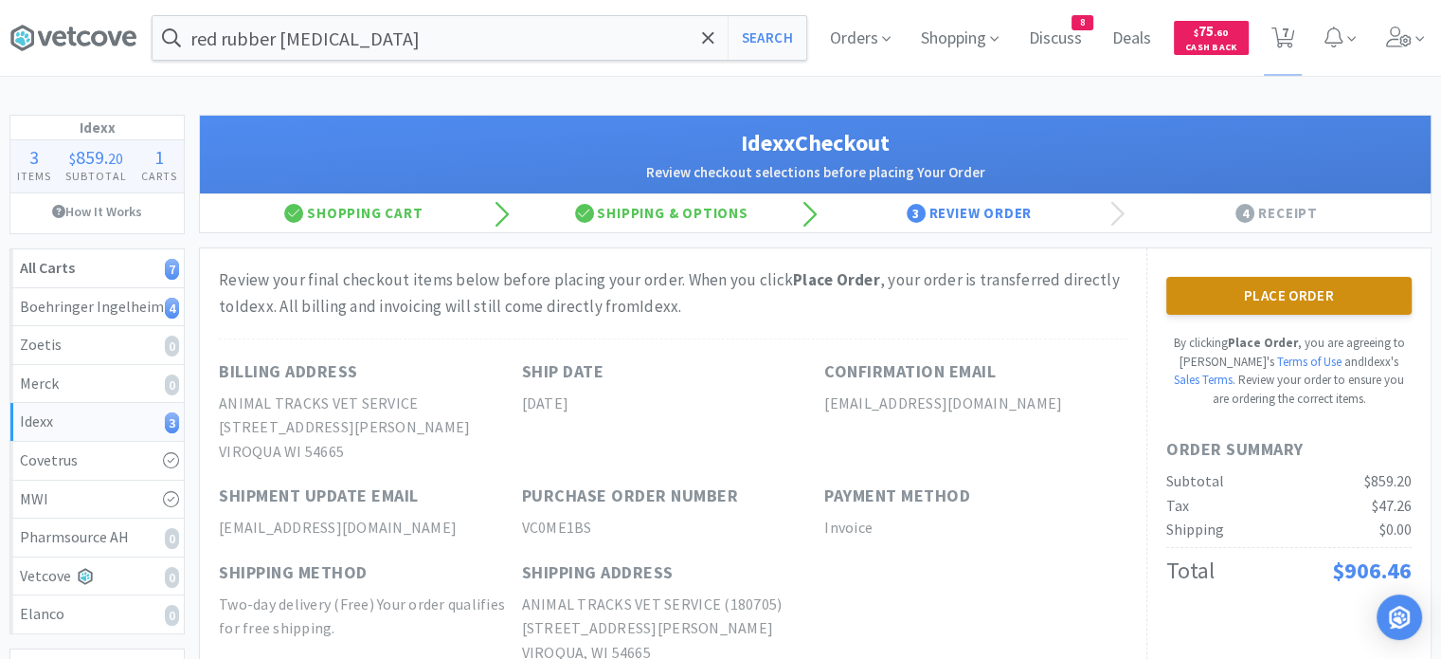
click at [1299, 295] on button "Place Order" at bounding box center [1289, 296] width 245 height 38
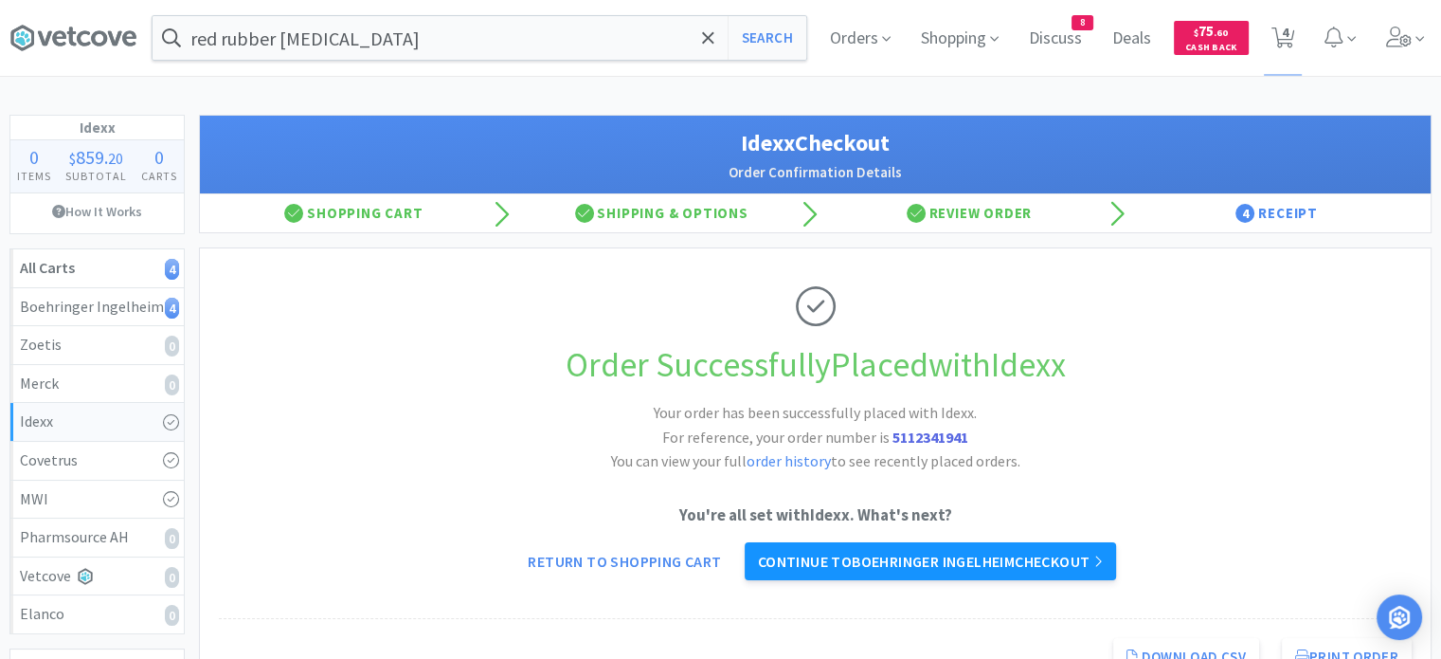
click at [875, 568] on link "Continue to Boehringer Ingelheim checkout" at bounding box center [930, 561] width 371 height 38
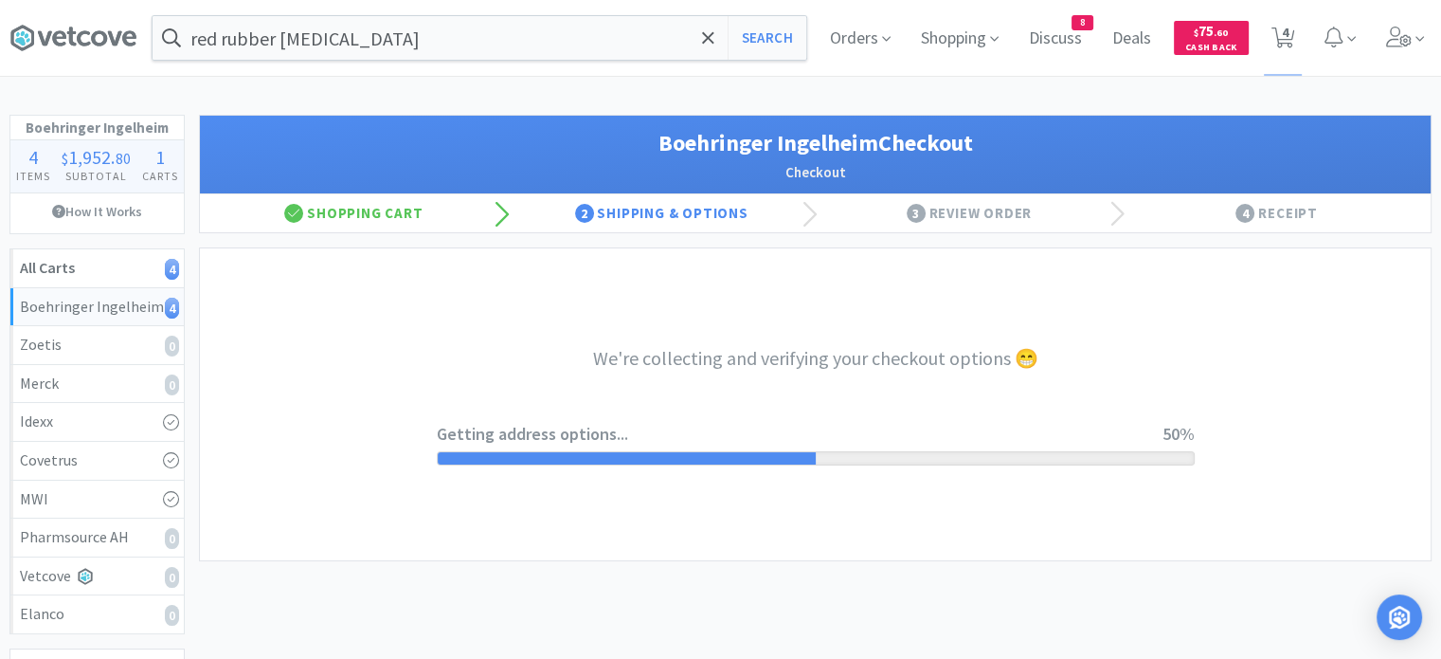
select select "invoice"
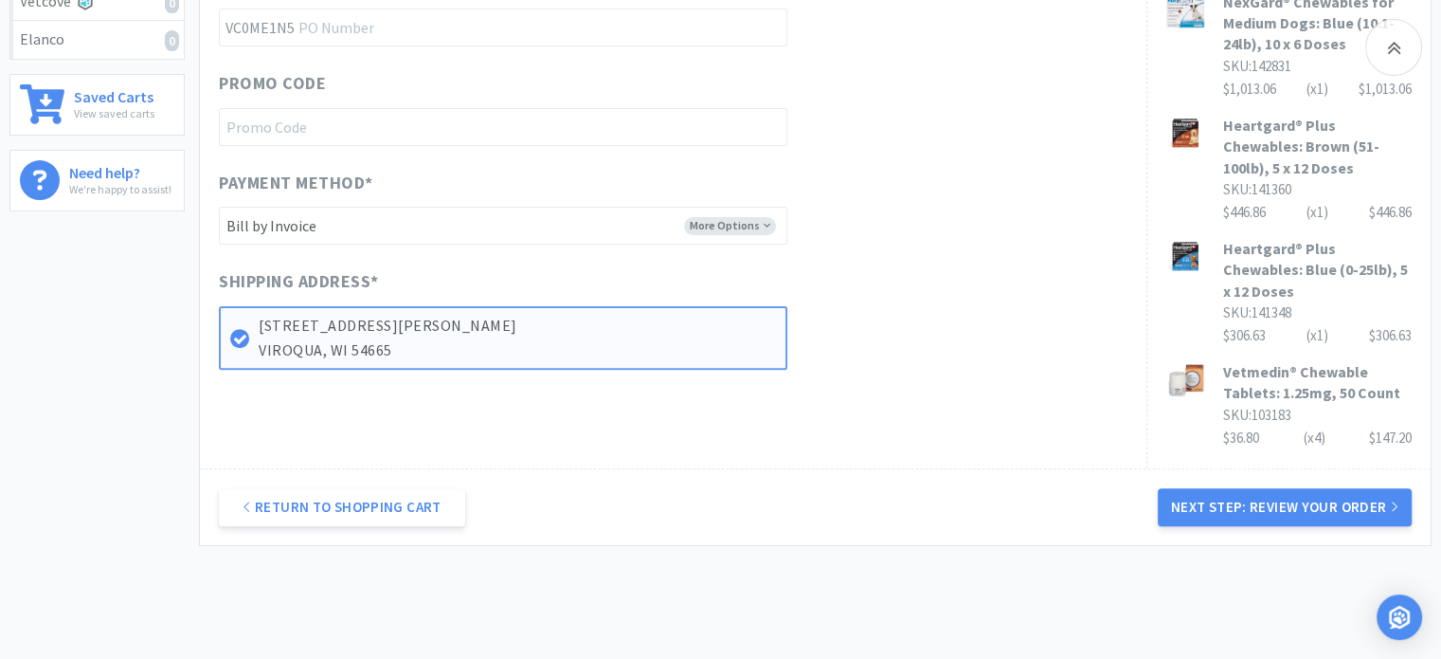
scroll to position [578, 0]
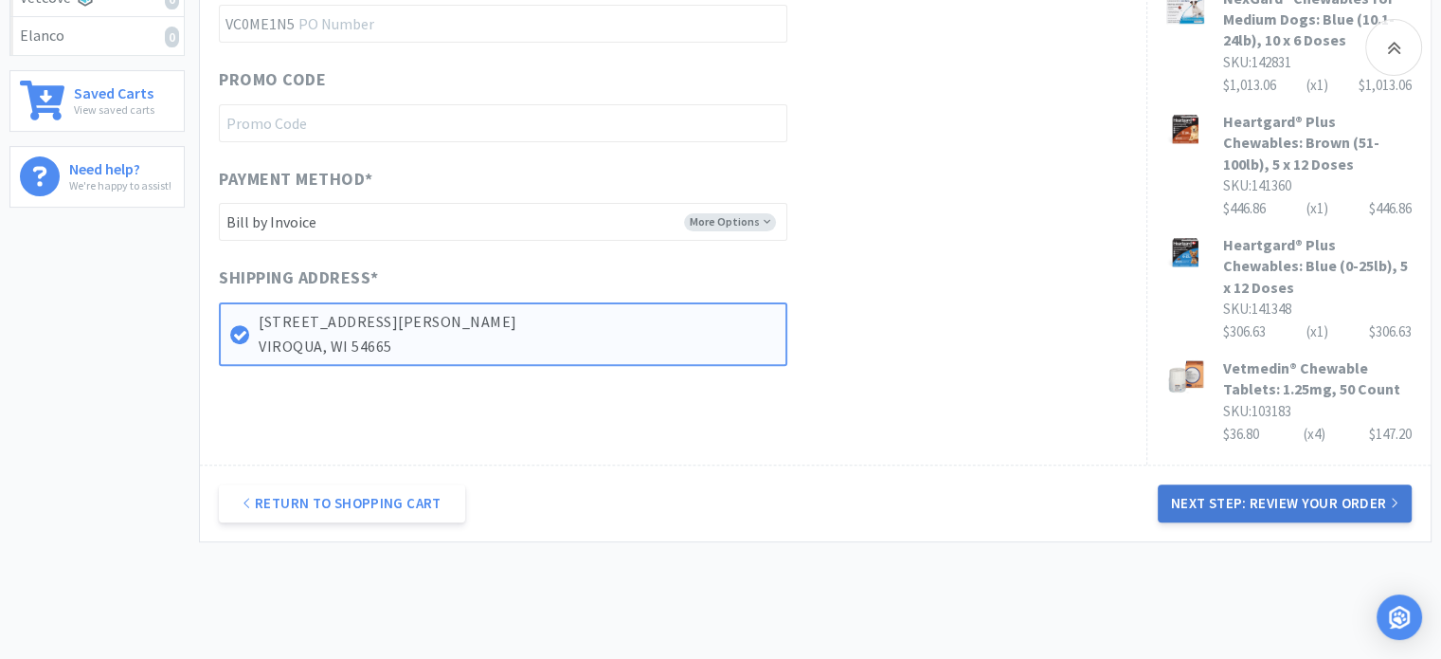
click at [1293, 487] on button "Next Step: Review Your Order" at bounding box center [1285, 503] width 254 height 38
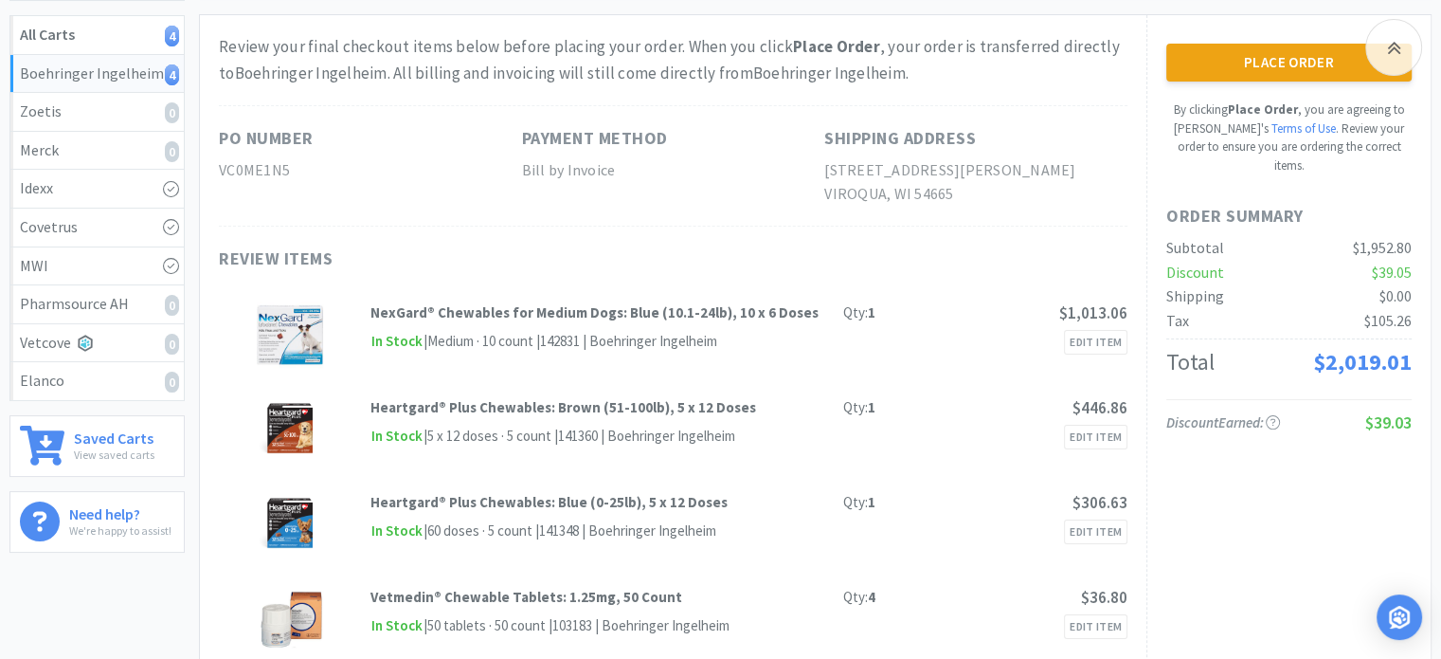
scroll to position [231, 0]
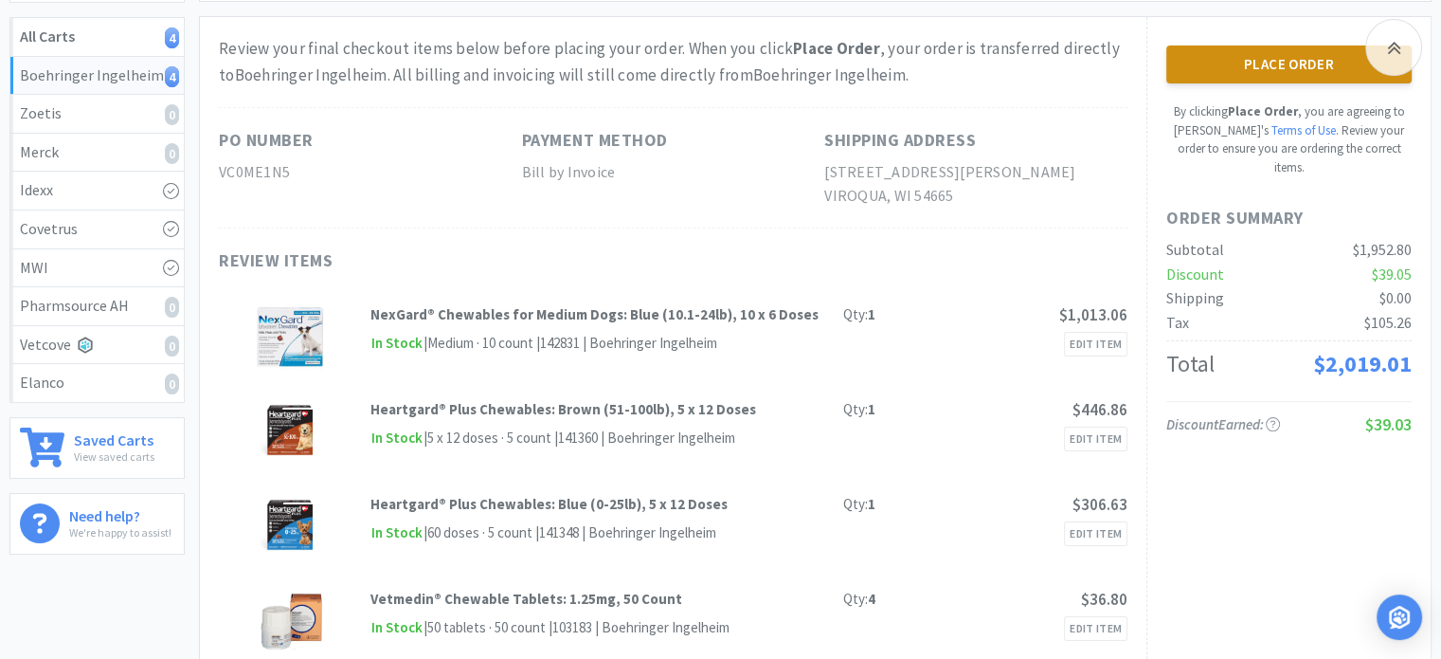
click at [1280, 64] on button "Place Order" at bounding box center [1289, 64] width 245 height 38
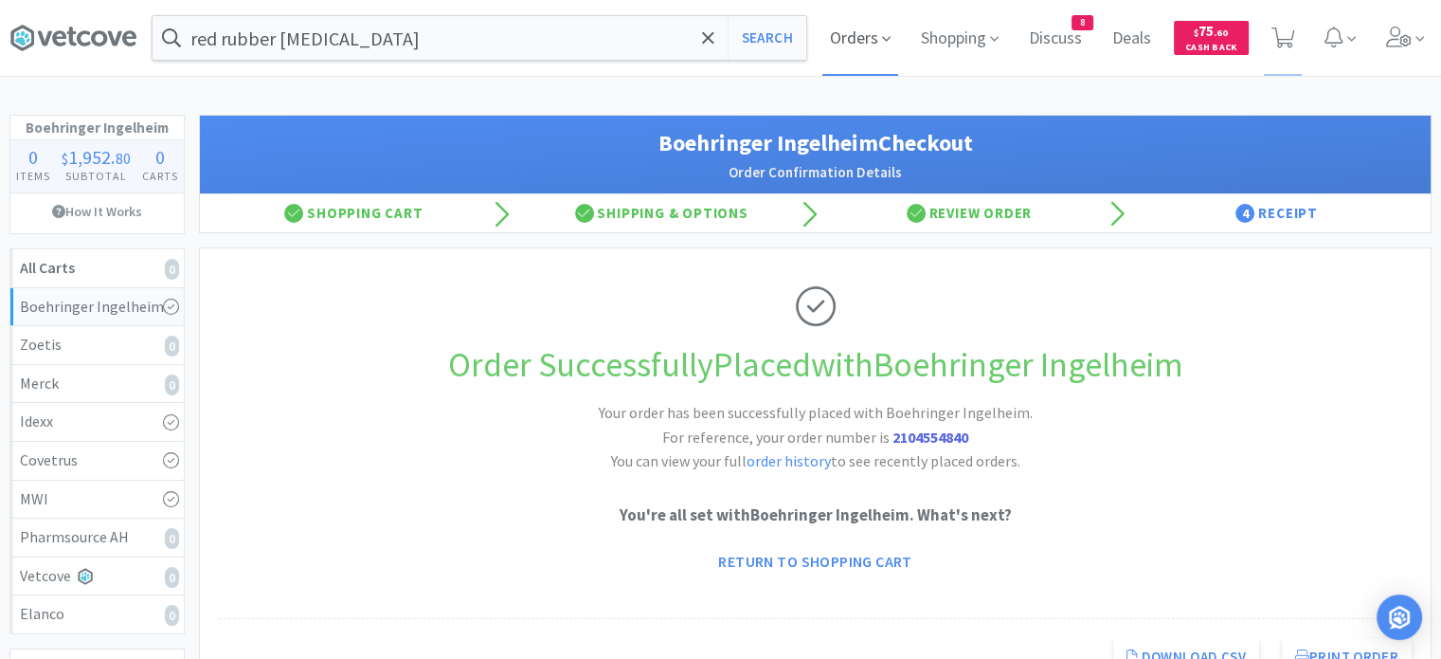
click at [874, 45] on span "Orders" at bounding box center [861, 38] width 76 height 76
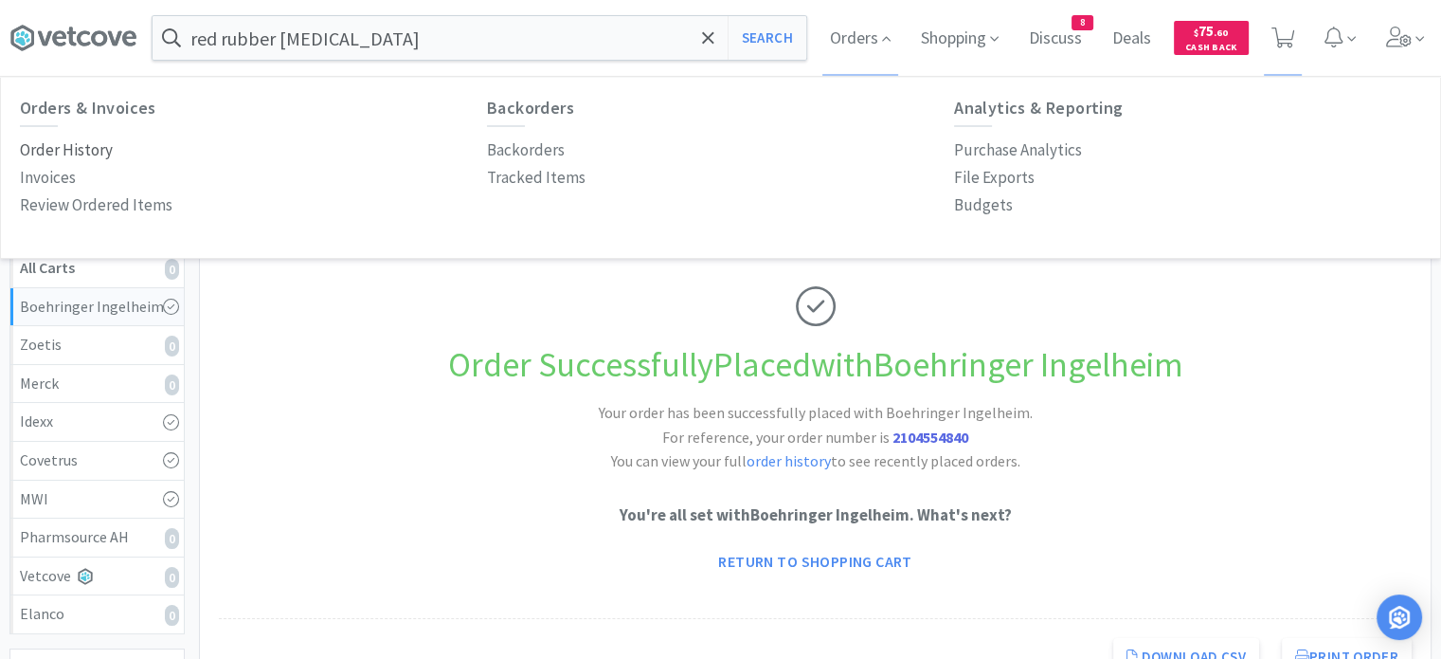
click at [99, 147] on p "Order History" at bounding box center [66, 150] width 93 height 26
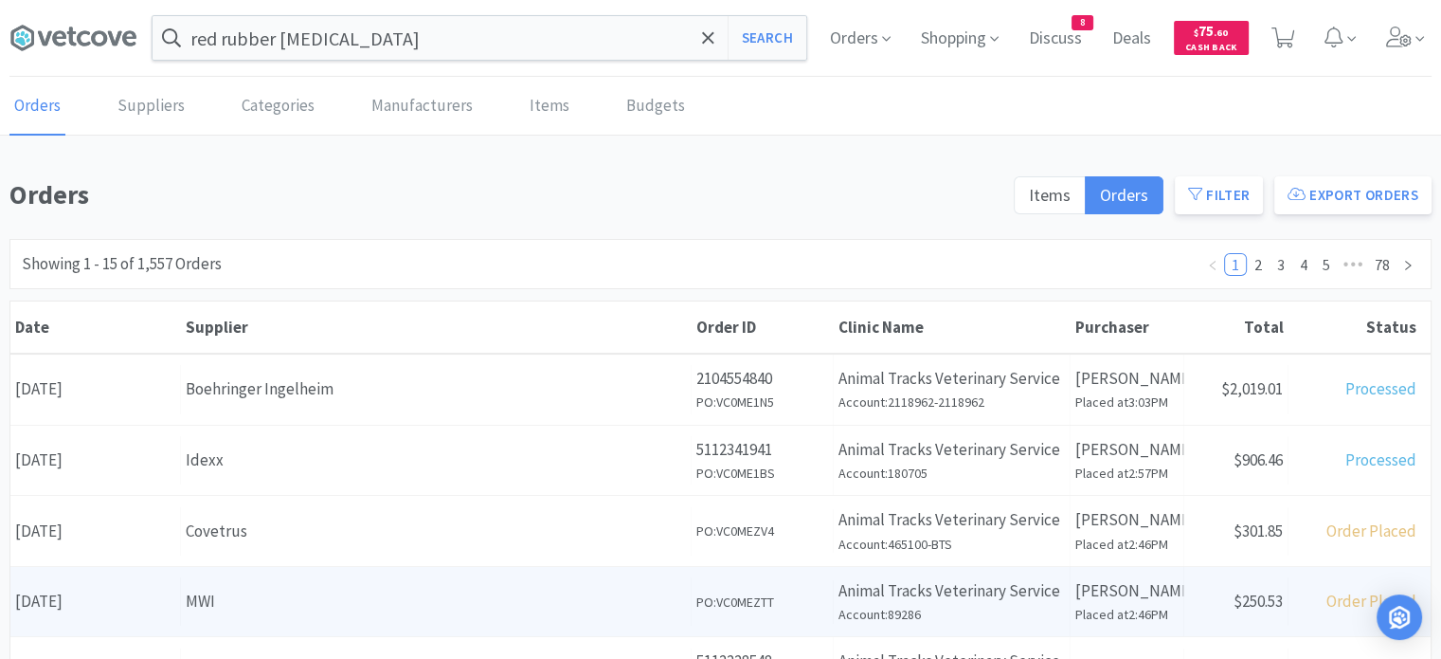
click at [348, 595] on div "MWI" at bounding box center [436, 602] width 500 height 26
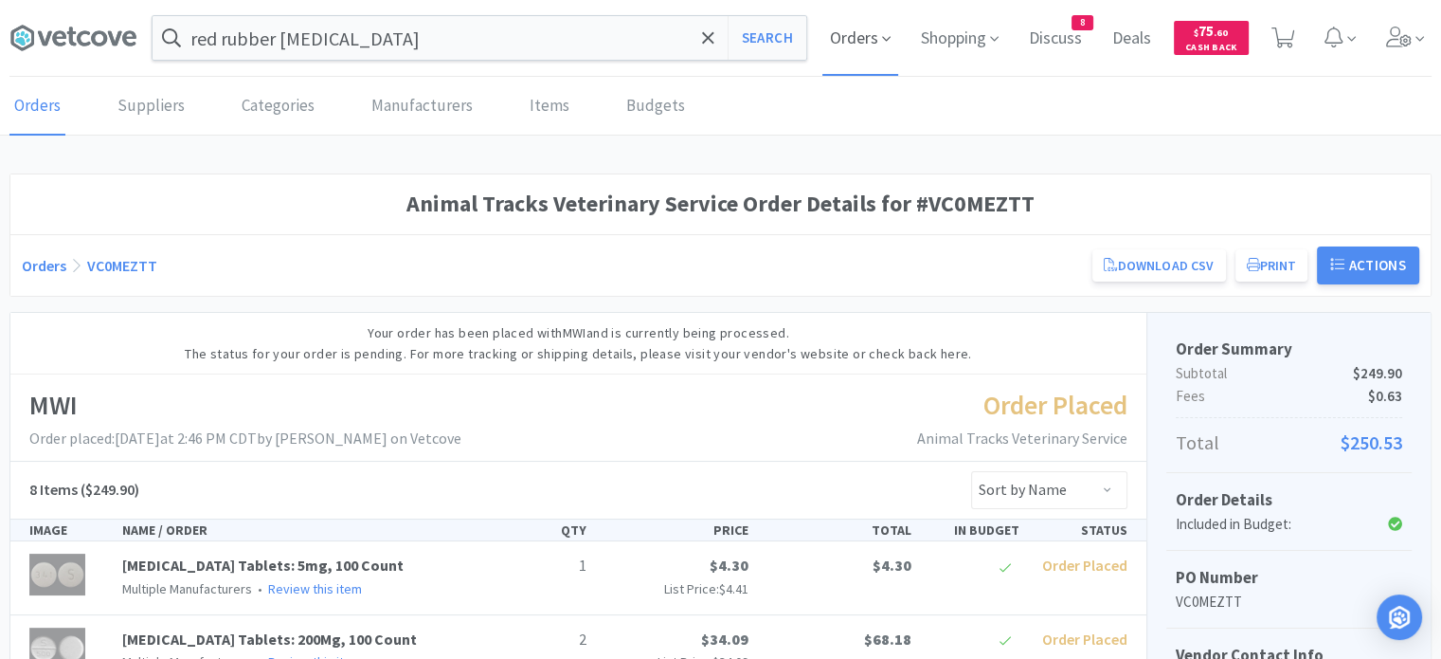
click at [848, 38] on span "Orders" at bounding box center [861, 38] width 76 height 76
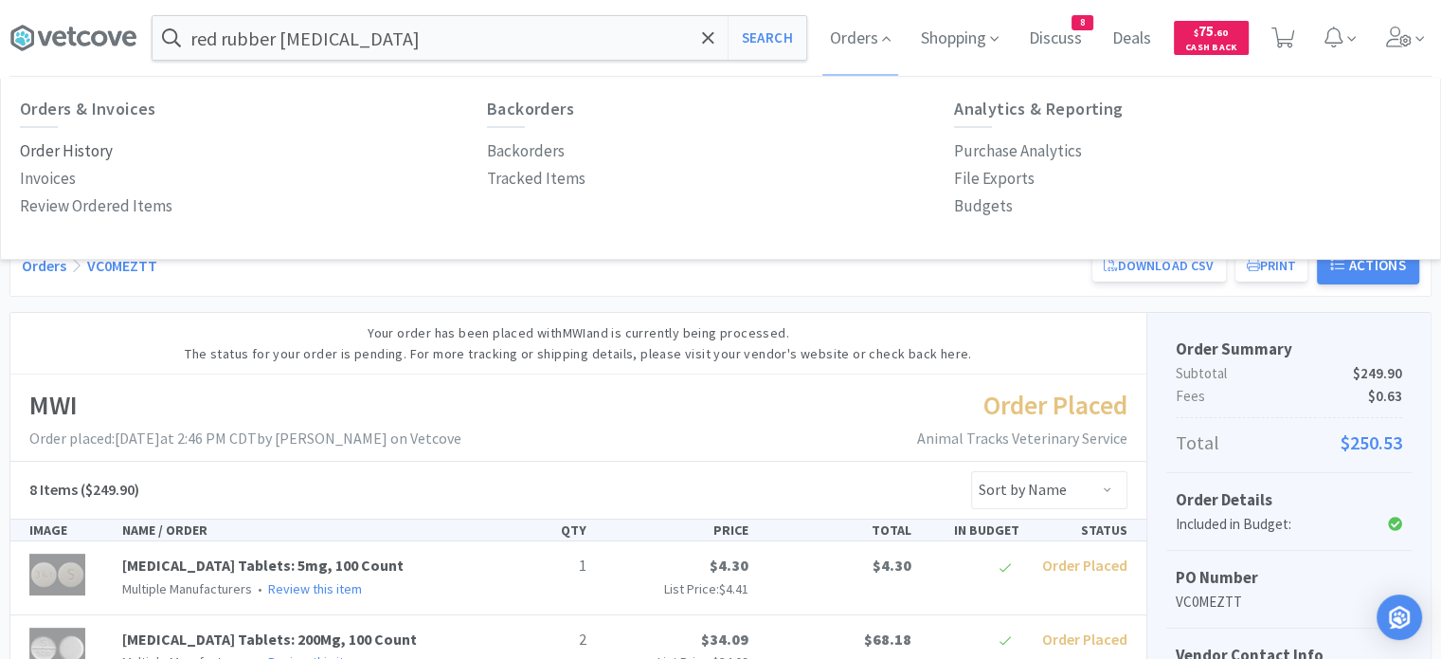
click at [81, 154] on p "Order History" at bounding box center [66, 151] width 93 height 26
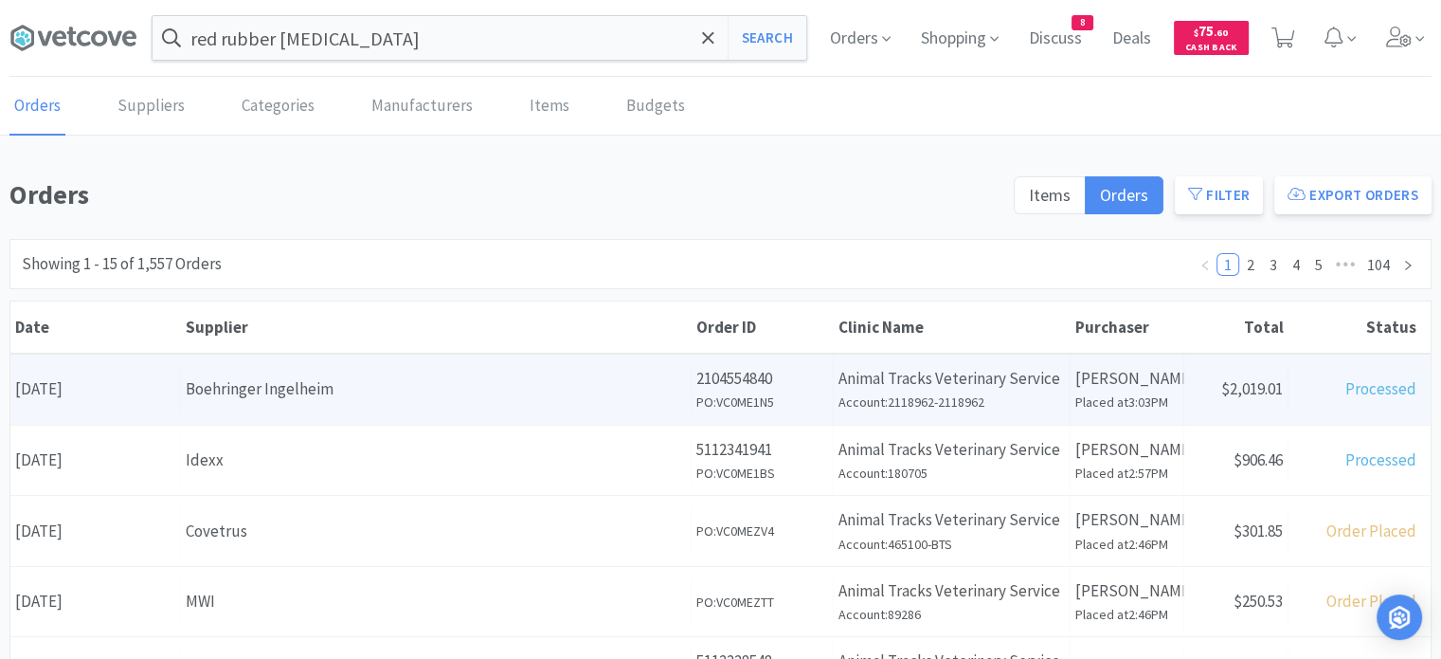
click at [216, 389] on div "Boehringer Ingelheim" at bounding box center [436, 389] width 500 height 26
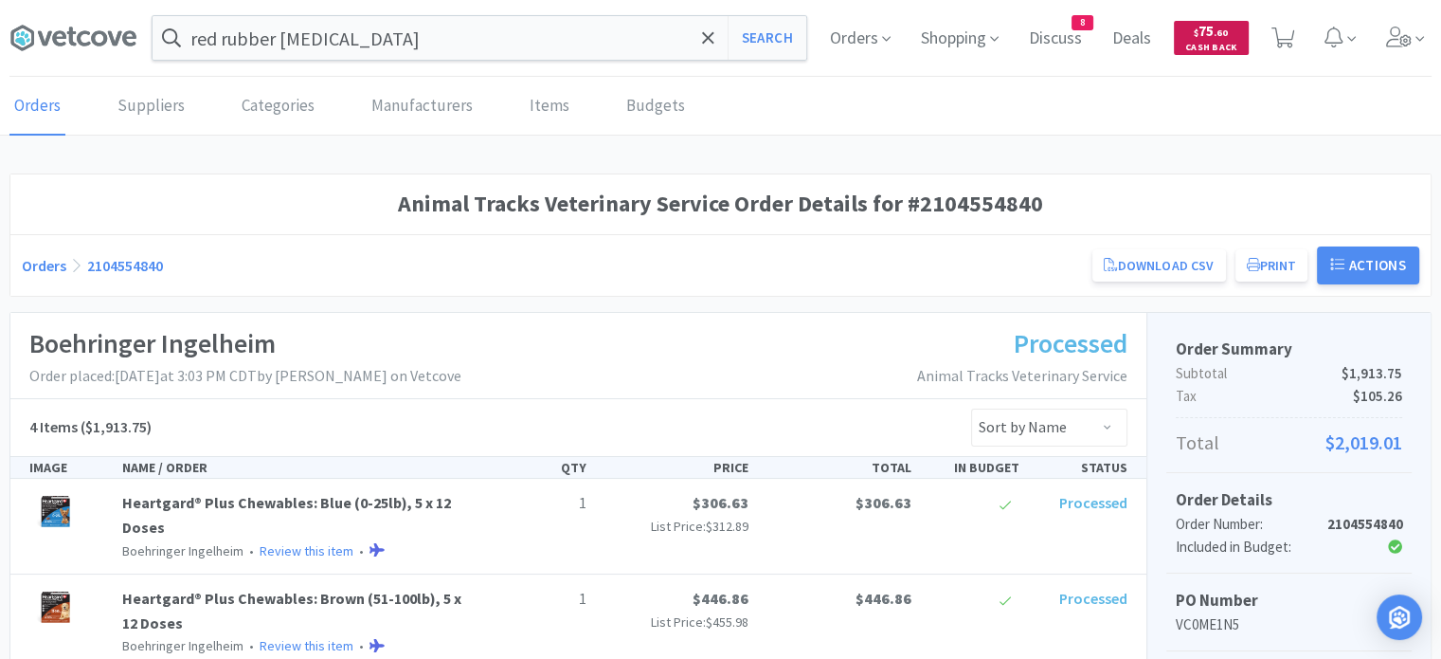
click at [1198, 43] on span "Cash Back" at bounding box center [1212, 49] width 52 height 12
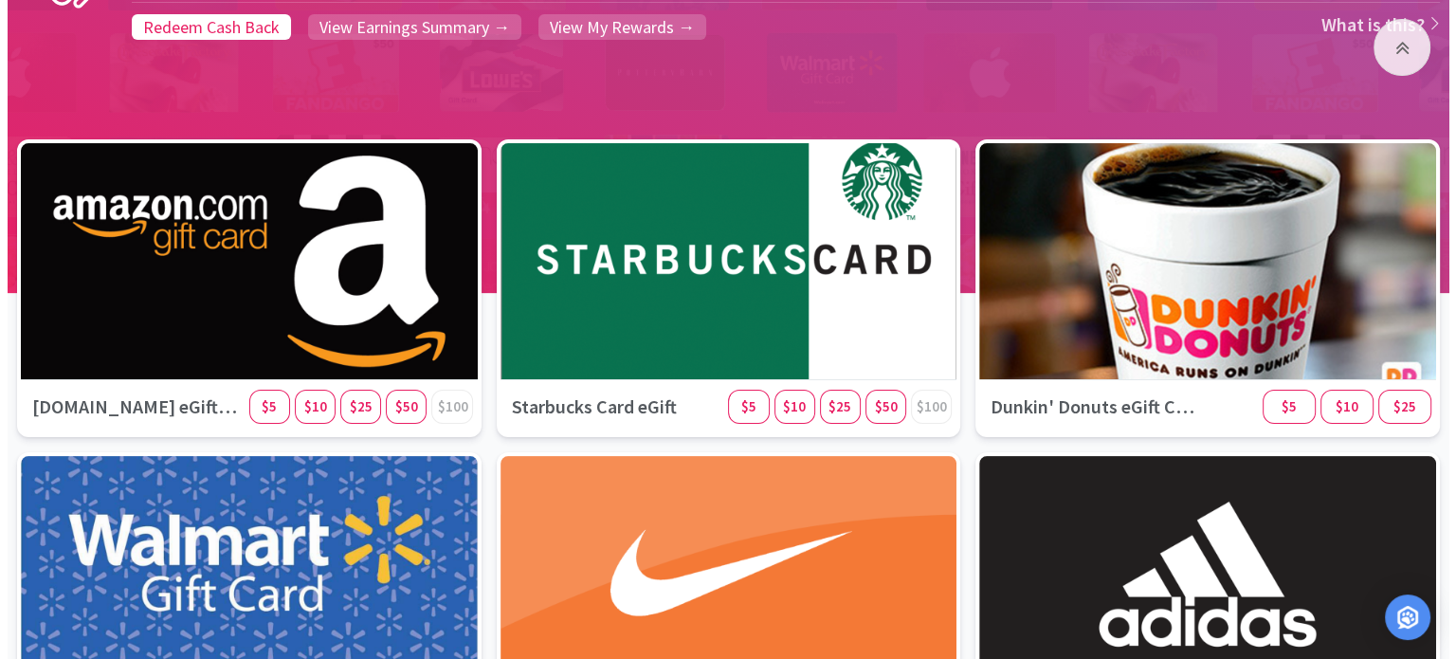
scroll to position [212, 0]
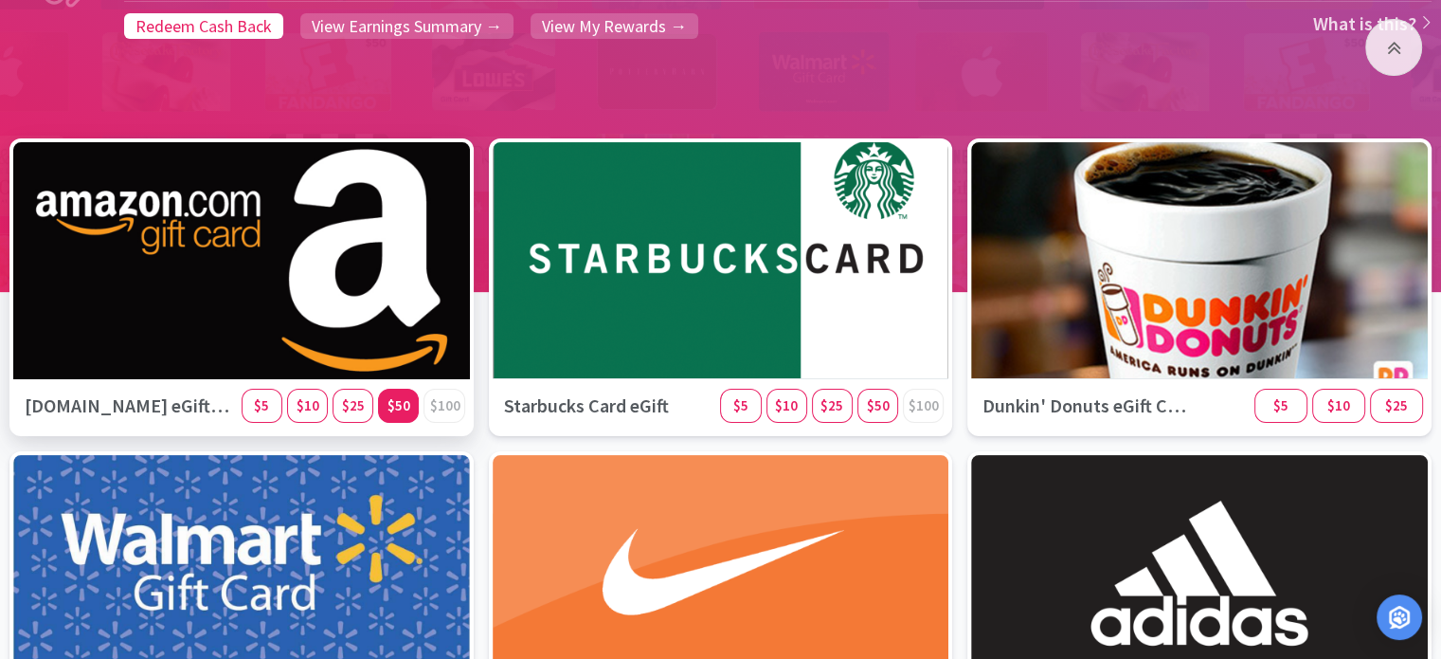
click at [410, 406] on div "$50" at bounding box center [398, 406] width 41 height 34
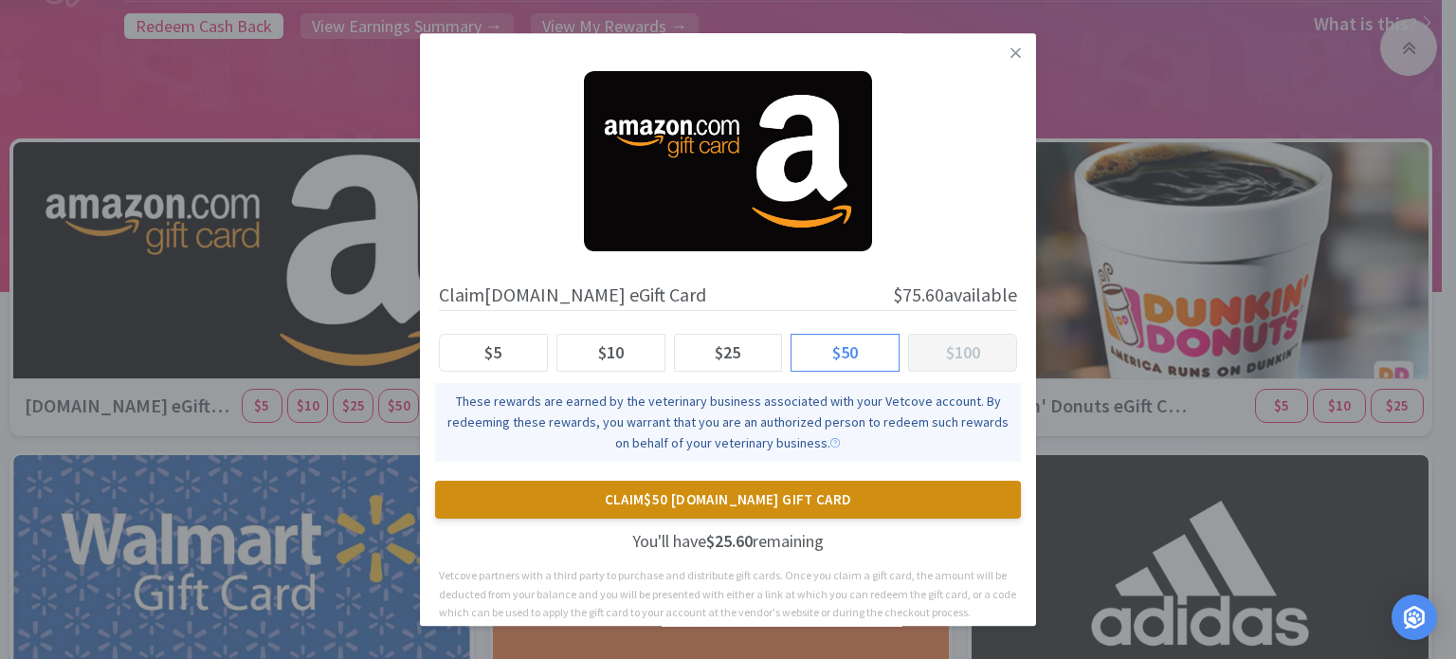
click at [815, 498] on button "Claim $50 [DOMAIN_NAME] Gift Card" at bounding box center [728, 499] width 586 height 38
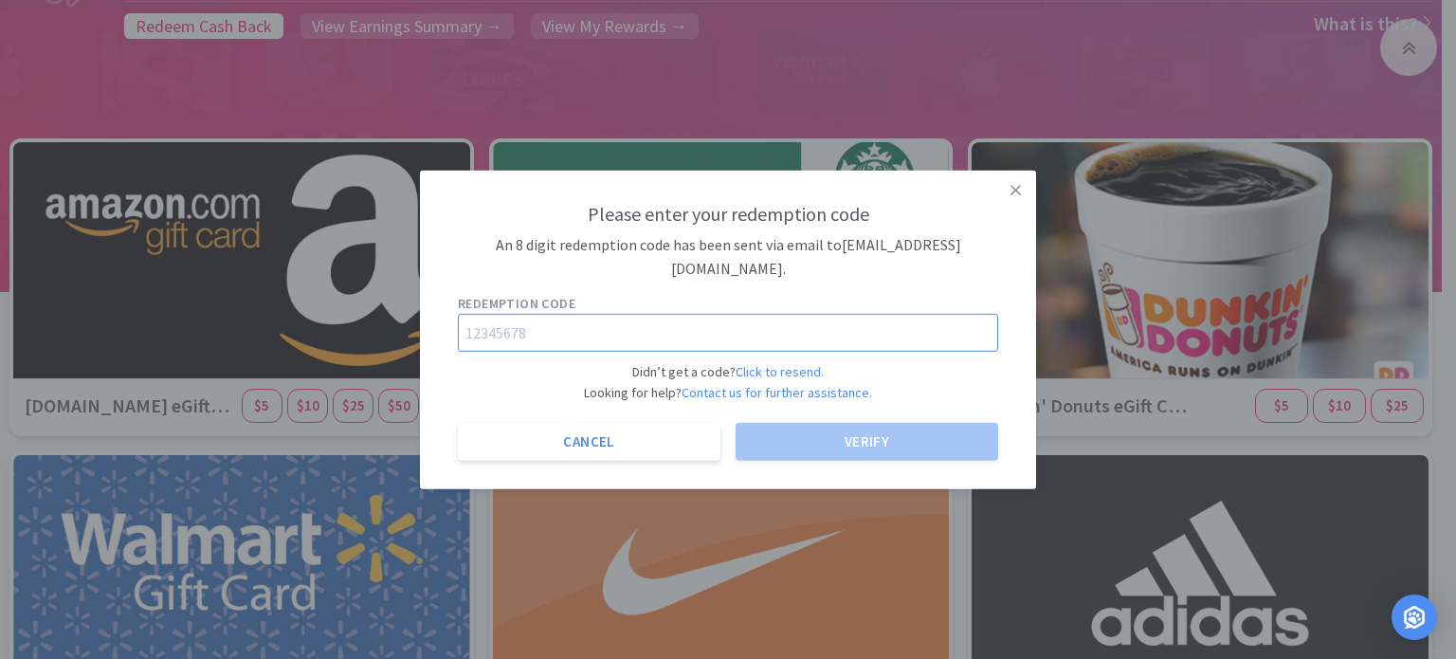
click at [749, 332] on input "text" at bounding box center [728, 333] width 540 height 38
